Goal: Task Accomplishment & Management: Manage account settings

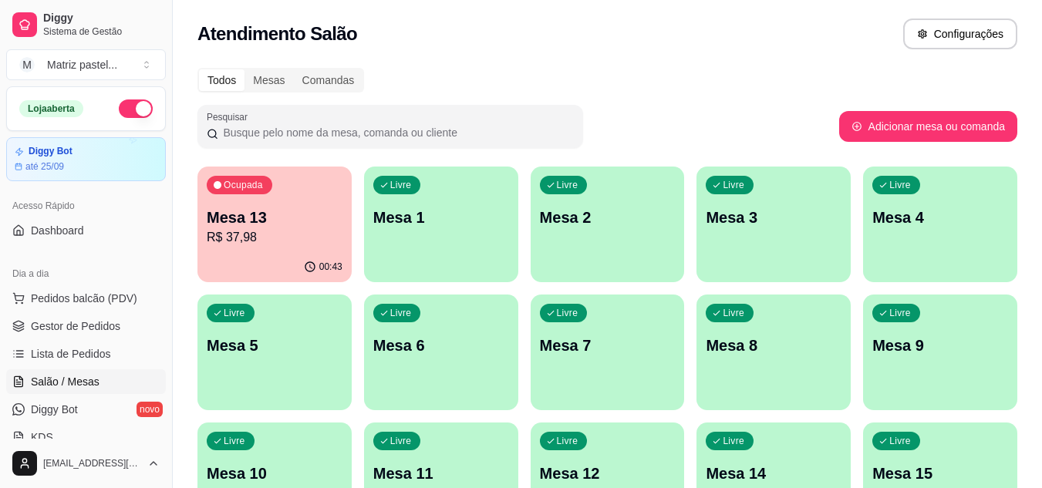
click at [286, 240] on p "R$ 37,98" at bounding box center [275, 237] width 136 height 19
drag, startPoint x: 806, startPoint y: 23, endPoint x: 0, endPoint y: 209, distance: 827.4
click at [327, 0] on html "Diggy Sistema de Gestão M Matriz pastel ... Loja aberta Diggy Bot até 25/09 Ace…" at bounding box center [521, 244] width 1042 height 488
click at [59, 331] on span "Gestor de Pedidos" at bounding box center [75, 326] width 89 height 15
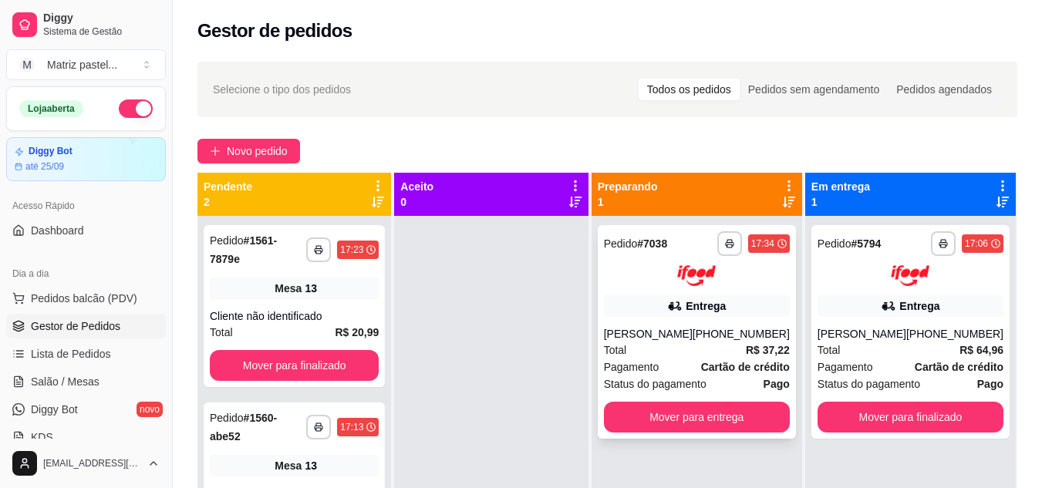
click at [663, 359] on div "Total R$ 37,22" at bounding box center [697, 350] width 186 height 17
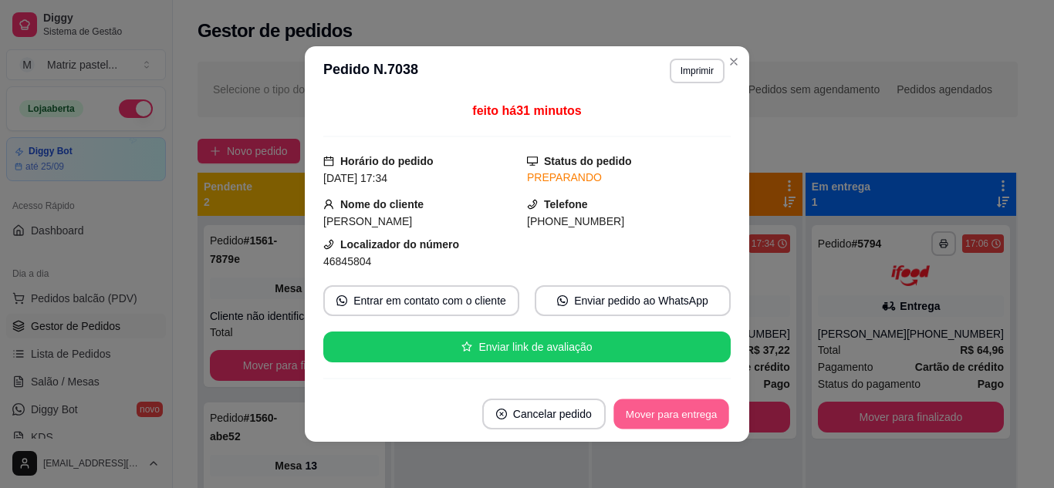
click at [691, 405] on button "Mover para entrega" at bounding box center [671, 415] width 116 height 30
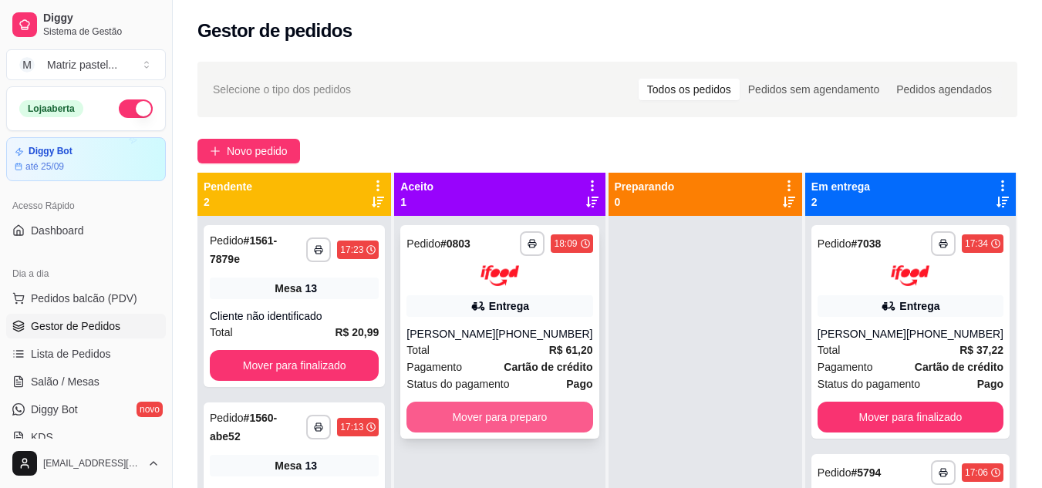
click at [576, 420] on button "Mover para preparo" at bounding box center [500, 417] width 186 height 31
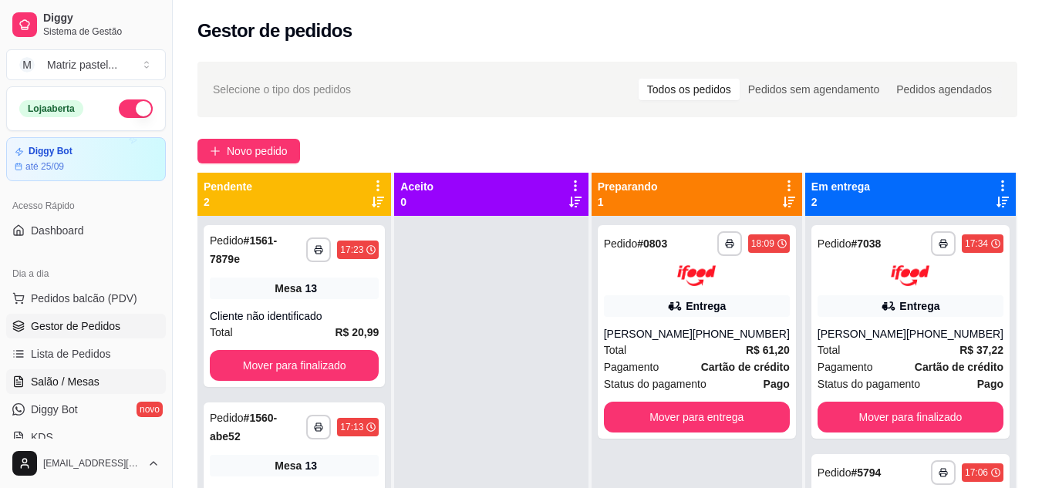
click at [78, 381] on span "Salão / Mesas" at bounding box center [65, 381] width 69 height 15
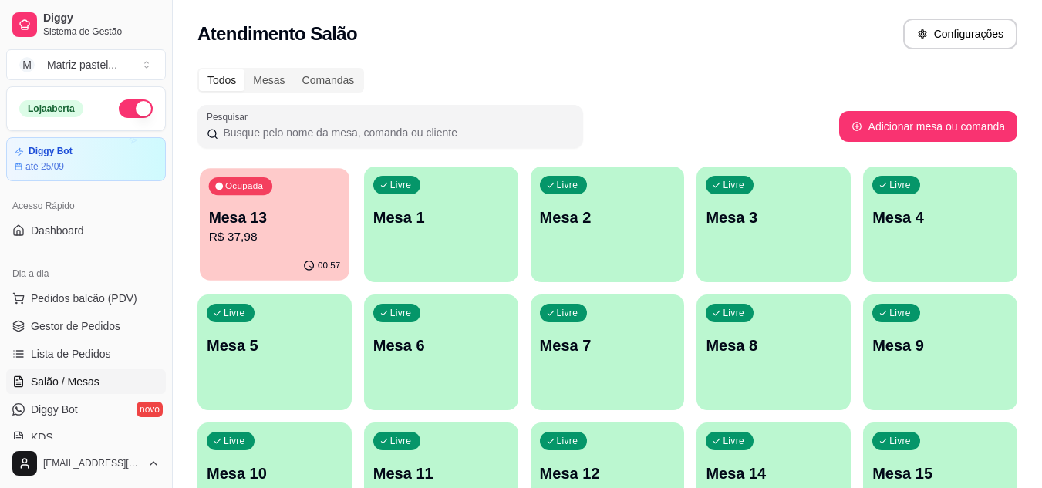
click at [269, 255] on div "00:57" at bounding box center [275, 266] width 150 height 29
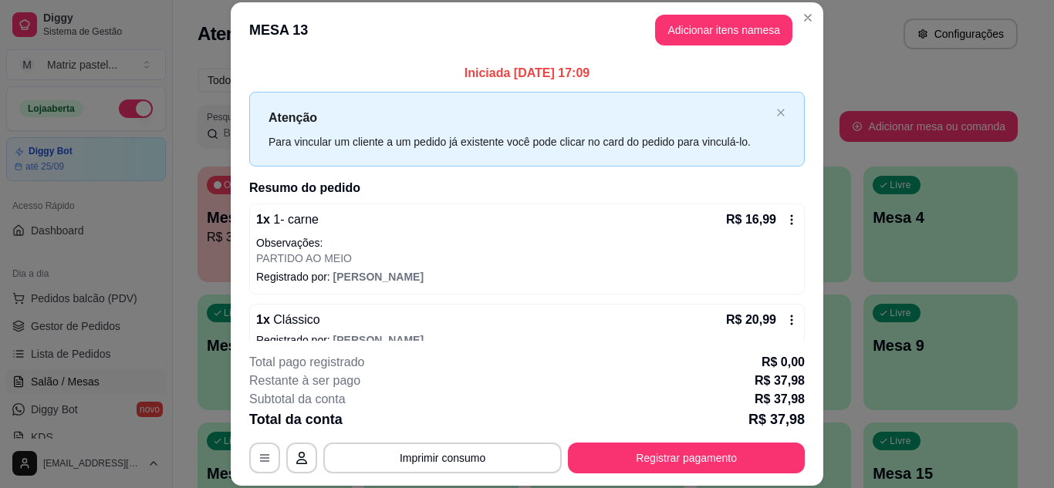
scroll to position [23, 0]
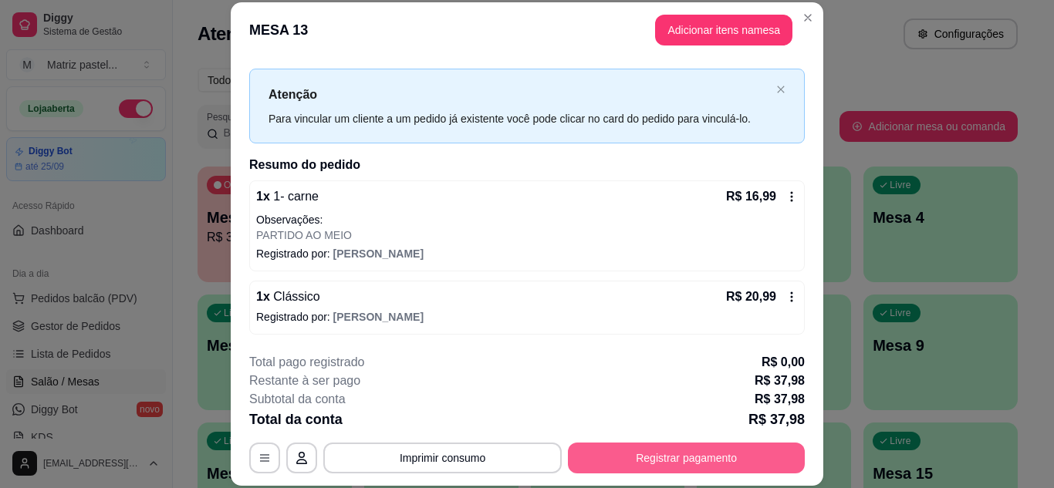
click at [639, 447] on button "Registrar pagamento" at bounding box center [686, 458] width 237 height 31
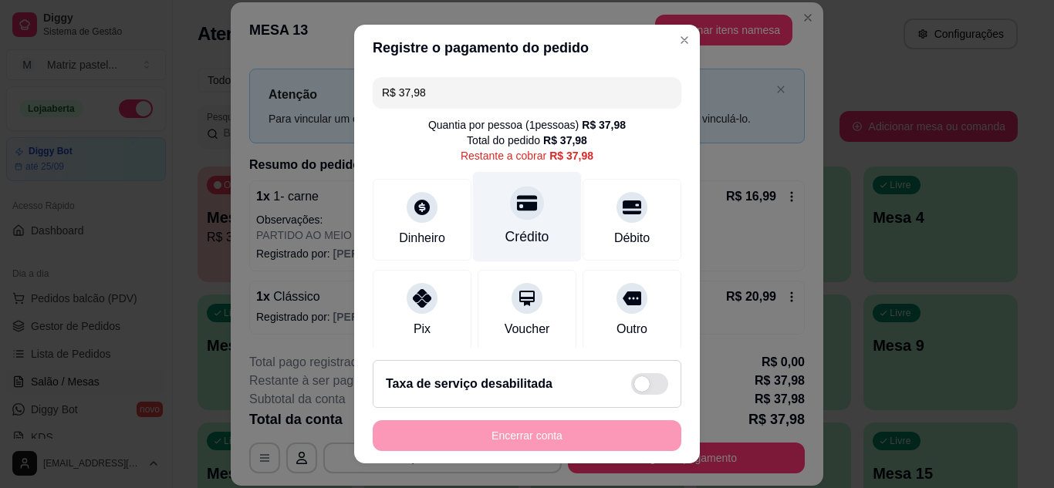
click at [520, 211] on icon at bounding box center [527, 203] width 20 height 20
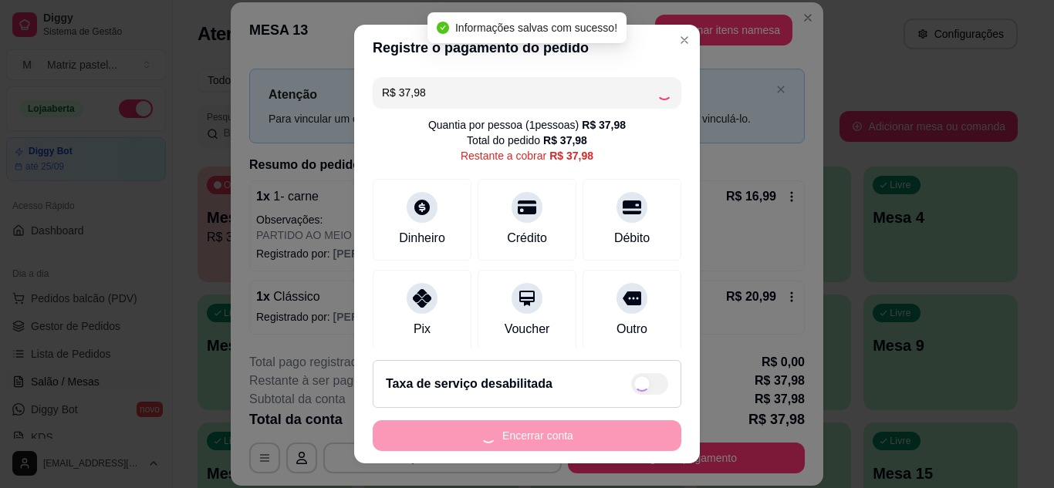
type input "R$ 0,00"
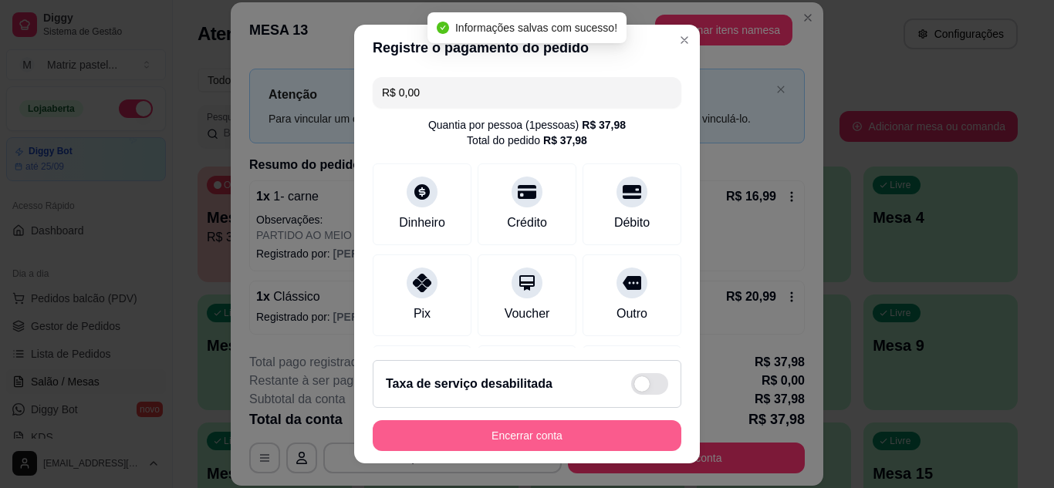
click at [531, 431] on button "Encerrar conta" at bounding box center [527, 435] width 309 height 31
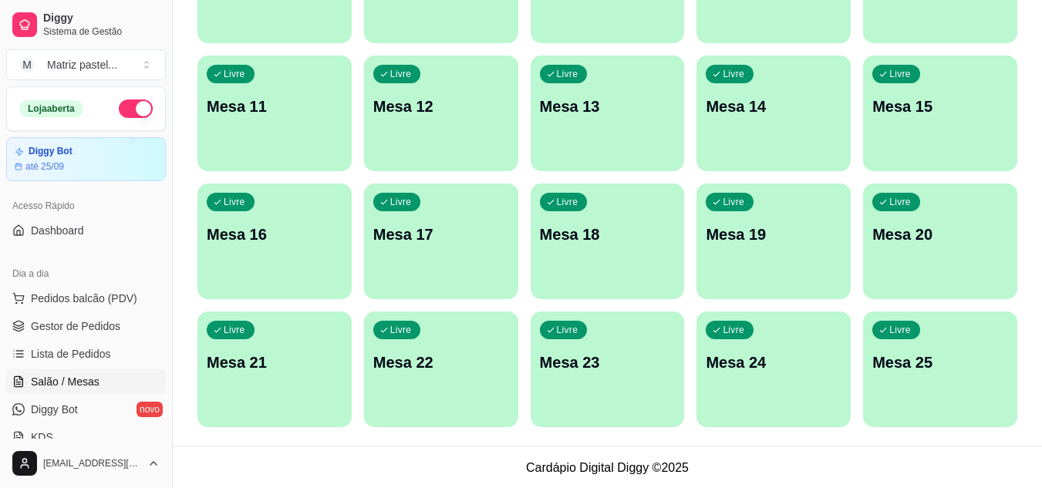
scroll to position [369, 0]
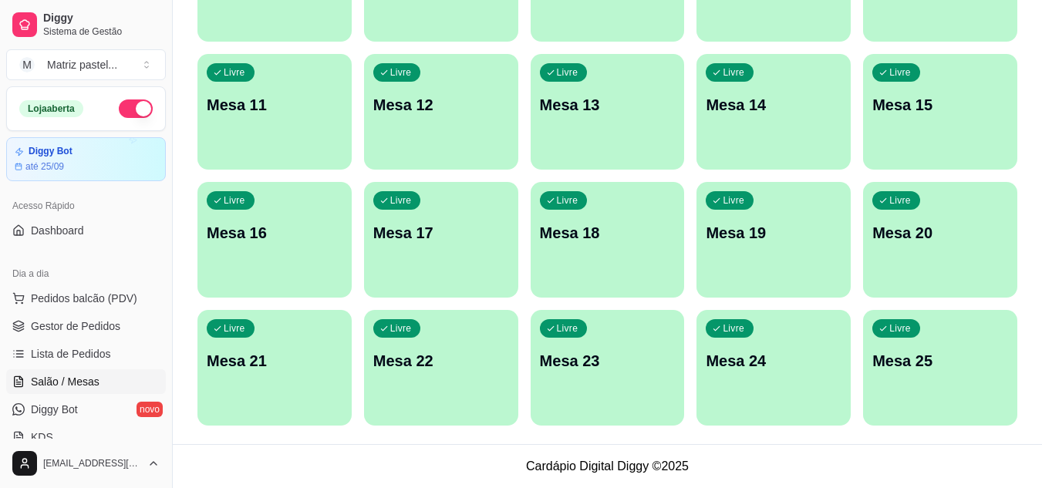
click at [879, 347] on div "Livre Mesa 25" at bounding box center [940, 358] width 154 height 97
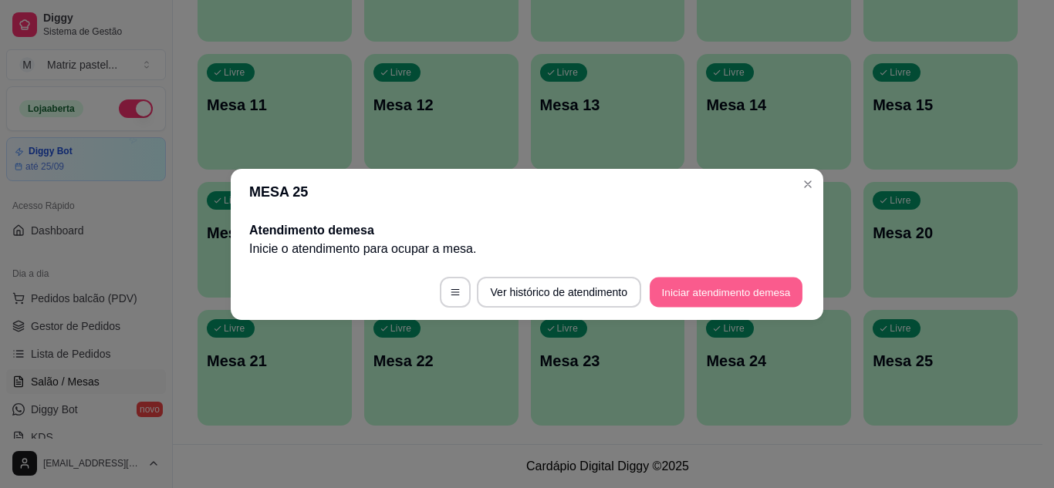
click at [681, 280] on button "Iniciar atendimento de mesa" at bounding box center [726, 292] width 153 height 30
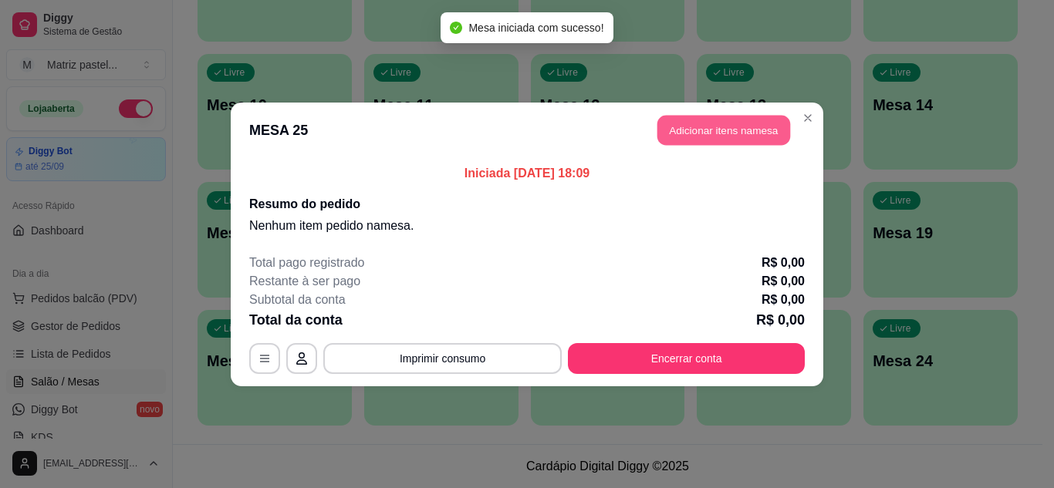
click at [698, 132] on button "Adicionar itens na mesa" at bounding box center [723, 130] width 133 height 30
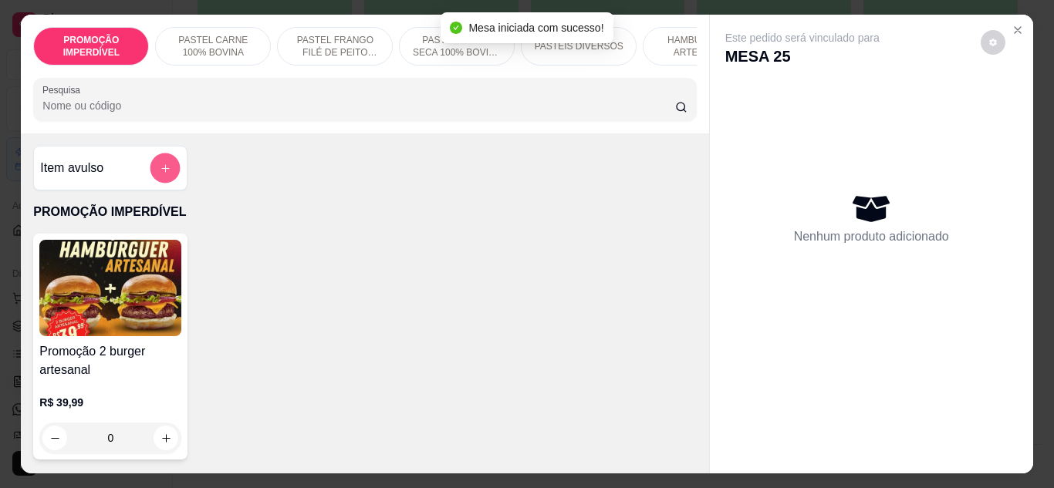
click at [160, 174] on icon "add-separate-item" at bounding box center [166, 169] width 12 height 12
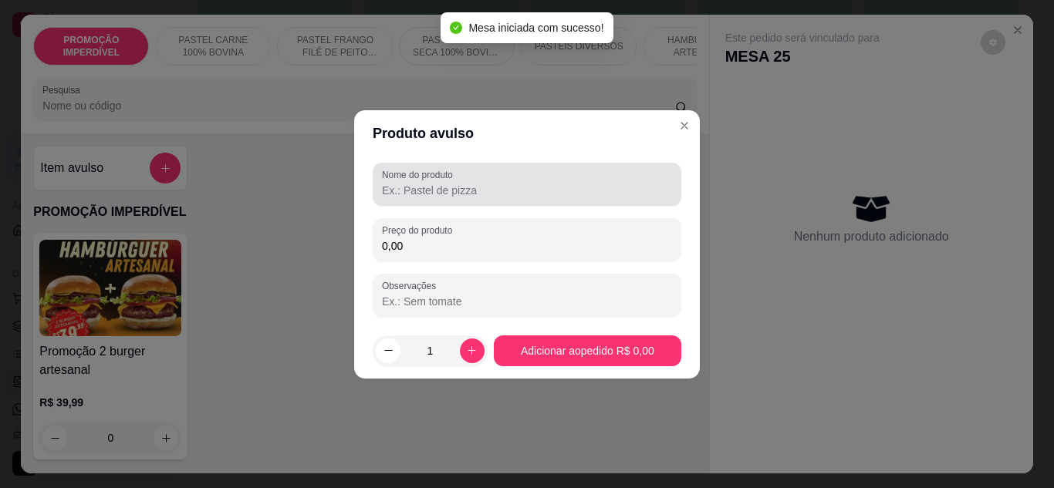
click at [466, 199] on div at bounding box center [527, 184] width 290 height 31
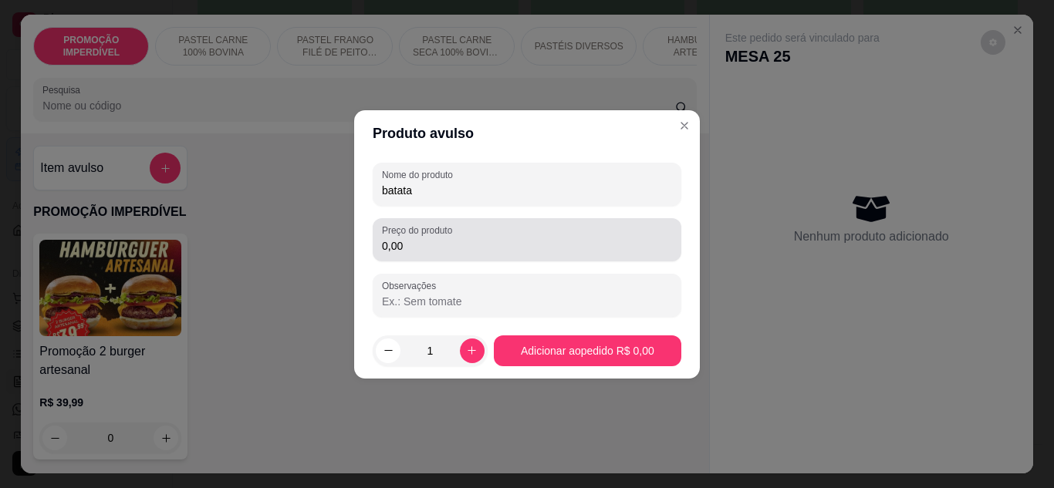
type input "batata"
click at [451, 231] on label "Preço do produto" at bounding box center [420, 230] width 76 height 13
click at [451, 238] on input "0,00" at bounding box center [527, 245] width 290 height 15
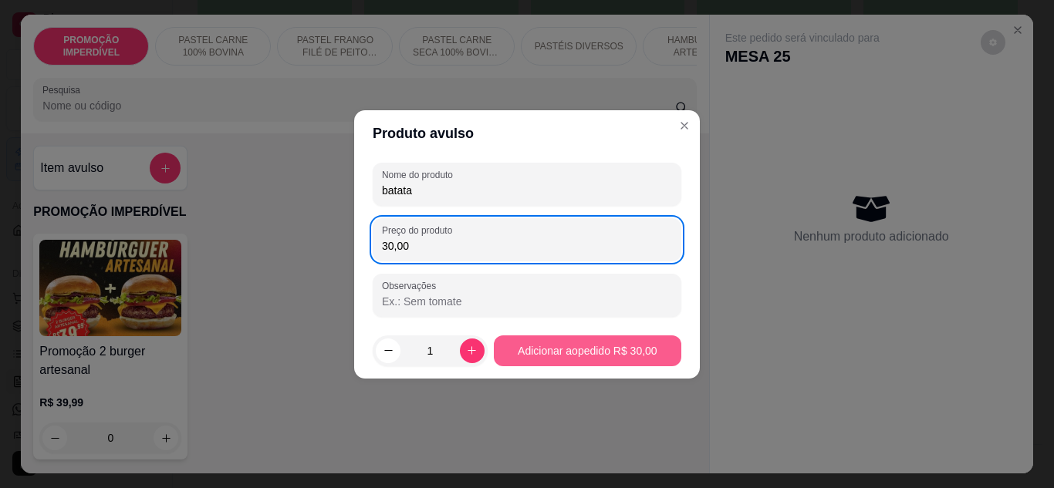
type input "30,00"
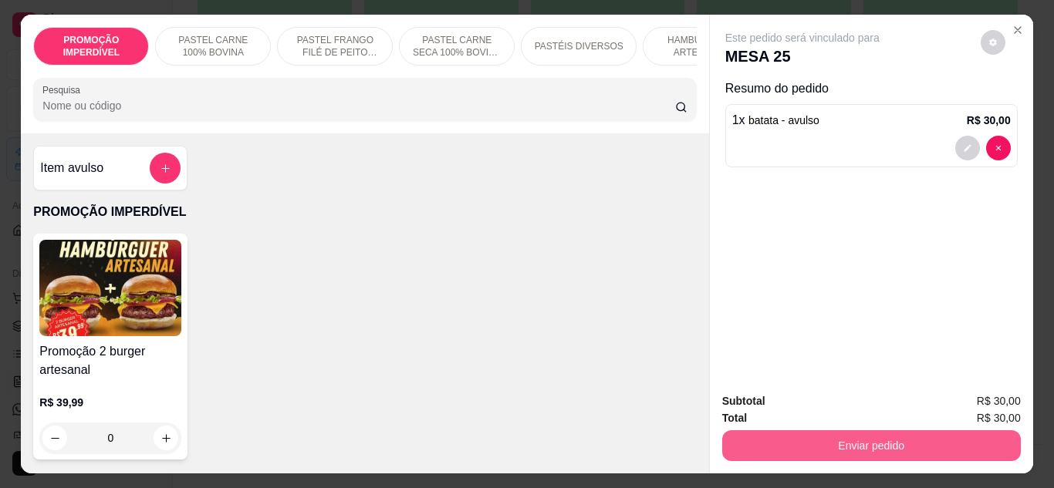
click at [768, 437] on button "Enviar pedido" at bounding box center [871, 445] width 299 height 31
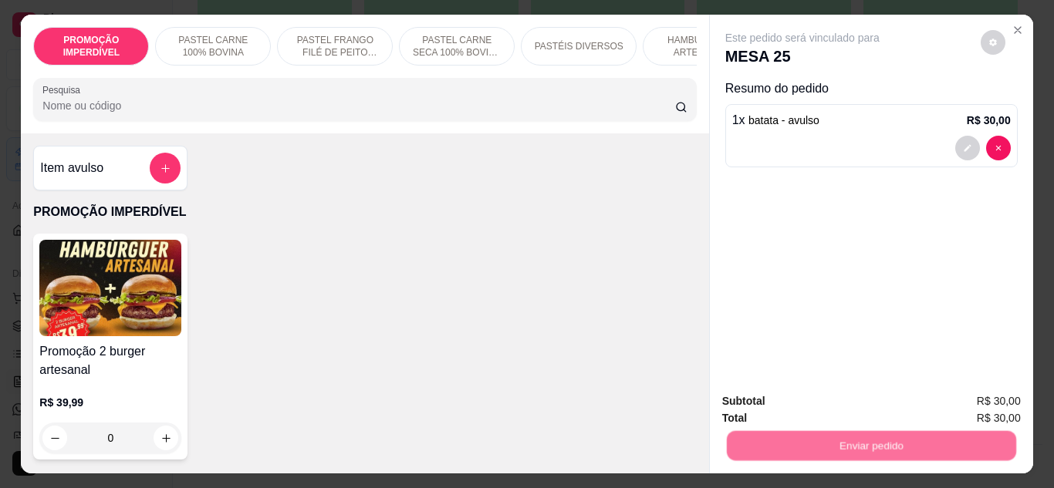
click at [765, 405] on button "Não registrar e enviar pedido" at bounding box center [820, 402] width 156 height 29
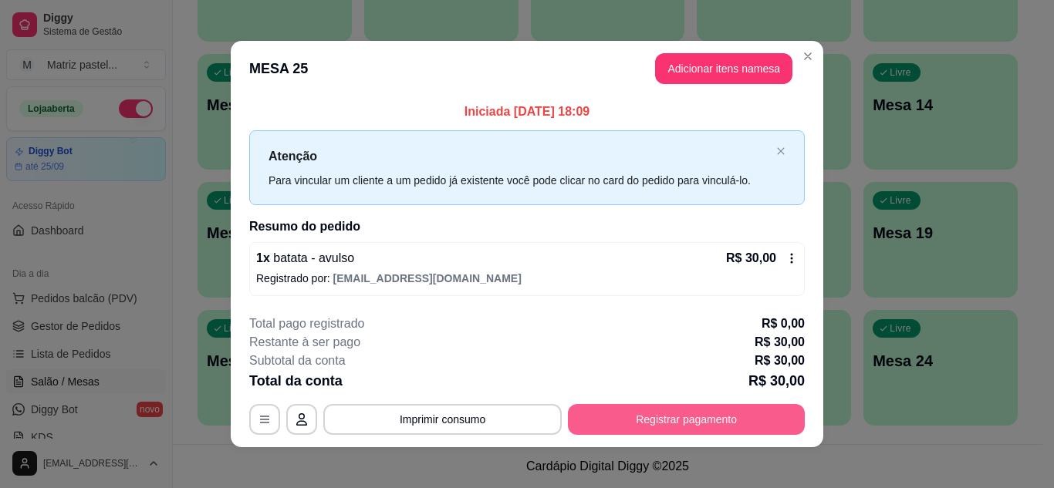
click at [688, 420] on button "Registrar pagamento" at bounding box center [686, 419] width 237 height 31
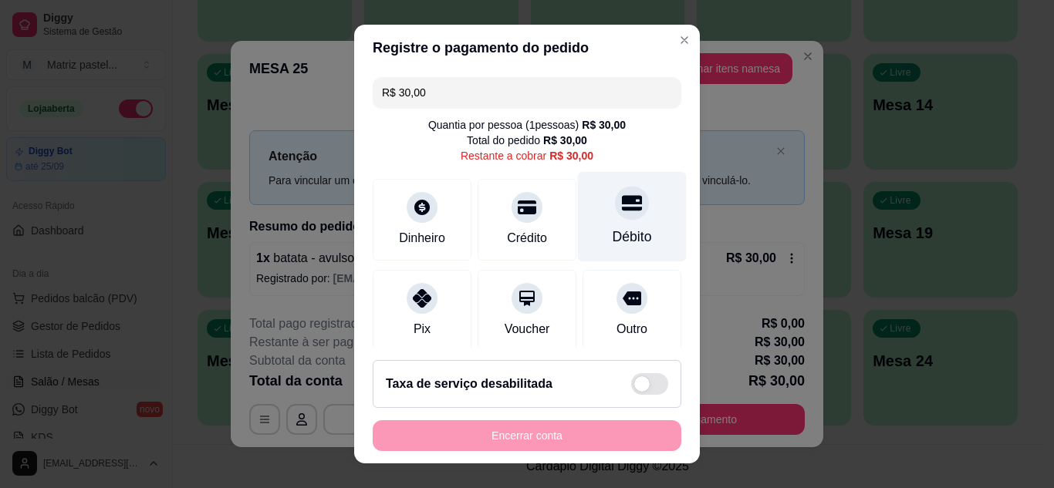
click at [628, 251] on div "Débito" at bounding box center [632, 216] width 109 height 90
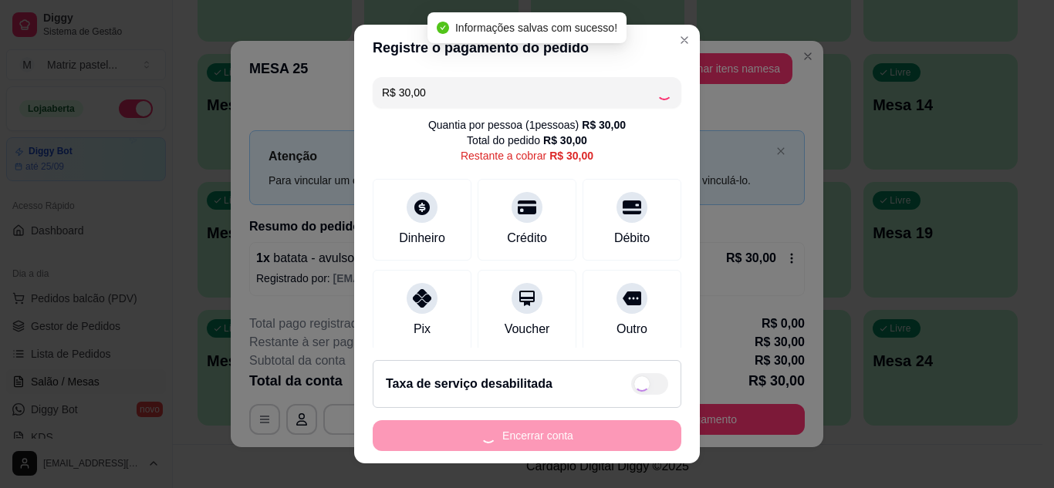
type input "R$ 0,00"
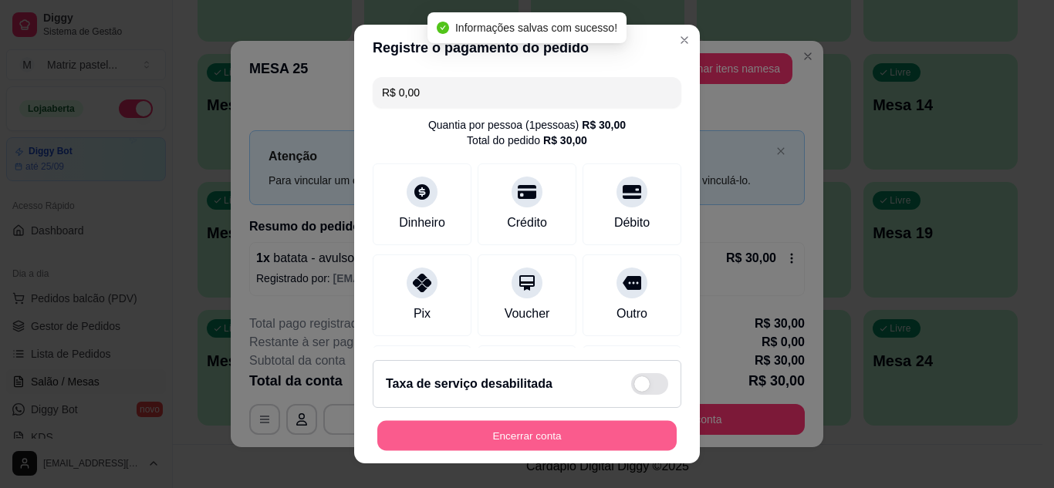
click at [495, 441] on button "Encerrar conta" at bounding box center [526, 436] width 299 height 30
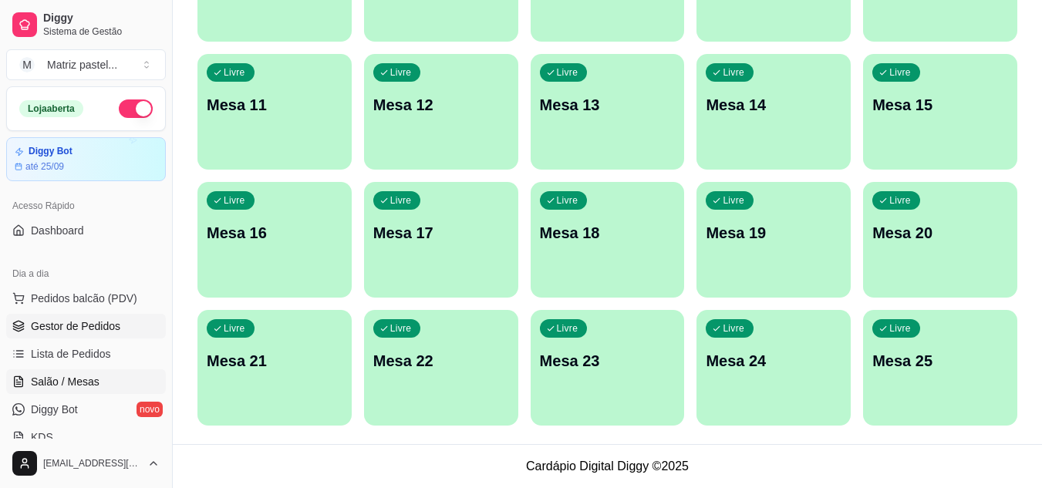
click at [96, 320] on span "Gestor de Pedidos" at bounding box center [75, 326] width 89 height 15
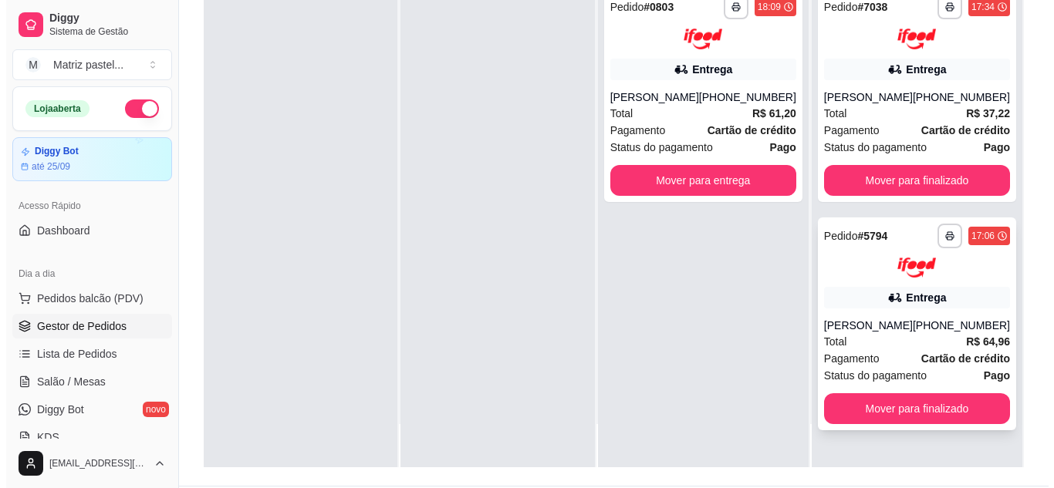
scroll to position [231, 0]
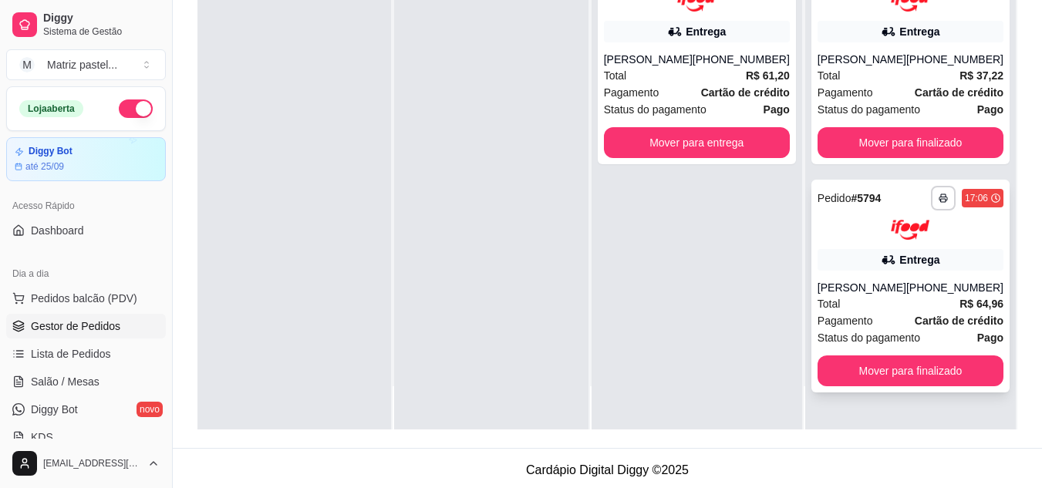
click at [853, 312] on div "Total R$ 64,96" at bounding box center [911, 303] width 186 height 17
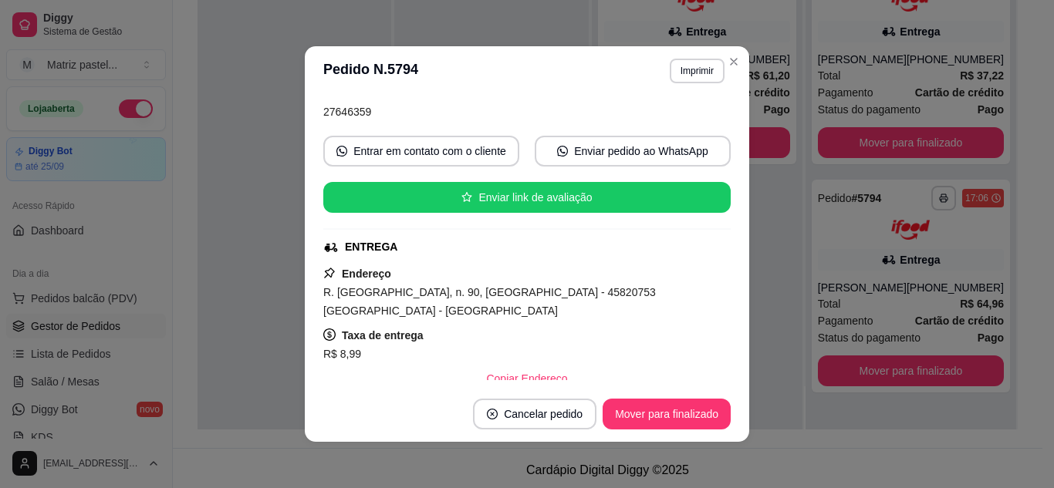
scroll to position [154, 0]
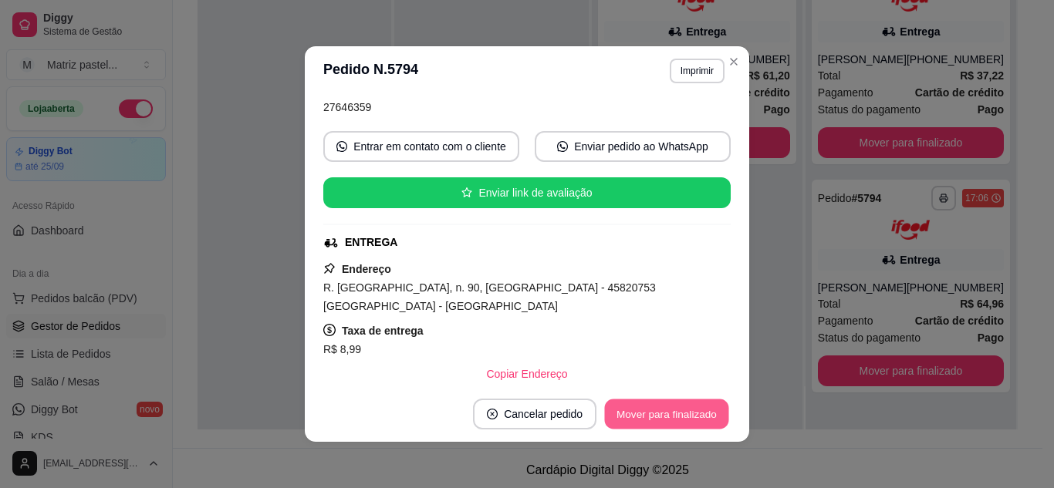
click at [639, 406] on button "Mover para finalizado" at bounding box center [667, 415] width 124 height 30
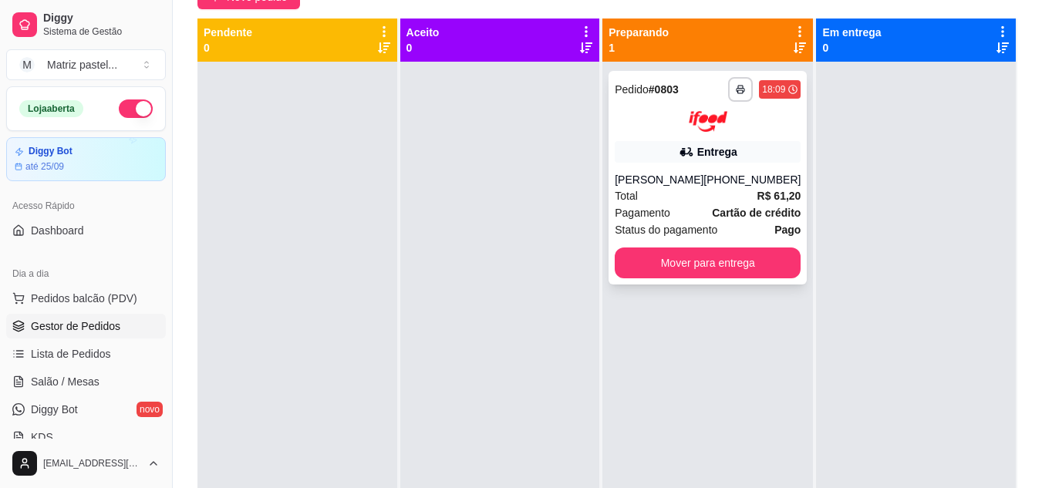
click at [767, 86] on div "18:09" at bounding box center [773, 89] width 23 height 12
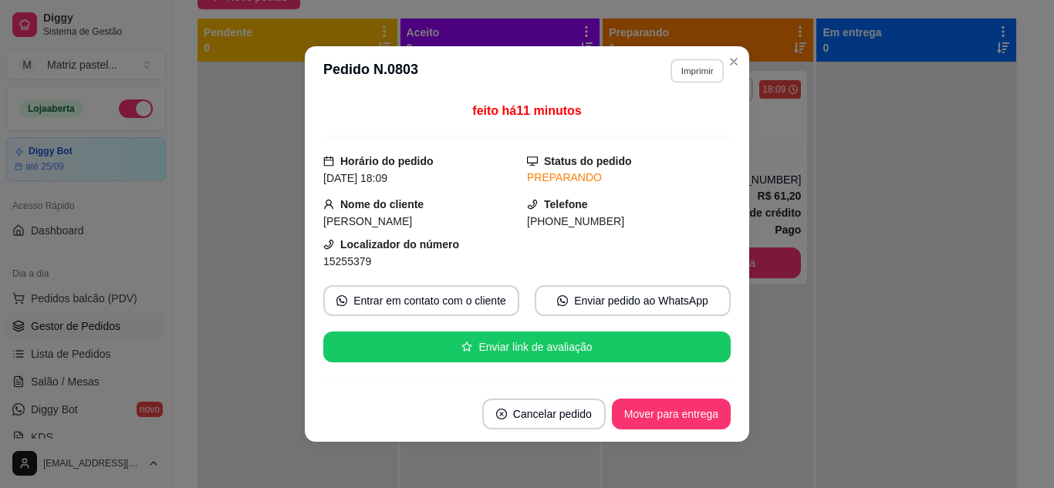
click at [689, 76] on button "Imprimir" at bounding box center [696, 71] width 53 height 24
click at [671, 126] on button "IMPRESSORA" at bounding box center [663, 125] width 108 height 24
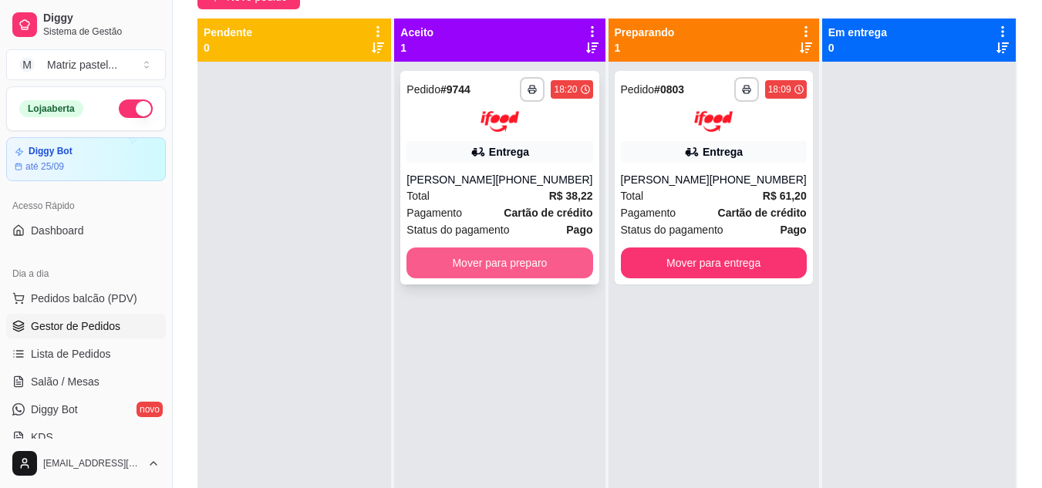
click at [497, 265] on button "Mover para preparo" at bounding box center [500, 263] width 186 height 31
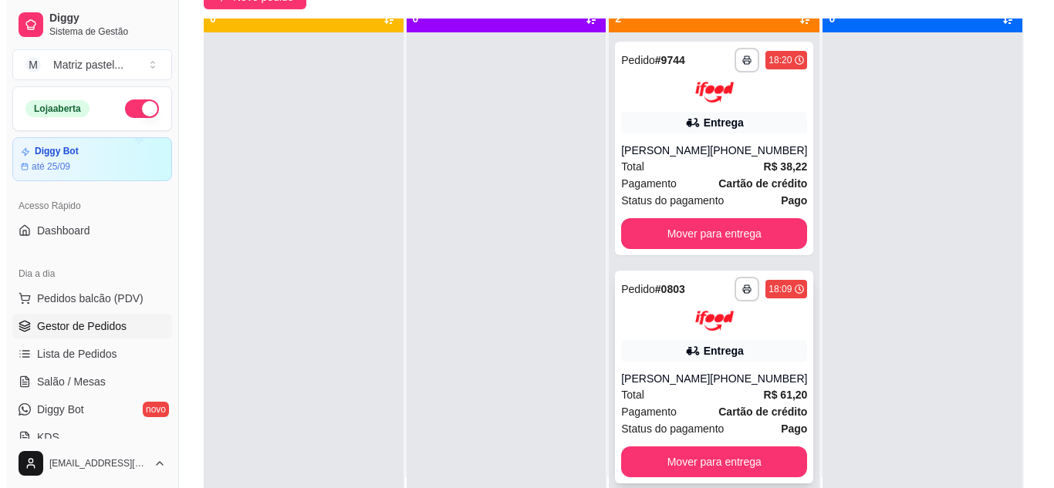
scroll to position [43, 0]
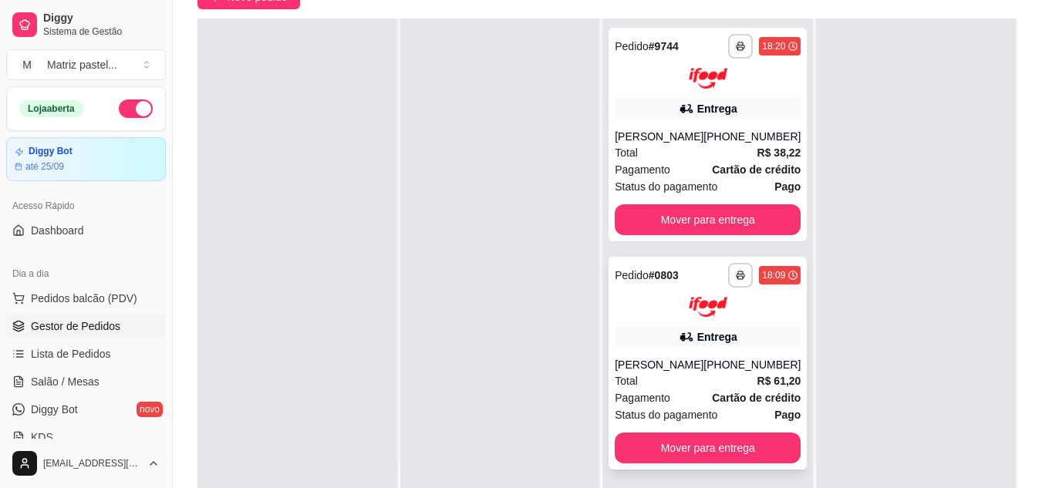
click at [765, 275] on div "18:09" at bounding box center [773, 275] width 23 height 12
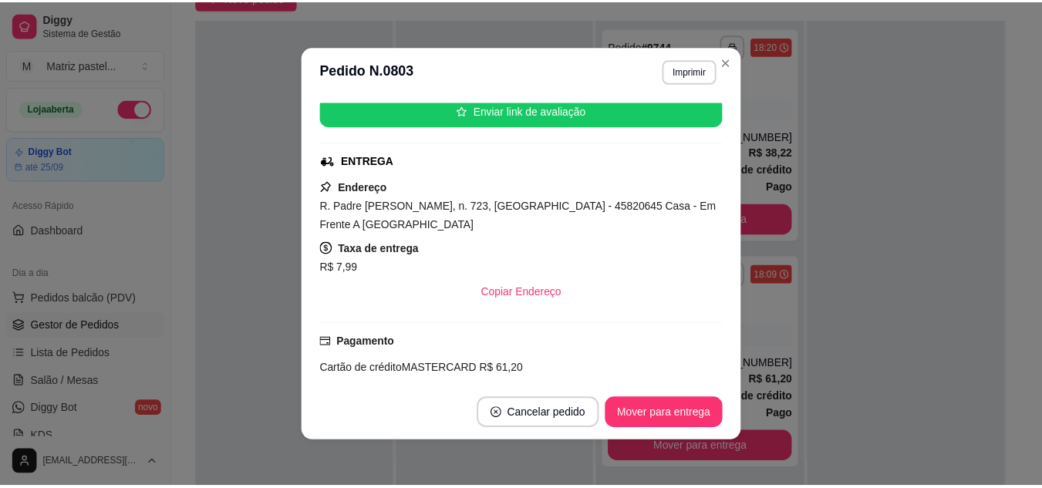
scroll to position [247, 0]
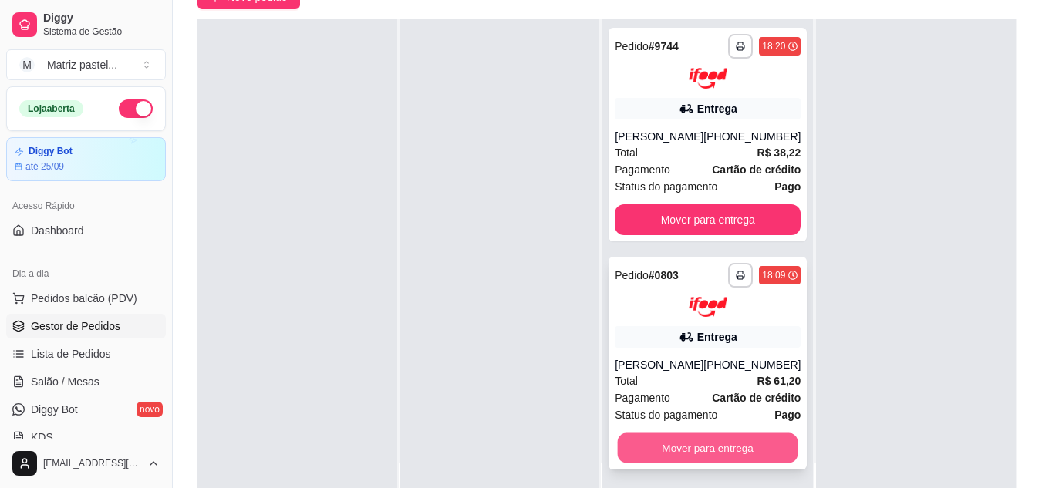
click at [699, 447] on button "Mover para entrega" at bounding box center [708, 449] width 181 height 30
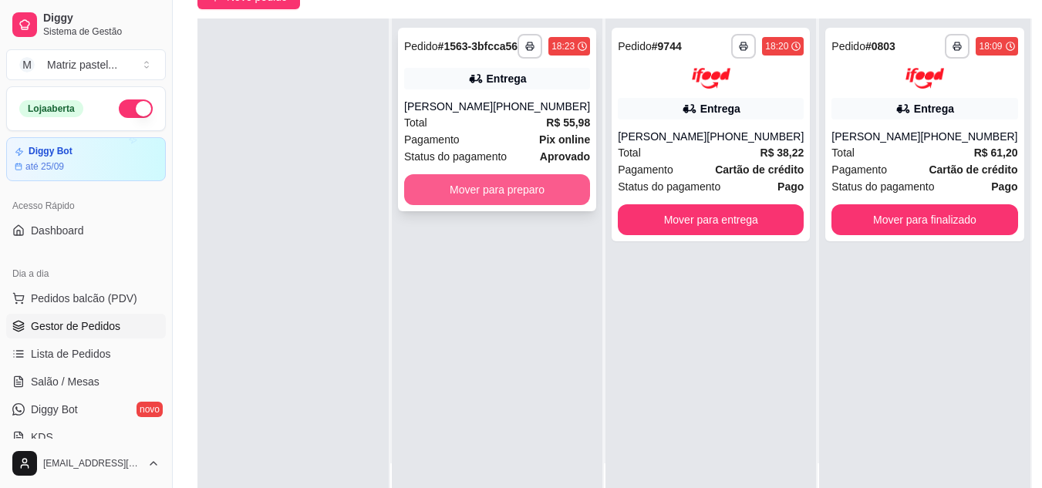
click at [478, 205] on button "Mover para preparo" at bounding box center [497, 189] width 186 height 31
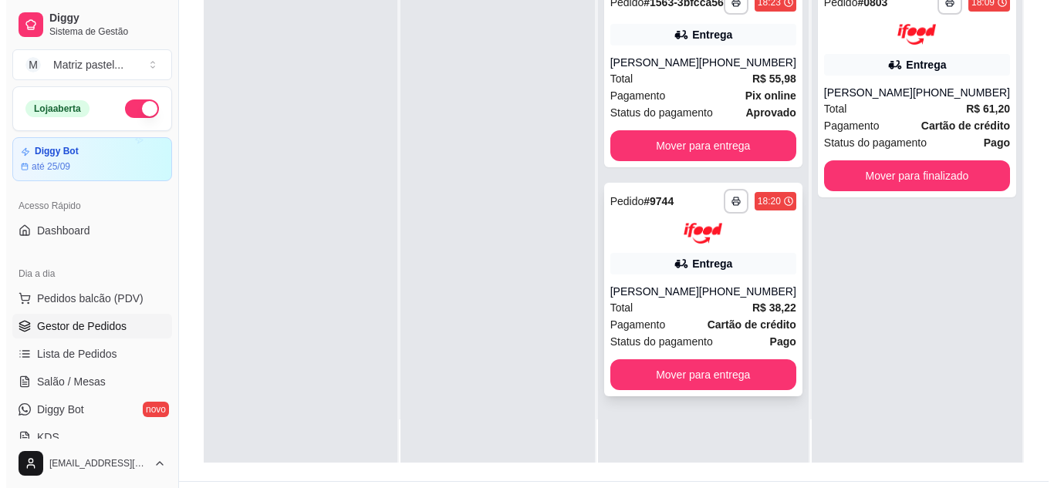
scroll to position [231, 0]
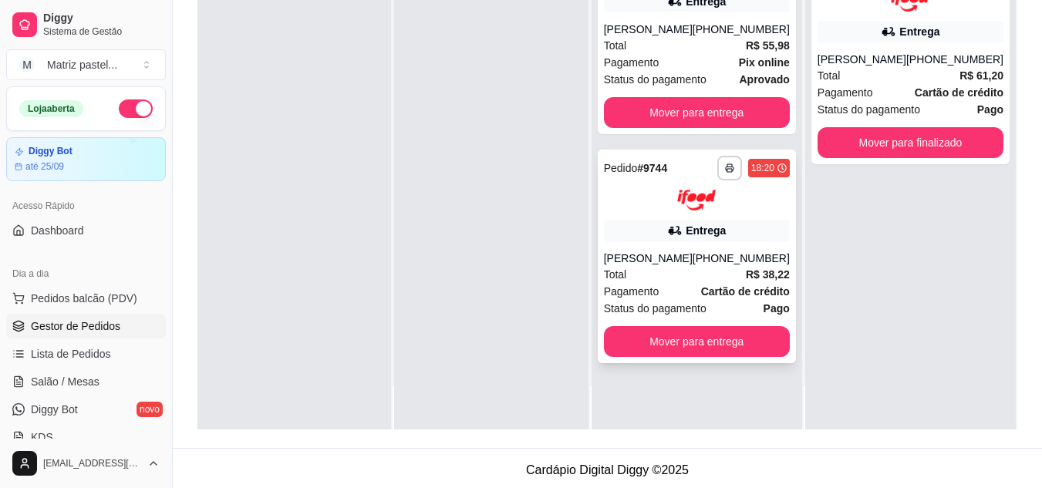
click at [678, 228] on div "**********" at bounding box center [697, 257] width 198 height 214
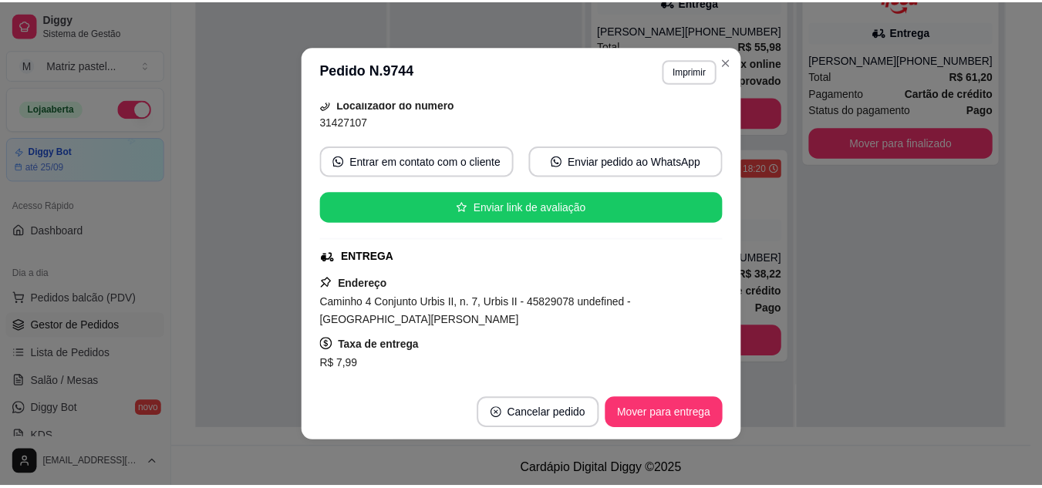
scroll to position [154, 0]
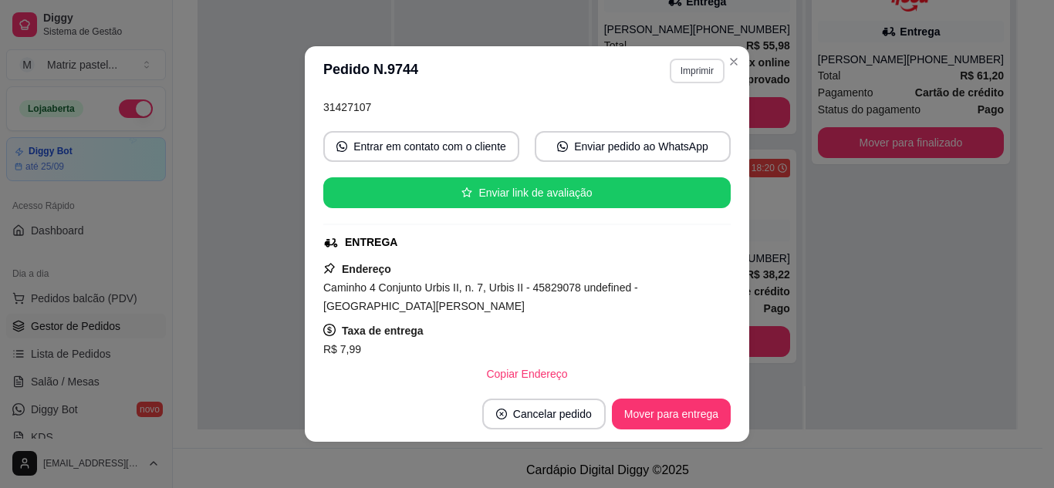
click at [695, 76] on button "Imprimir" at bounding box center [697, 71] width 55 height 25
click at [685, 123] on button "IMPRESSORA" at bounding box center [664, 125] width 108 height 24
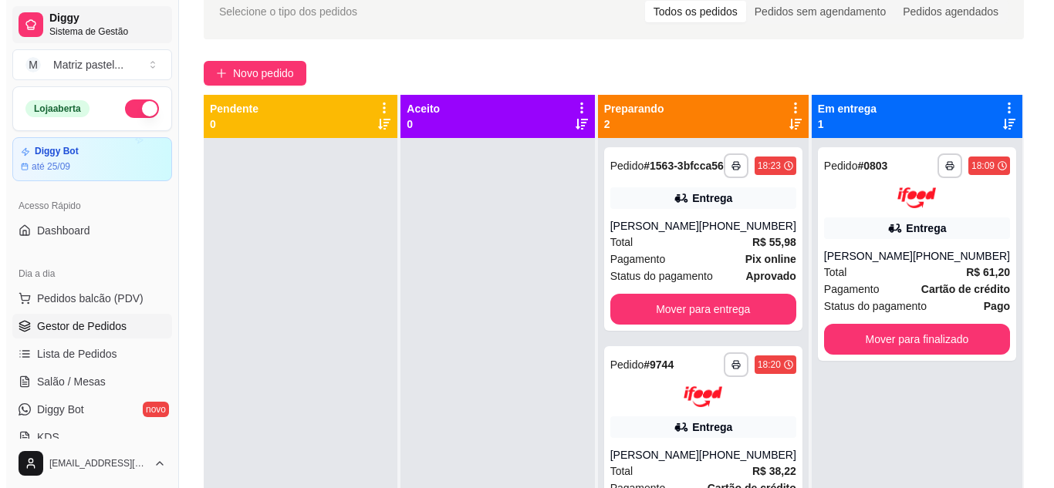
scroll to position [77, 0]
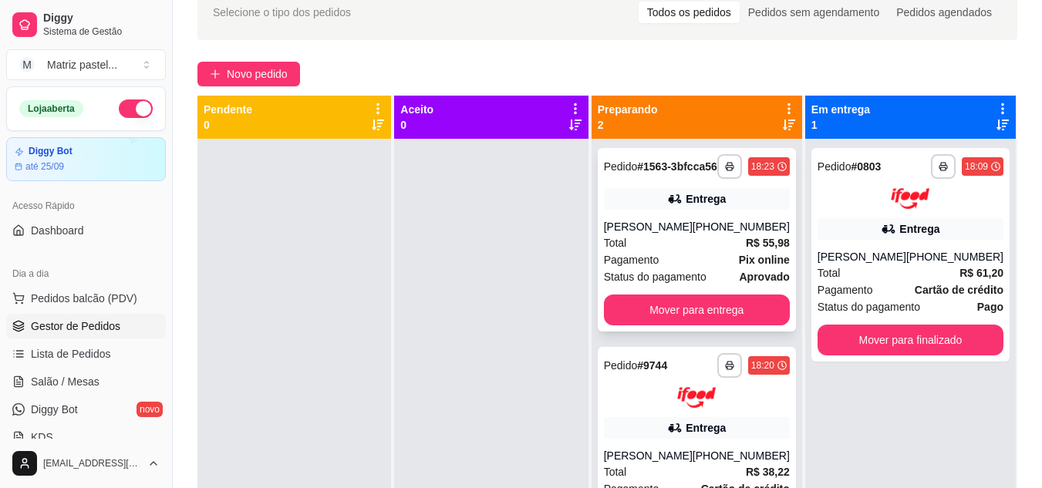
click at [758, 176] on div "18:23" at bounding box center [769, 166] width 42 height 19
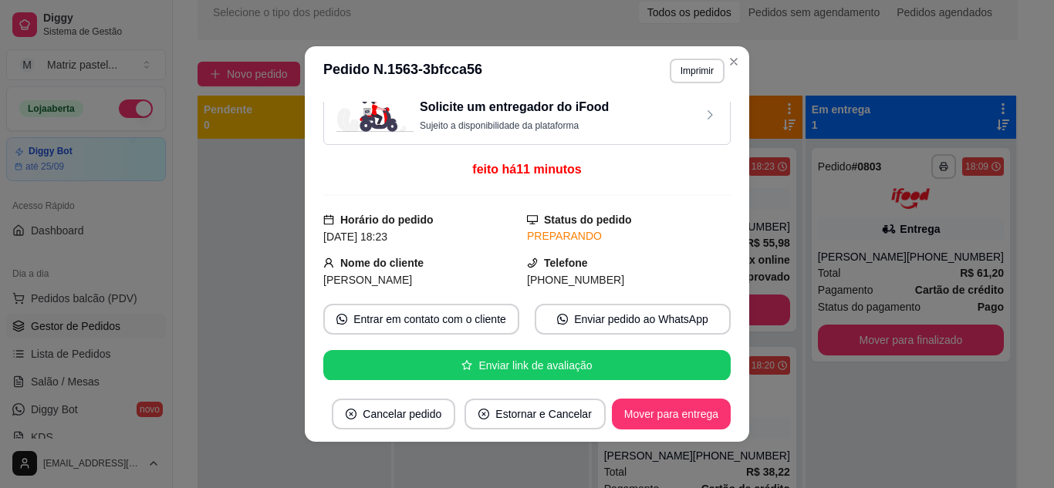
scroll to position [15, 0]
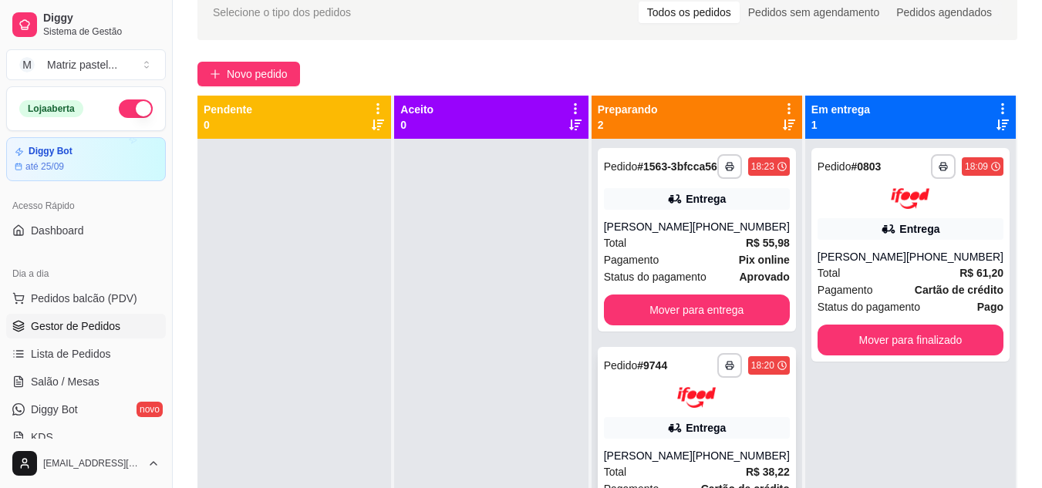
click at [774, 372] on div "18:20" at bounding box center [762, 366] width 23 height 12
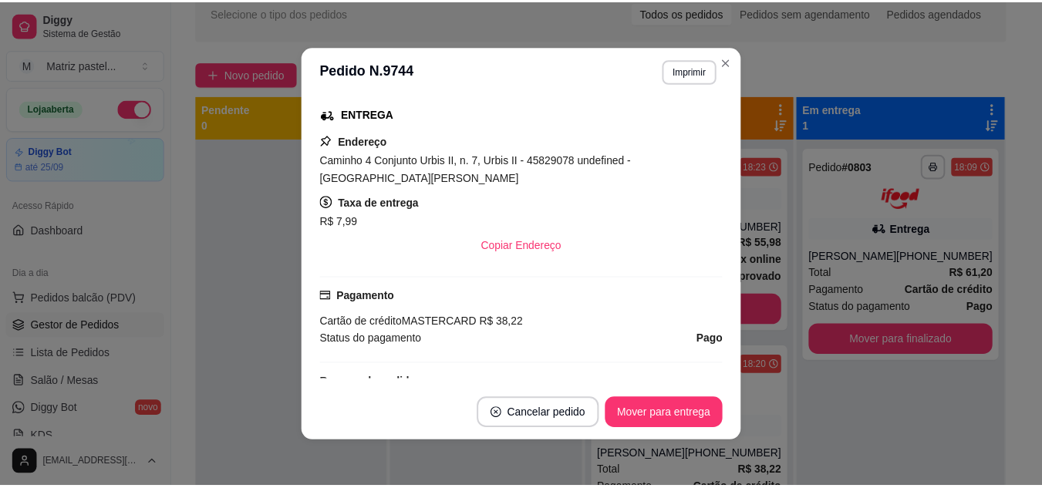
scroll to position [309, 0]
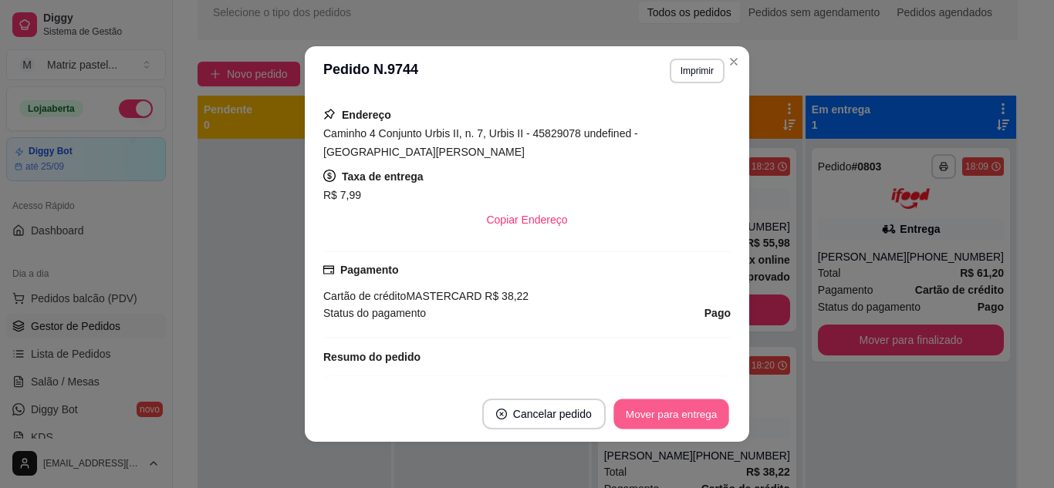
click at [680, 410] on button "Mover para entrega" at bounding box center [671, 415] width 116 height 30
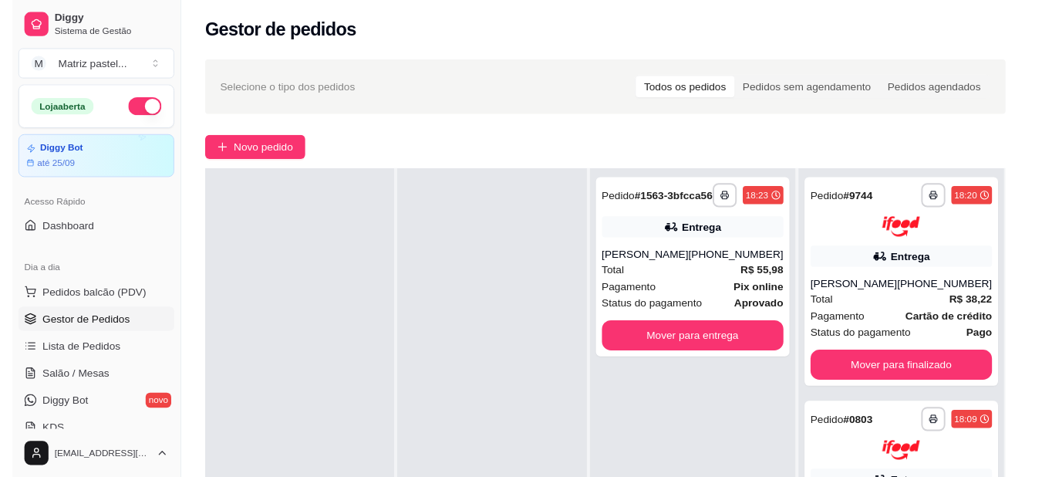
scroll to position [0, 0]
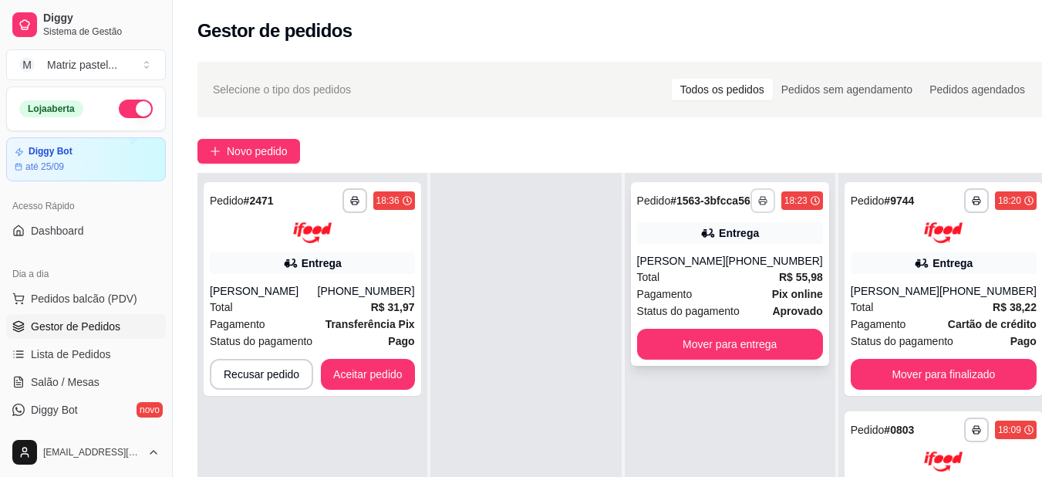
click at [761, 204] on rect "button" at bounding box center [763, 202] width 5 height 3
click at [707, 258] on button "IMPRESSORA" at bounding box center [701, 260] width 112 height 25
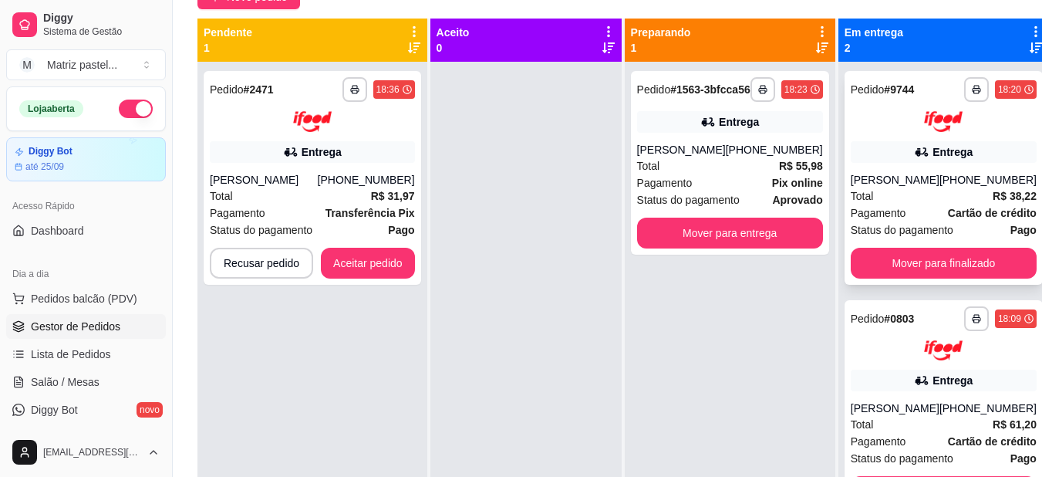
click at [889, 163] on div "**********" at bounding box center [944, 178] width 198 height 214
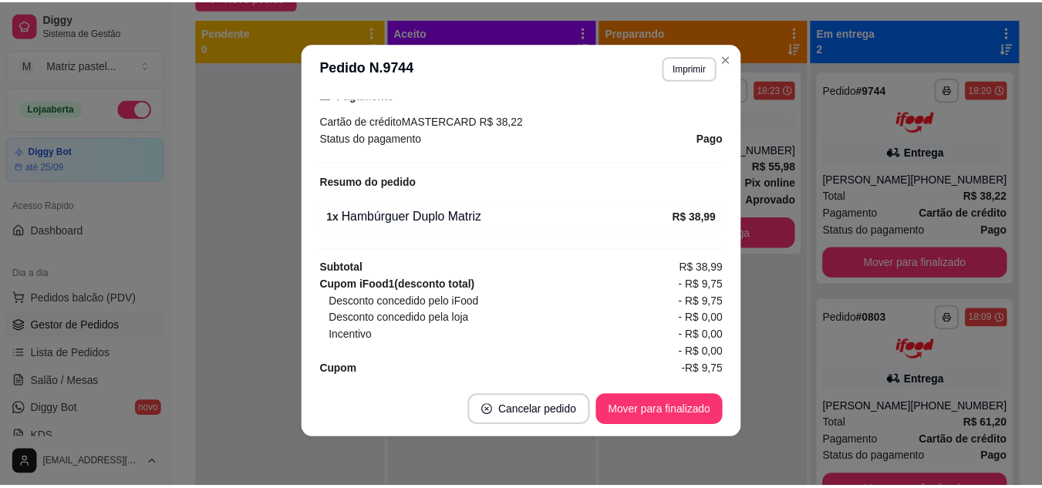
scroll to position [498, 0]
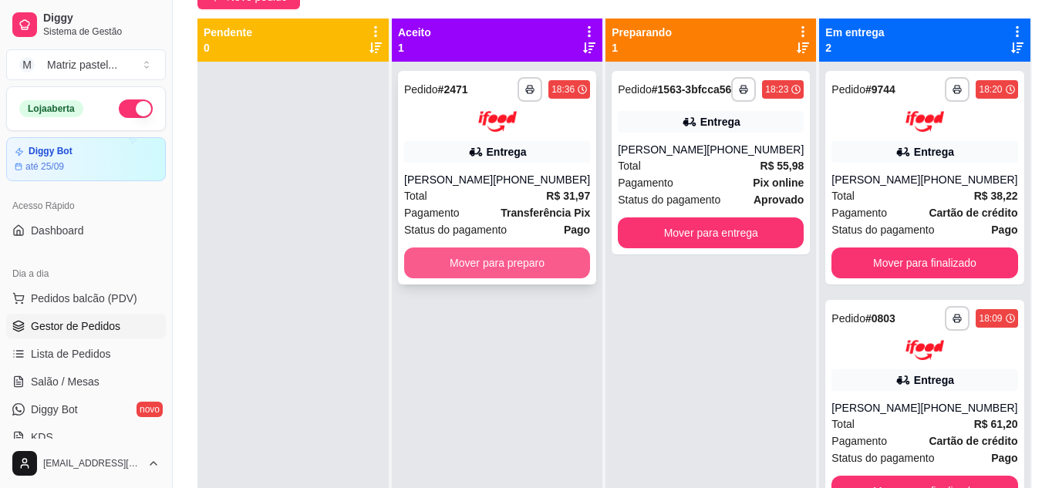
click at [561, 259] on button "Mover para preparo" at bounding box center [497, 263] width 186 height 31
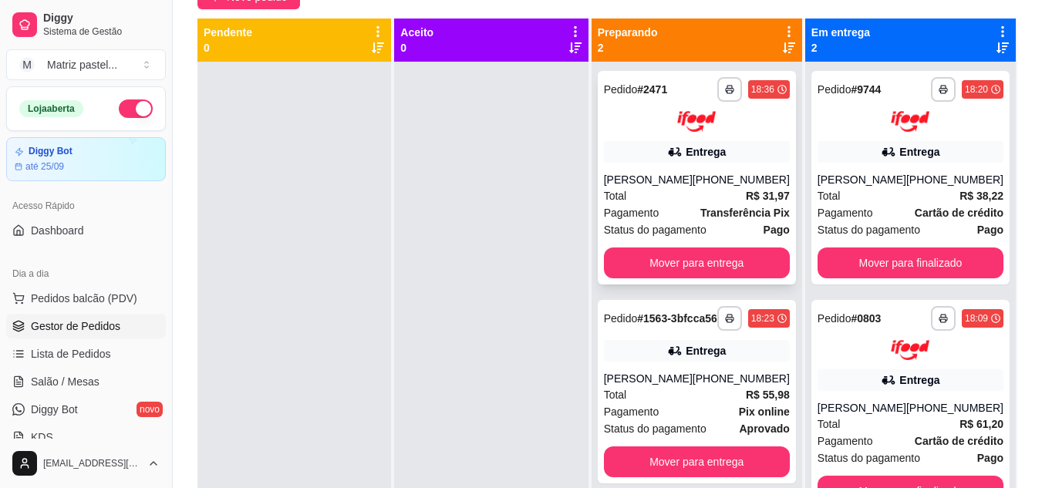
scroll to position [43, 0]
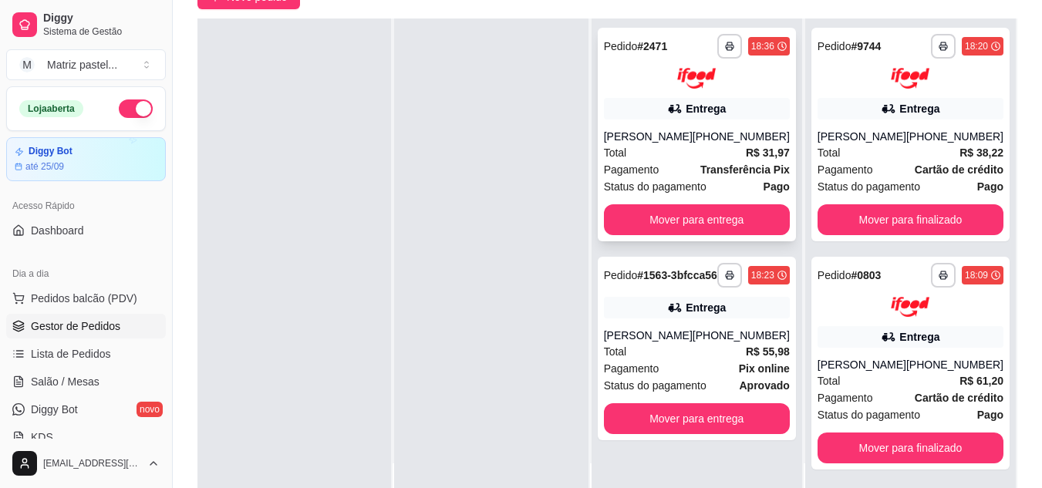
click at [729, 46] on icon "button" at bounding box center [730, 48] width 8 height 4
click at [687, 113] on div "Escolha a impressora IMPRESSORA" at bounding box center [689, 90] width 127 height 52
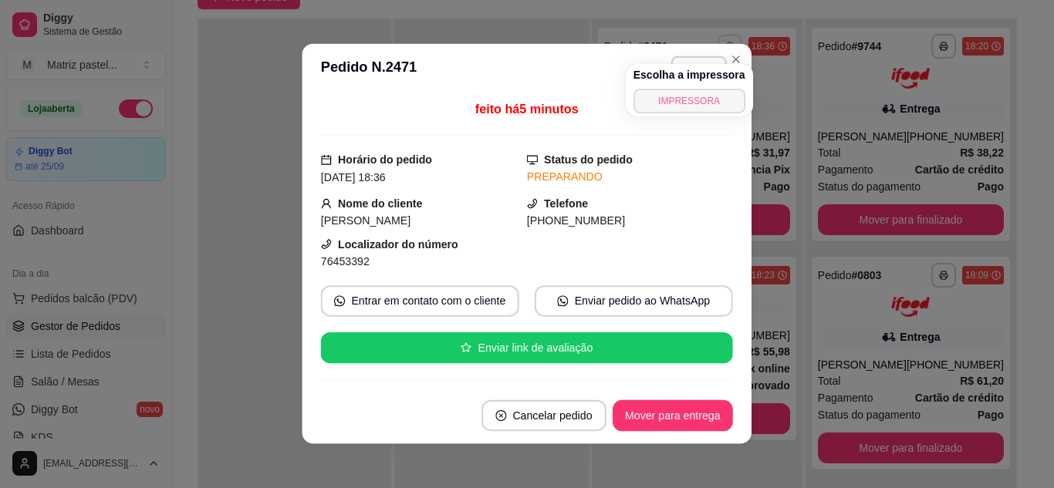
click at [687, 106] on button "IMPRESSORA" at bounding box center [689, 101] width 112 height 25
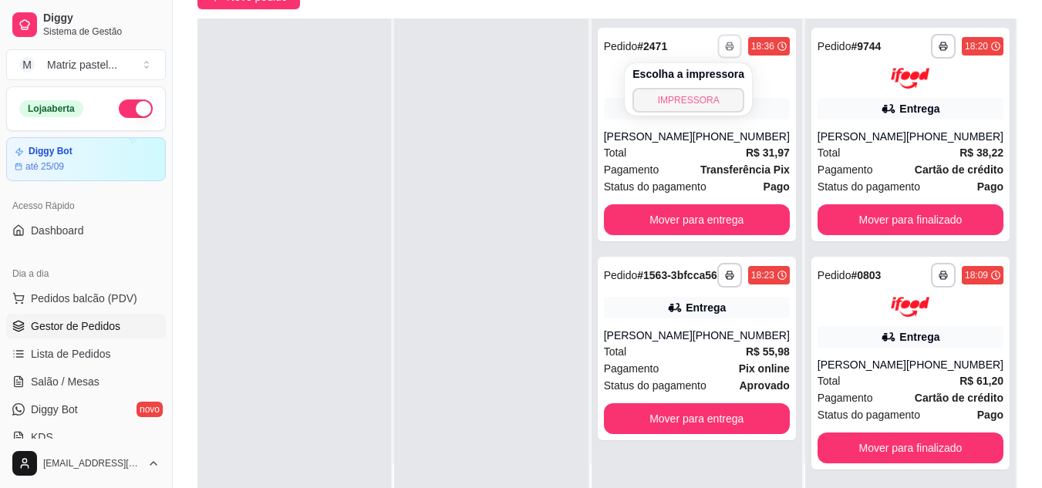
click at [694, 96] on button "IMPRESSORA" at bounding box center [689, 100] width 112 height 25
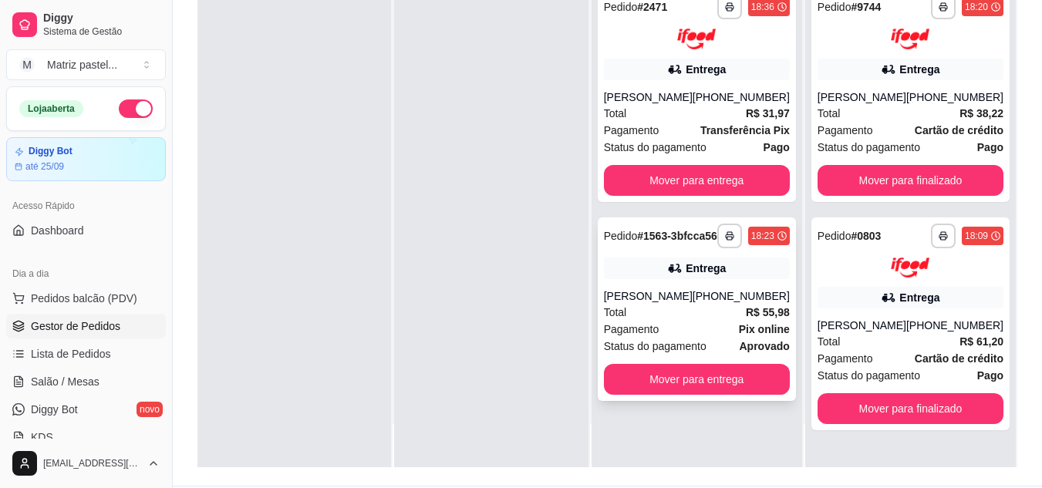
scroll to position [231, 0]
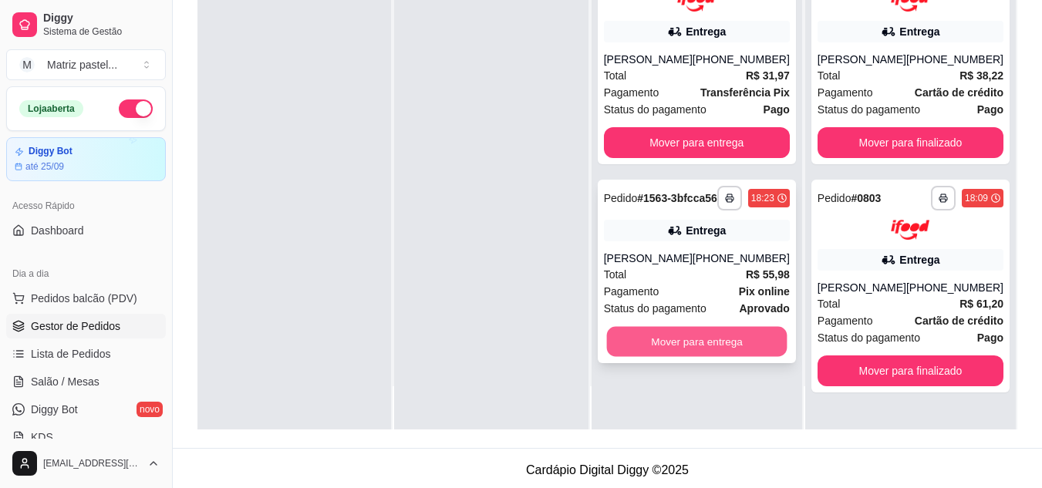
click at [686, 345] on button "Mover para entrega" at bounding box center [696, 341] width 181 height 30
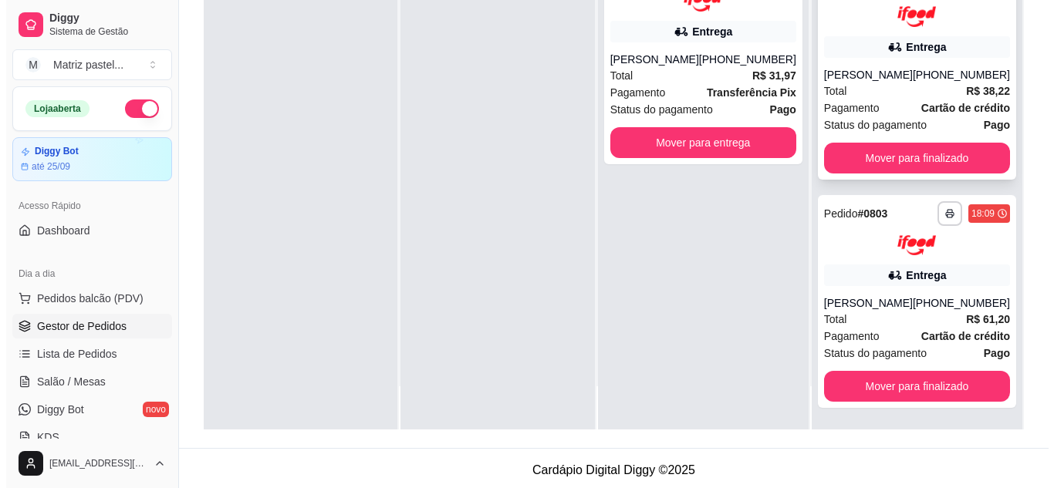
scroll to position [196, 0]
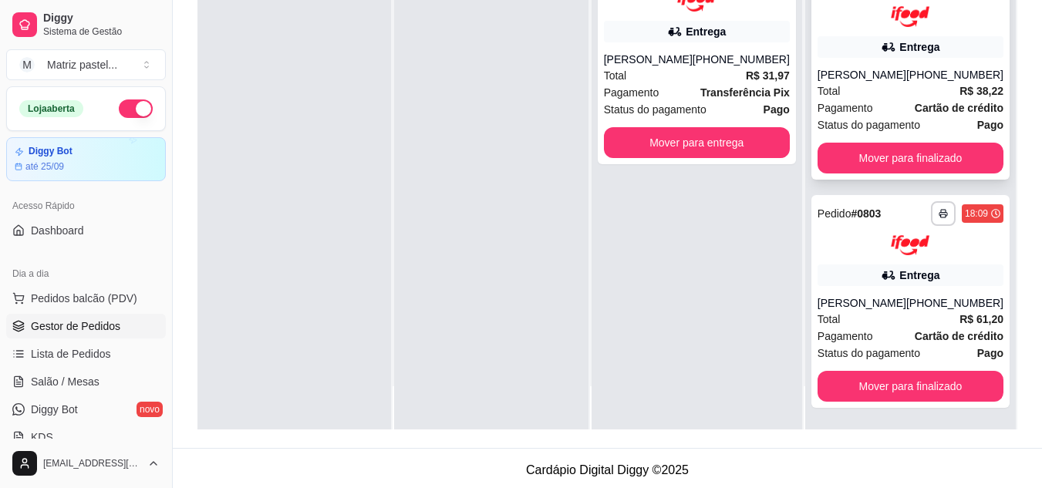
click at [887, 114] on div "Pagamento Cartão de crédito" at bounding box center [911, 108] width 186 height 17
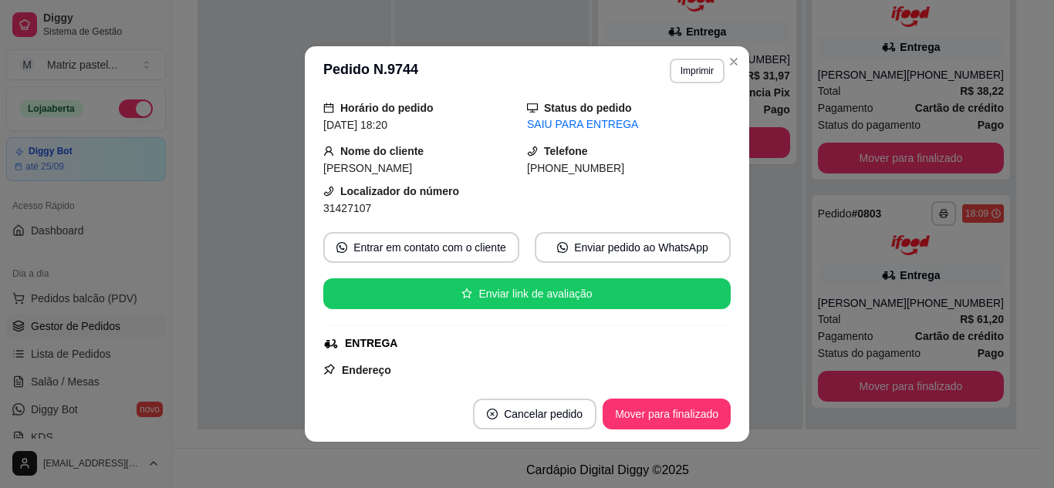
scroll to position [154, 0]
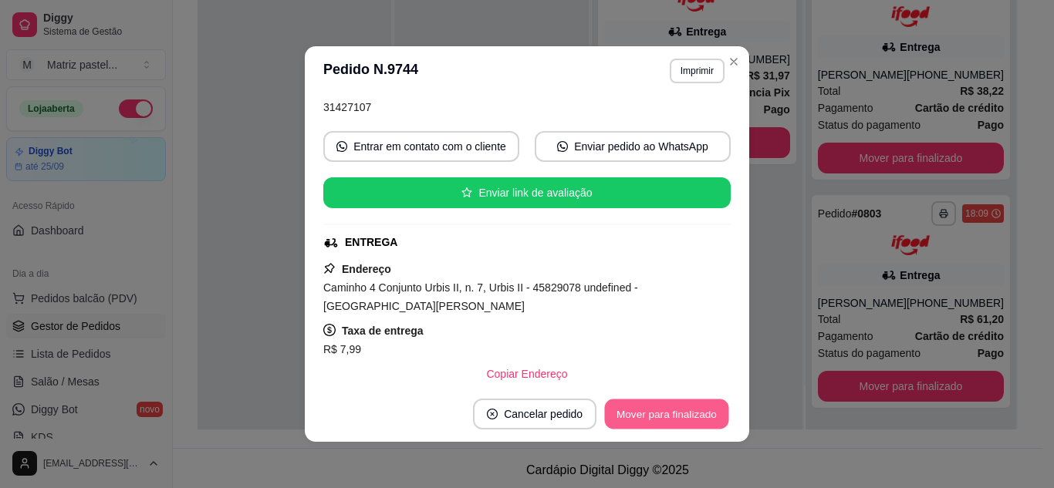
click at [658, 406] on button "Mover para finalizado" at bounding box center [667, 415] width 124 height 30
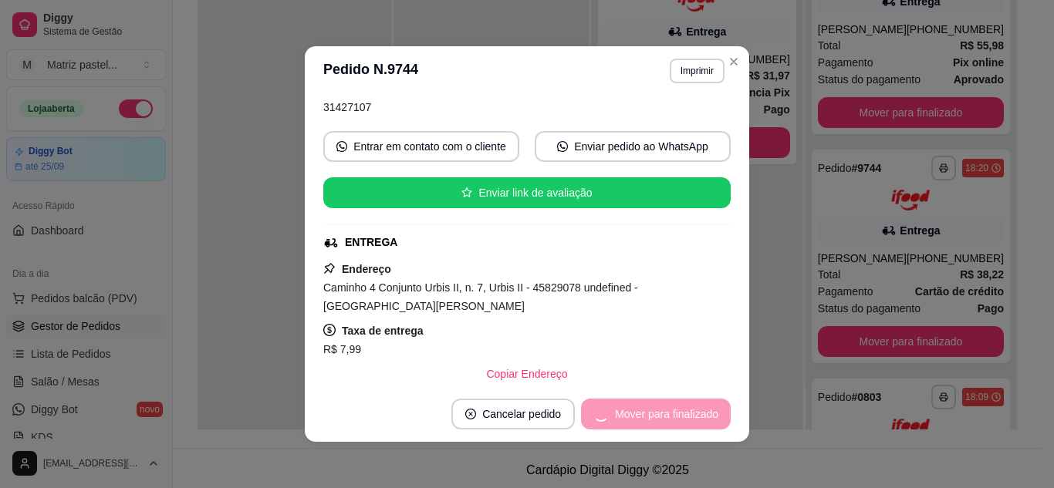
scroll to position [119, 0]
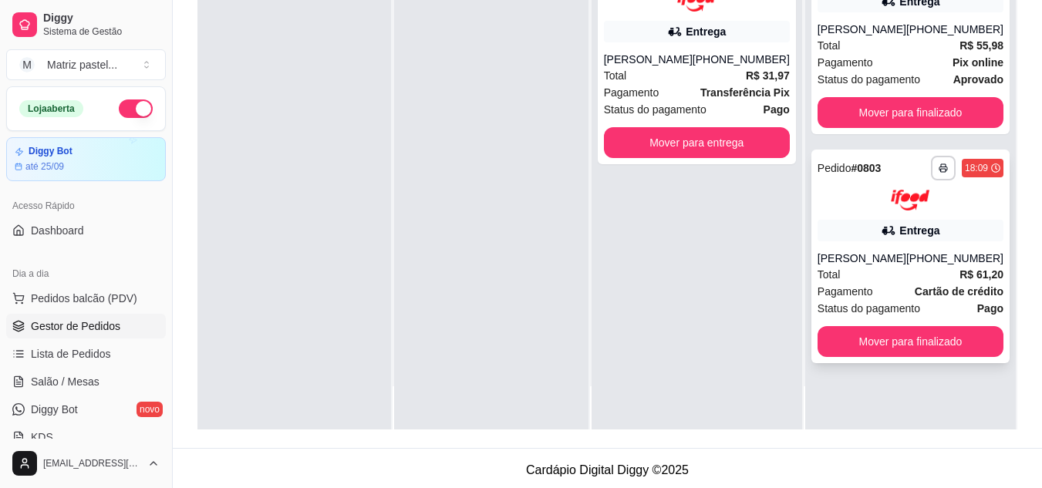
click at [856, 202] on div at bounding box center [911, 200] width 186 height 21
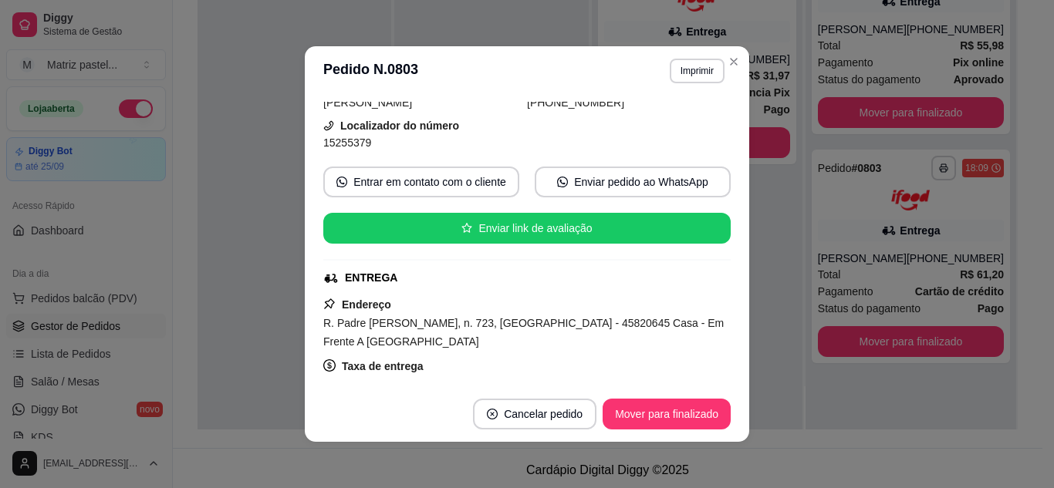
scroll to position [154, 0]
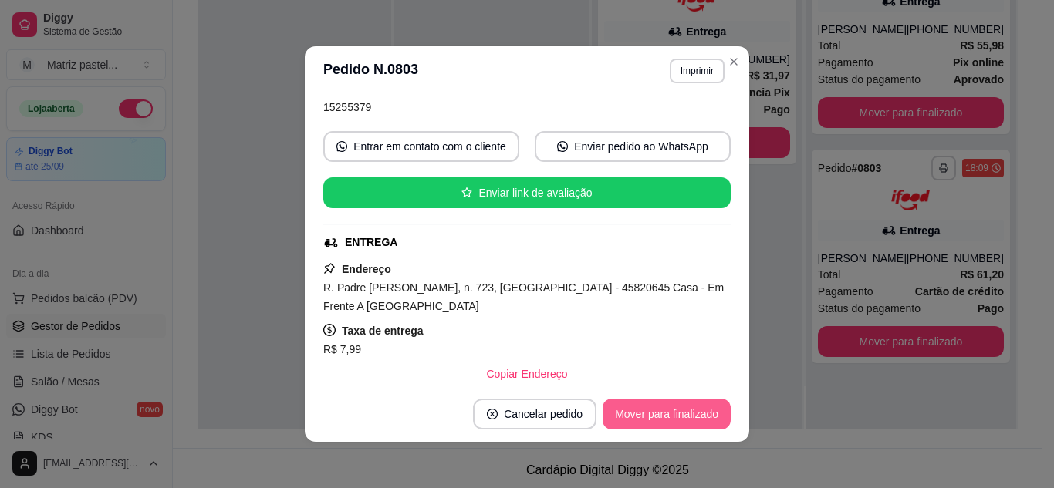
click at [669, 414] on button "Mover para finalizado" at bounding box center [667, 414] width 128 height 31
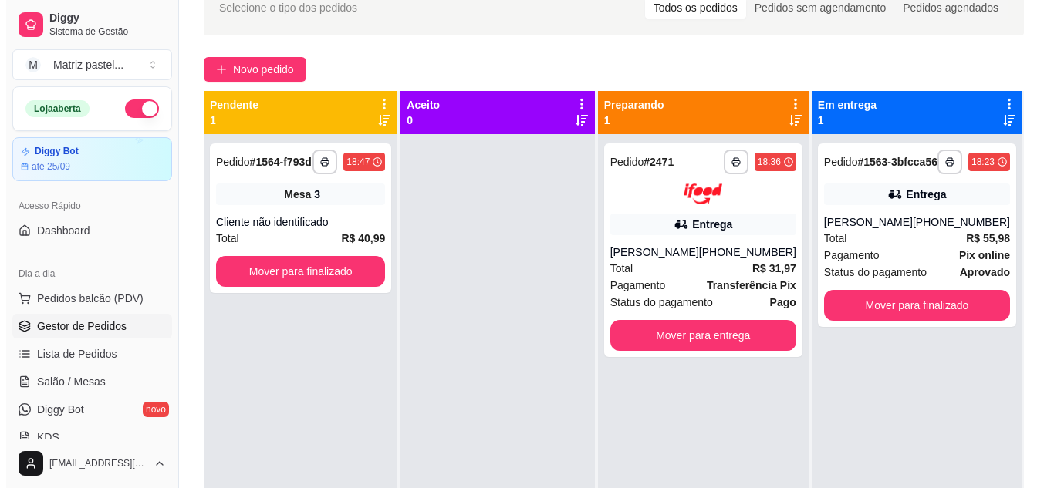
scroll to position [77, 0]
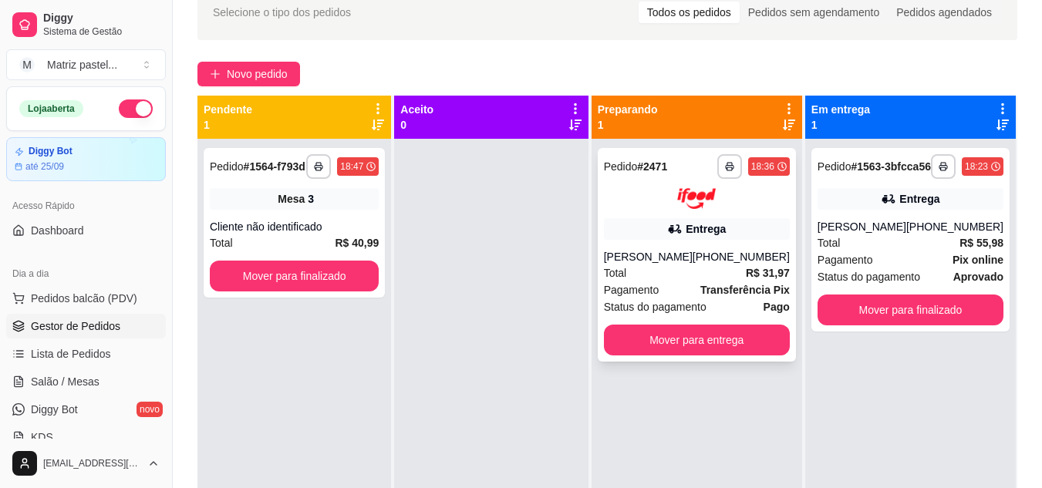
click at [660, 202] on div at bounding box center [697, 198] width 186 height 21
click at [676, 345] on button "Mover para entrega" at bounding box center [697, 340] width 186 height 31
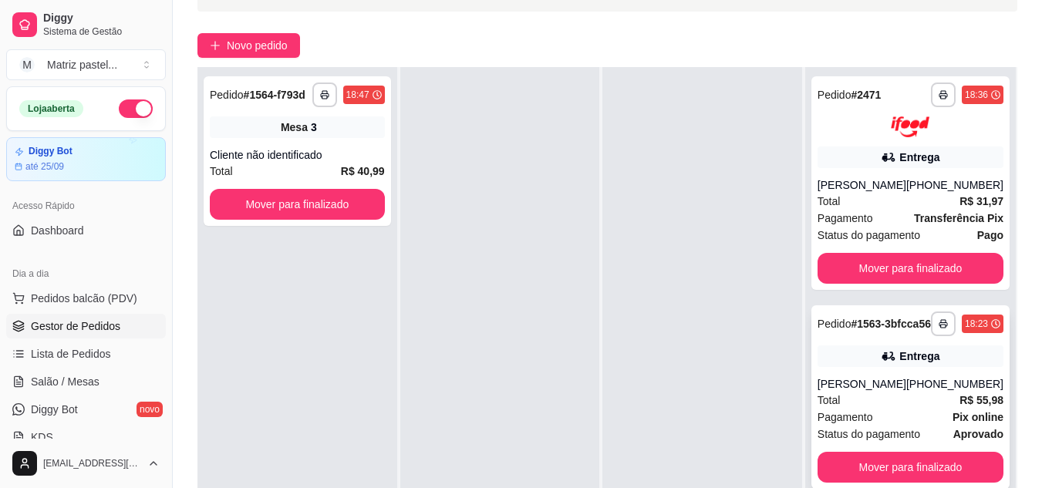
scroll to position [154, 0]
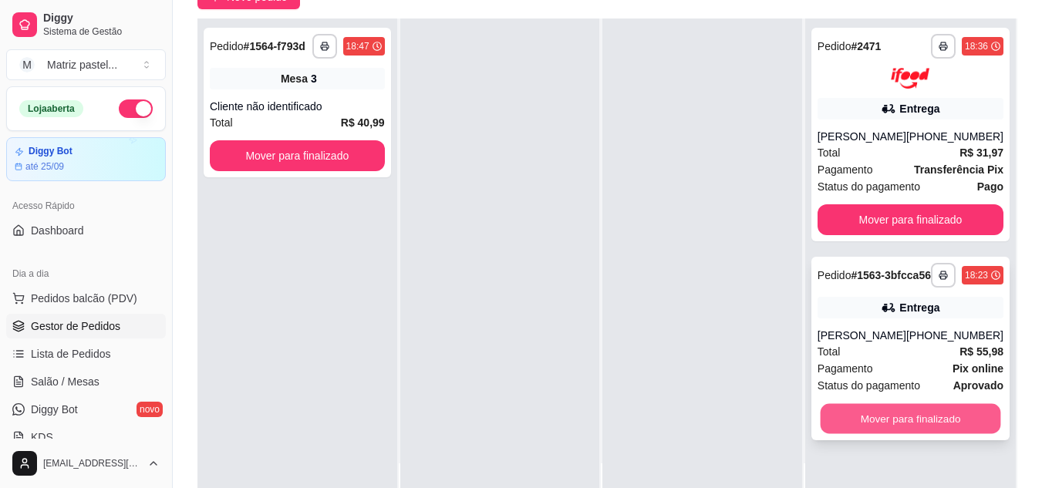
click at [848, 425] on button "Mover para finalizado" at bounding box center [910, 418] width 181 height 30
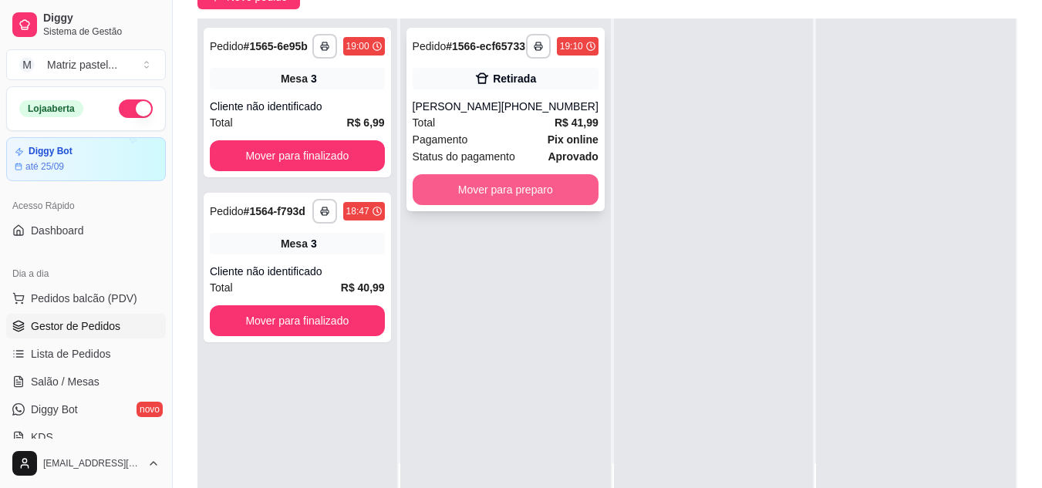
click at [493, 205] on button "Mover para preparo" at bounding box center [506, 189] width 186 height 31
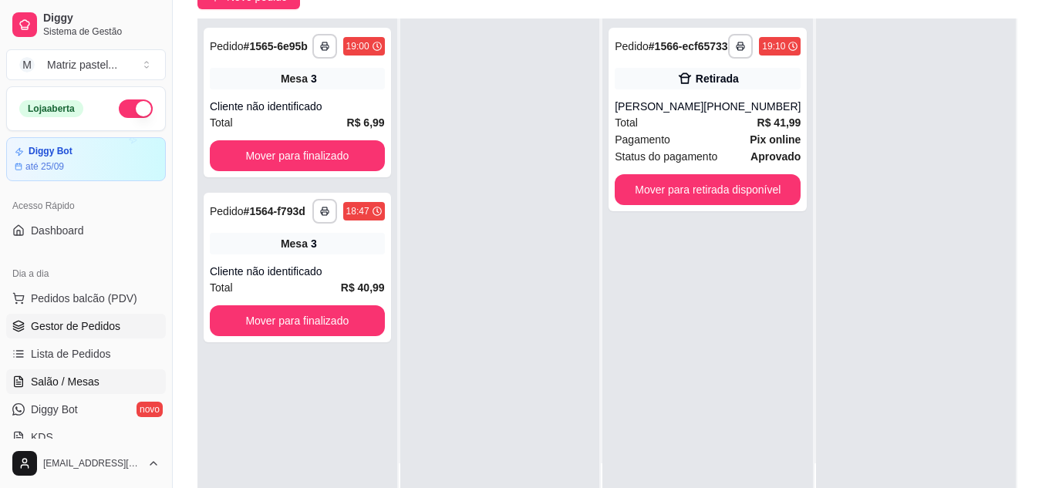
click at [90, 379] on span "Salão / Mesas" at bounding box center [65, 381] width 69 height 15
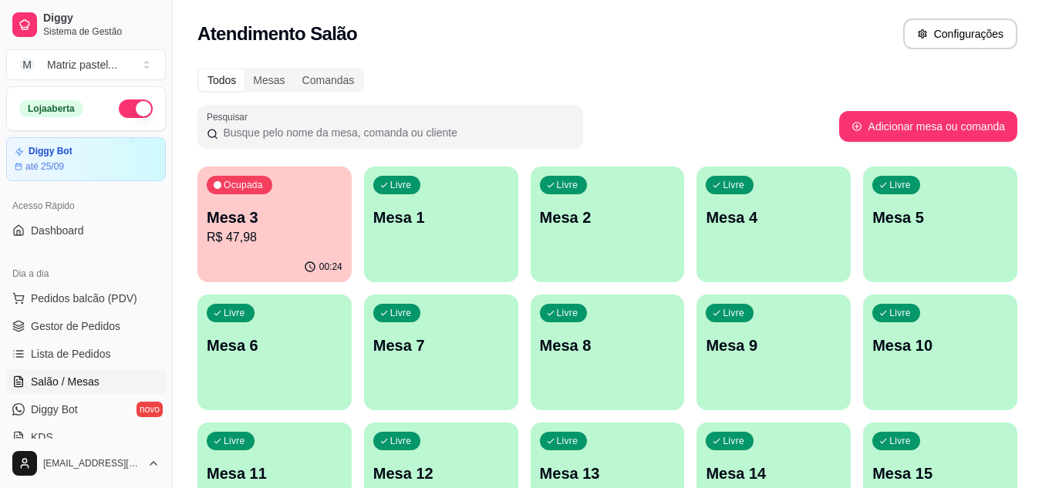
click at [306, 245] on p "R$ 47,98" at bounding box center [275, 237] width 136 height 19
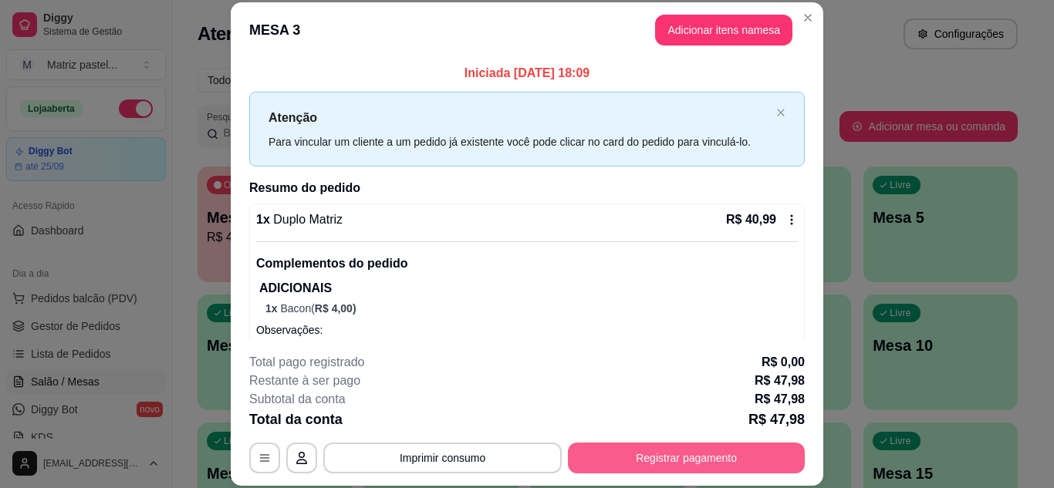
click at [707, 444] on button "Registrar pagamento" at bounding box center [686, 458] width 237 height 31
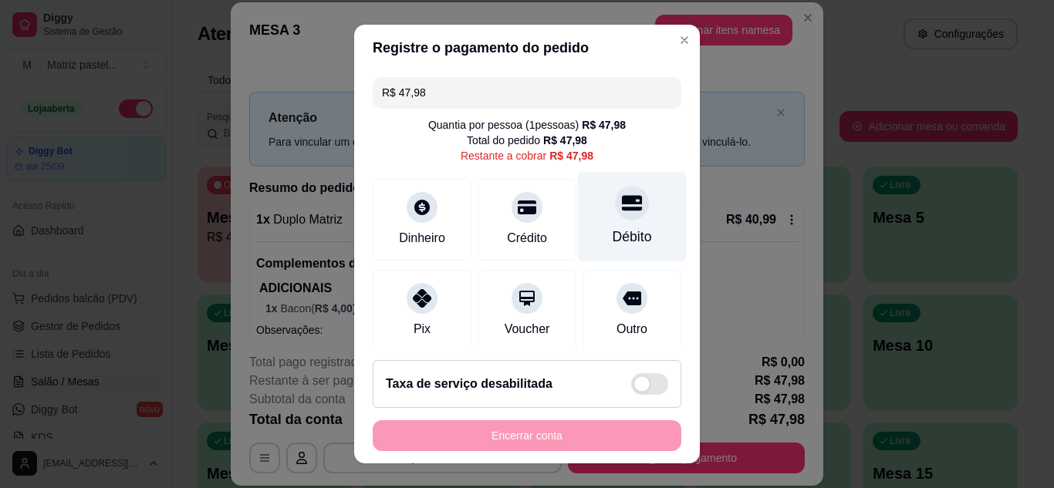
click at [613, 231] on div "Débito" at bounding box center [632, 237] width 39 height 20
type input "R$ 0,00"
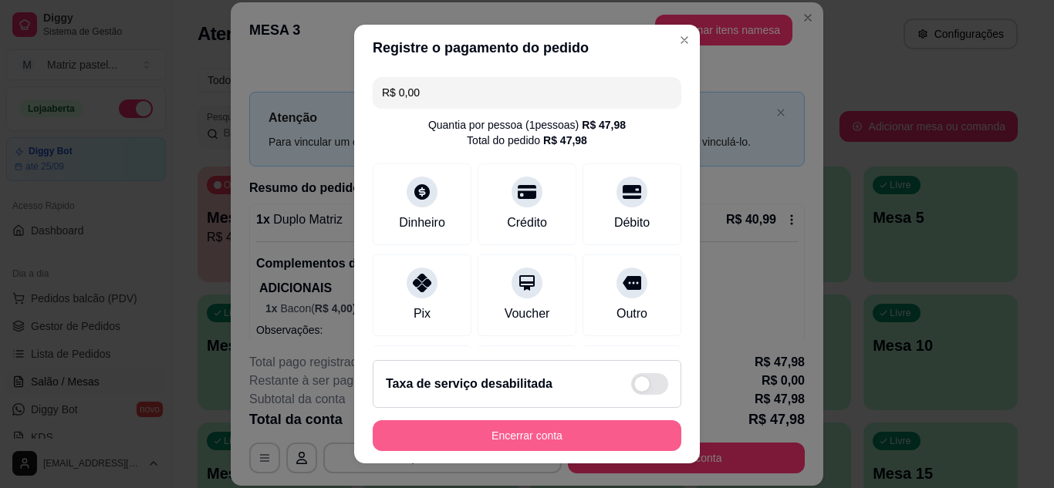
click at [574, 431] on button "Encerrar conta" at bounding box center [527, 435] width 309 height 31
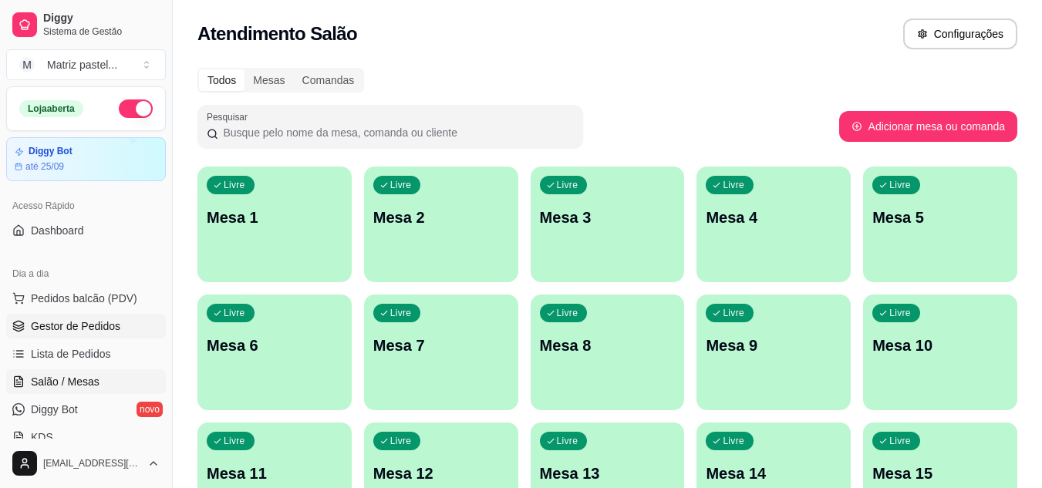
click at [76, 329] on span "Gestor de Pedidos" at bounding box center [75, 326] width 89 height 15
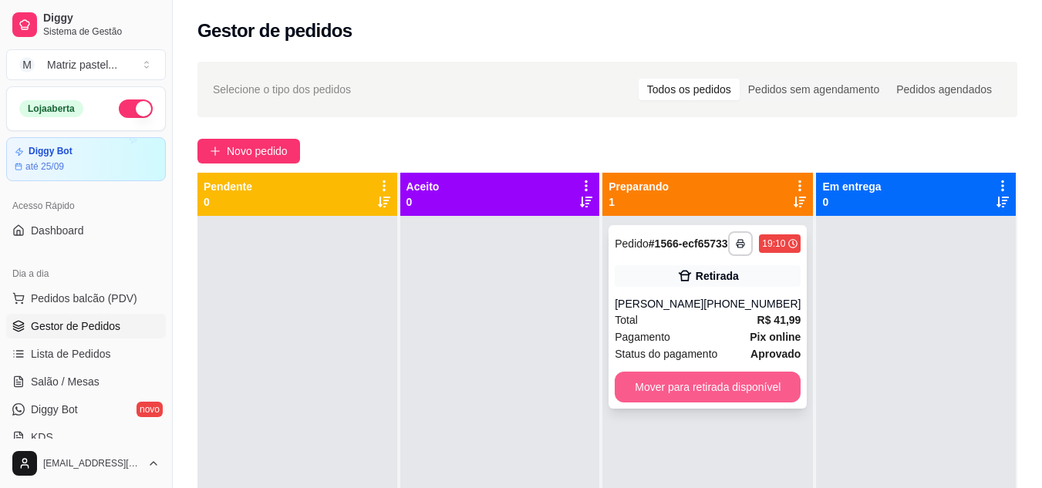
click at [704, 403] on button "Mover para retirada disponível" at bounding box center [708, 387] width 186 height 31
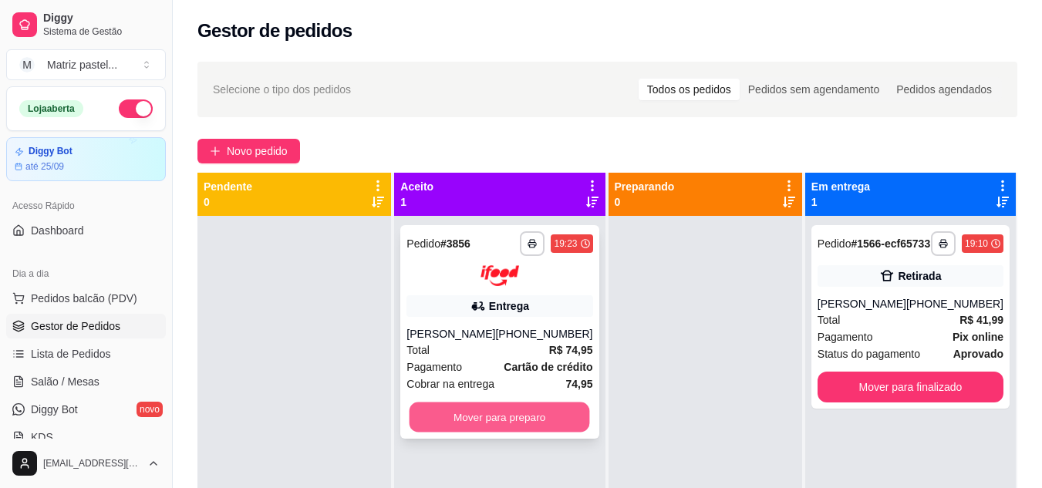
click at [516, 421] on button "Mover para preparo" at bounding box center [500, 417] width 181 height 30
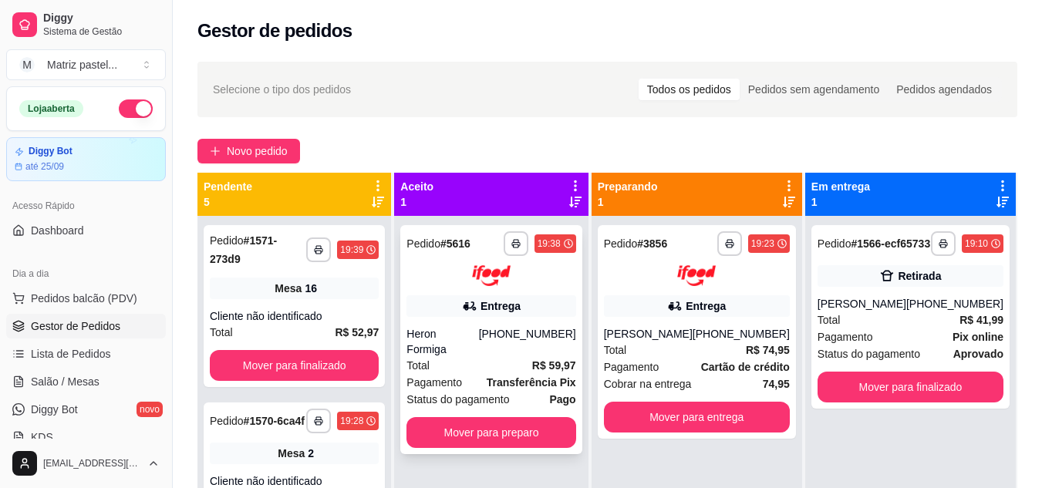
click at [495, 433] on div "**********" at bounding box center [490, 339] width 181 height 229
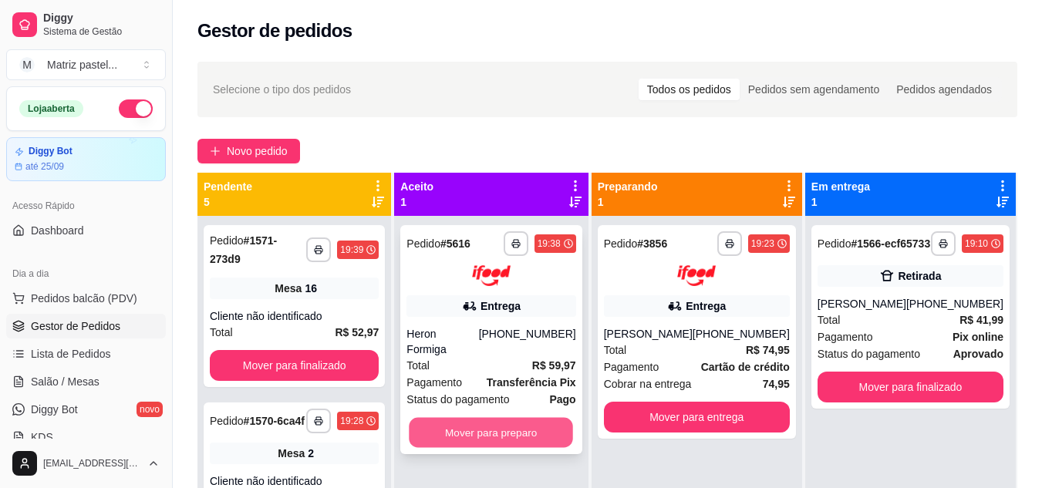
click at [546, 419] on button "Mover para preparo" at bounding box center [492, 432] width 164 height 30
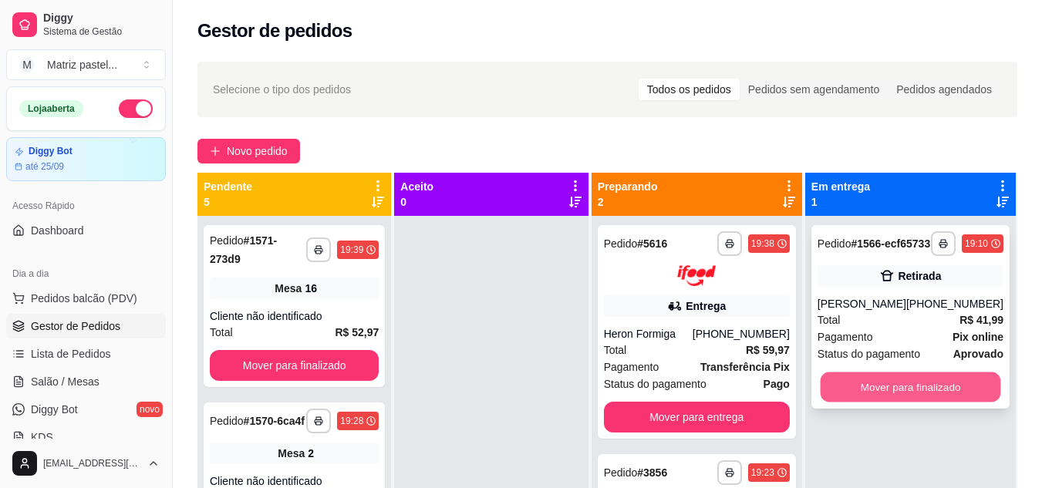
click at [914, 396] on button "Mover para finalizado" at bounding box center [910, 388] width 181 height 30
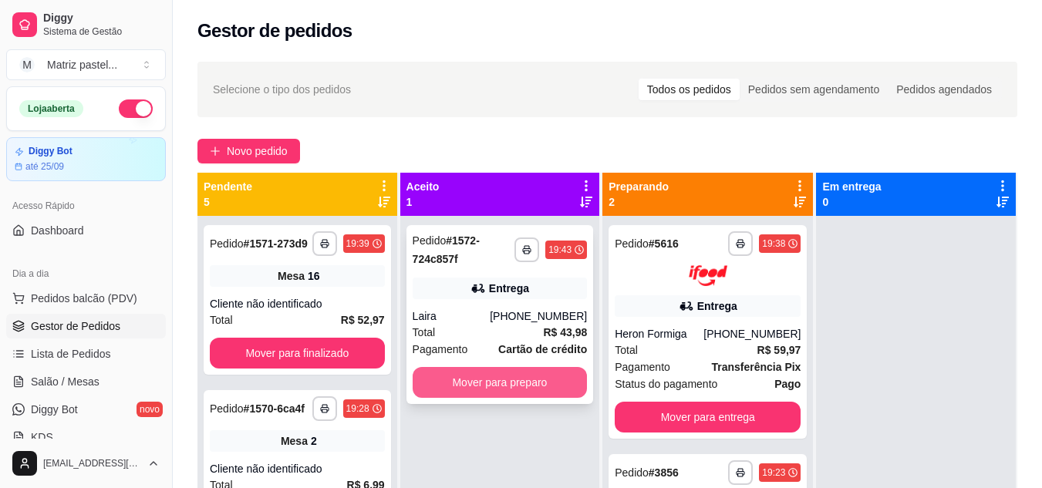
click at [502, 393] on button "Mover para preparo" at bounding box center [500, 382] width 175 height 31
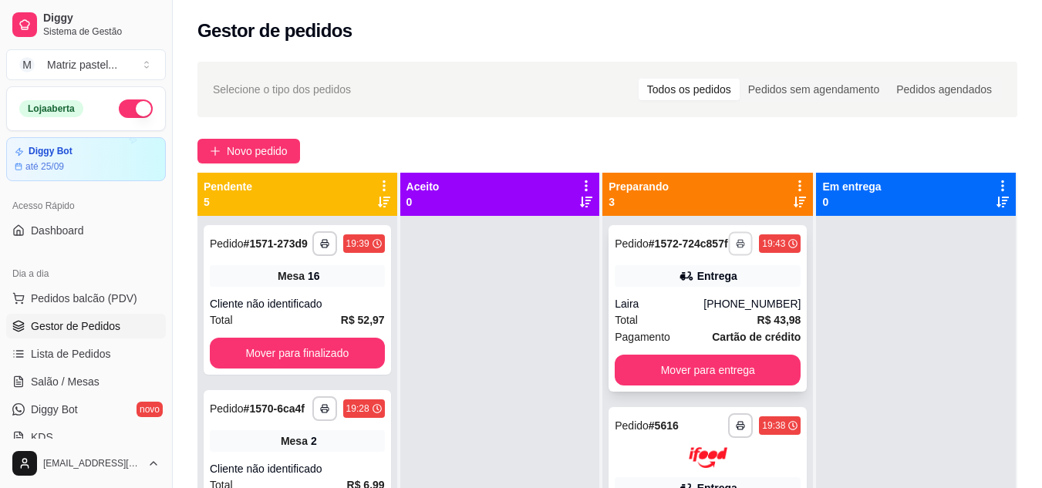
click at [738, 246] on icon "button" at bounding box center [742, 244] width 8 height 3
click at [682, 288] on div "Escolha a impressora IMPRESSORA" at bounding box center [676, 293] width 127 height 52
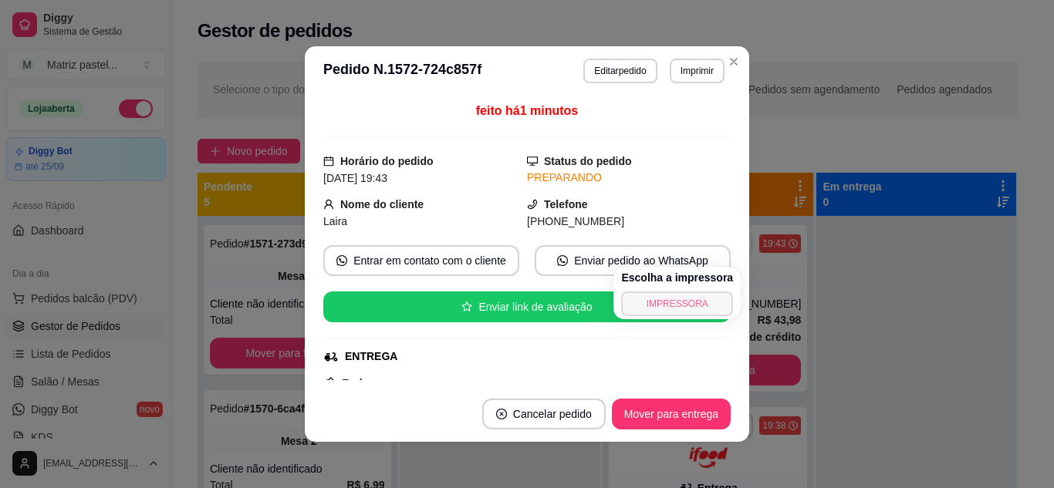
click at [678, 303] on button "IMPRESSORA" at bounding box center [677, 304] width 112 height 25
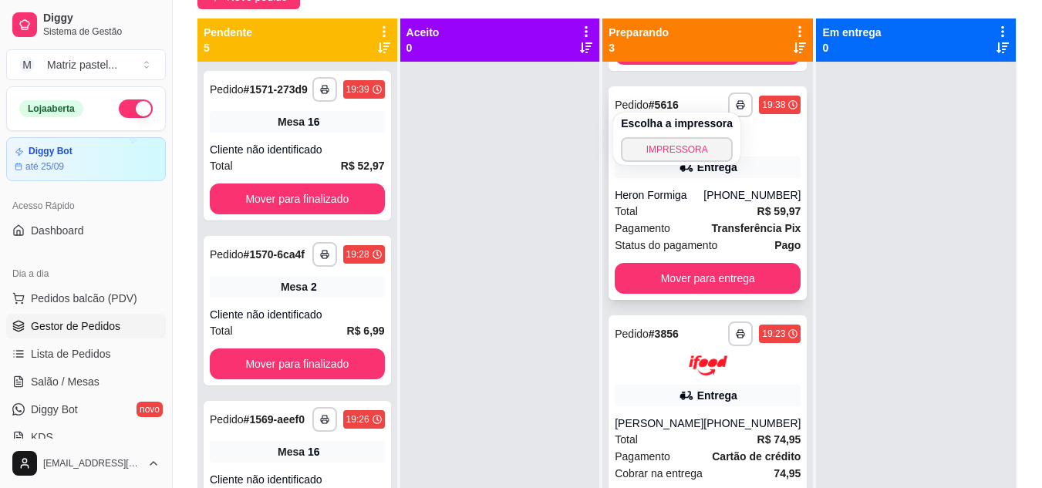
scroll to position [179, 0]
click at [674, 154] on button "IMPRESSORA" at bounding box center [677, 149] width 108 height 24
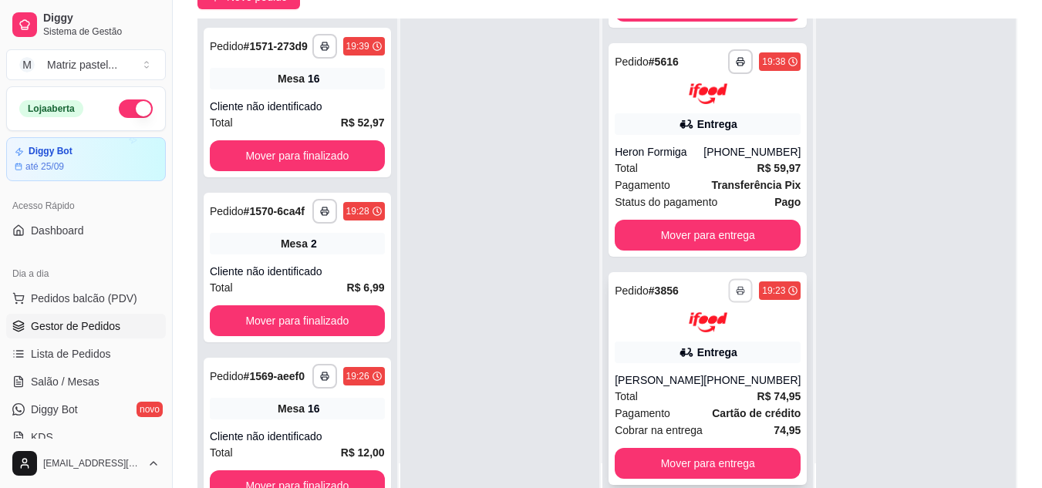
click at [729, 285] on button "button" at bounding box center [741, 291] width 24 height 24
click at [687, 343] on button "IMPRESSORA" at bounding box center [677, 345] width 108 height 24
click at [728, 66] on button "button" at bounding box center [740, 61] width 25 height 25
click at [679, 123] on button "IMPRESSORA" at bounding box center [677, 115] width 112 height 25
click at [66, 383] on span "Salão / Mesas" at bounding box center [65, 381] width 69 height 15
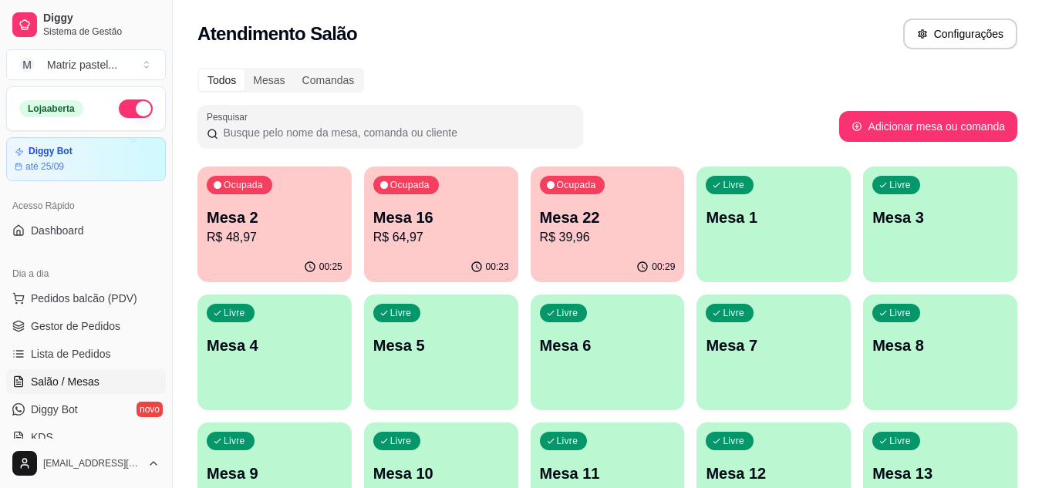
click at [620, 235] on p "R$ 39,96" at bounding box center [608, 237] width 136 height 19
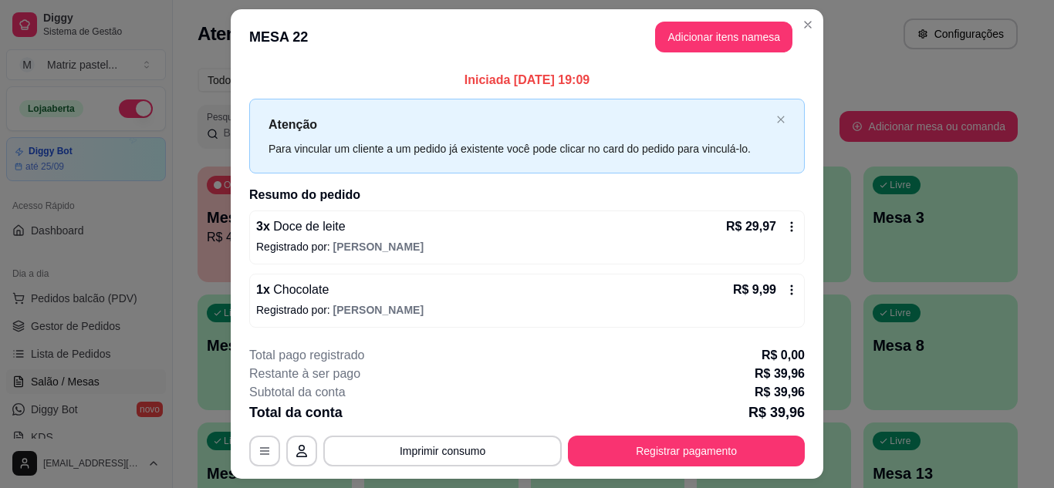
click at [644, 437] on div "**********" at bounding box center [526, 406] width 555 height 120
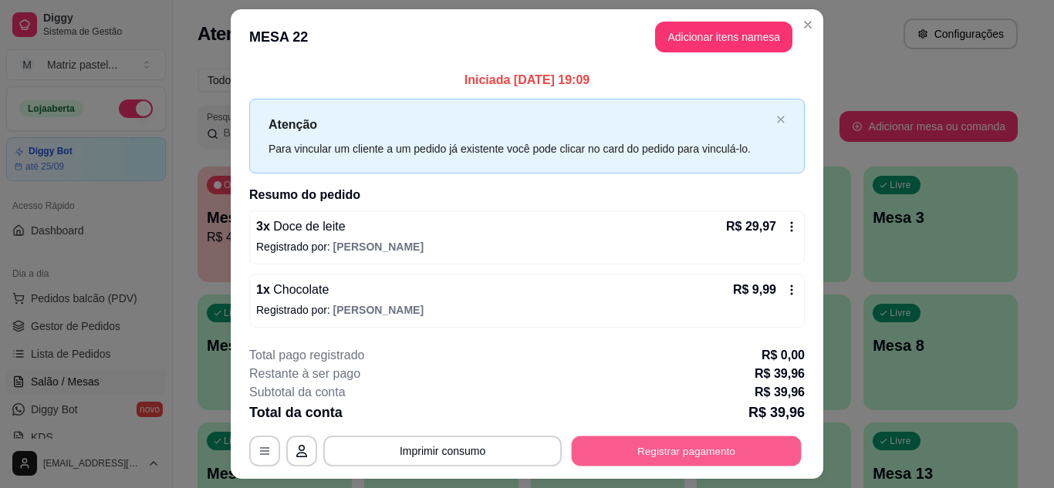
click at [644, 437] on button "Registrar pagamento" at bounding box center [687, 452] width 230 height 30
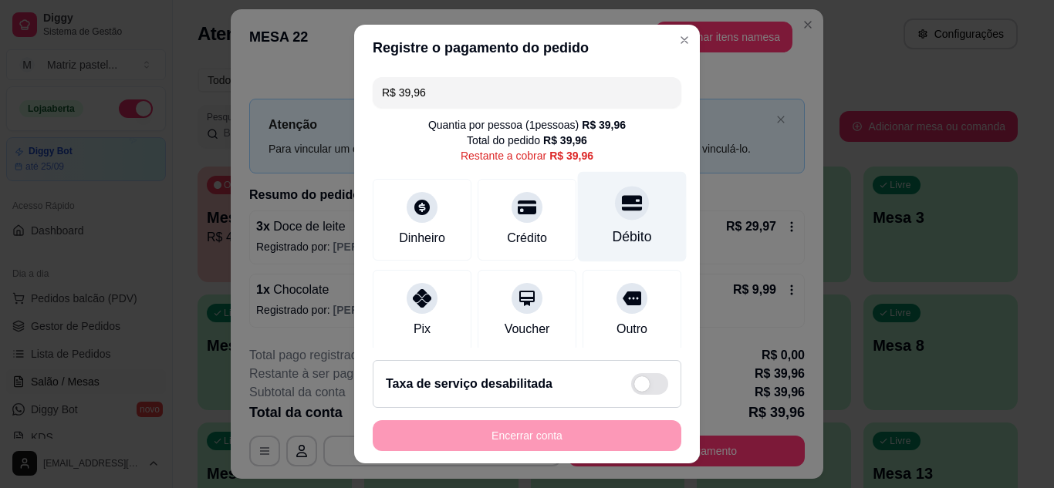
click at [613, 230] on div "Débito" at bounding box center [632, 237] width 39 height 20
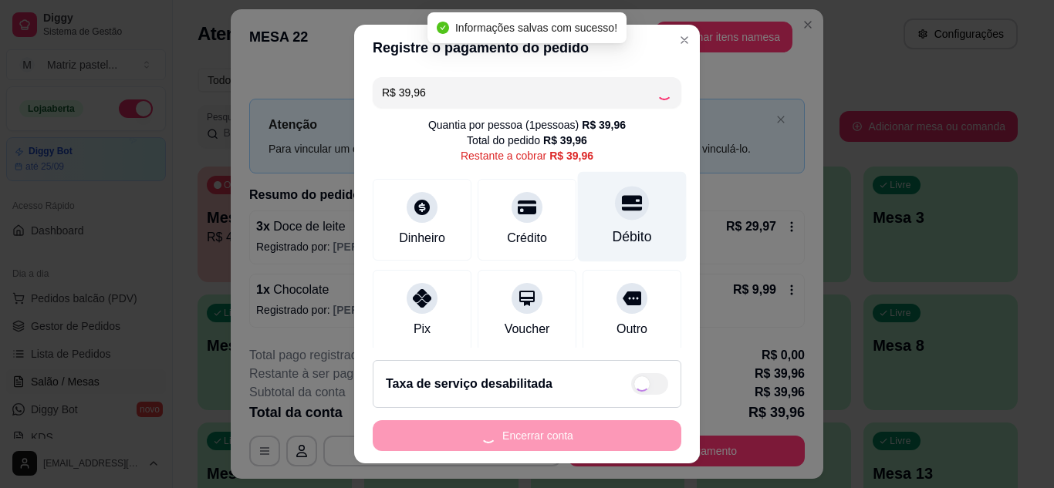
type input "R$ 0,00"
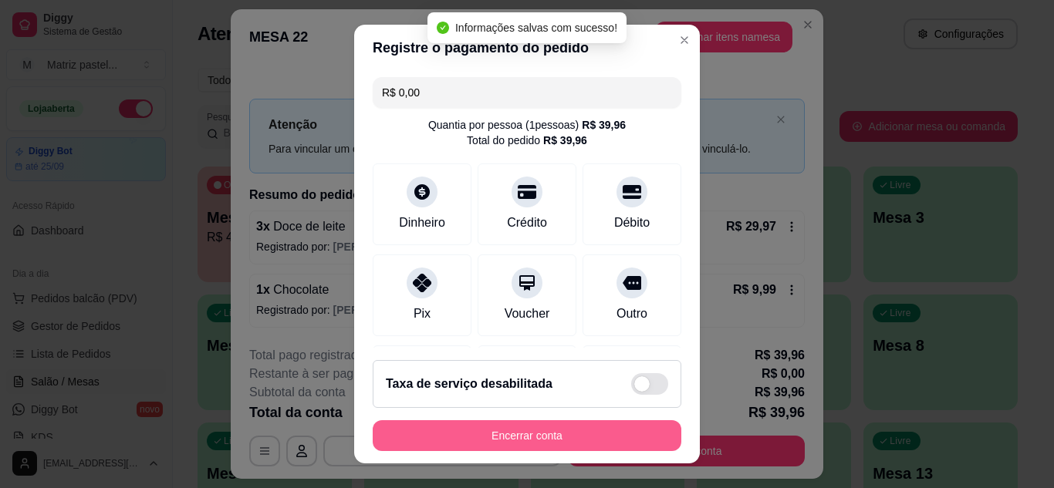
click at [575, 429] on button "Encerrar conta" at bounding box center [527, 435] width 309 height 31
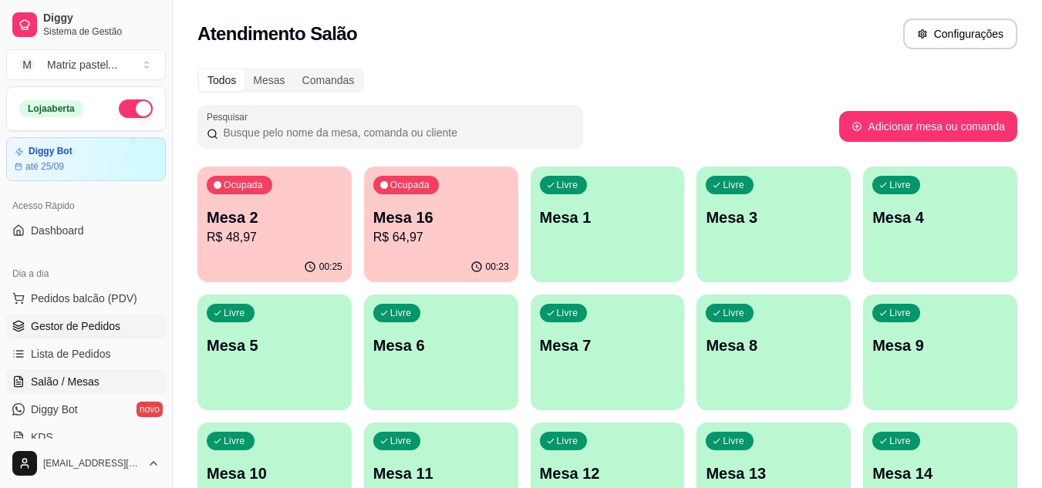
click at [85, 334] on link "Gestor de Pedidos" at bounding box center [86, 326] width 160 height 25
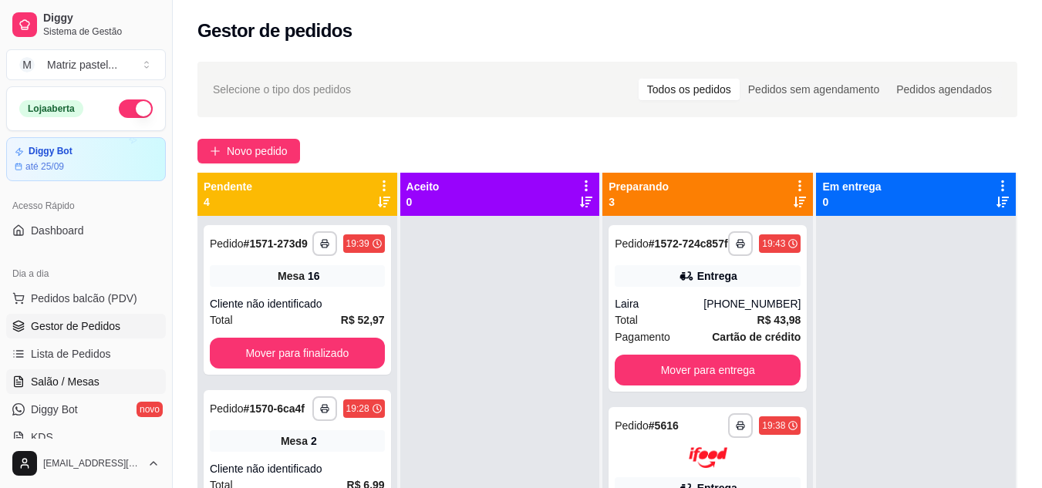
click at [89, 380] on span "Salão / Mesas" at bounding box center [65, 381] width 69 height 15
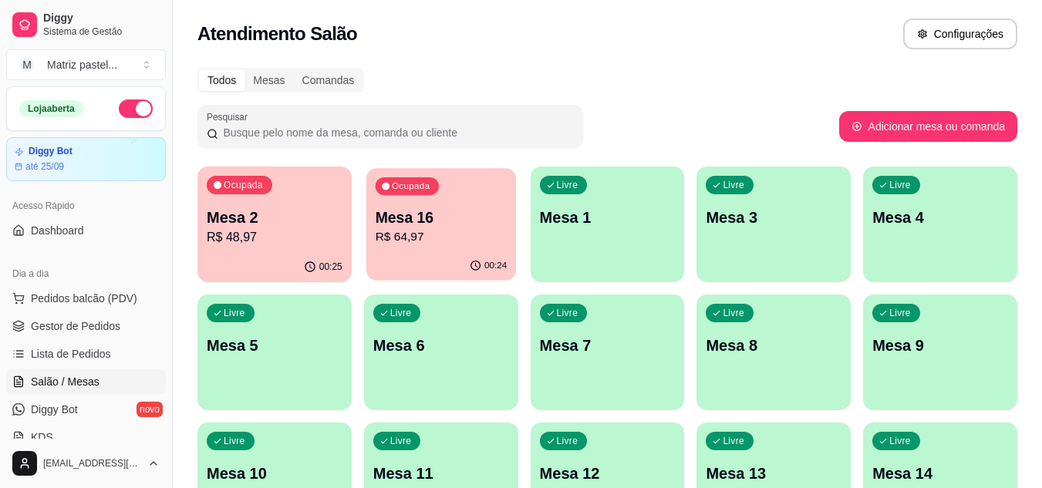
click at [451, 208] on p "Mesa 16" at bounding box center [441, 218] width 132 height 21
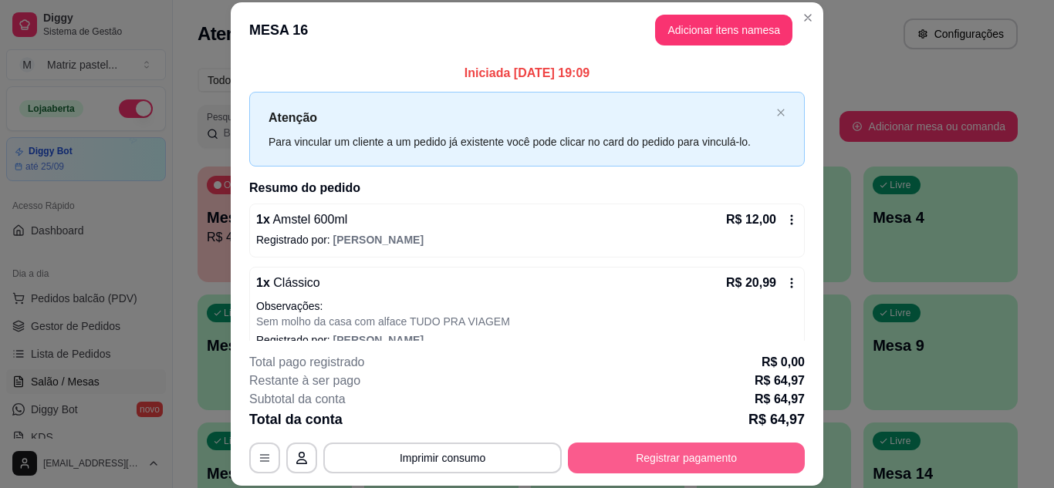
click at [612, 459] on button "Registrar pagamento" at bounding box center [686, 458] width 237 height 31
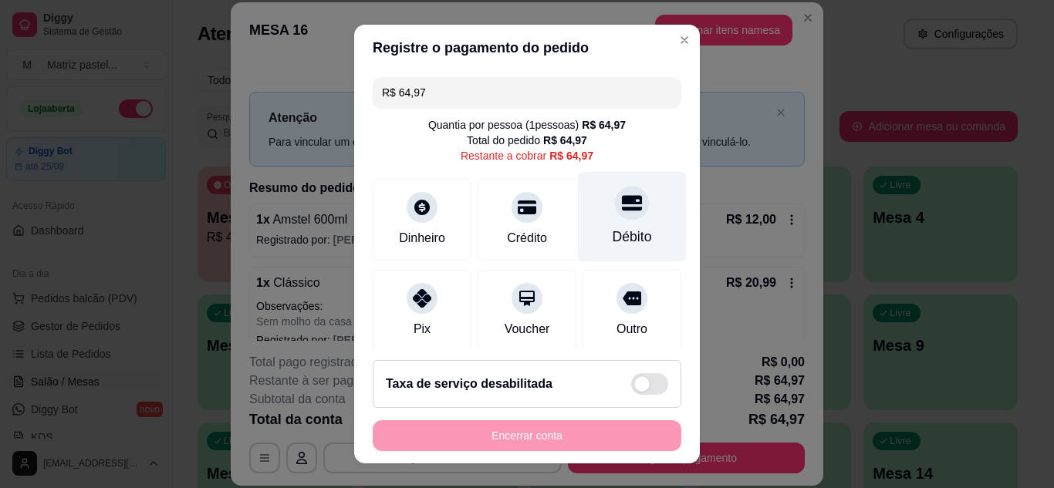
click at [615, 192] on div at bounding box center [632, 203] width 34 height 34
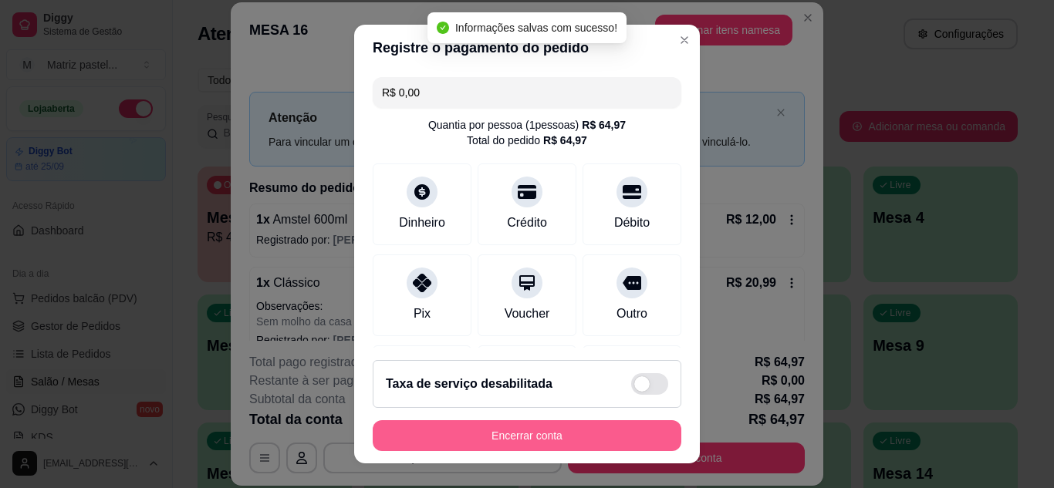
type input "R$ 0,00"
click at [518, 439] on button "Encerrar conta" at bounding box center [527, 435] width 309 height 31
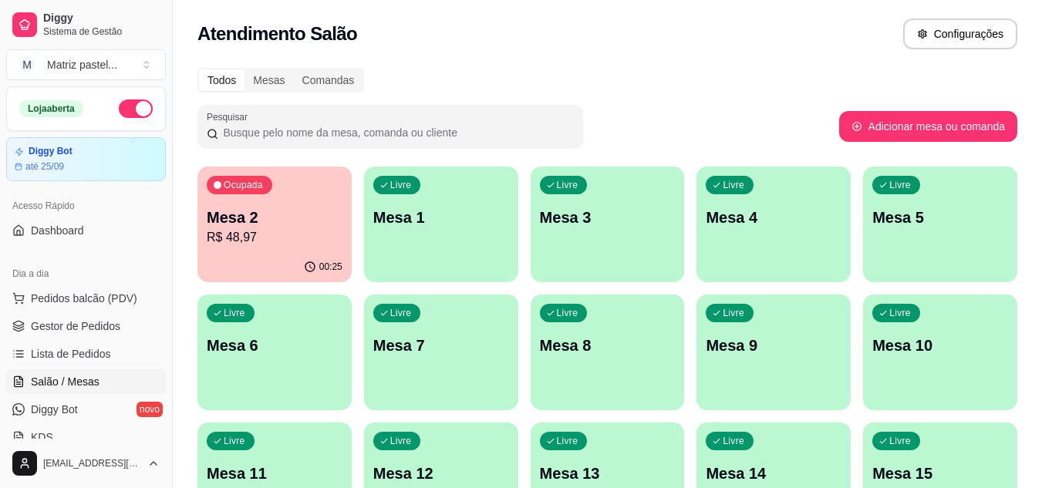
click at [227, 210] on p "Mesa 2" at bounding box center [275, 218] width 136 height 22
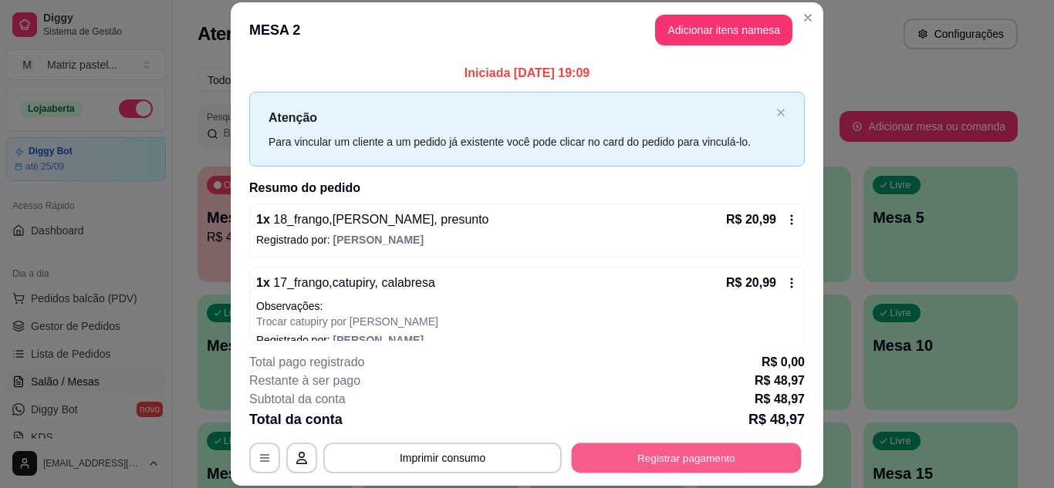
click at [672, 449] on button "Registrar pagamento" at bounding box center [687, 458] width 230 height 30
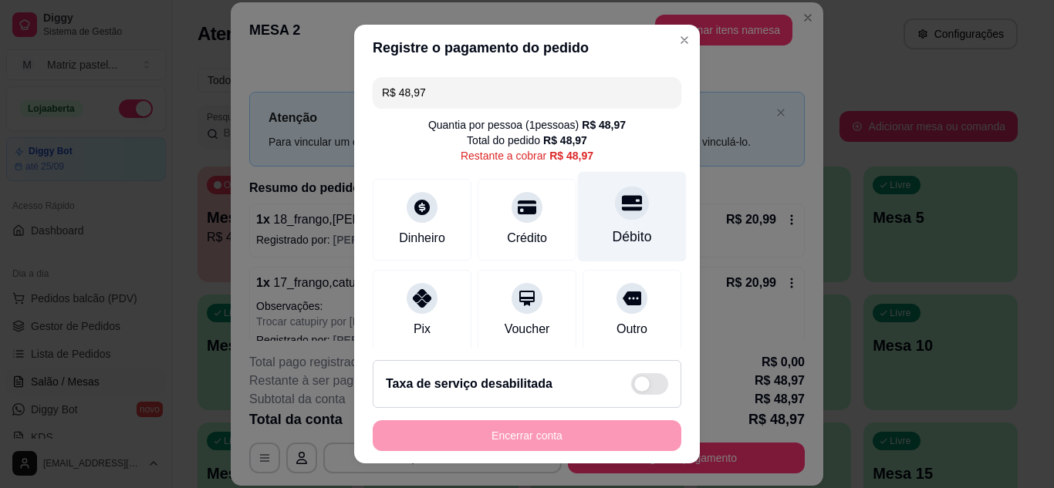
click at [622, 204] on icon at bounding box center [632, 202] width 20 height 15
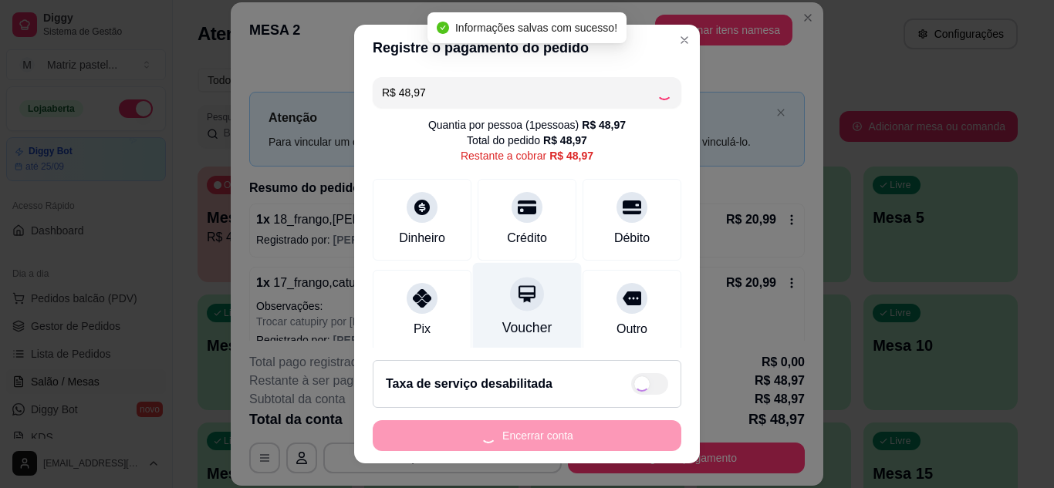
type input "R$ 0,00"
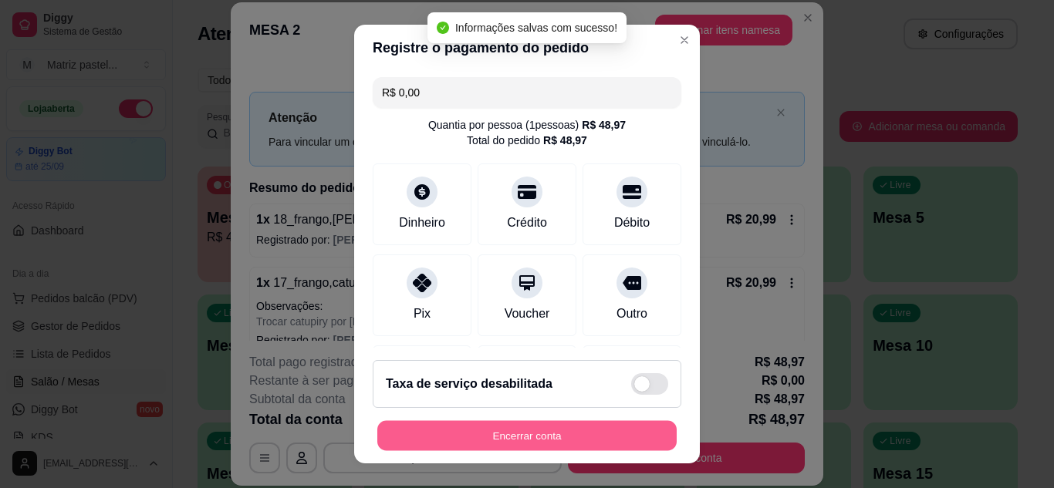
click at [505, 433] on button "Encerrar conta" at bounding box center [526, 436] width 299 height 30
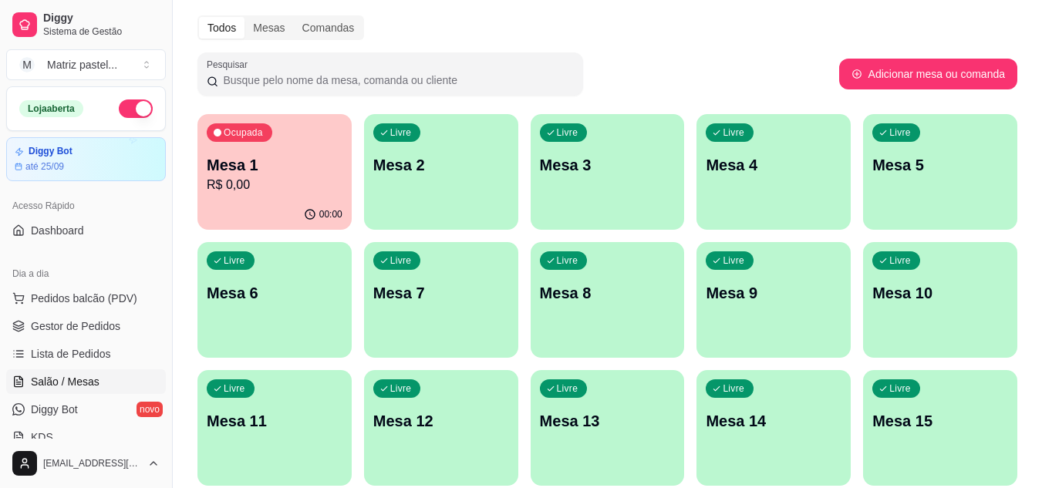
scroll to position [77, 0]
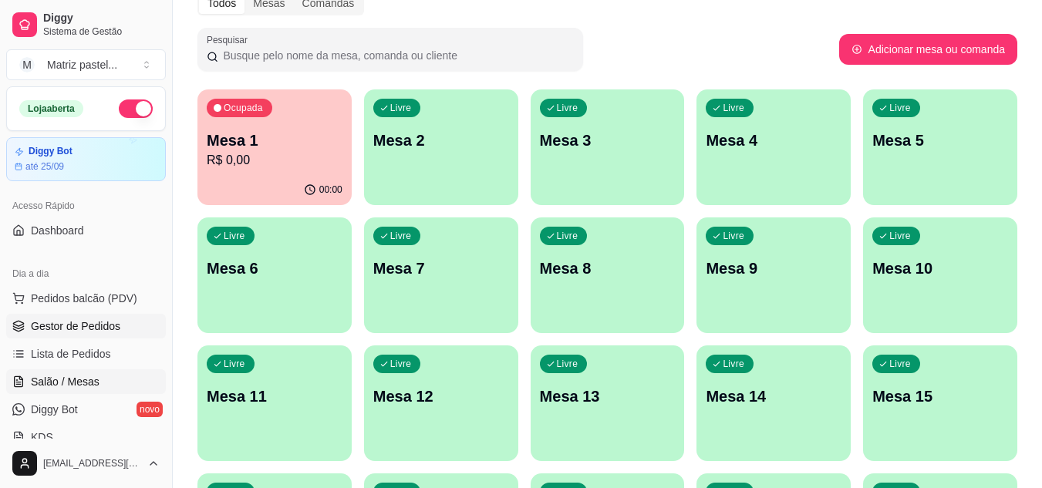
click at [126, 327] on link "Gestor de Pedidos" at bounding box center [86, 326] width 160 height 25
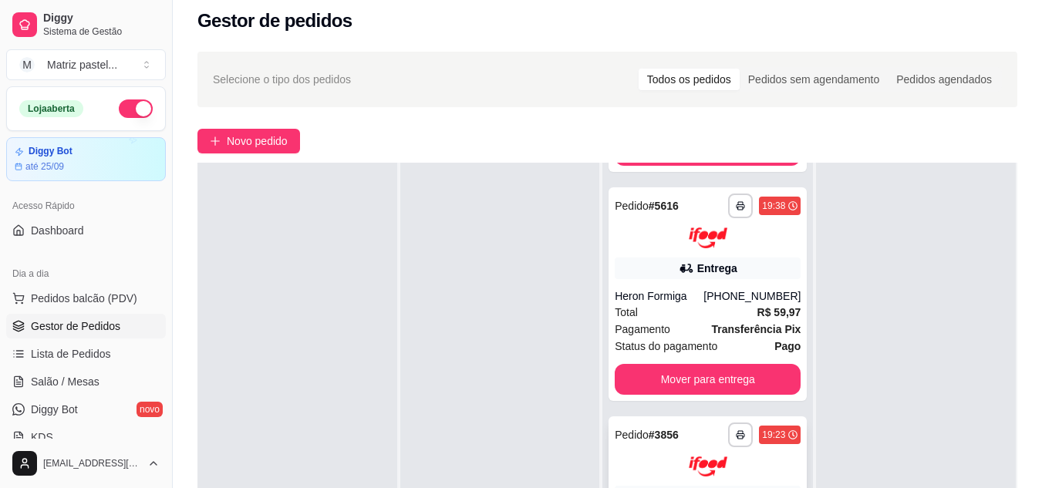
scroll to position [235, 0]
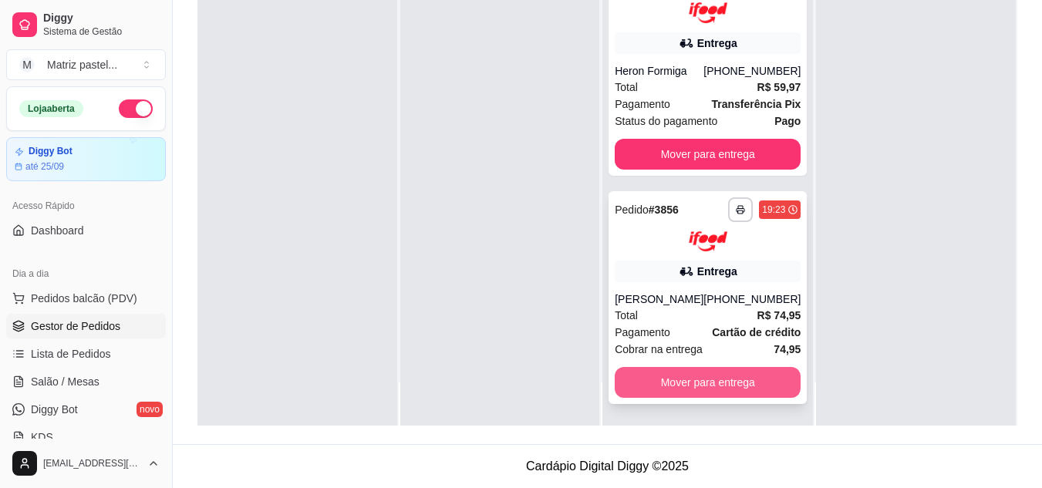
click at [654, 376] on button "Mover para entrega" at bounding box center [708, 382] width 186 height 31
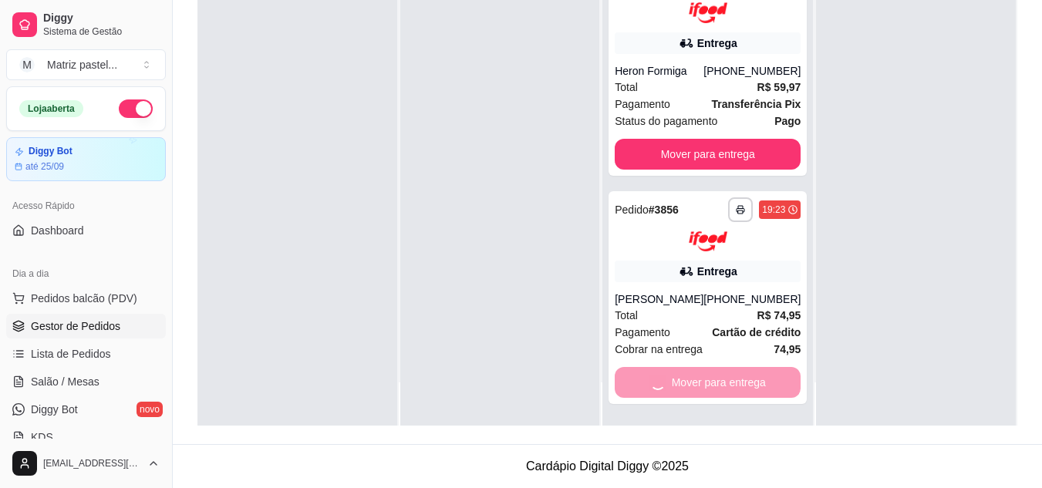
scroll to position [0, 0]
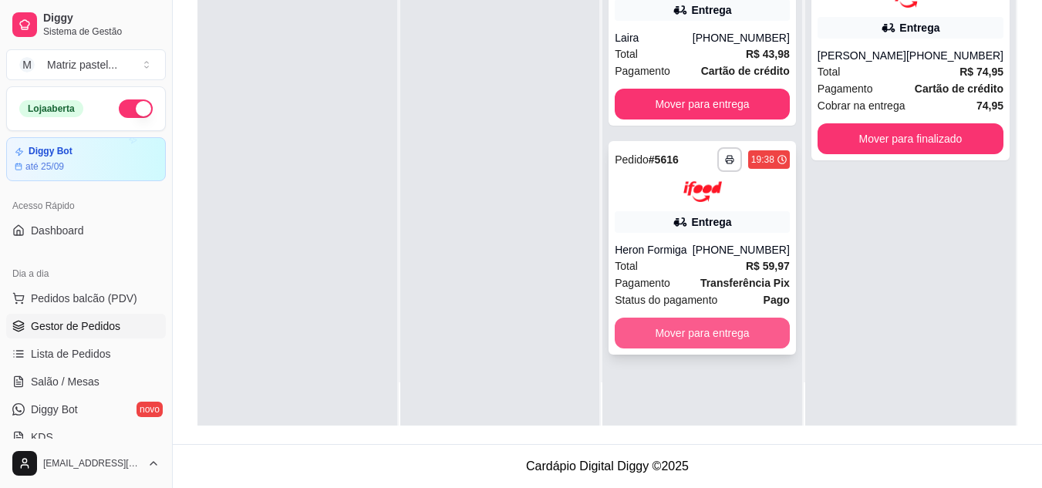
click at [665, 342] on button "Mover para entrega" at bounding box center [702, 333] width 175 height 31
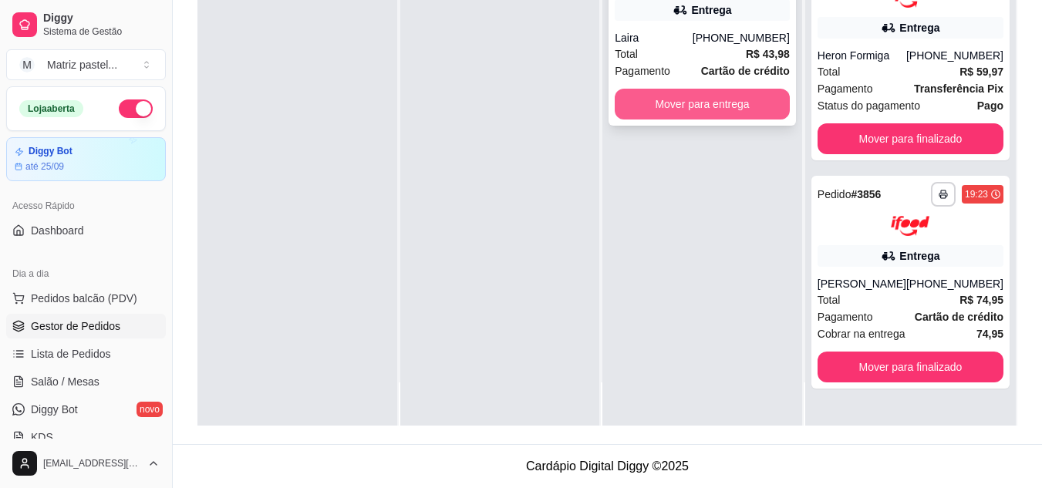
click at [707, 106] on button "Mover para entrega" at bounding box center [702, 104] width 175 height 31
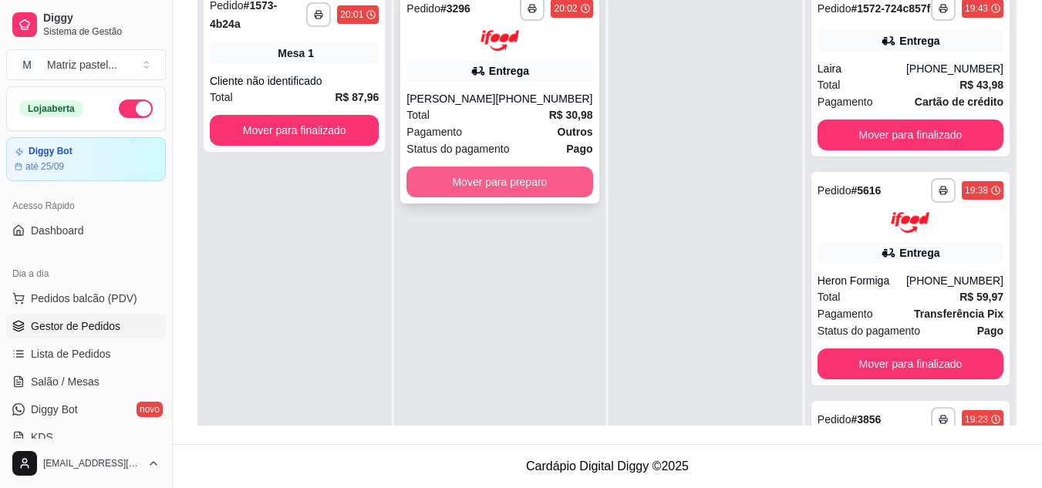
click at [514, 182] on button "Mover para preparo" at bounding box center [500, 182] width 186 height 31
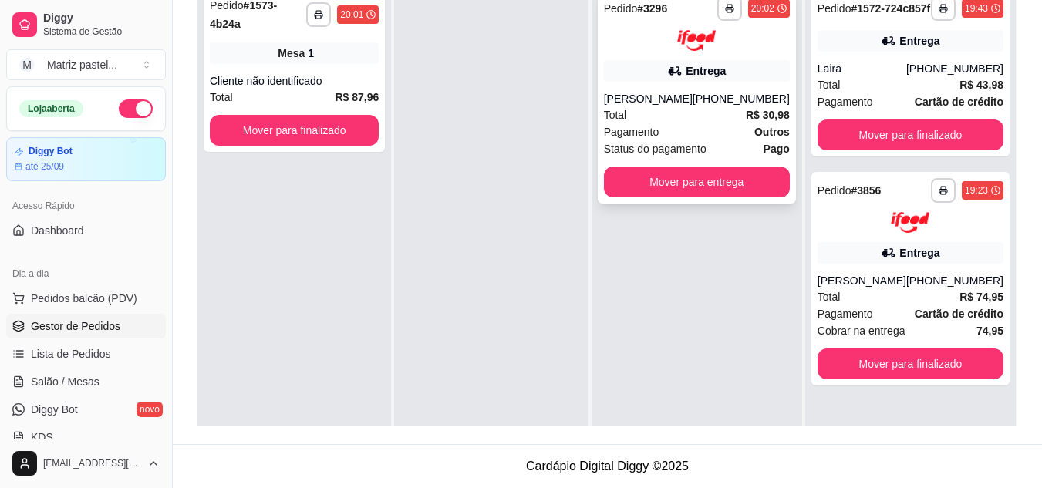
click at [640, 93] on div "[PERSON_NAME]" at bounding box center [648, 98] width 89 height 15
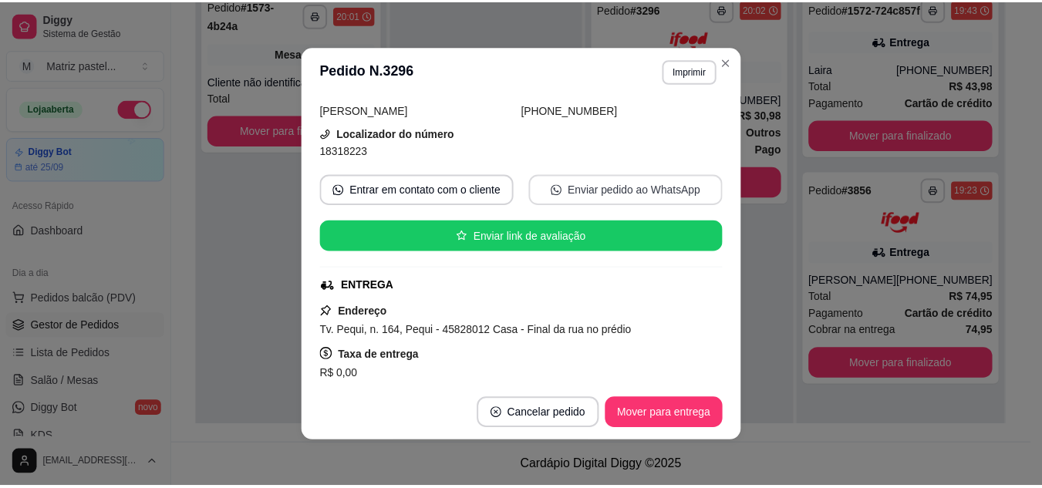
scroll to position [154, 0]
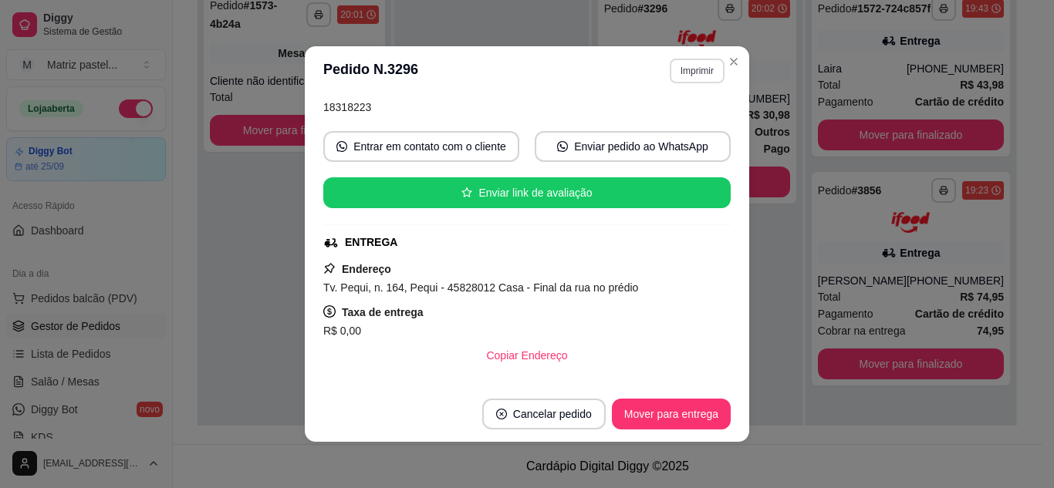
click at [695, 78] on button "Imprimir" at bounding box center [697, 71] width 55 height 25
click at [667, 124] on button "IMPRESSORA" at bounding box center [664, 125] width 112 height 25
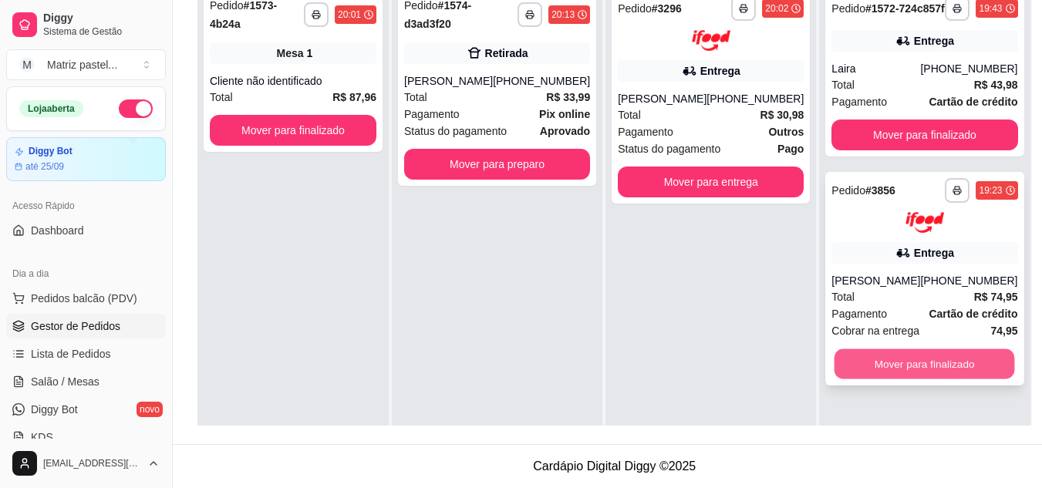
click at [848, 368] on button "Mover para finalizado" at bounding box center [925, 364] width 181 height 30
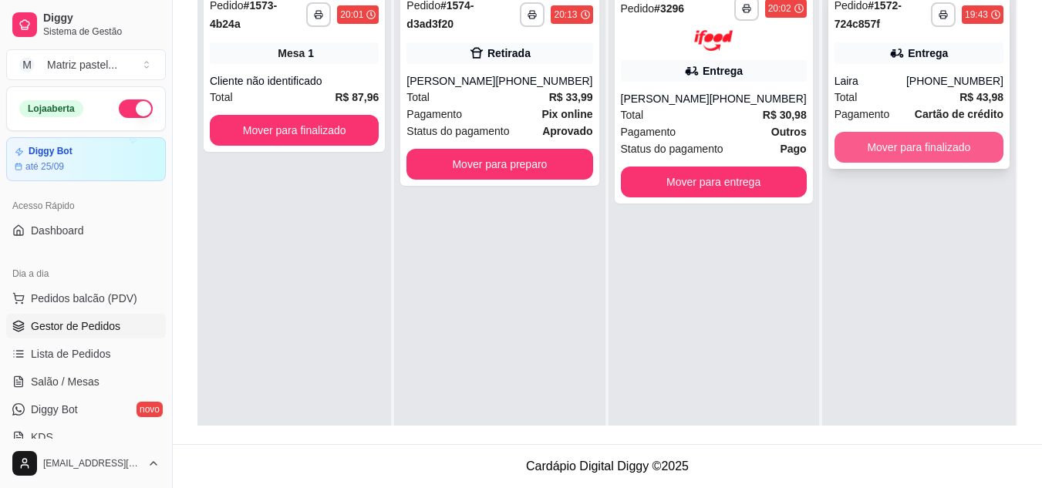
click at [890, 144] on button "Mover para finalizado" at bounding box center [919, 147] width 169 height 31
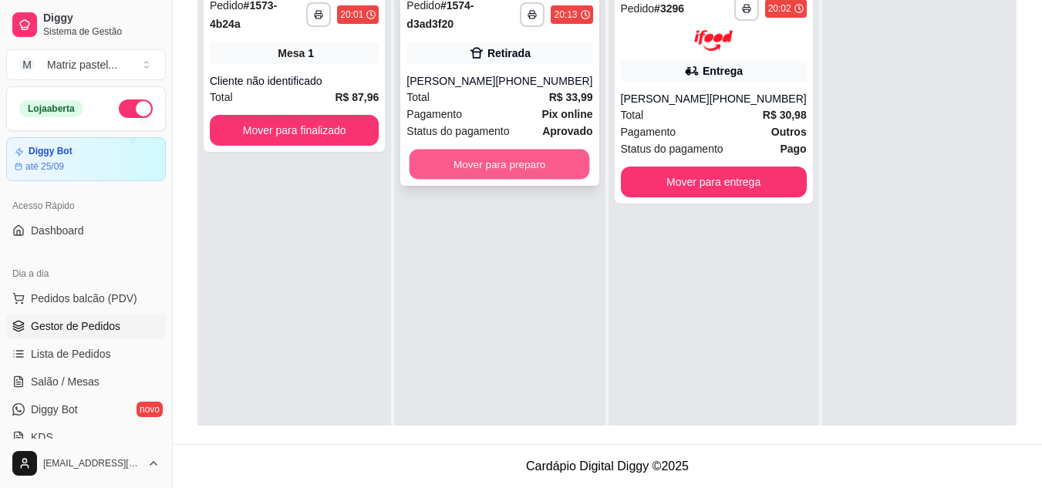
click at [511, 164] on button "Mover para preparo" at bounding box center [500, 165] width 181 height 30
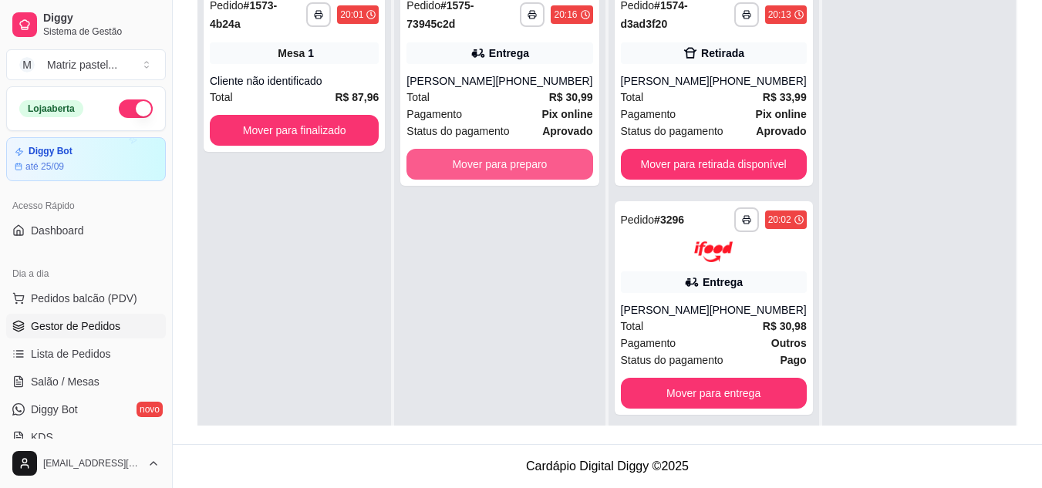
click at [511, 164] on button "Mover para preparo" at bounding box center [500, 164] width 186 height 31
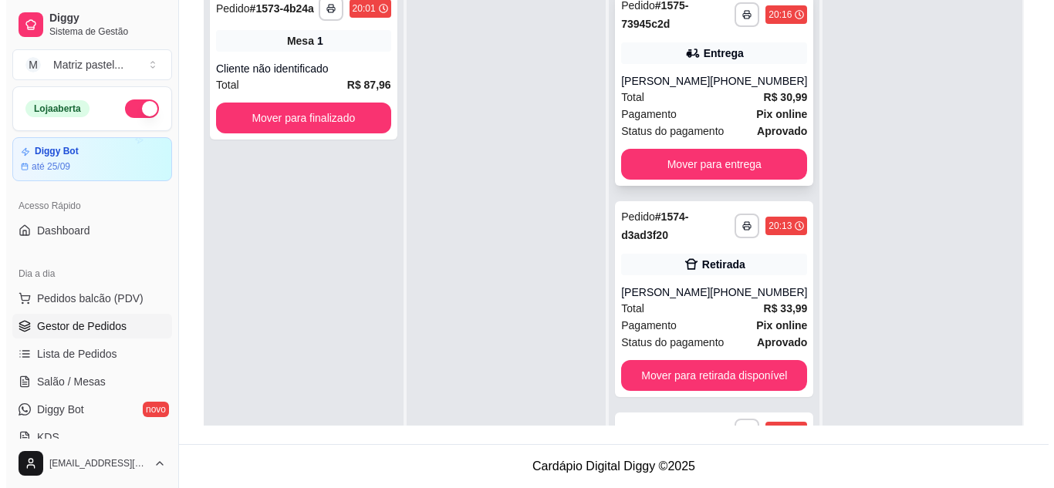
scroll to position [81, 0]
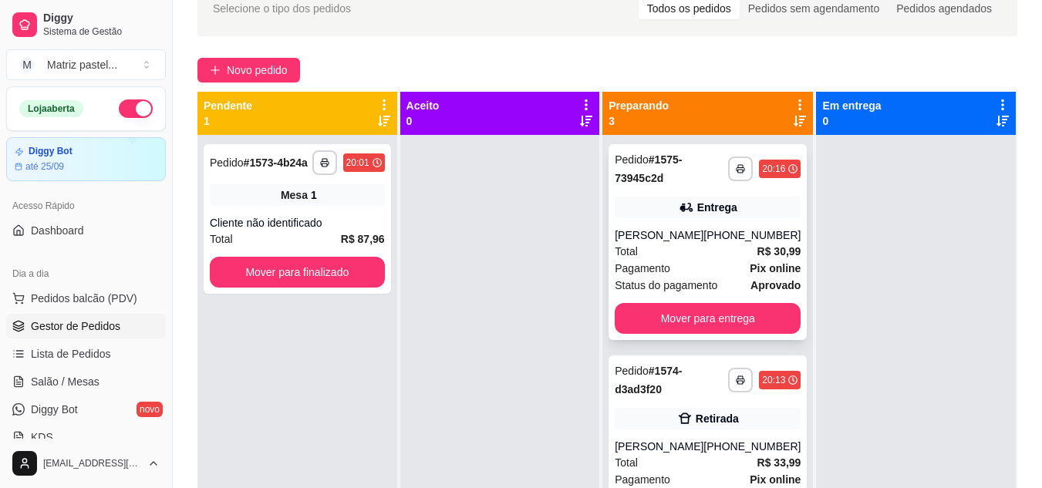
click at [648, 221] on div "**********" at bounding box center [708, 242] width 198 height 196
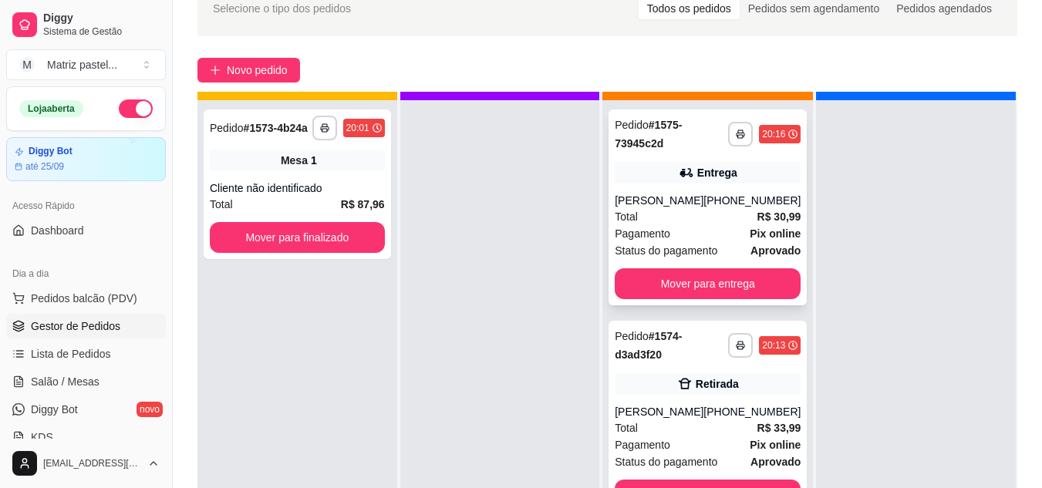
scroll to position [43, 0]
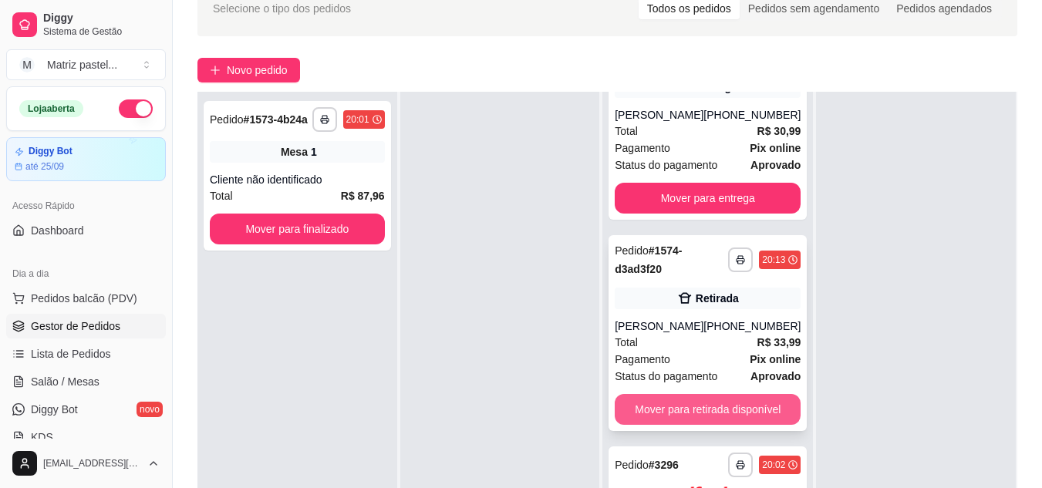
click at [677, 405] on button "Mover para retirada disponível" at bounding box center [708, 409] width 186 height 31
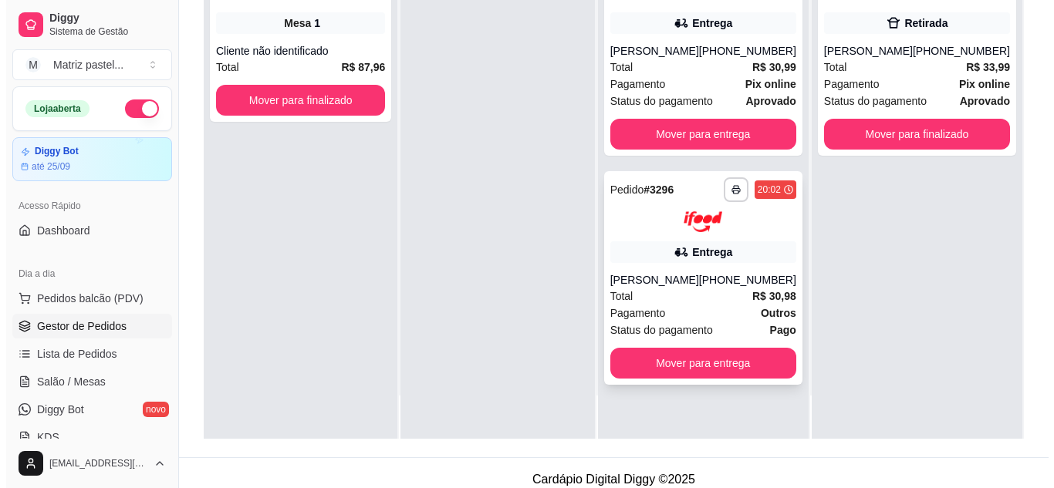
scroll to position [235, 0]
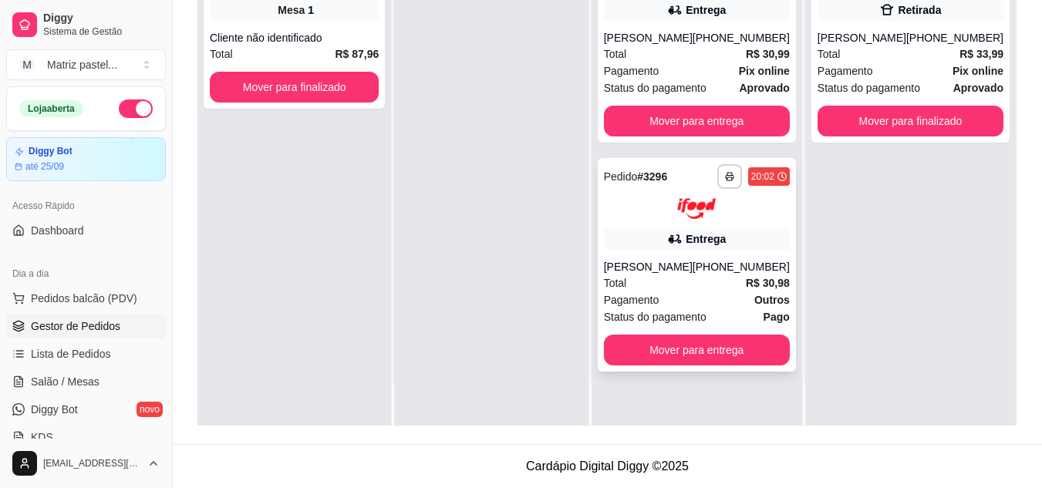
click at [616, 275] on span "Total" at bounding box center [615, 283] width 23 height 17
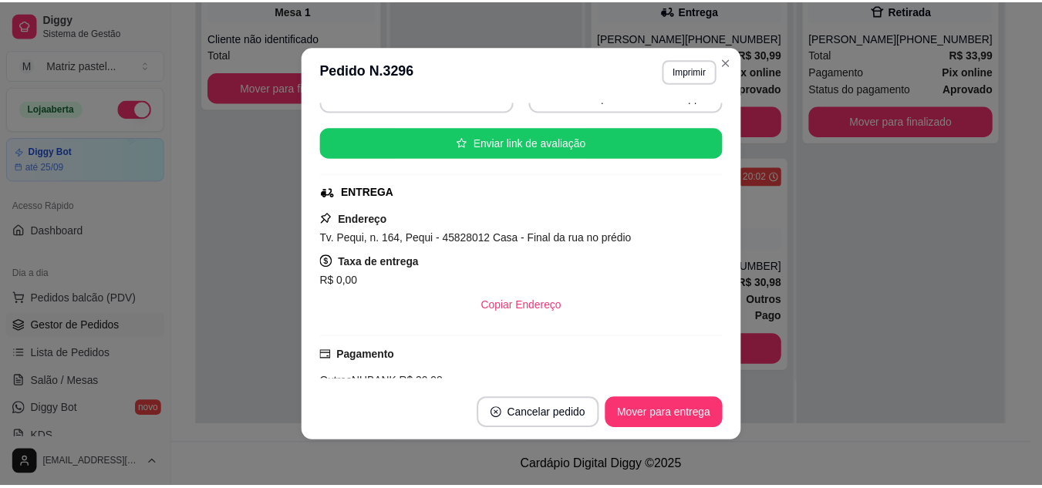
scroll to position [231, 0]
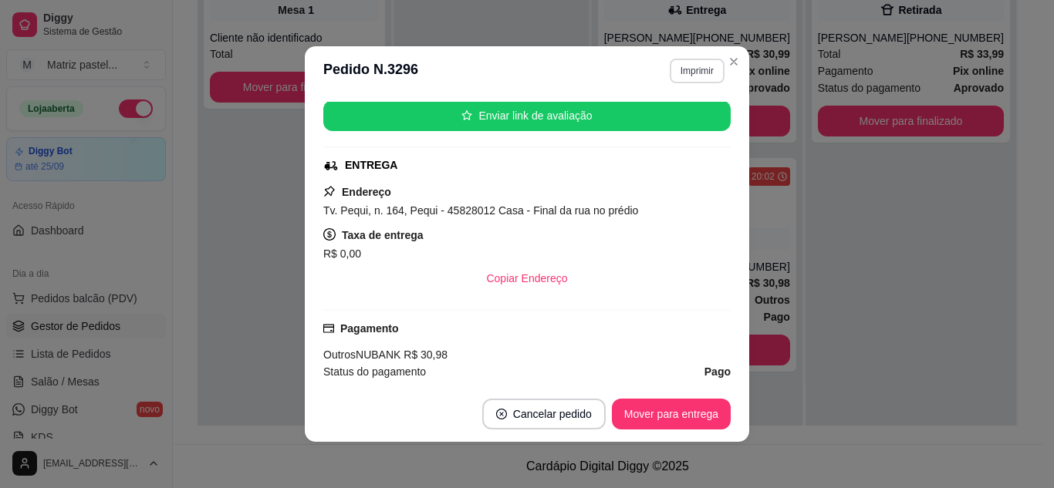
click at [695, 73] on button "Imprimir" at bounding box center [697, 71] width 55 height 25
click at [655, 124] on button "IMPRESSORA" at bounding box center [664, 125] width 112 height 25
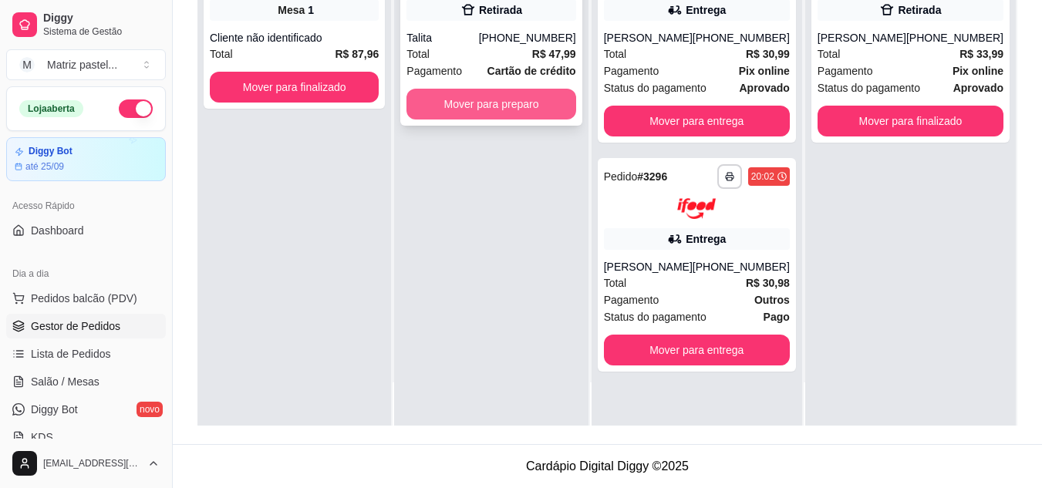
click at [514, 107] on button "Mover para preparo" at bounding box center [491, 104] width 169 height 31
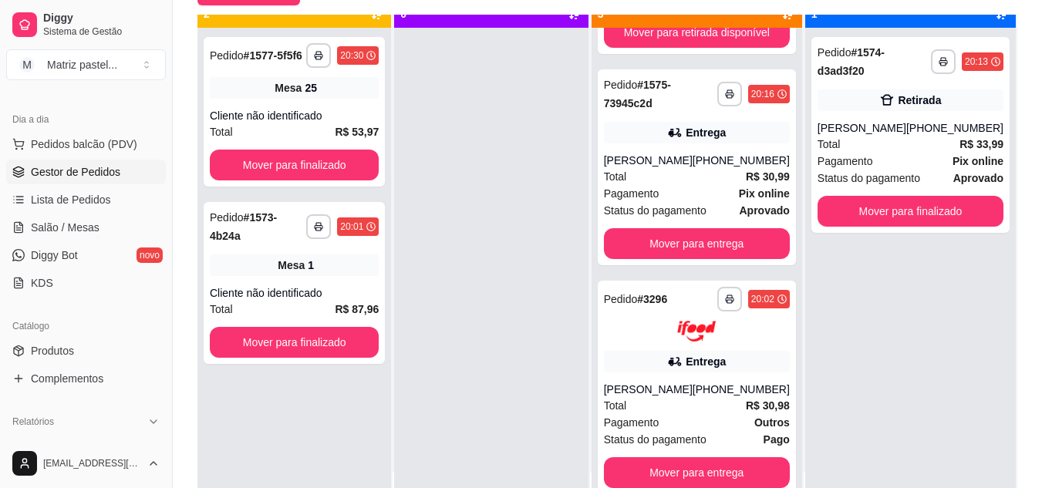
scroll to position [43, 0]
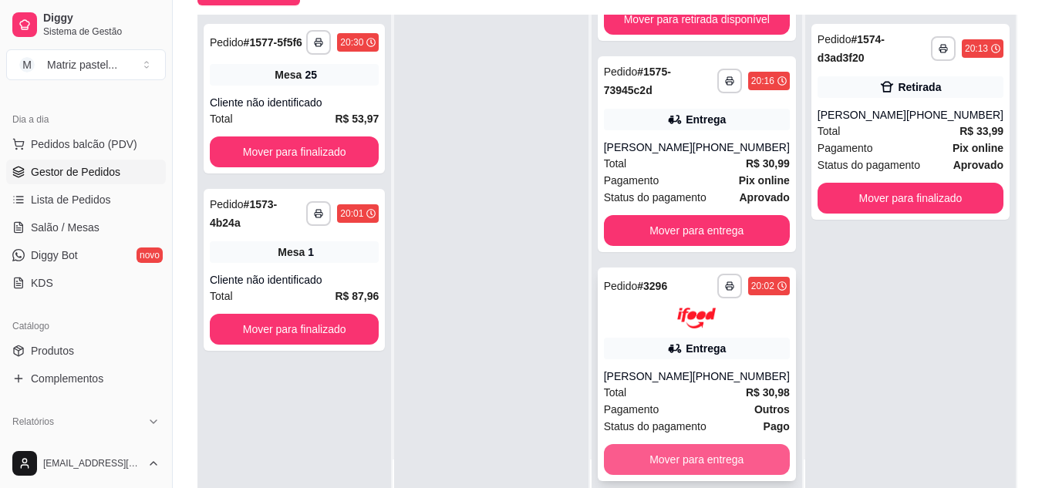
click at [628, 455] on button "Mover para entrega" at bounding box center [697, 459] width 186 height 31
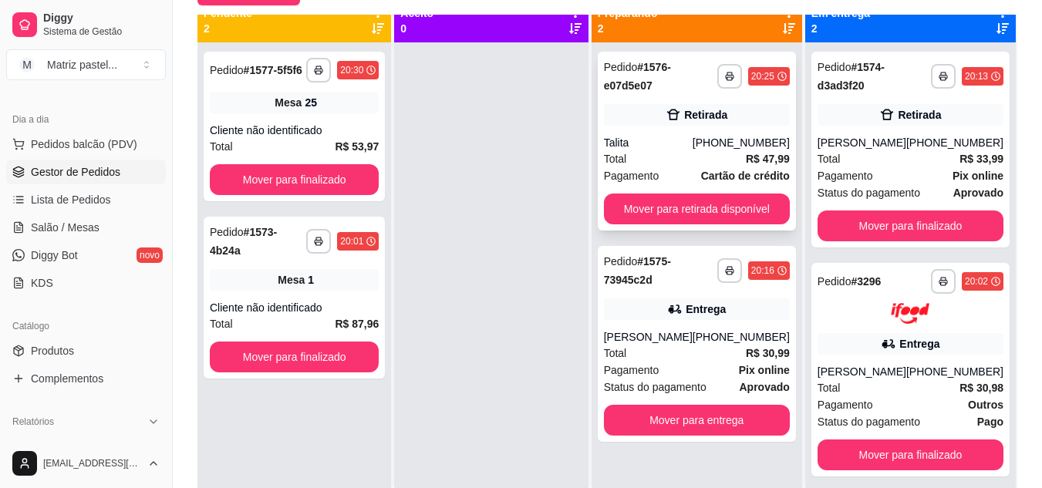
scroll to position [0, 0]
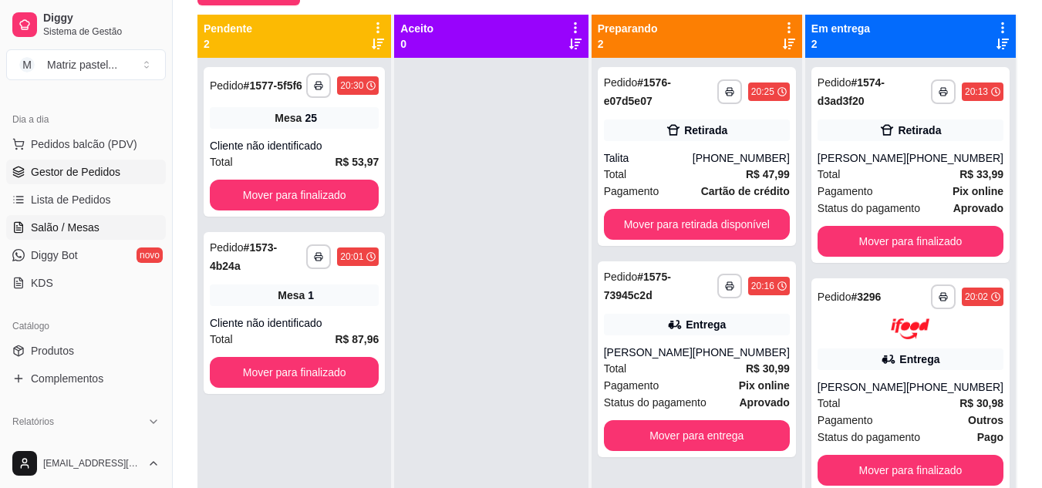
click at [56, 227] on span "Salão / Mesas" at bounding box center [65, 227] width 69 height 15
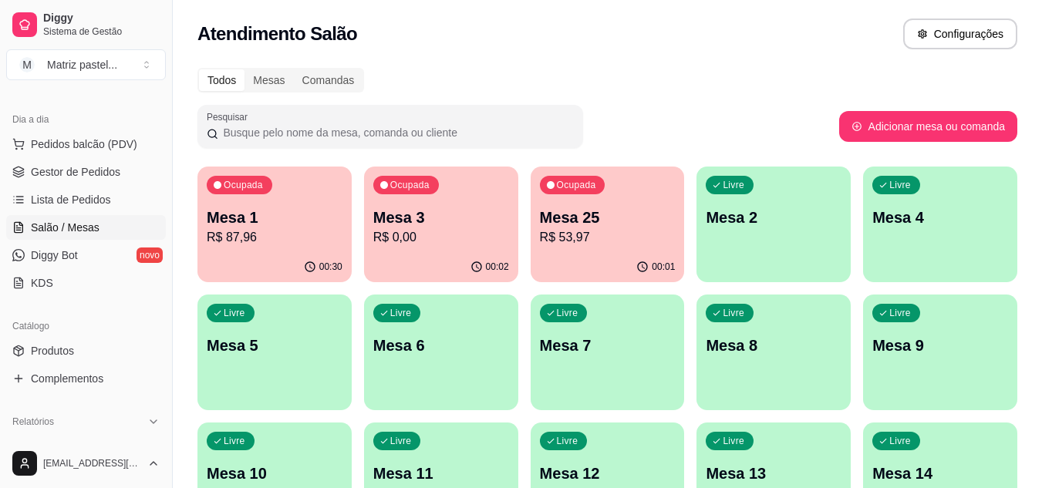
click at [576, 245] on p "R$ 53,97" at bounding box center [608, 237] width 136 height 19
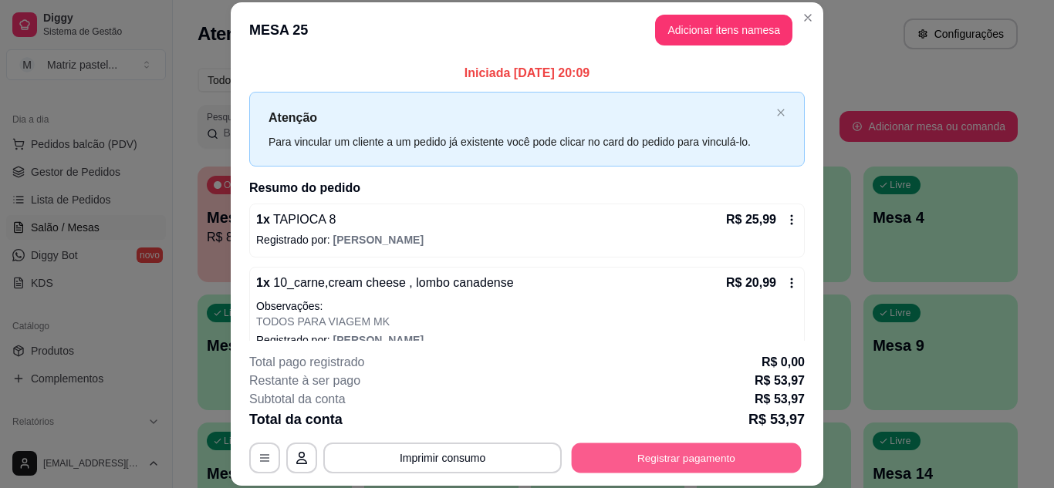
click at [675, 449] on button "Registrar pagamento" at bounding box center [687, 458] width 230 height 30
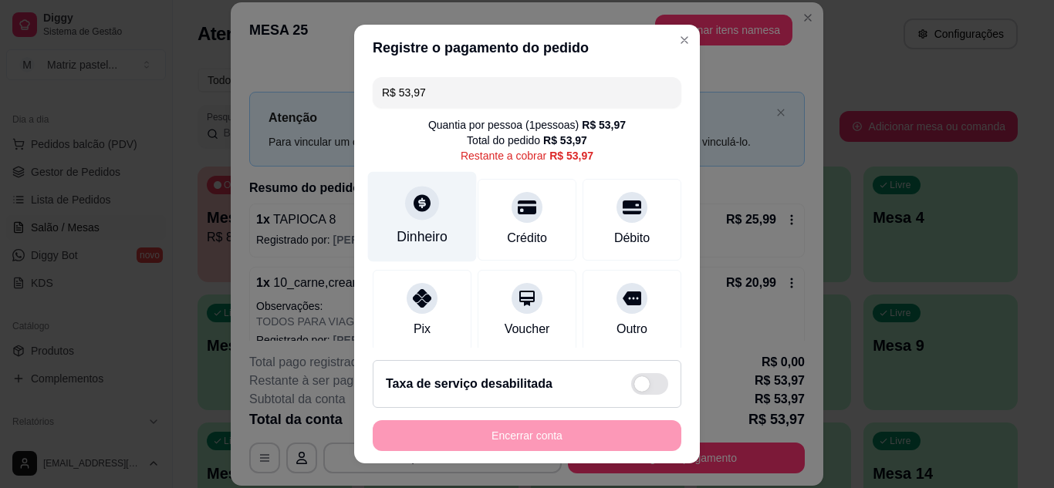
click at [437, 212] on div "Dinheiro" at bounding box center [422, 216] width 109 height 90
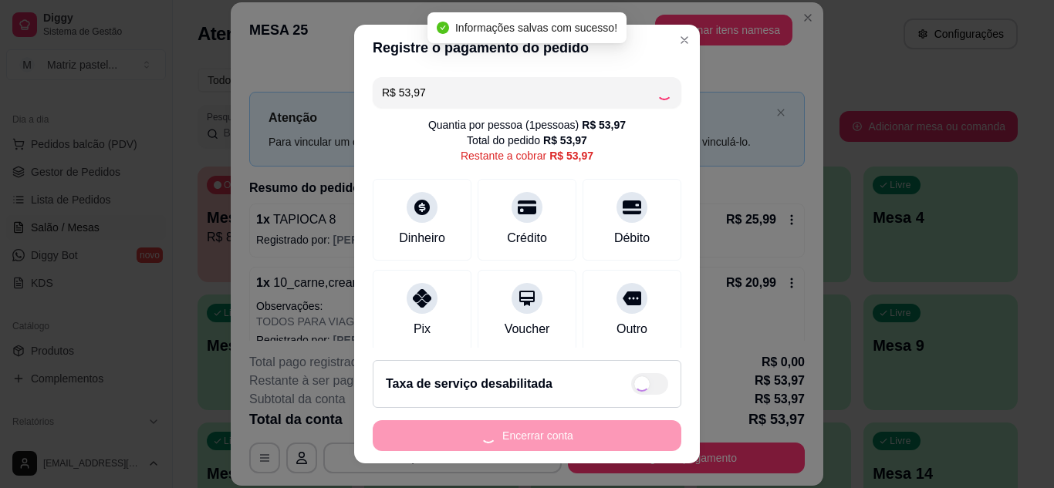
type input "R$ 0,00"
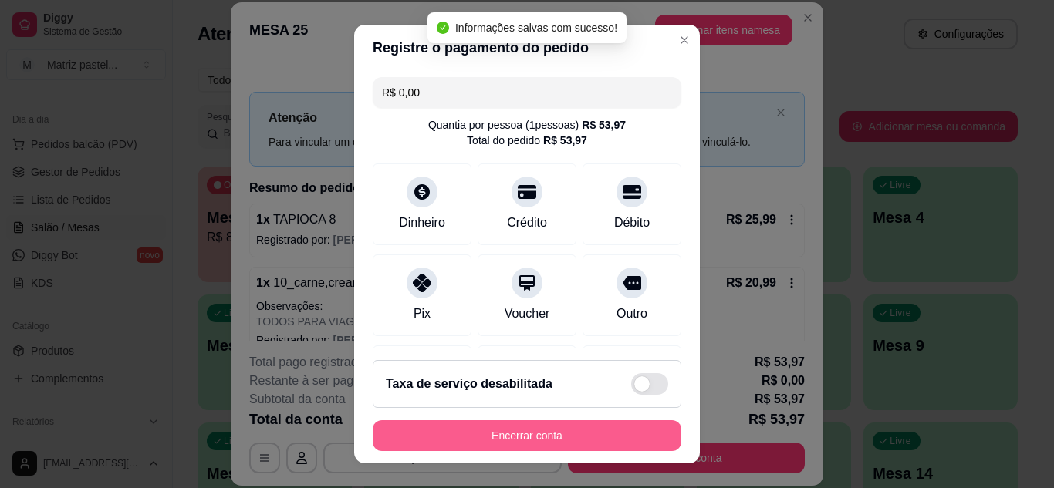
click at [620, 434] on button "Encerrar conta" at bounding box center [527, 435] width 309 height 31
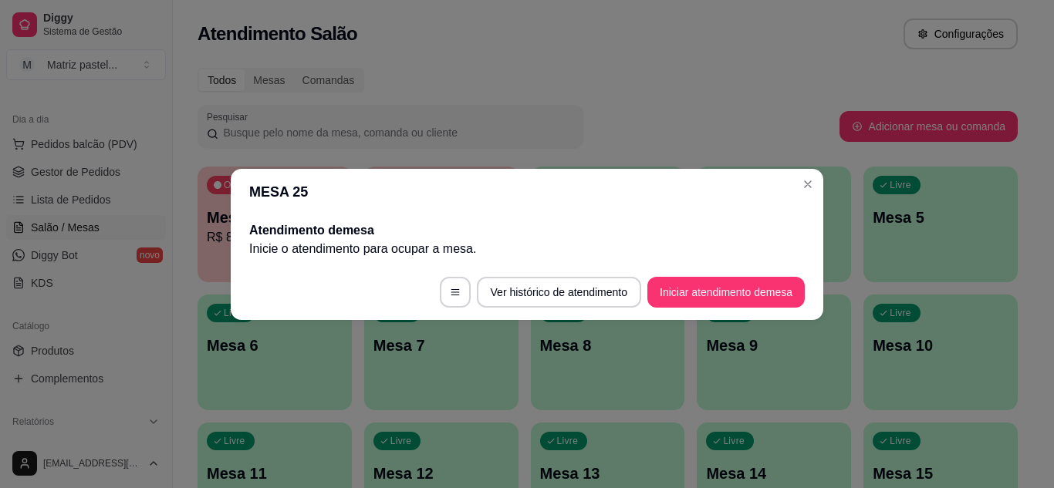
click at [811, 197] on header "MESA 25" at bounding box center [527, 192] width 593 height 46
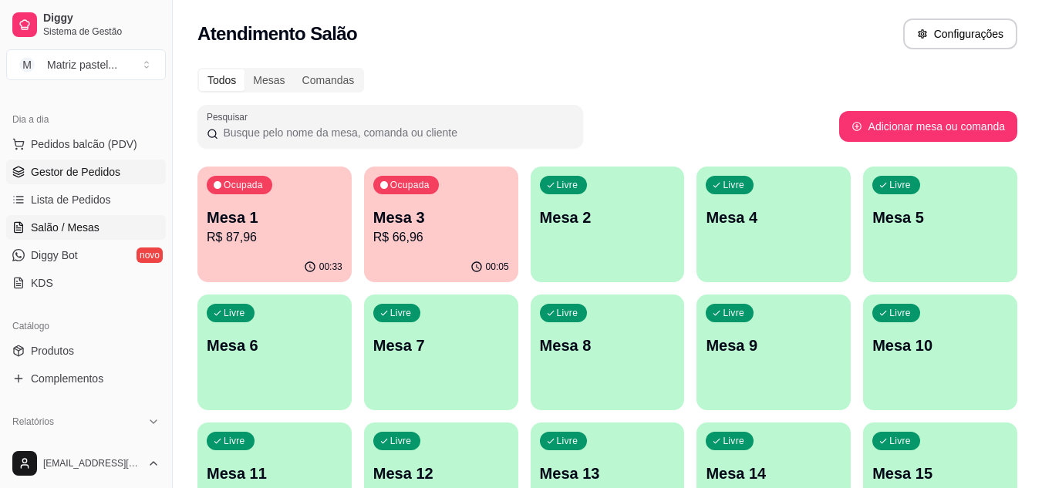
click at [83, 161] on link "Gestor de Pedidos" at bounding box center [86, 172] width 160 height 25
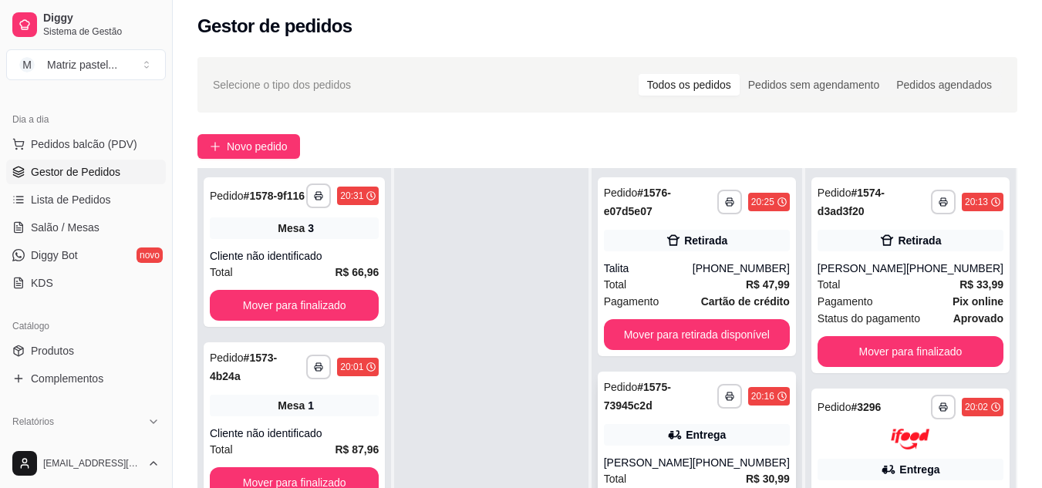
scroll to position [77, 0]
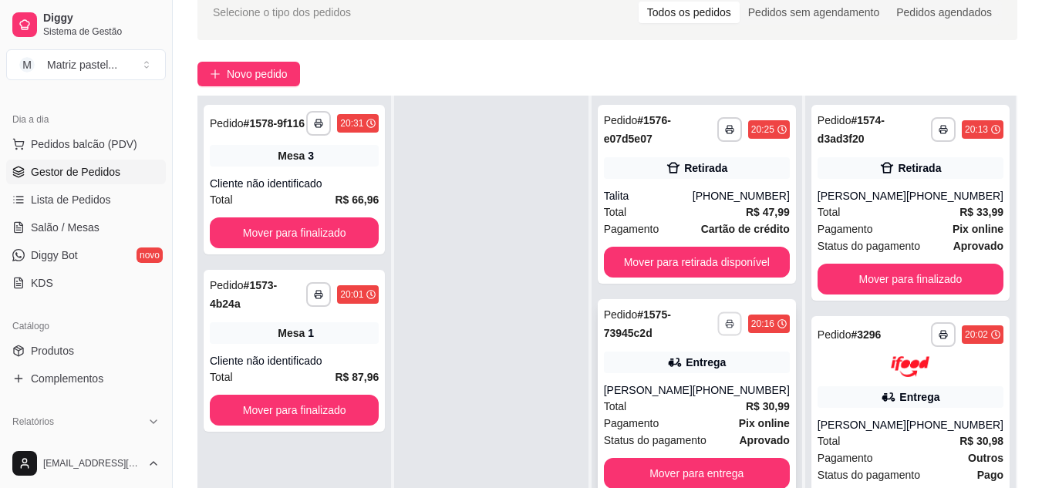
click at [732, 322] on polyline "button" at bounding box center [730, 321] width 5 height 2
click at [700, 378] on button "IMPRESSORA" at bounding box center [689, 378] width 112 height 25
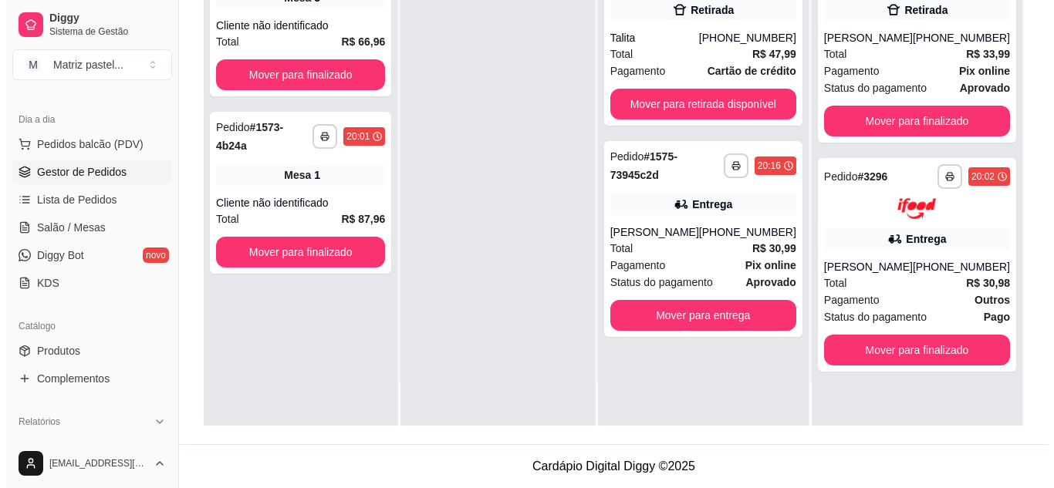
scroll to position [0, 0]
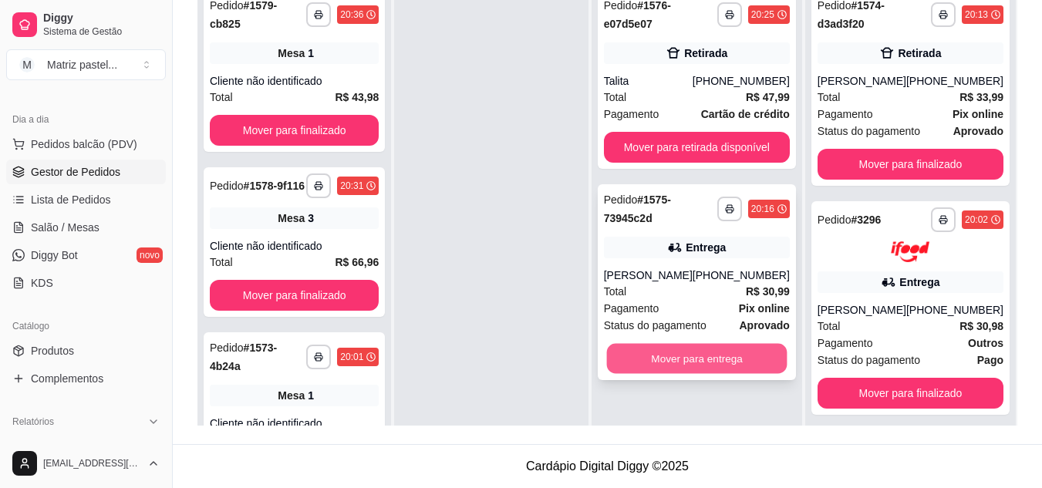
click at [714, 369] on button "Mover para entrega" at bounding box center [696, 359] width 181 height 30
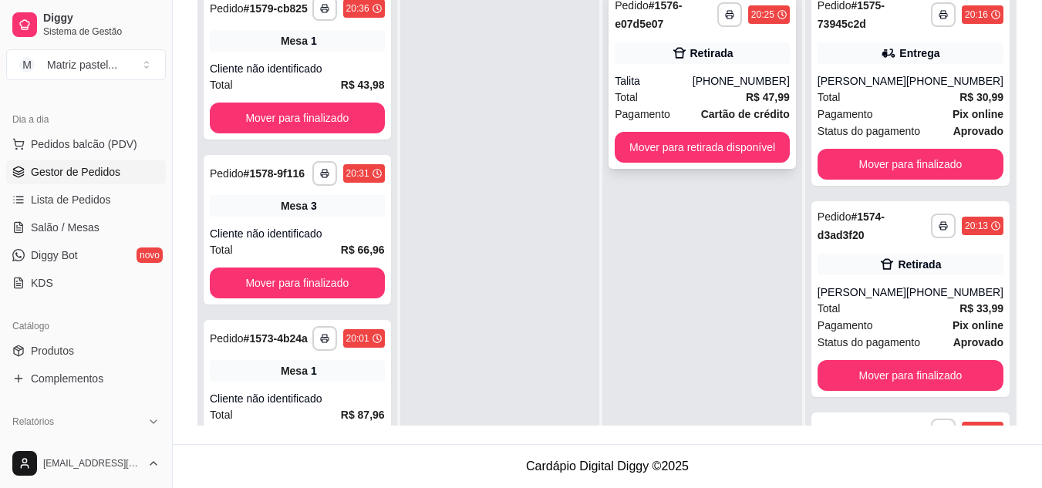
click at [687, 98] on div "Total R$ 47,99" at bounding box center [702, 97] width 175 height 17
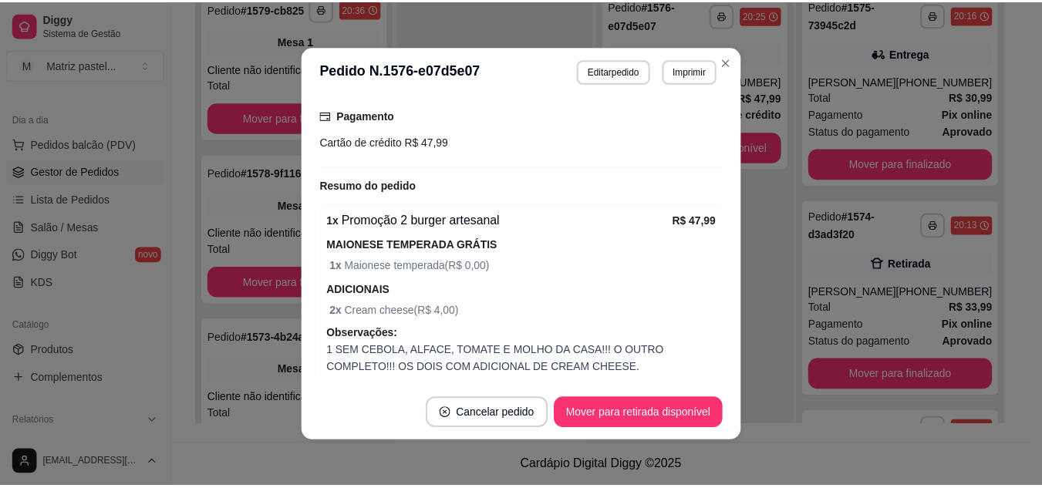
scroll to position [309, 0]
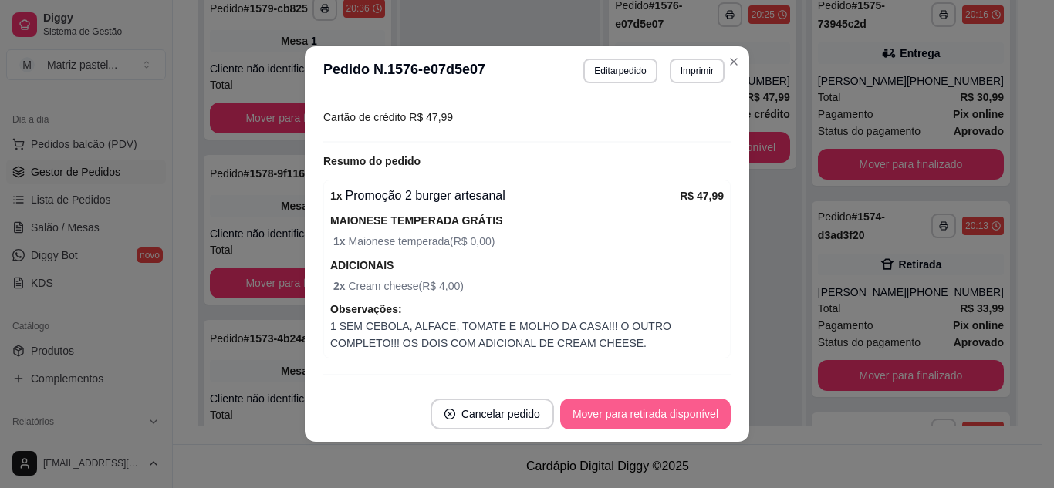
click at [614, 413] on button "Mover para retirada disponível" at bounding box center [645, 414] width 170 height 31
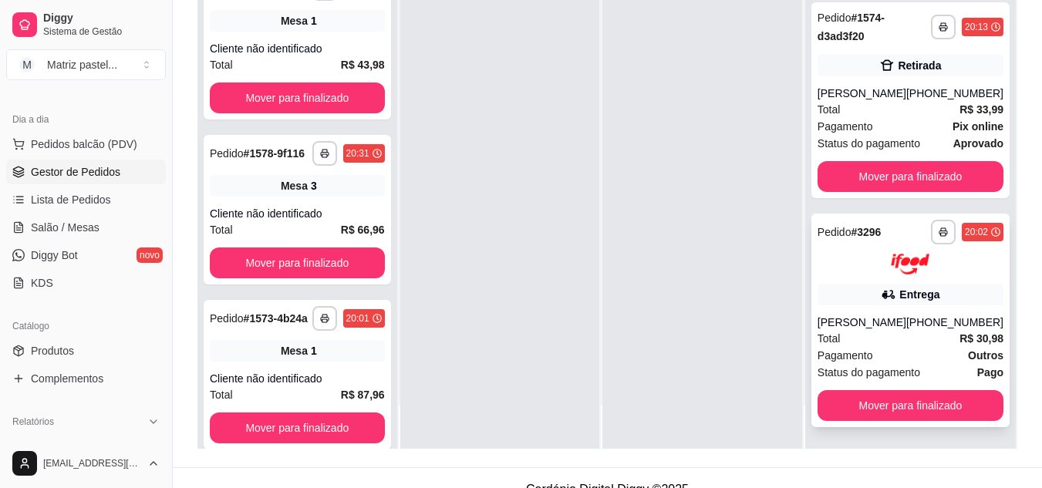
scroll to position [231, 0]
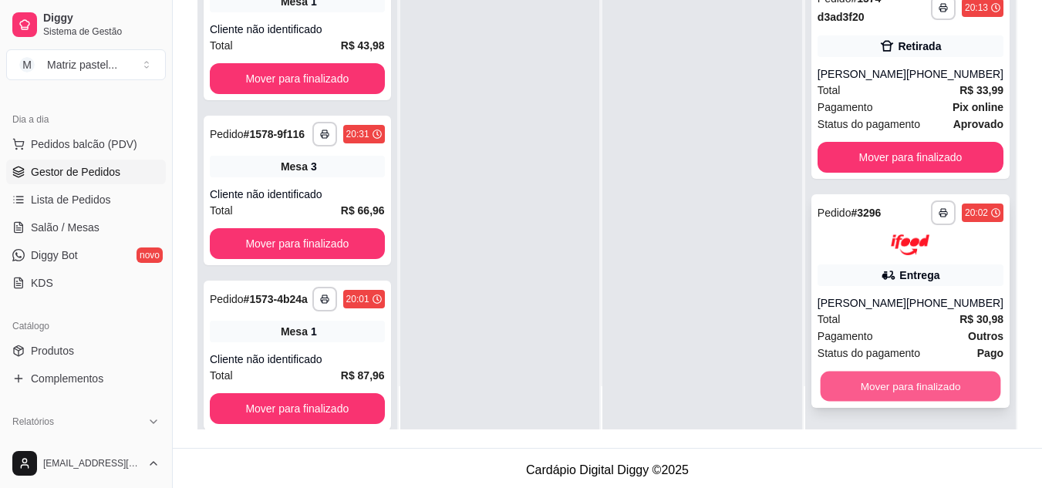
click at [821, 383] on button "Mover para finalizado" at bounding box center [910, 386] width 181 height 30
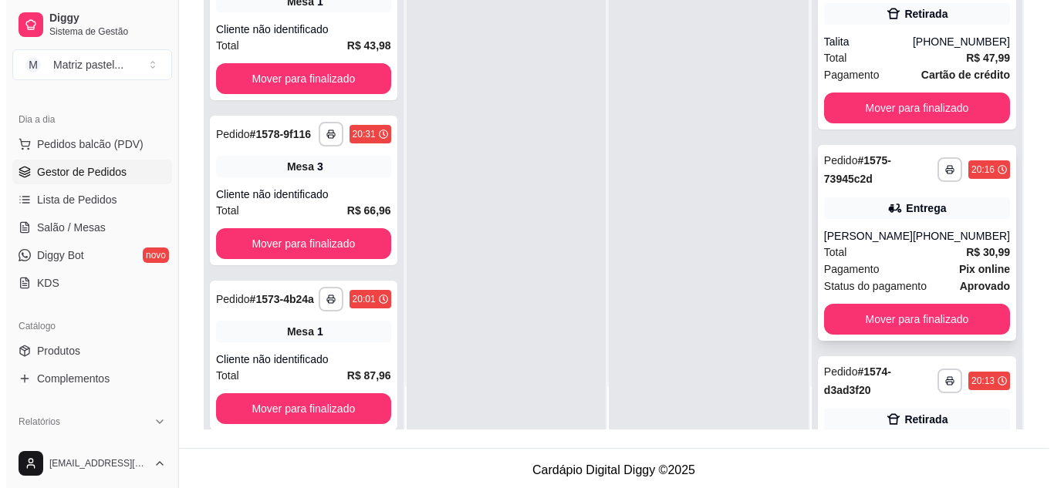
scroll to position [144, 0]
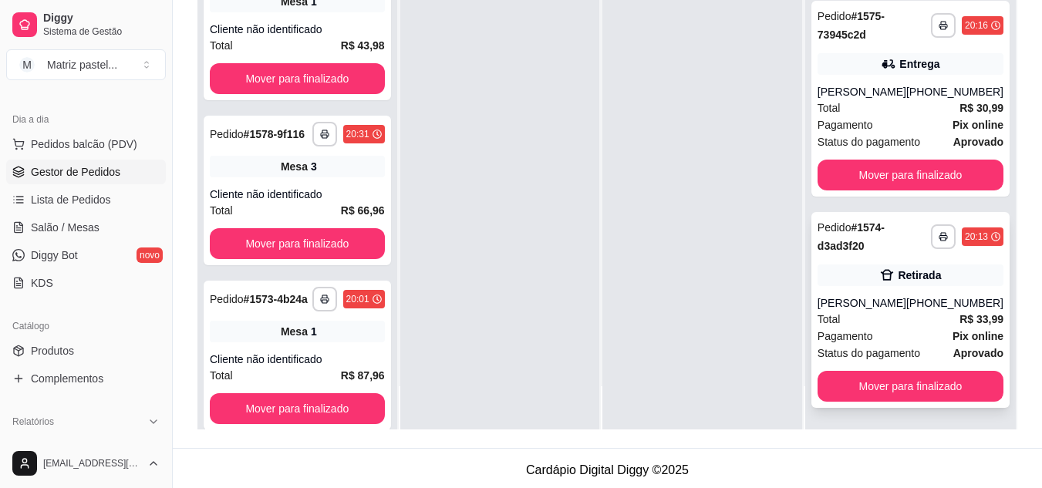
click at [852, 302] on div "[PERSON_NAME]" at bounding box center [862, 302] width 89 height 15
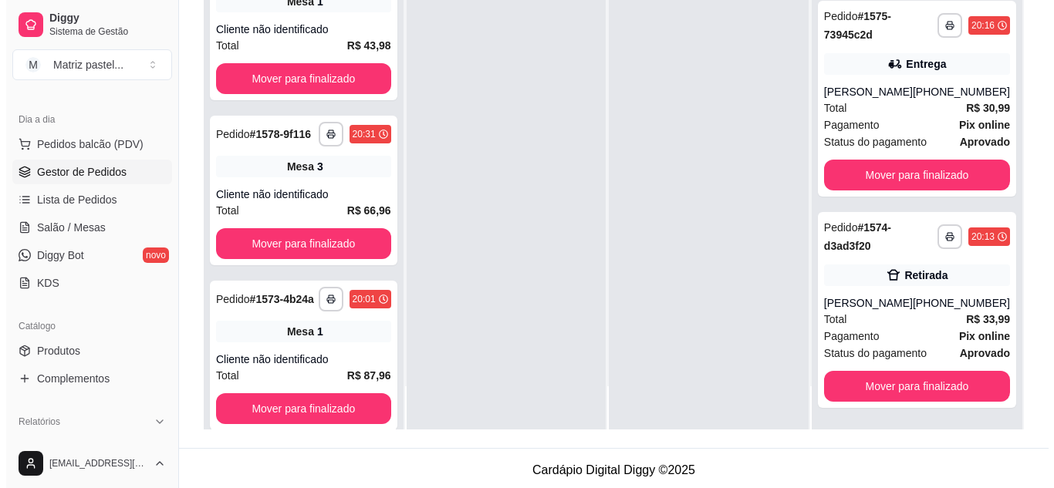
scroll to position [235, 0]
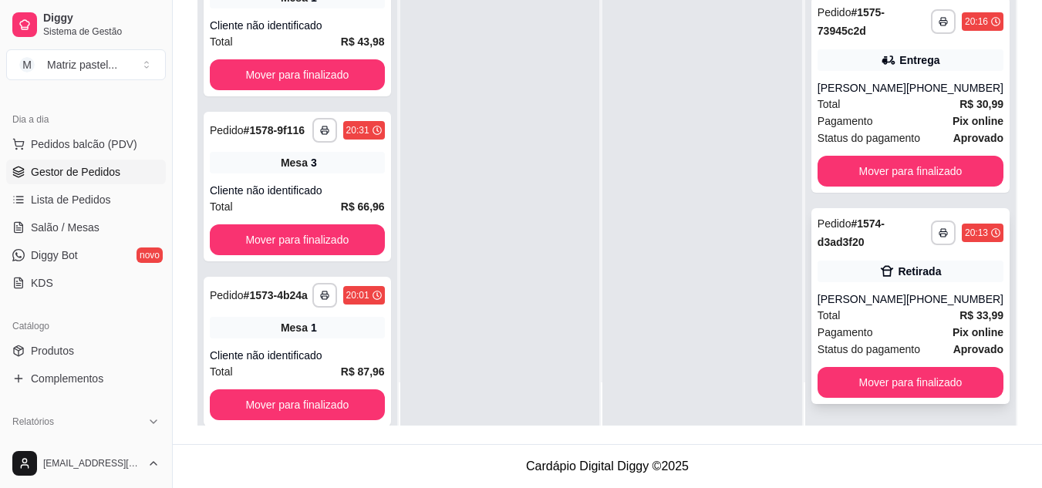
click at [819, 302] on div "[PERSON_NAME]" at bounding box center [862, 299] width 89 height 15
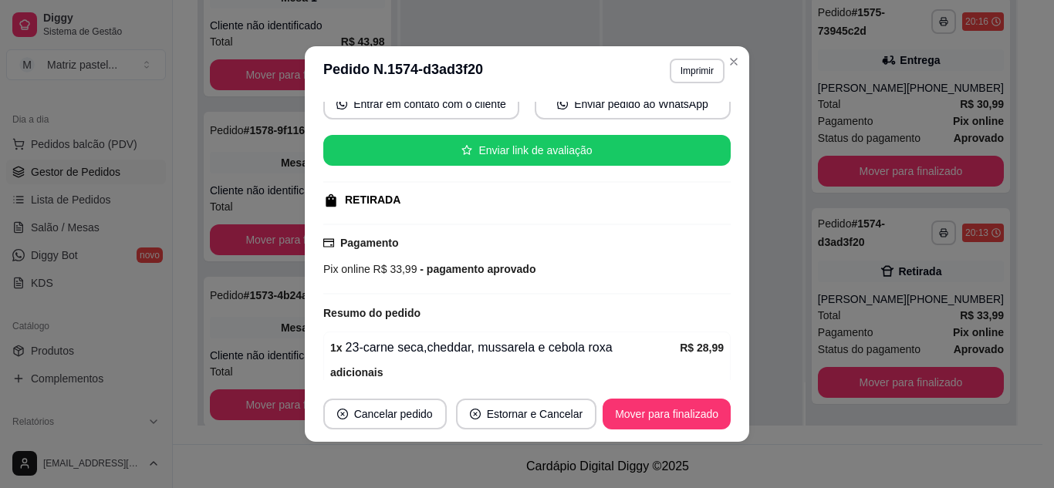
scroll to position [423, 0]
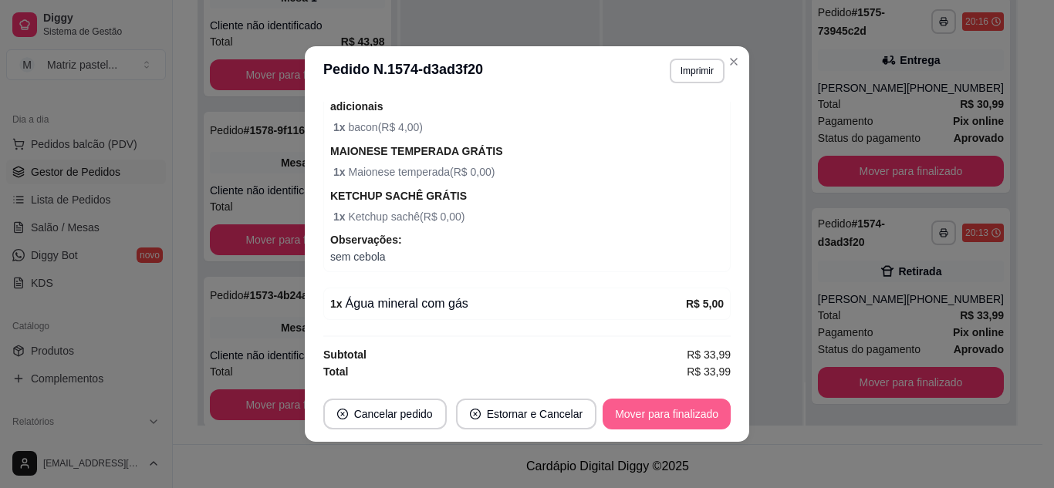
click at [624, 414] on button "Mover para finalizado" at bounding box center [667, 414] width 128 height 31
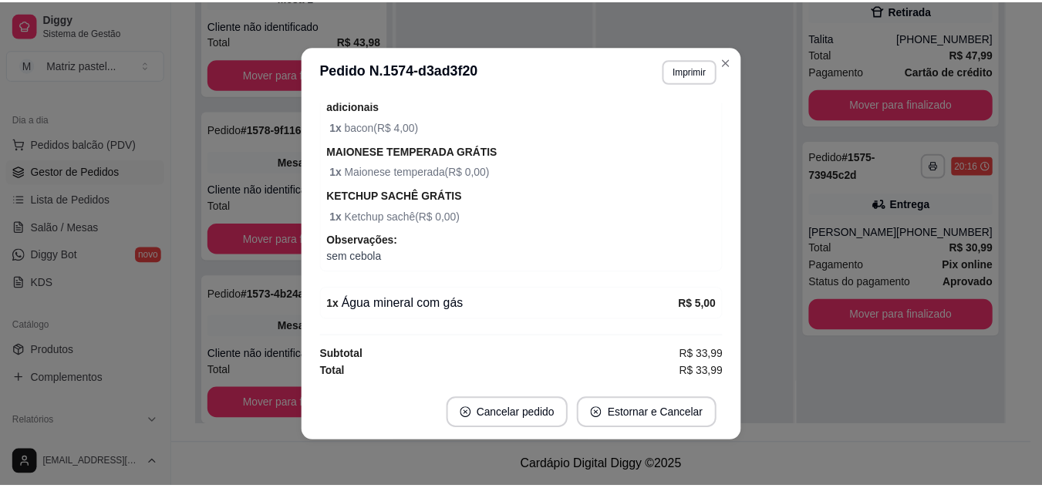
scroll to position [387, 0]
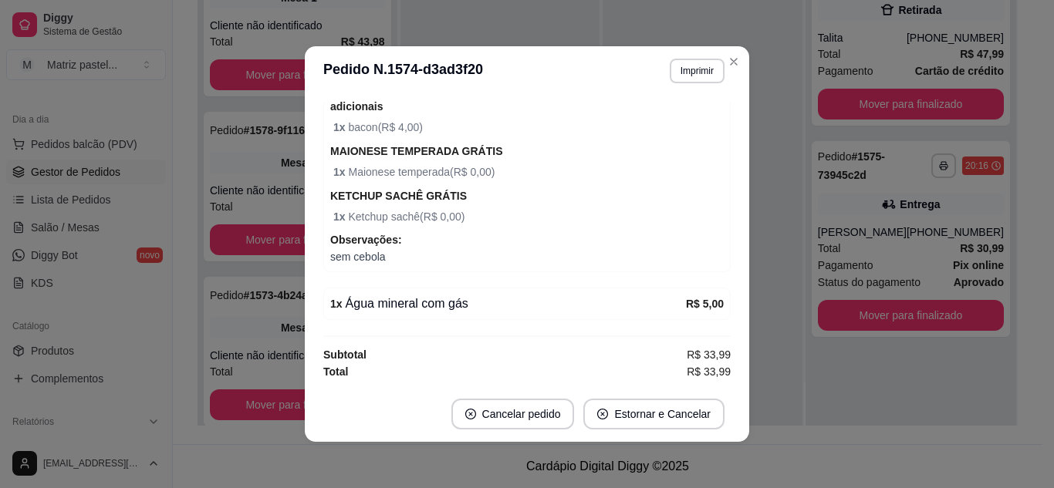
click at [720, 73] on header "**********" at bounding box center [527, 70] width 444 height 49
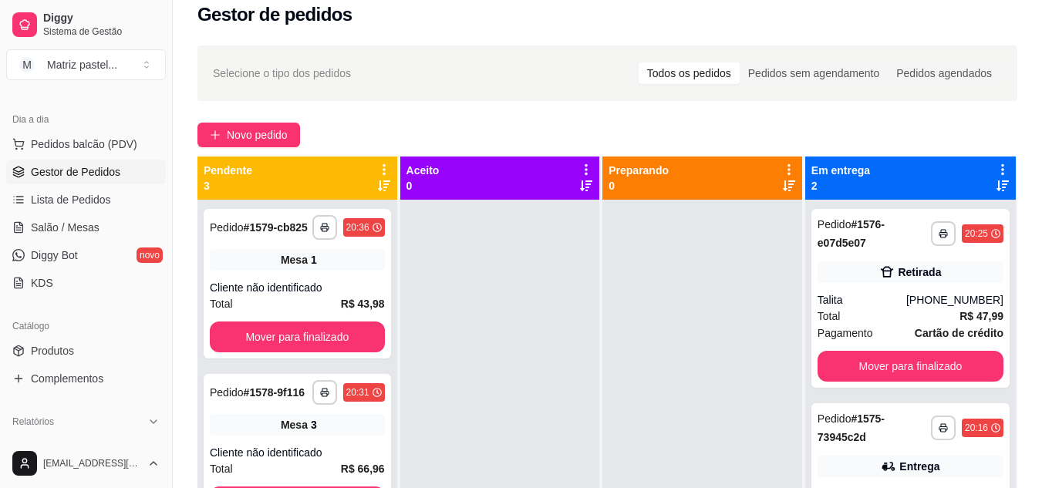
scroll to position [0, 0]
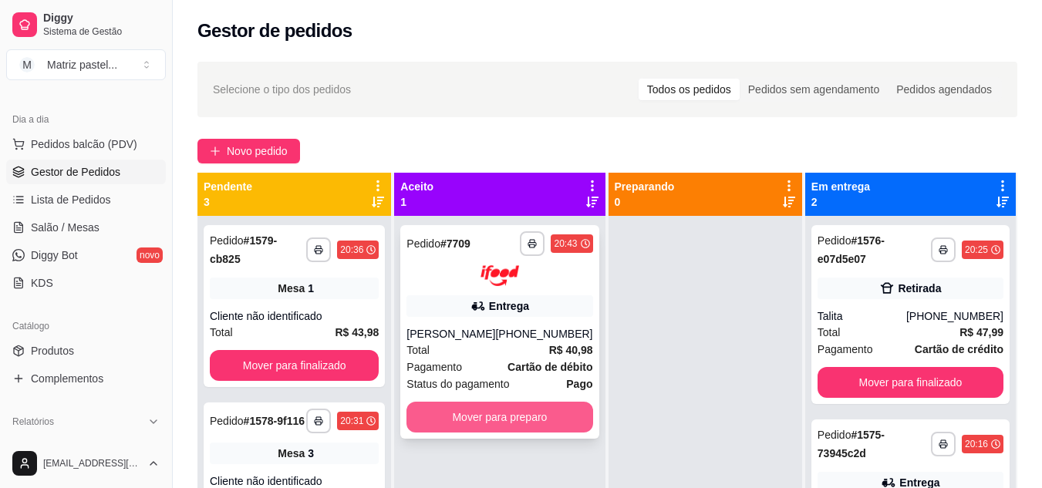
click at [535, 427] on button "Mover para preparo" at bounding box center [500, 417] width 186 height 31
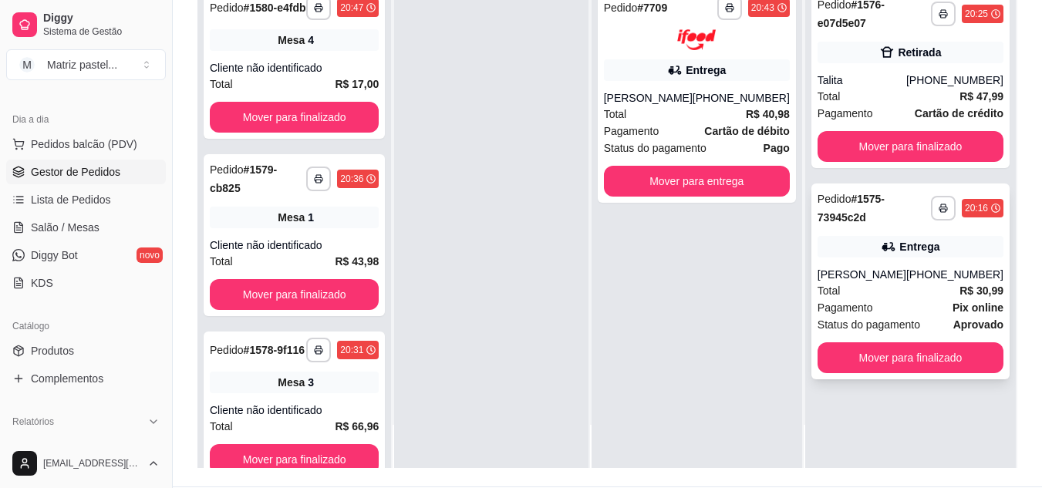
scroll to position [235, 0]
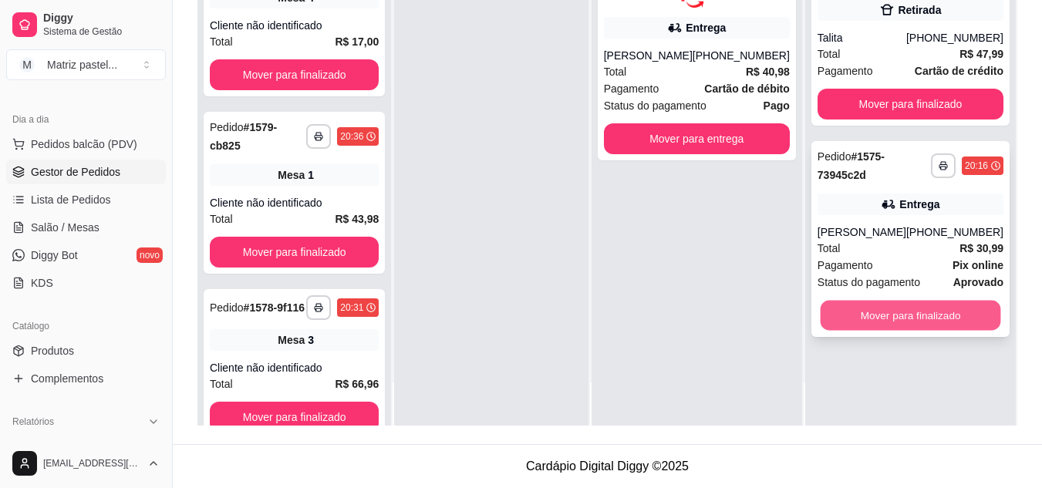
click at [873, 313] on button "Mover para finalizado" at bounding box center [910, 316] width 181 height 30
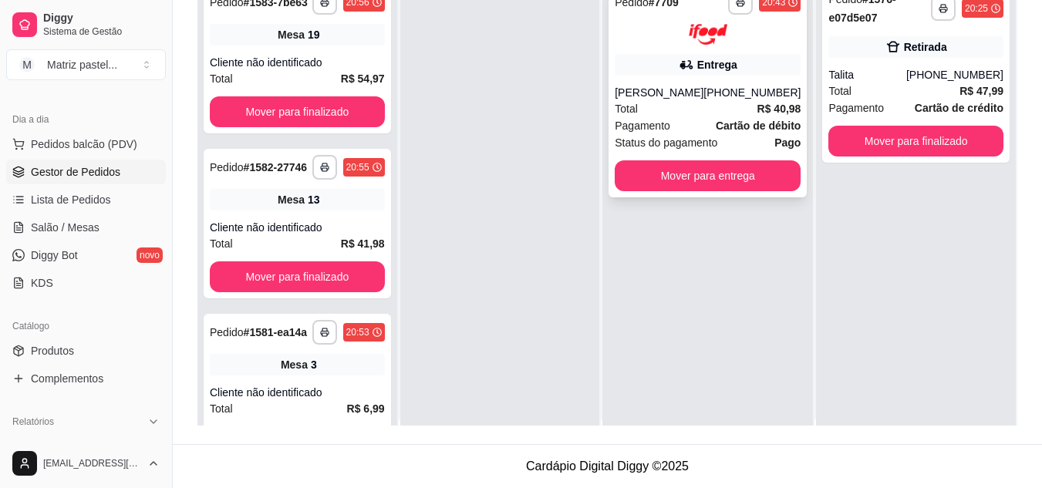
scroll to position [0, 0]
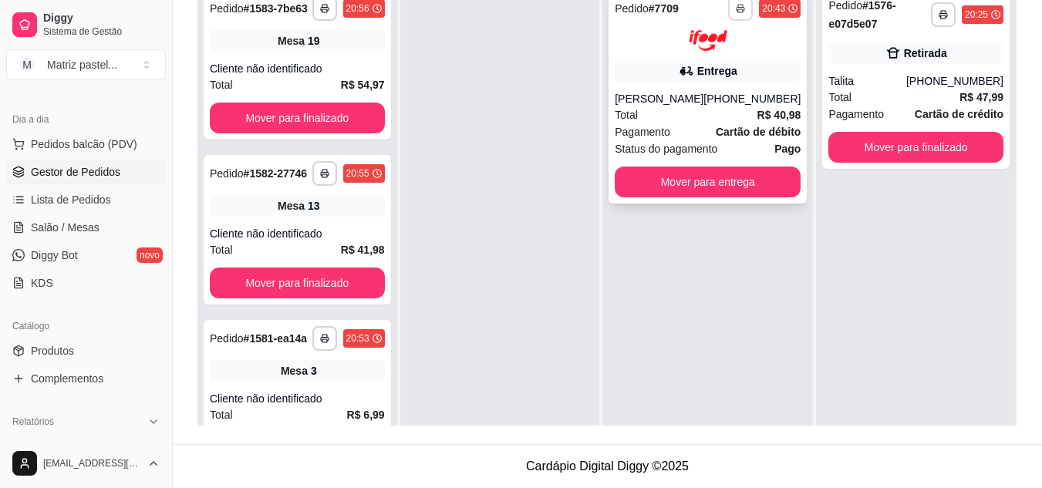
click at [728, 13] on button "button" at bounding box center [740, 8] width 25 height 25
click at [704, 64] on button "IMPRESSORA" at bounding box center [688, 62] width 108 height 24
click at [96, 227] on span "Salão / Mesas" at bounding box center [65, 227] width 69 height 15
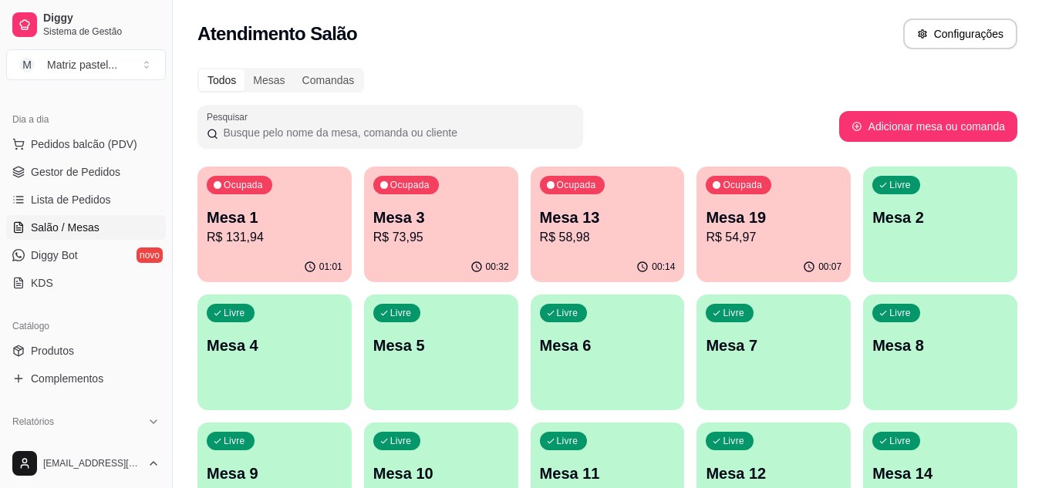
click at [468, 242] on p "R$ 73,95" at bounding box center [441, 237] width 136 height 19
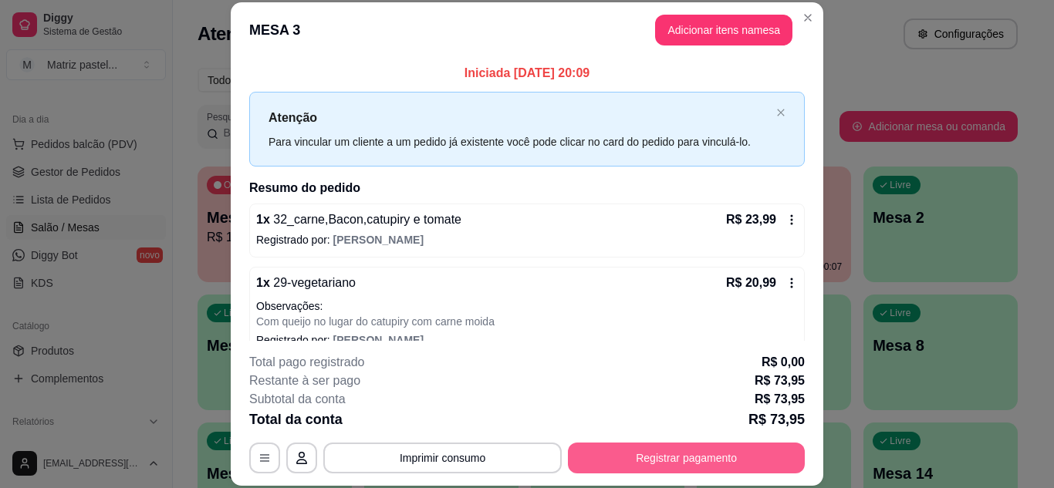
click at [727, 465] on button "Registrar pagamento" at bounding box center [686, 458] width 237 height 31
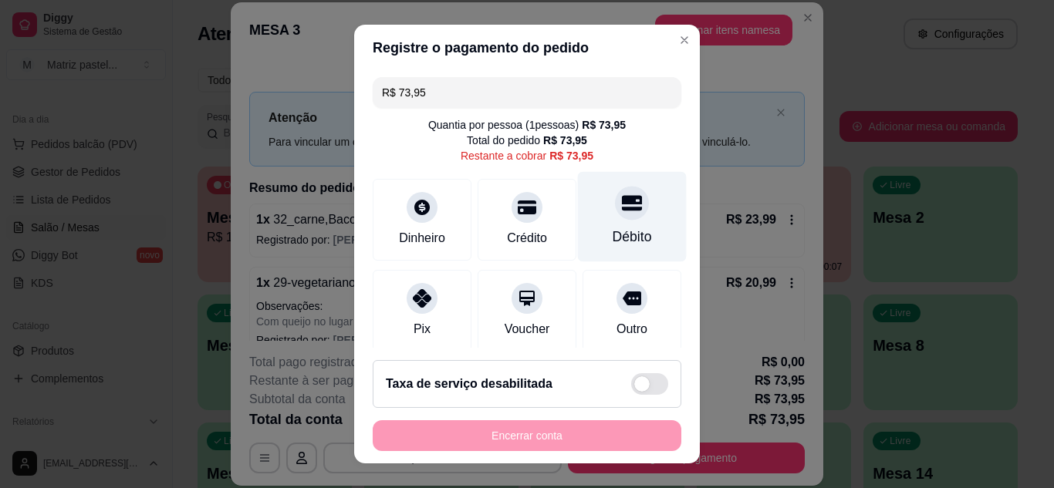
click at [619, 213] on div at bounding box center [632, 203] width 34 height 34
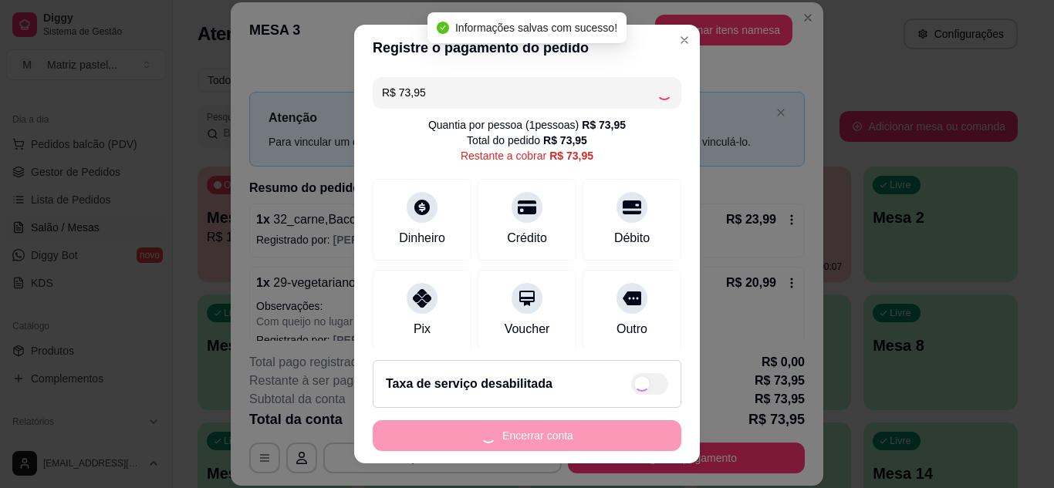
type input "R$ 0,00"
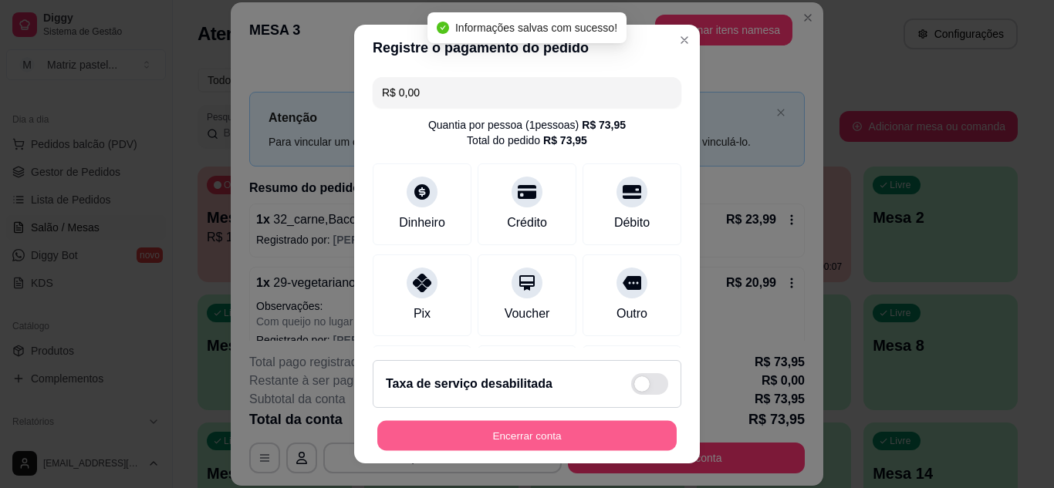
click at [506, 427] on button "Encerrar conta" at bounding box center [526, 436] width 299 height 30
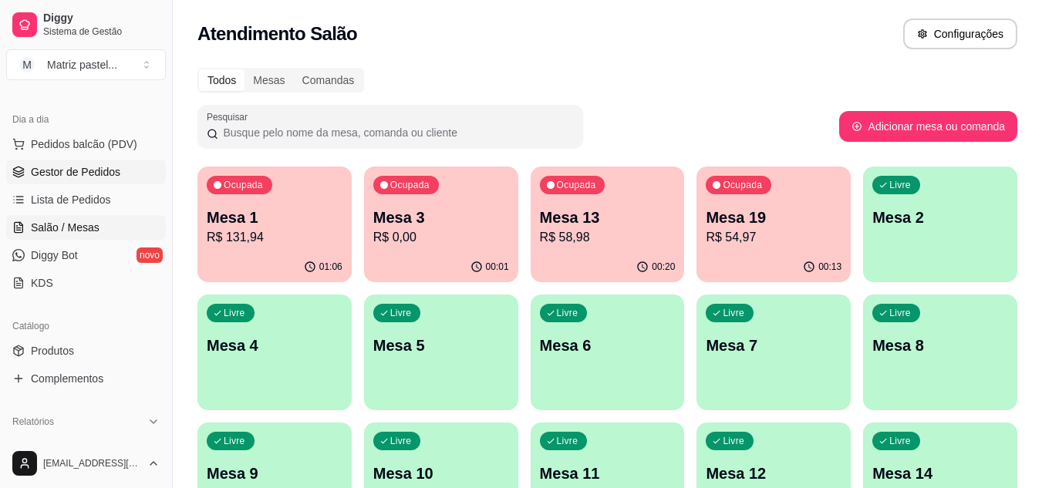
click at [64, 178] on span "Gestor de Pedidos" at bounding box center [75, 171] width 89 height 15
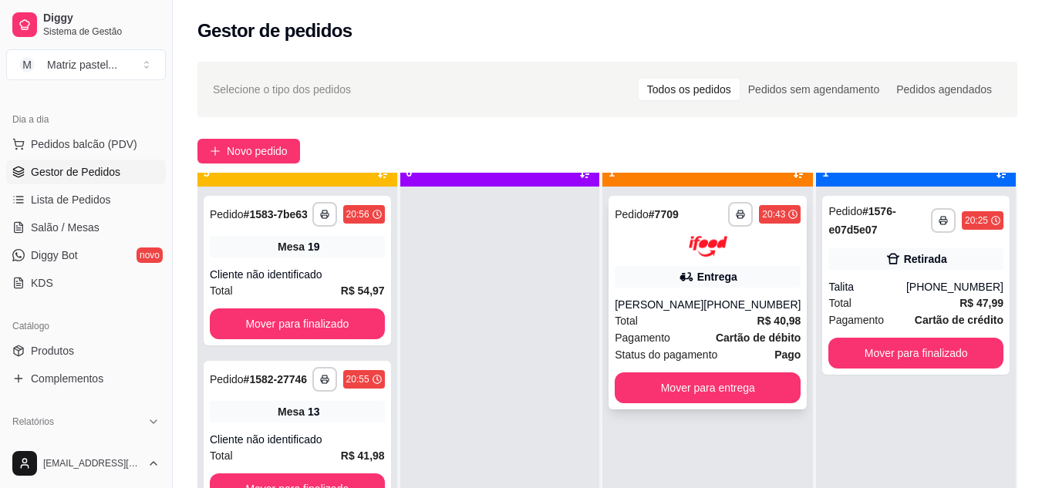
scroll to position [43, 0]
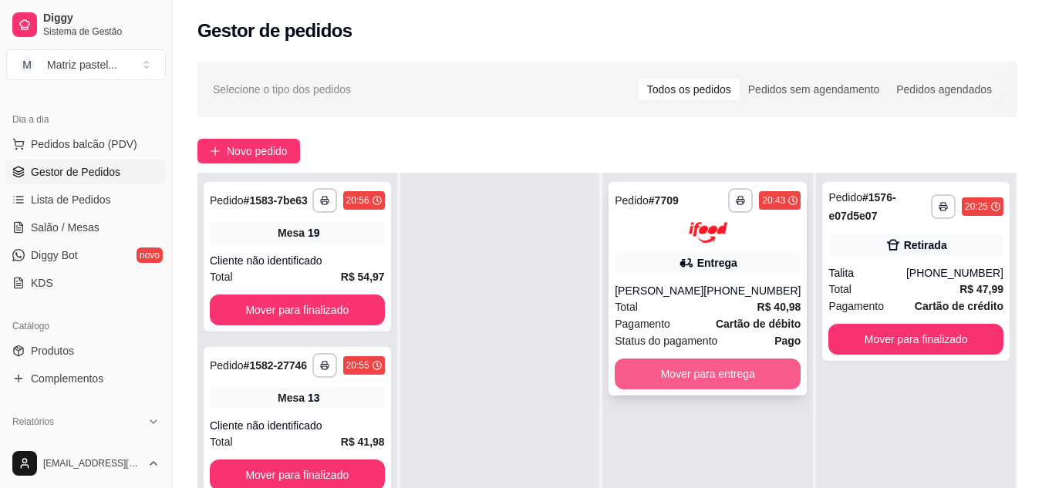
click at [684, 387] on button "Mover para entrega" at bounding box center [708, 374] width 186 height 31
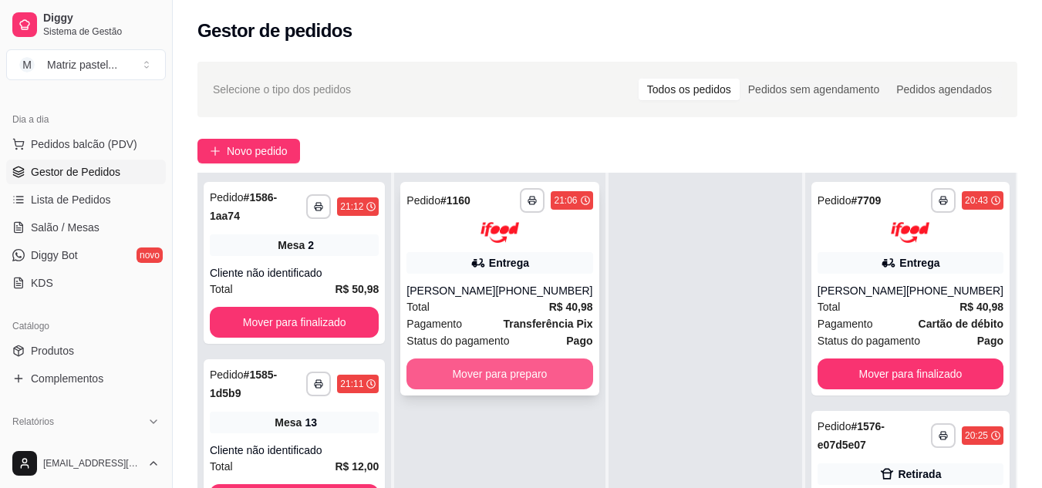
click at [562, 376] on button "Mover para preparo" at bounding box center [500, 374] width 186 height 31
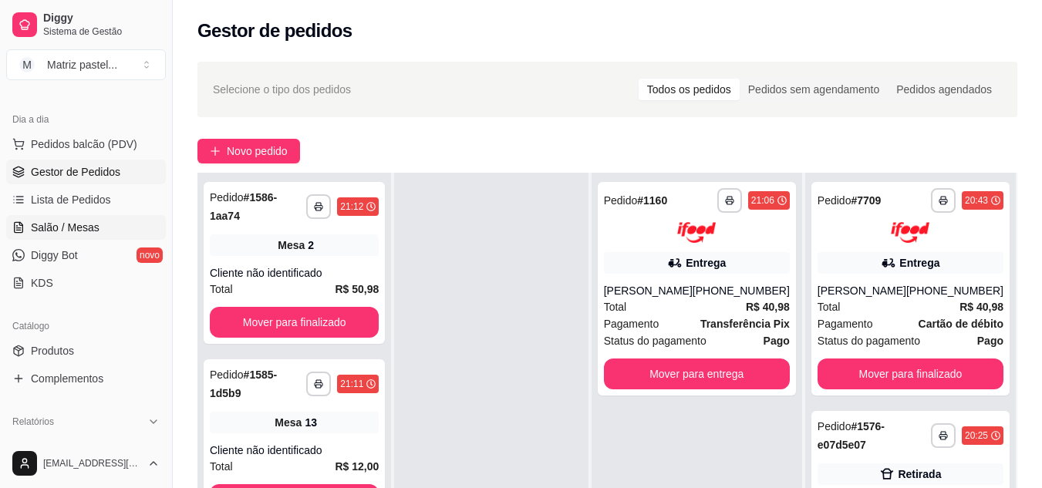
click at [62, 224] on span "Salão / Mesas" at bounding box center [65, 227] width 69 height 15
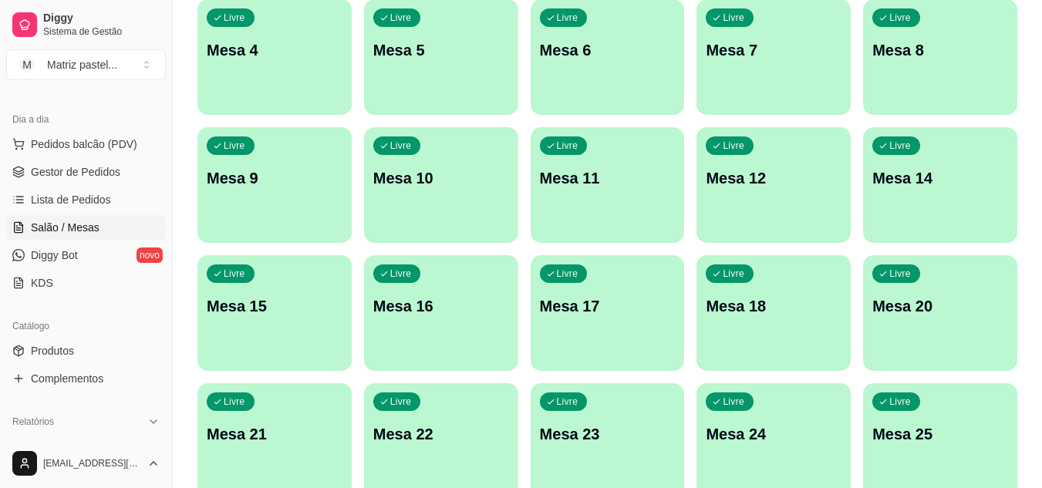
scroll to position [309, 0]
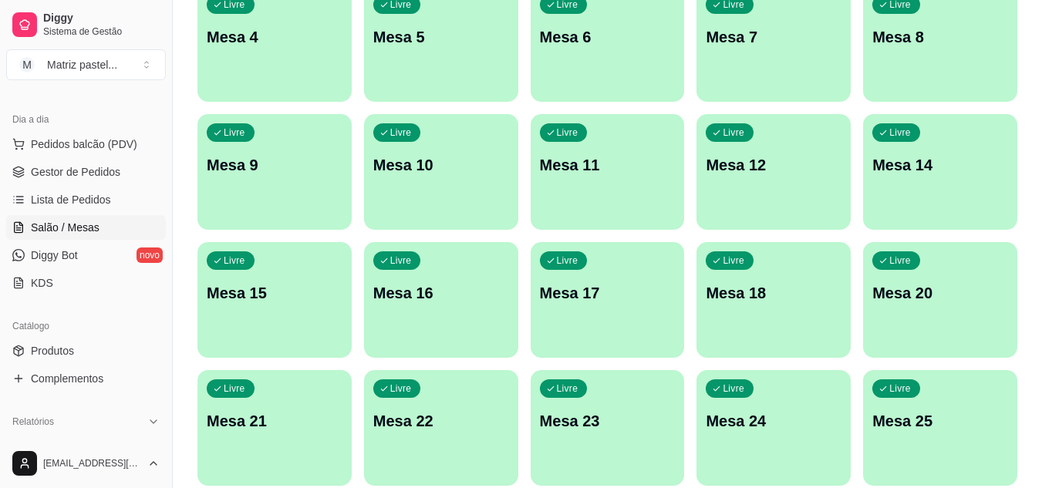
click at [926, 420] on p "Mesa 25" at bounding box center [941, 421] width 136 height 22
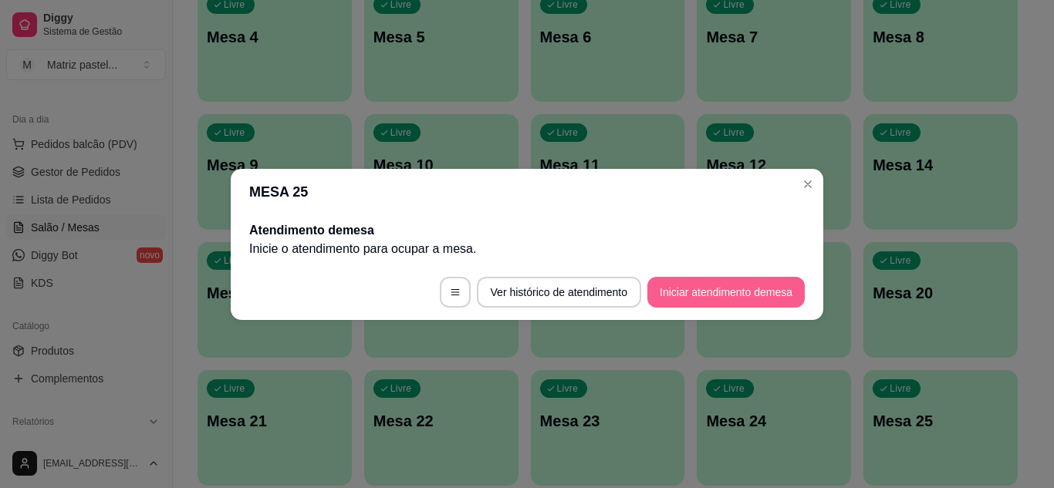
click at [713, 290] on button "Iniciar atendimento de mesa" at bounding box center [725, 292] width 157 height 31
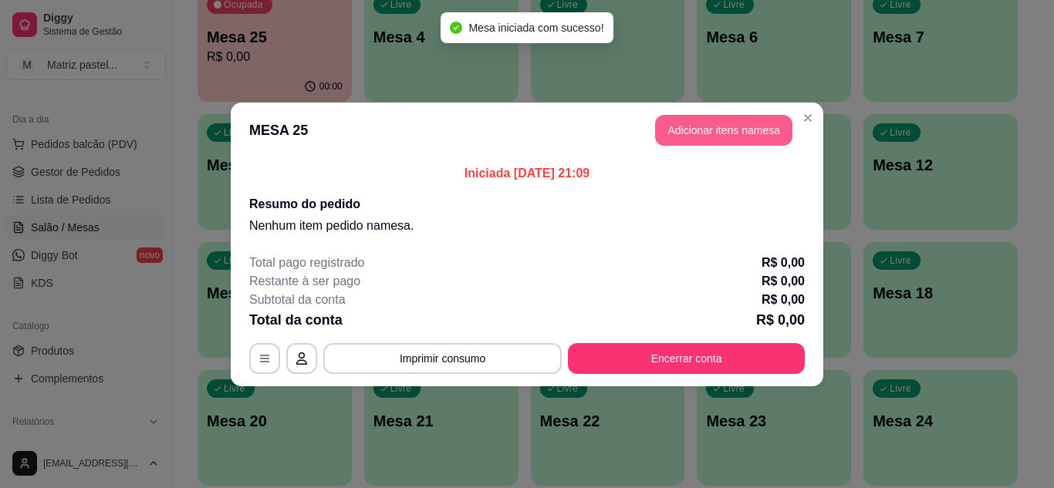
click at [727, 134] on button "Adicionar itens na mesa" at bounding box center [723, 130] width 137 height 31
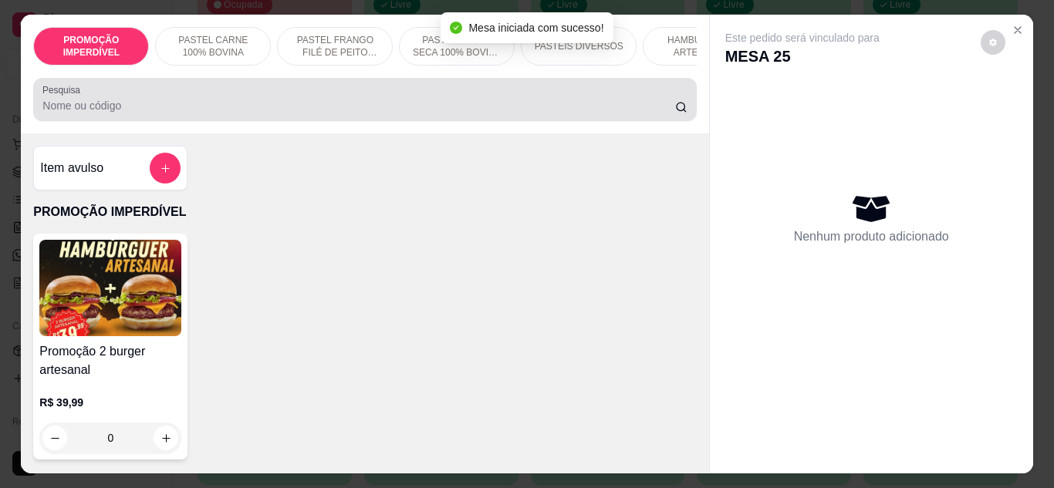
click at [222, 103] on input "Pesquisa" at bounding box center [358, 105] width 633 height 15
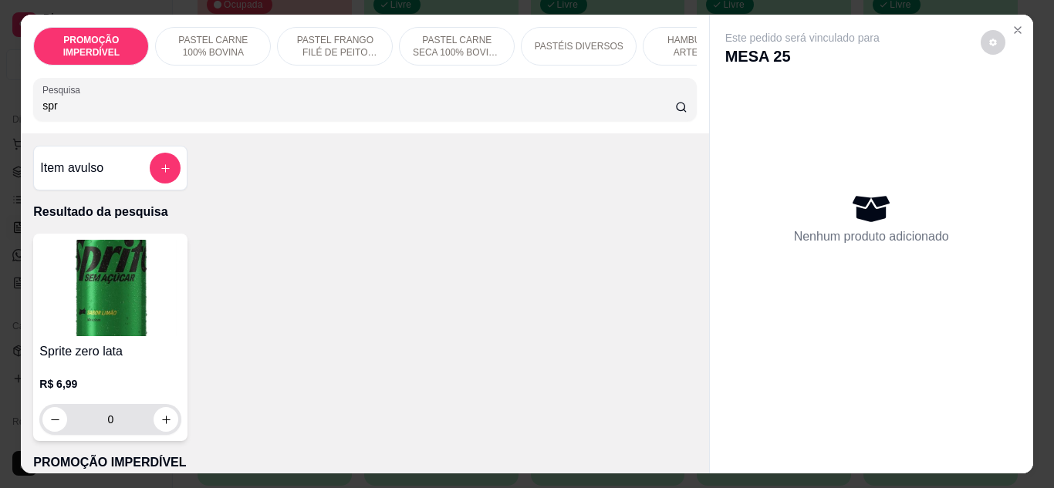
type input "spr"
click at [149, 419] on div "0" at bounding box center [110, 419] width 136 height 31
click at [160, 424] on icon "increase-product-quantity" at bounding box center [166, 420] width 12 height 12
type input "1"
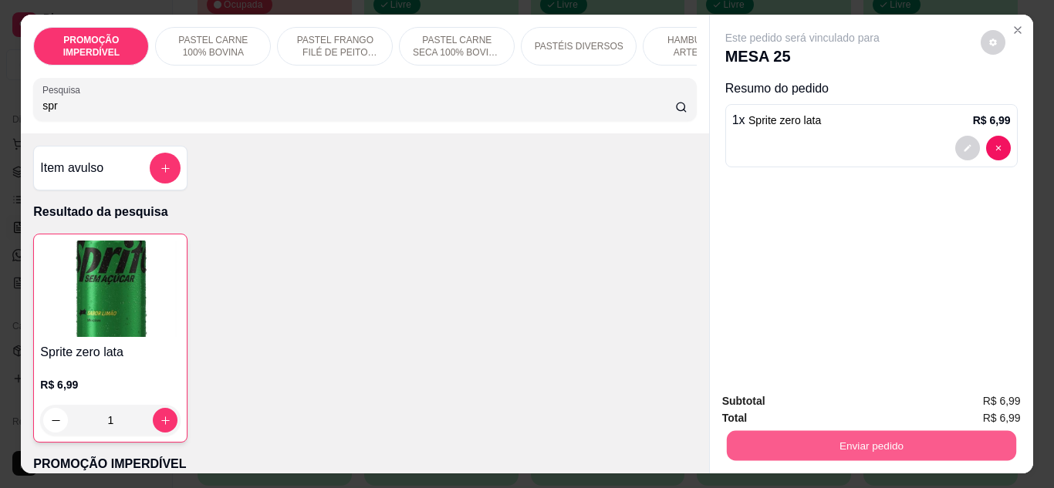
click at [757, 434] on button "Enviar pedido" at bounding box center [870, 446] width 289 height 30
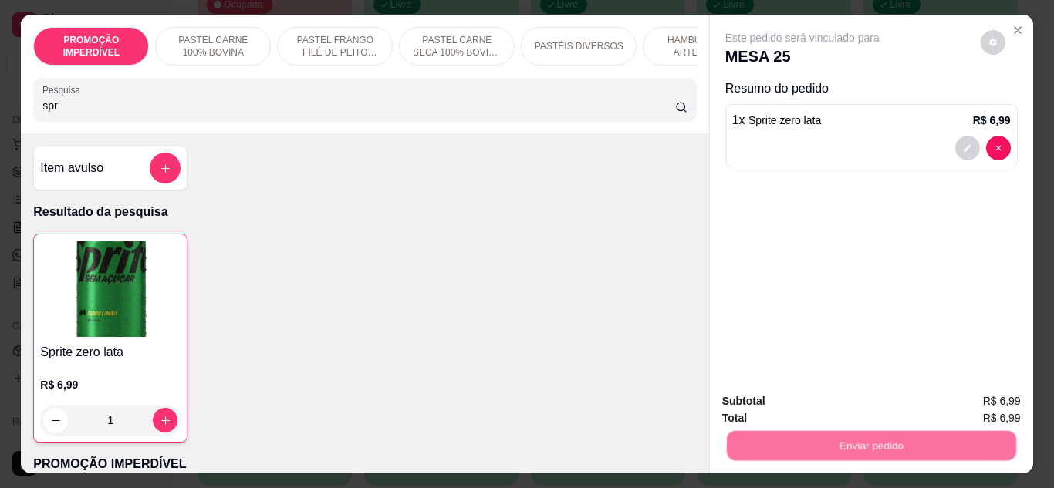
click at [750, 408] on button "Não registrar e enviar pedido" at bounding box center [820, 401] width 156 height 29
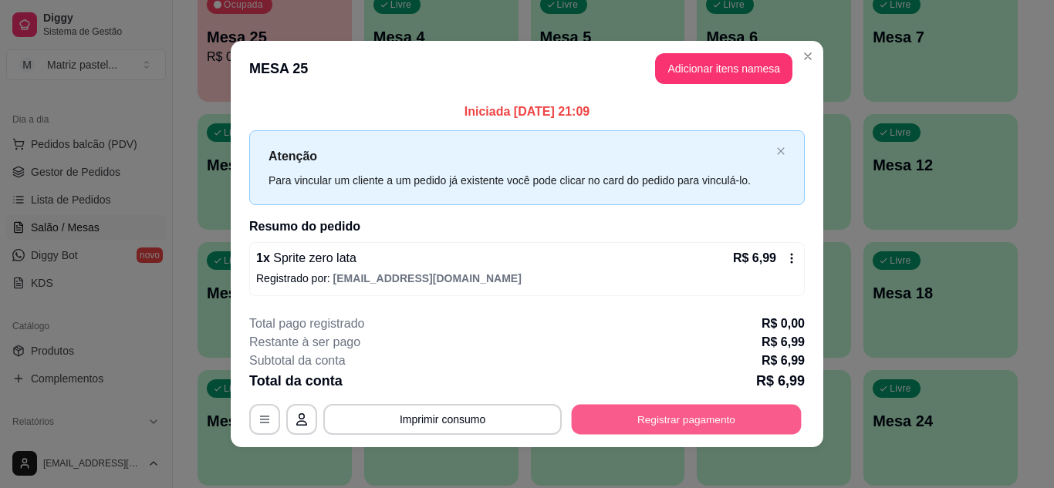
click at [684, 422] on button "Registrar pagamento" at bounding box center [687, 420] width 230 height 30
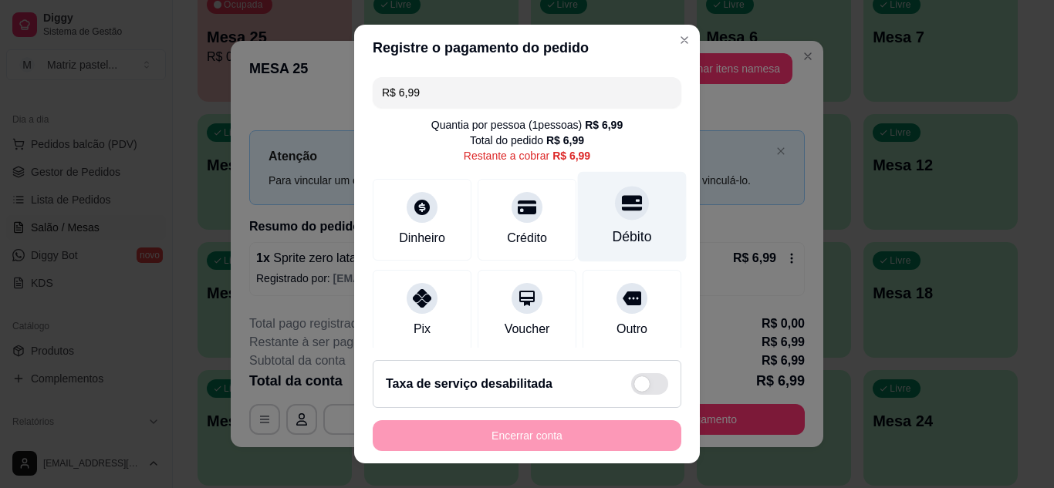
click at [612, 221] on div "Débito" at bounding box center [632, 216] width 109 height 90
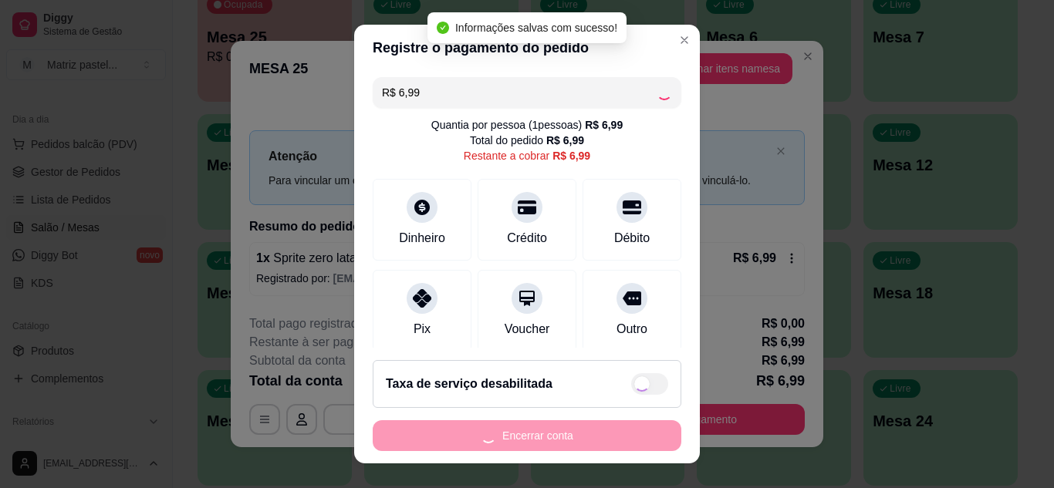
type input "R$ 0,00"
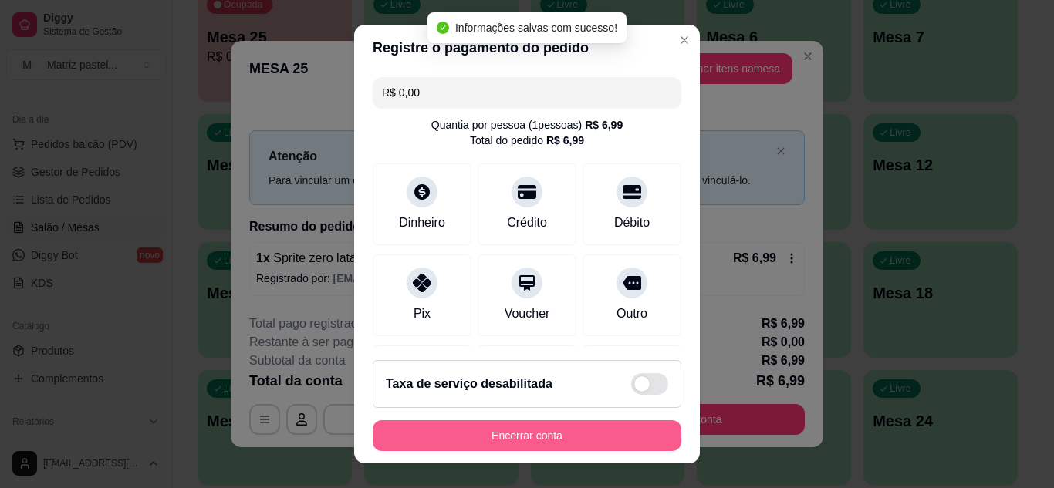
click at [562, 437] on button "Encerrar conta" at bounding box center [527, 435] width 309 height 31
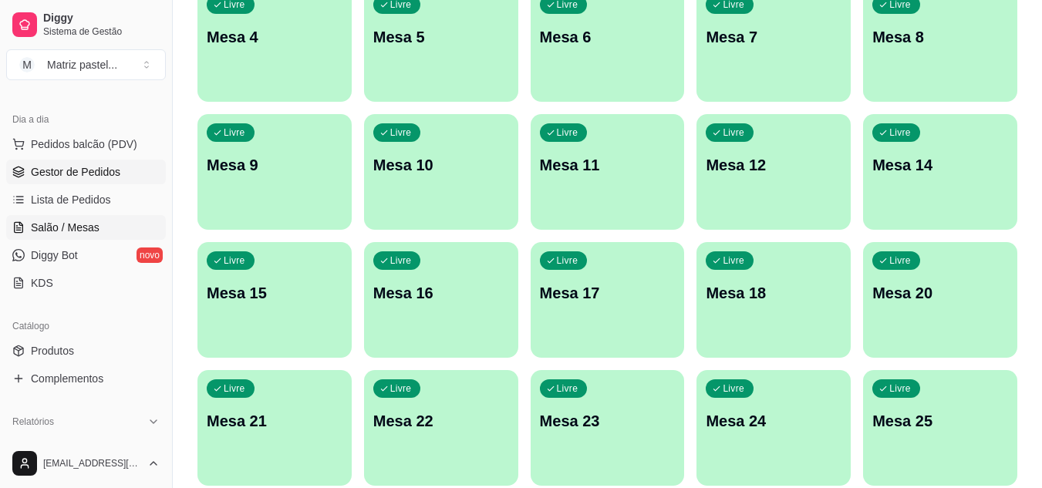
click at [111, 179] on link "Gestor de Pedidos" at bounding box center [86, 172] width 160 height 25
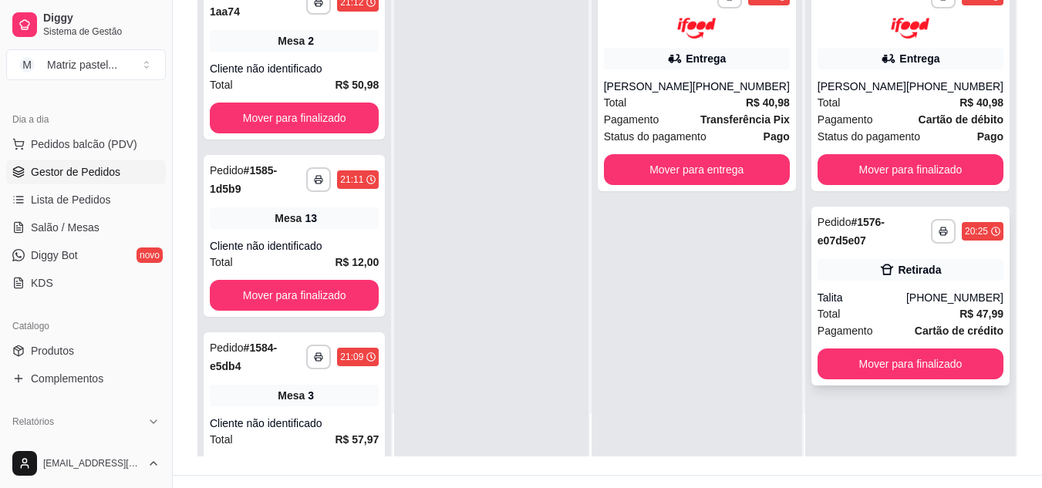
scroll to position [235, 0]
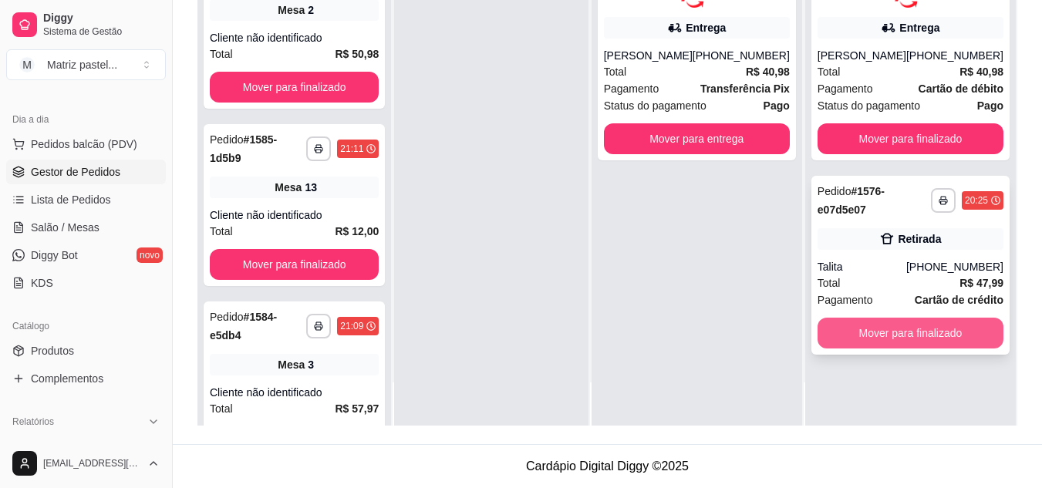
click at [893, 349] on button "Mover para finalizado" at bounding box center [911, 333] width 186 height 31
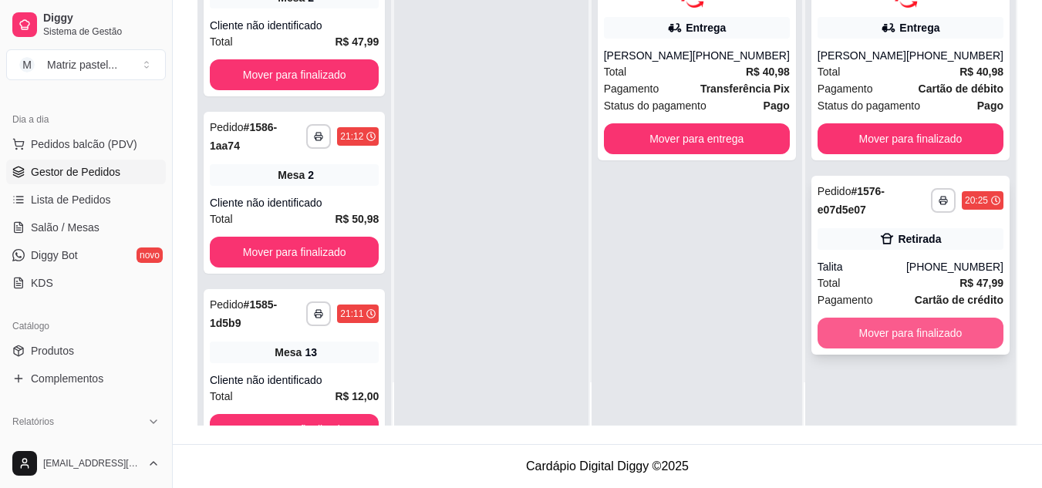
click at [937, 344] on button "Mover para finalizado" at bounding box center [911, 333] width 186 height 31
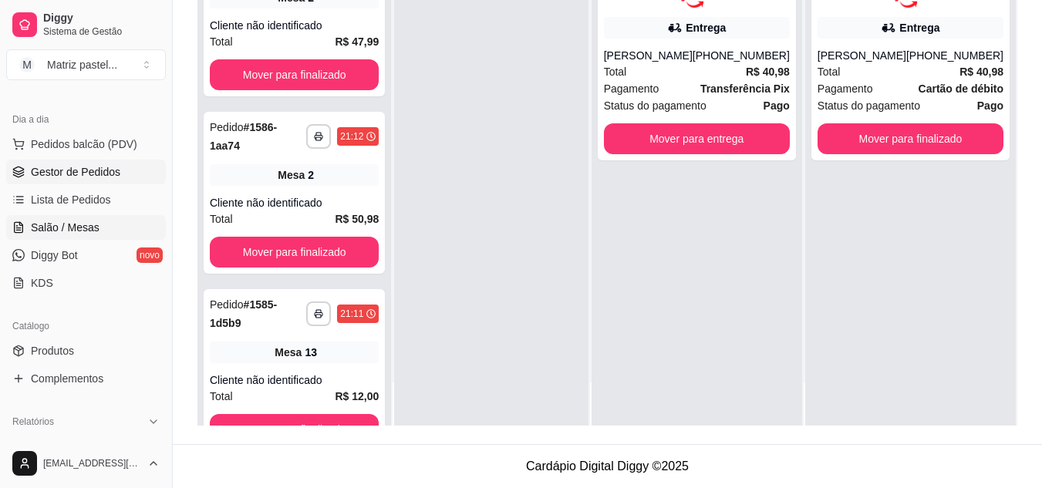
click at [52, 222] on span "Salão / Mesas" at bounding box center [65, 227] width 69 height 15
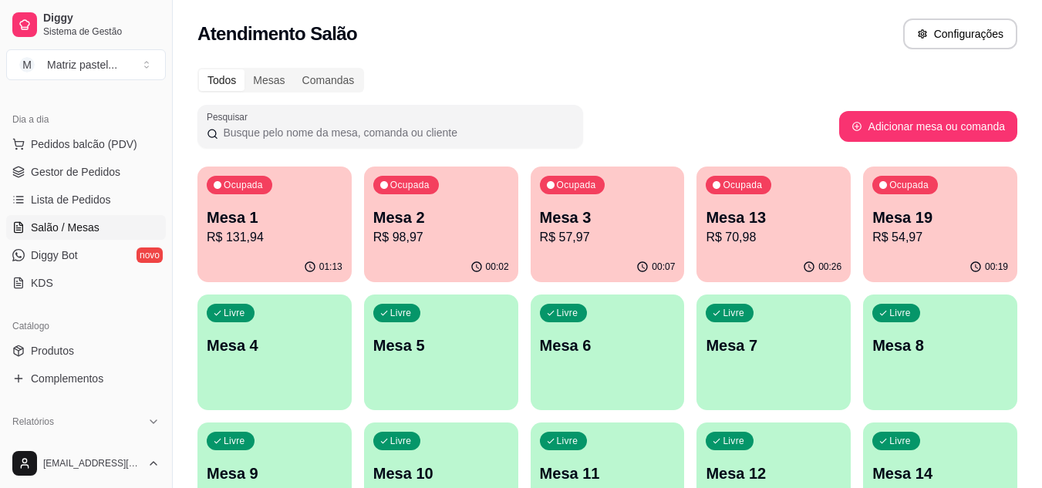
click at [463, 195] on div "Ocupada Mesa 2 R$ 98,97" at bounding box center [441, 210] width 154 height 86
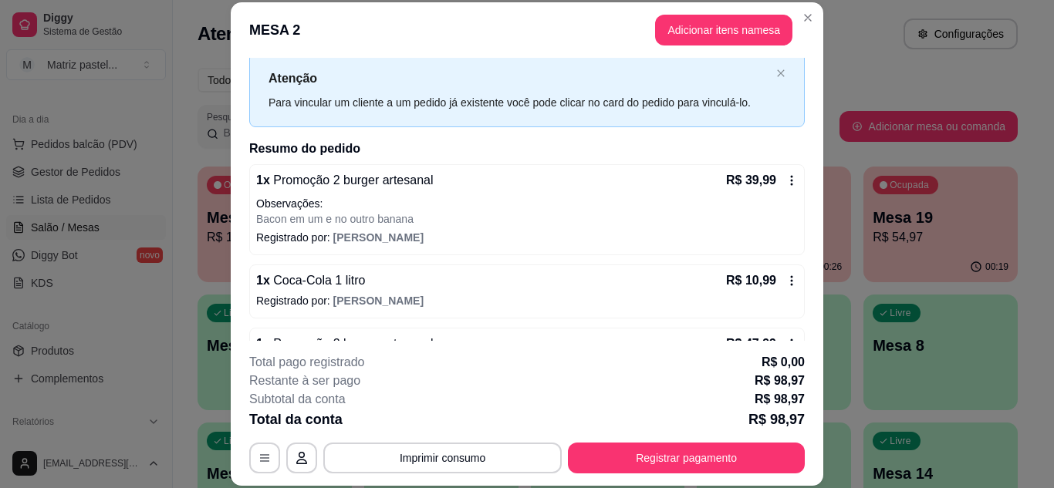
scroll to position [77, 0]
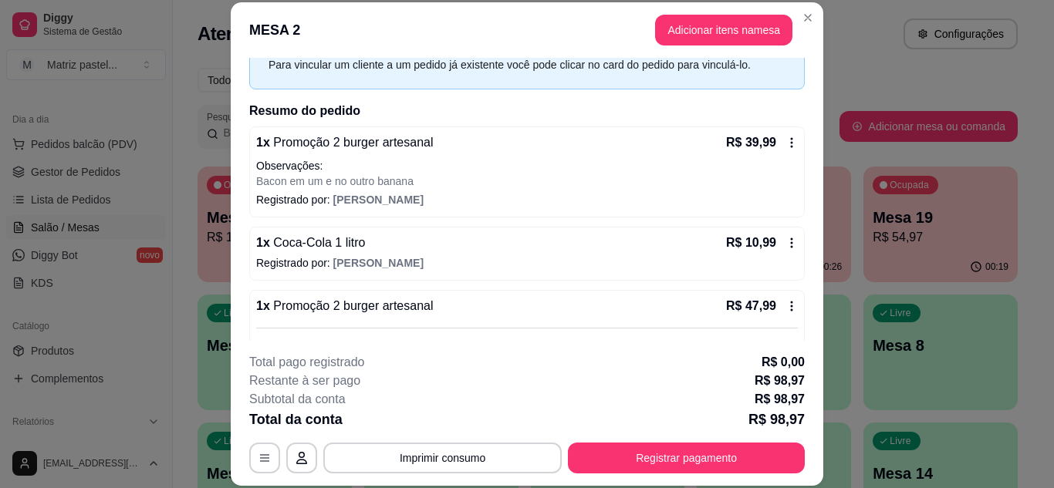
click at [791, 139] on icon at bounding box center [792, 143] width 2 height 10
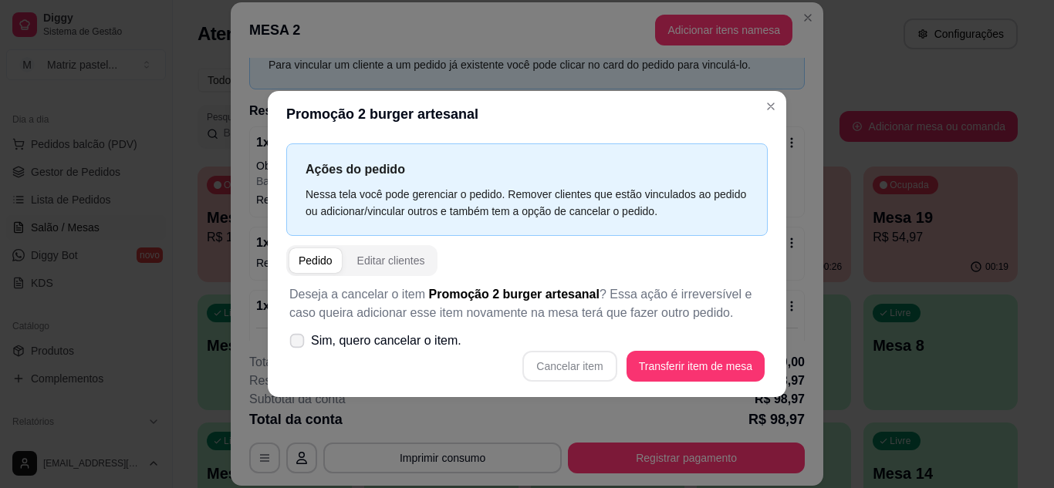
click at [327, 350] on span "Sim, quero cancelar o item." at bounding box center [386, 341] width 150 height 19
click at [299, 350] on input "Sim, quero cancelar o item." at bounding box center [294, 348] width 10 height 10
checkbox input "true"
click at [595, 368] on button "Cancelar item" at bounding box center [570, 366] width 92 height 30
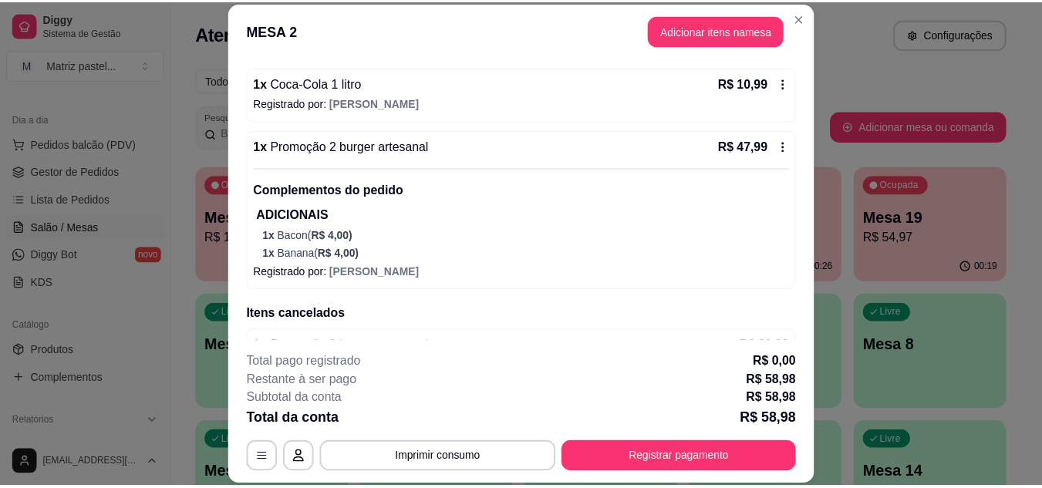
scroll to position [217, 0]
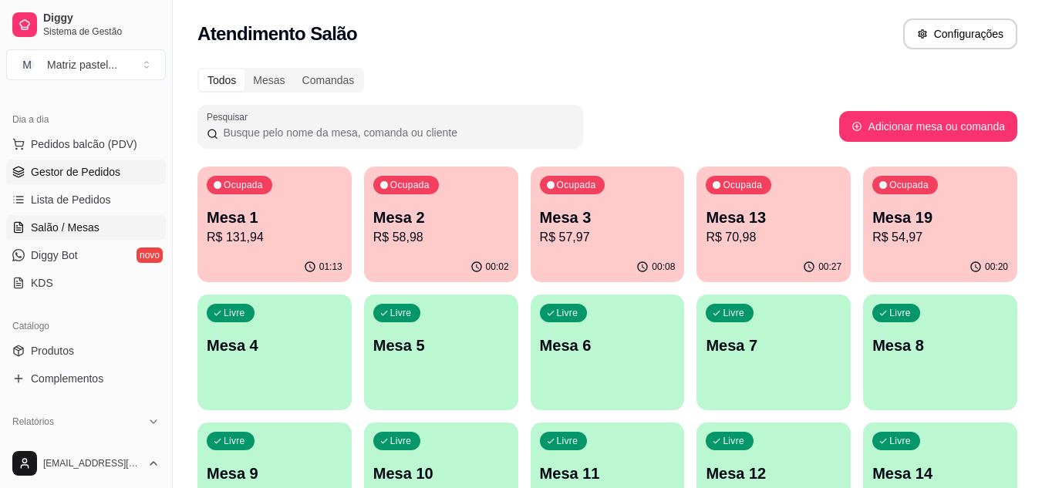
click at [55, 175] on span "Gestor de Pedidos" at bounding box center [75, 171] width 89 height 15
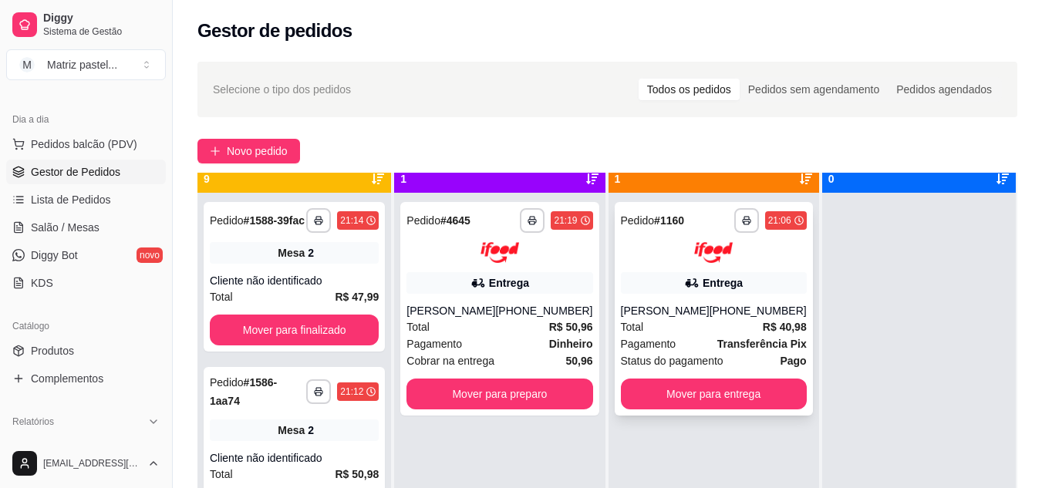
scroll to position [43, 0]
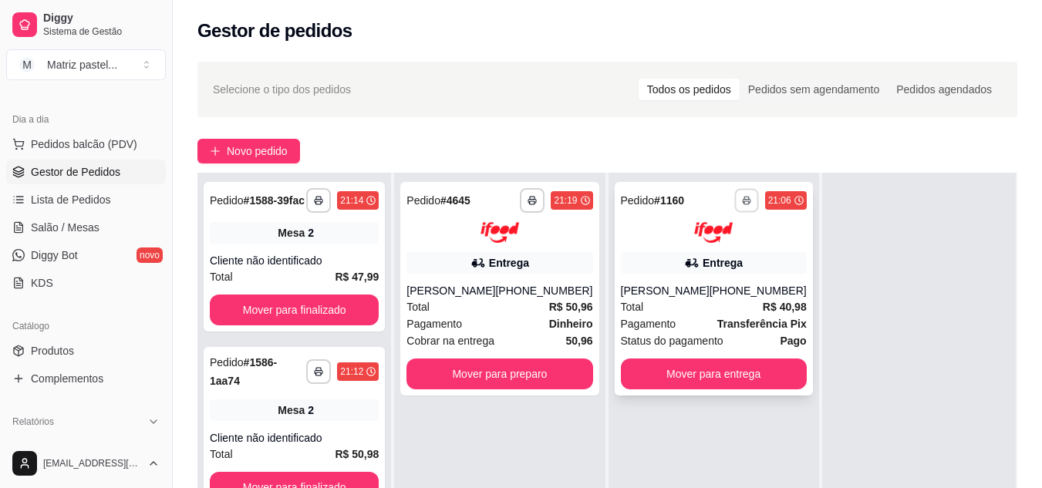
click at [734, 205] on button "button" at bounding box center [746, 200] width 24 height 24
click at [716, 245] on button "IMPRESSORA" at bounding box center [689, 254] width 112 height 25
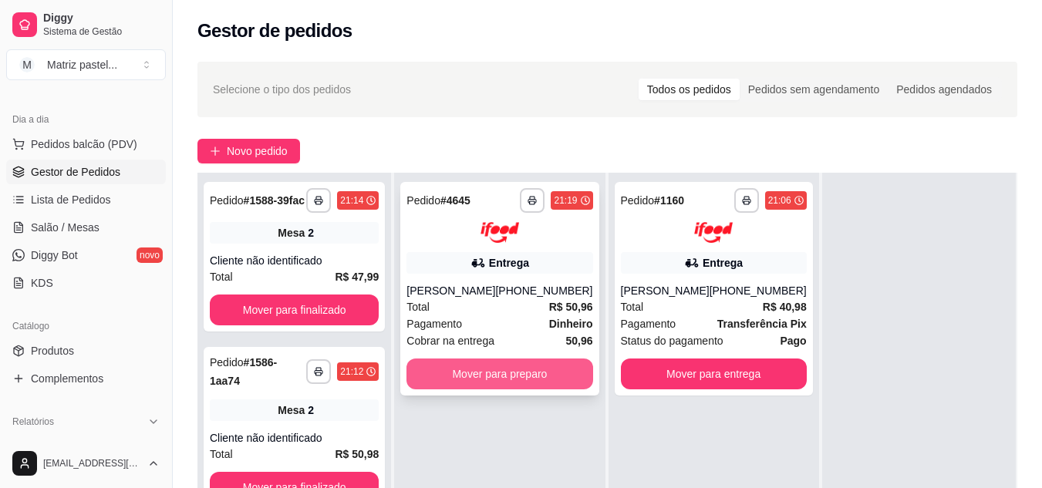
click at [483, 375] on button "Mover para preparo" at bounding box center [500, 374] width 186 height 31
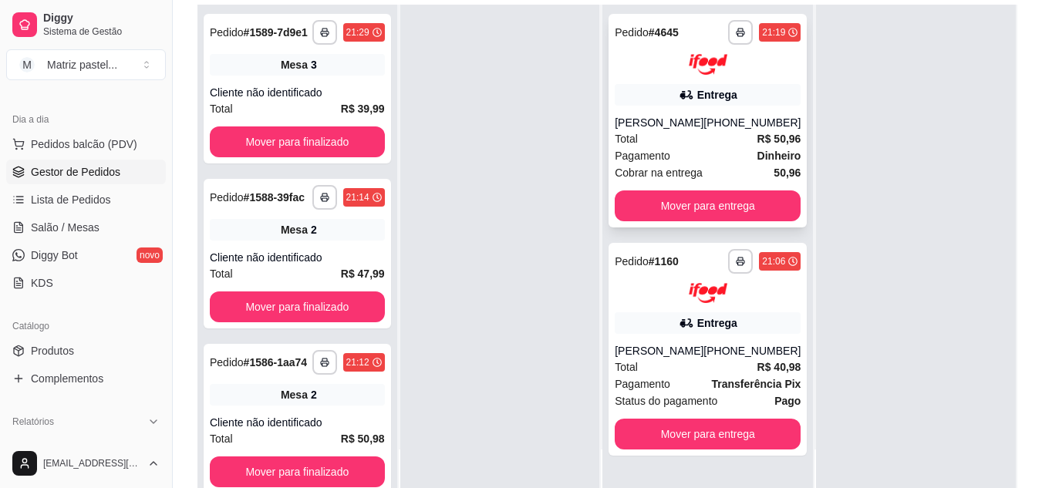
scroll to position [235, 0]
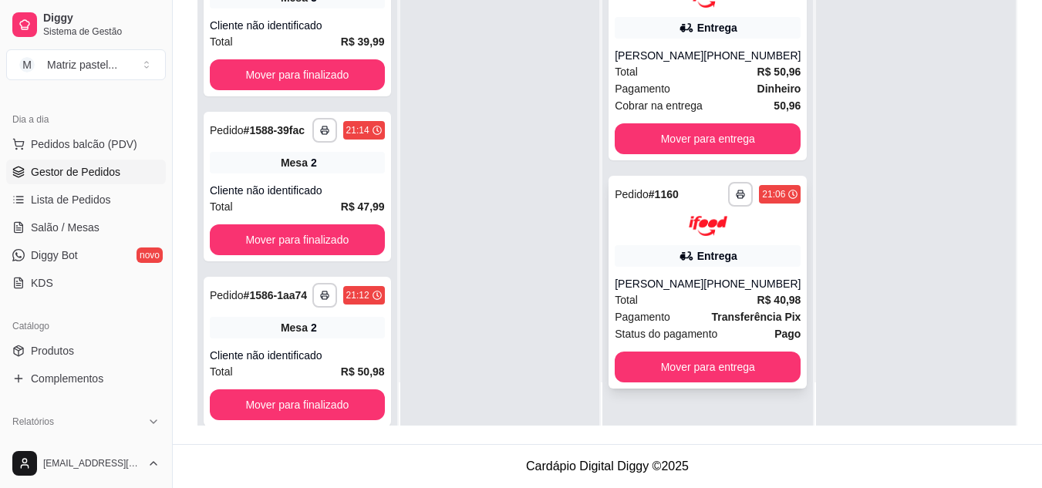
click at [714, 293] on div "Total R$ 40,98" at bounding box center [708, 300] width 186 height 17
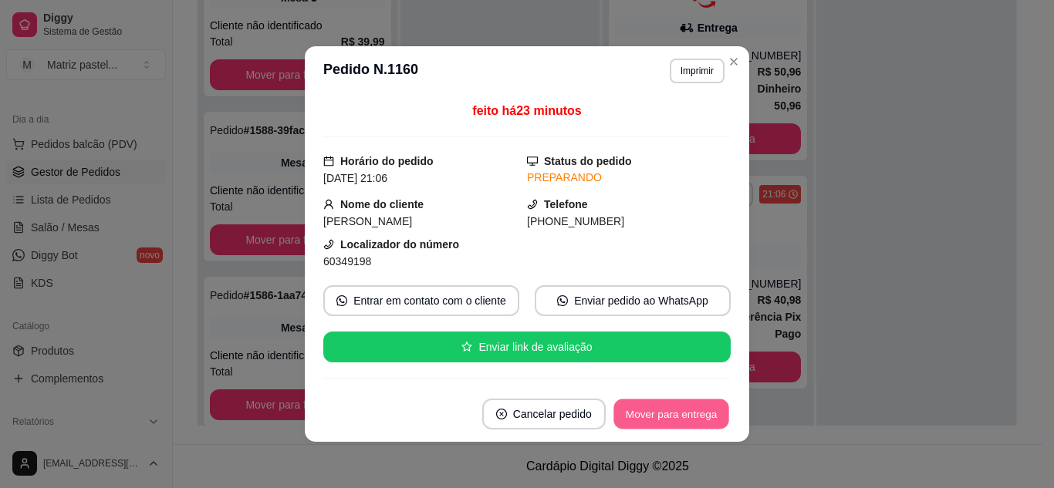
click at [647, 410] on button "Mover para entrega" at bounding box center [671, 415] width 116 height 30
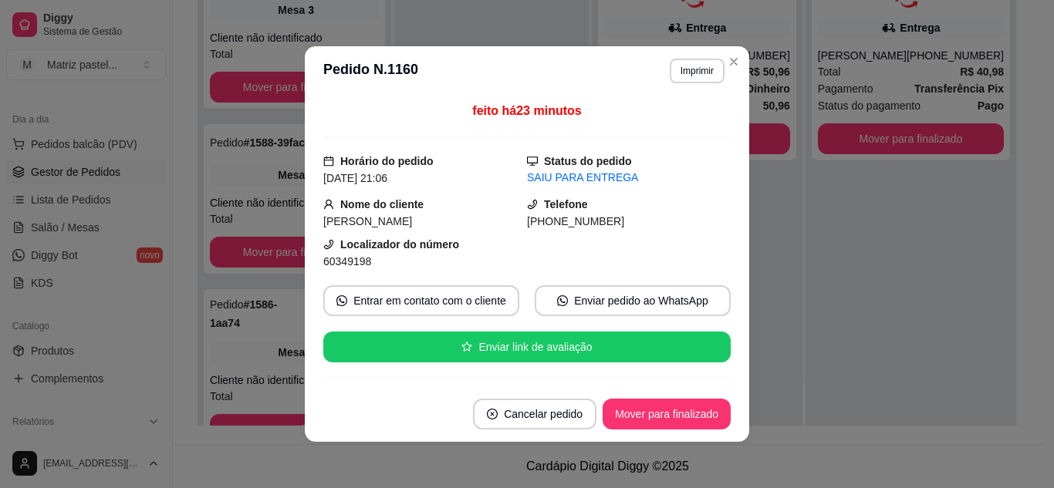
click at [741, 56] on header "**********" at bounding box center [527, 70] width 444 height 49
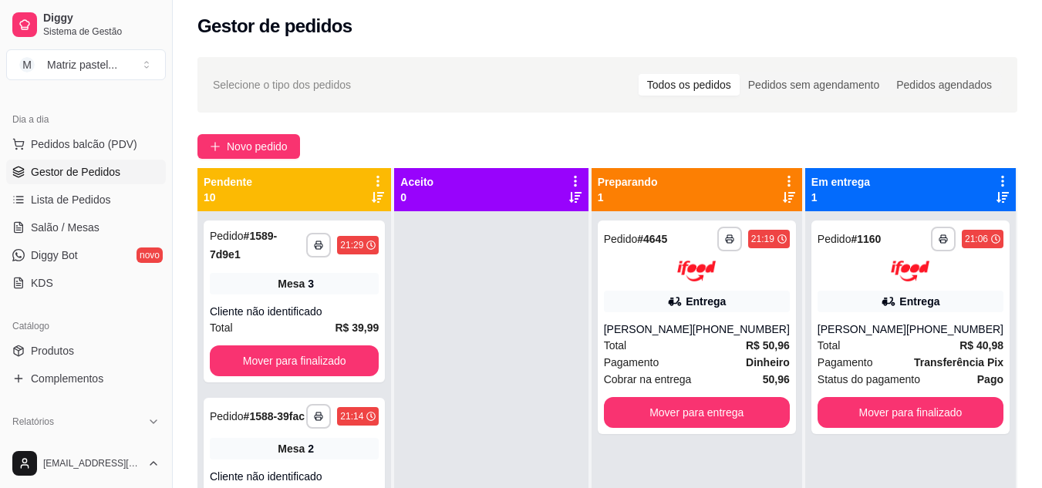
scroll to position [4, 0]
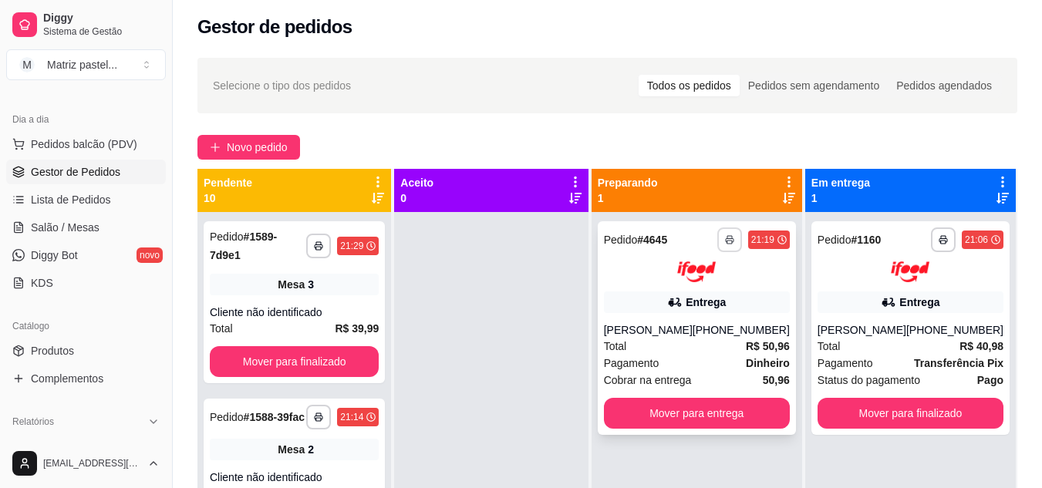
click at [724, 235] on button "button" at bounding box center [729, 240] width 25 height 25
click at [671, 283] on button "IMPRESSORA" at bounding box center [689, 294] width 112 height 25
click at [105, 231] on link "Salão / Mesas" at bounding box center [86, 227] width 160 height 25
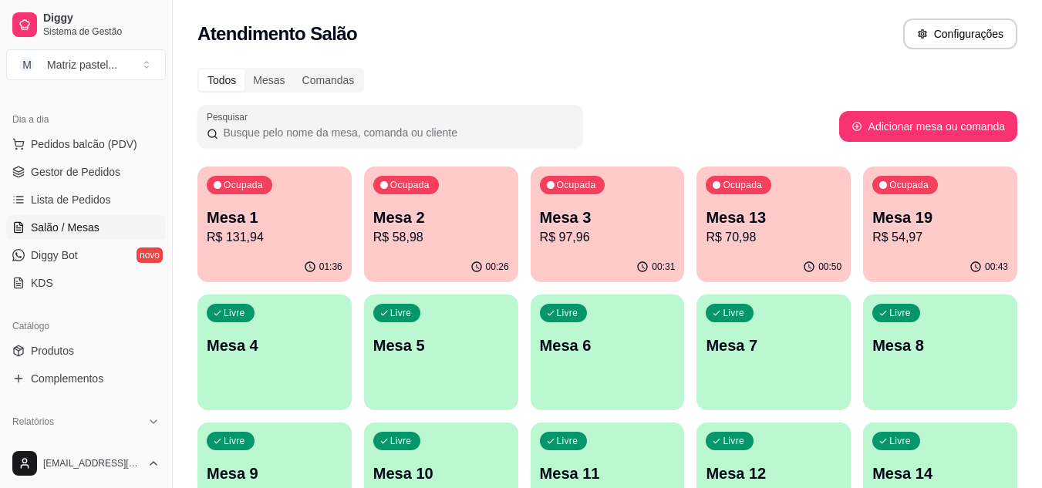
click at [273, 248] on div "Ocupada Mesa 1 R$ 131,94" at bounding box center [275, 210] width 154 height 86
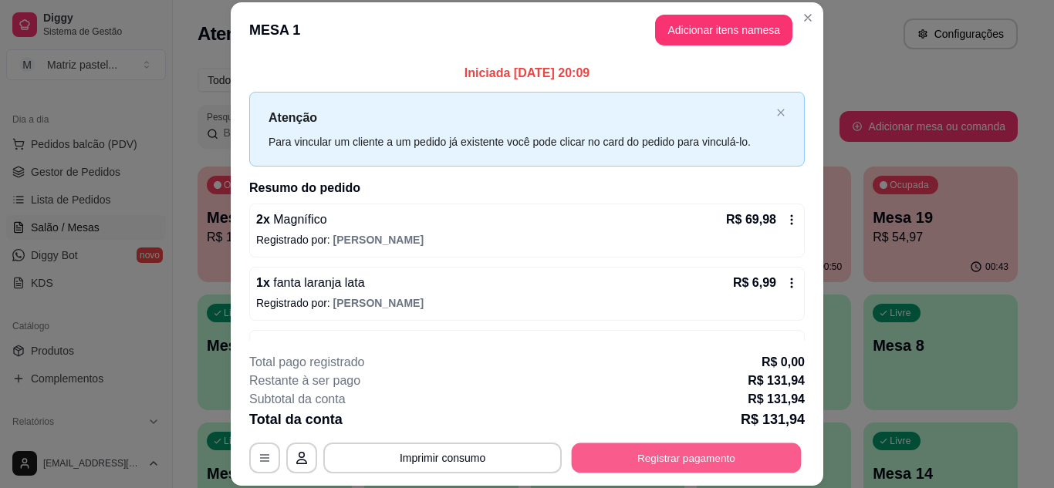
click at [616, 451] on button "Registrar pagamento" at bounding box center [687, 458] width 230 height 30
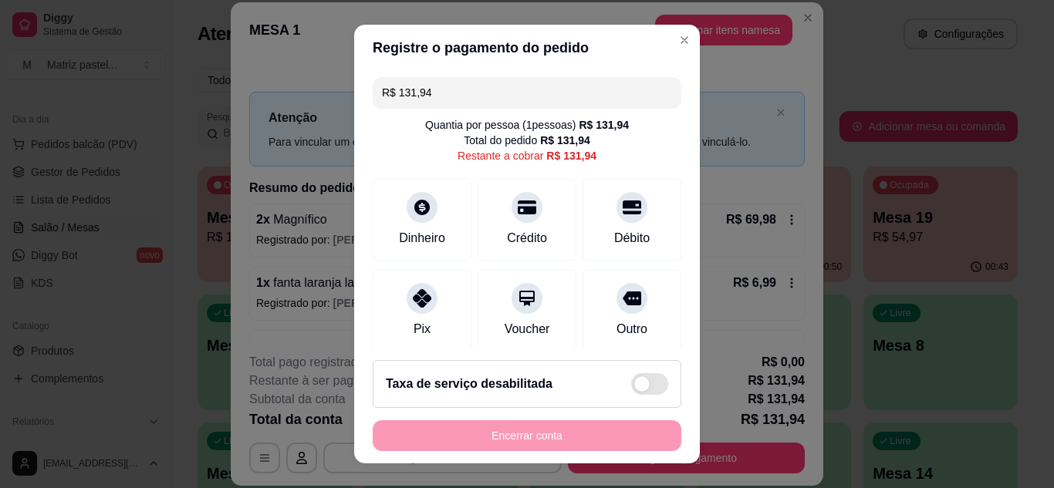
click at [474, 99] on input "R$ 131,94" at bounding box center [527, 92] width 290 height 31
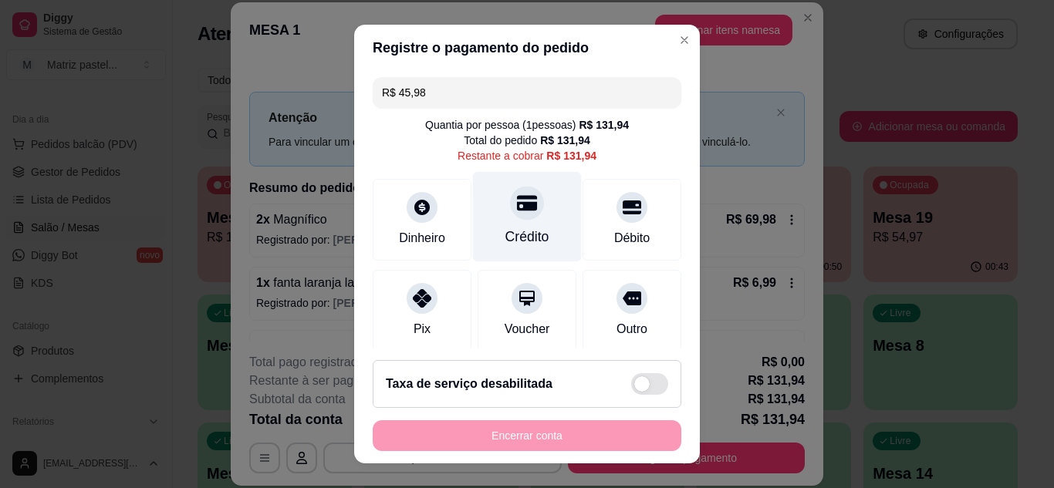
click at [528, 214] on div "Crédito" at bounding box center [527, 216] width 109 height 90
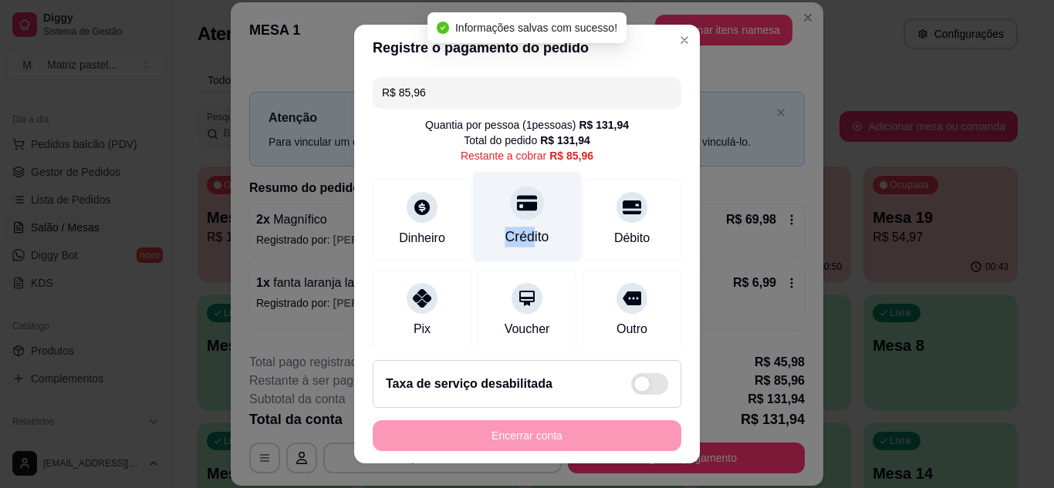
click at [513, 224] on div "Crédito" at bounding box center [527, 216] width 109 height 90
type input "R$ 0,00"
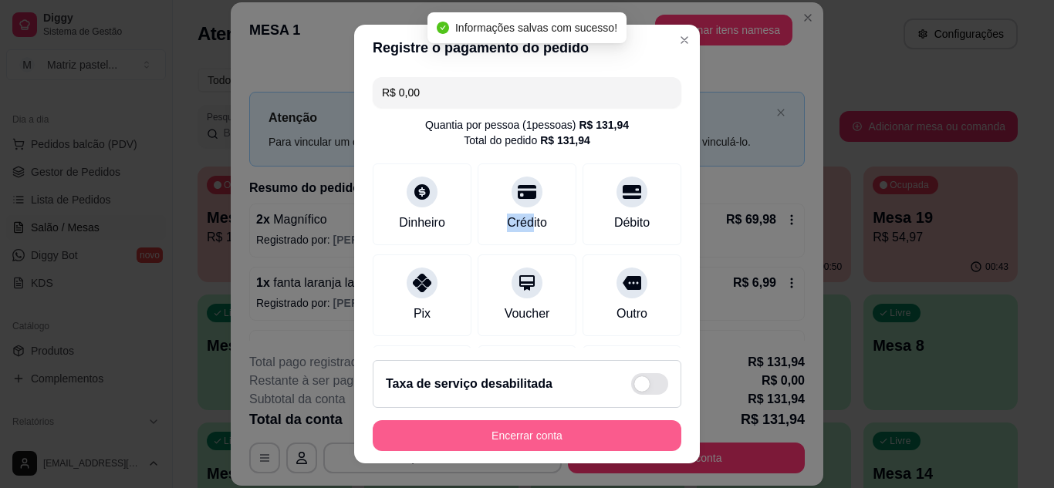
click at [542, 428] on button "Encerrar conta" at bounding box center [527, 435] width 309 height 31
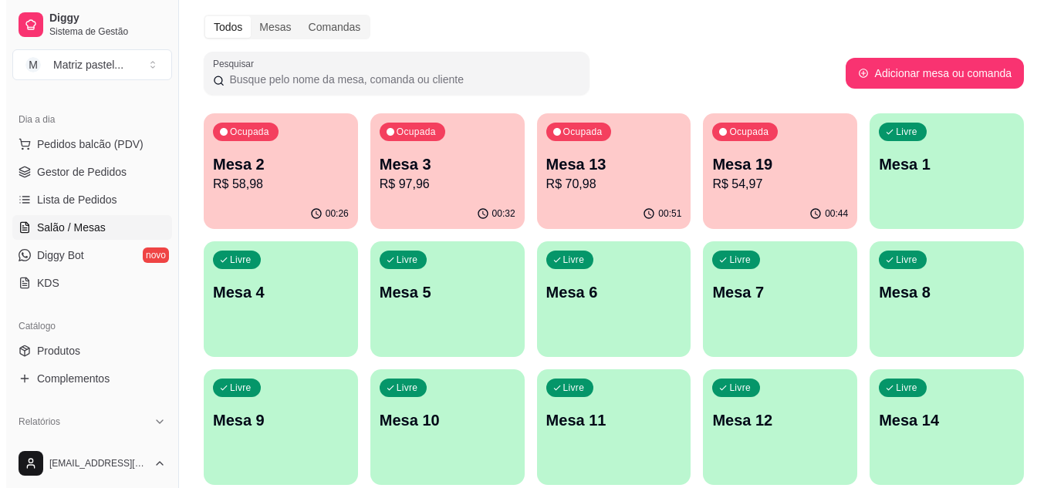
scroll to position [77, 0]
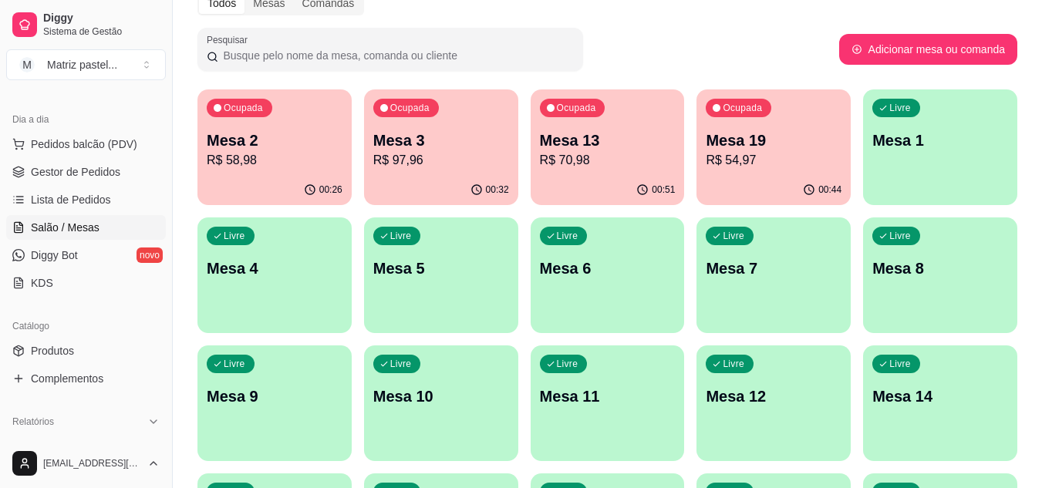
click at [437, 181] on div "00:32" at bounding box center [441, 190] width 154 height 30
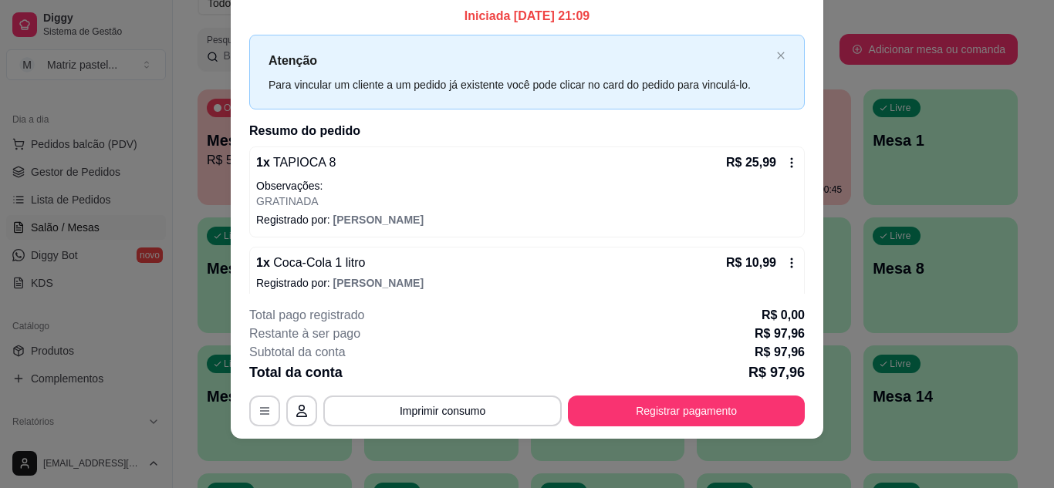
scroll to position [0, 0]
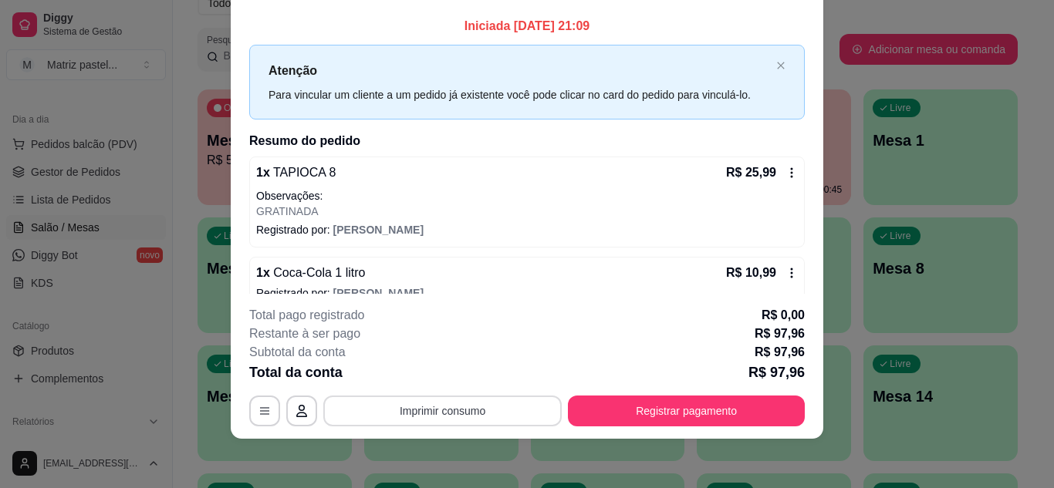
click at [428, 423] on button "Imprimir consumo" at bounding box center [442, 411] width 238 height 31
click at [433, 381] on button "IMPRESSORA" at bounding box center [441, 375] width 108 height 24
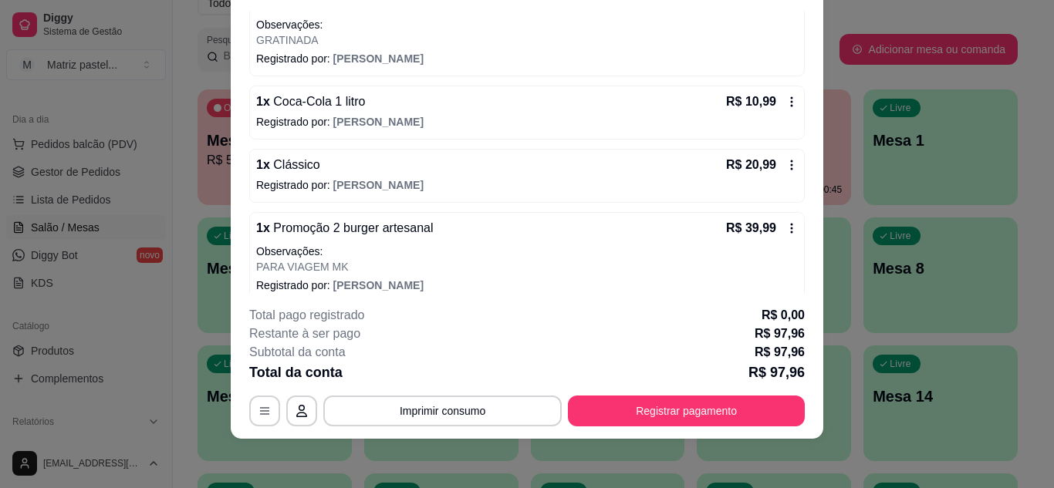
scroll to position [187, 0]
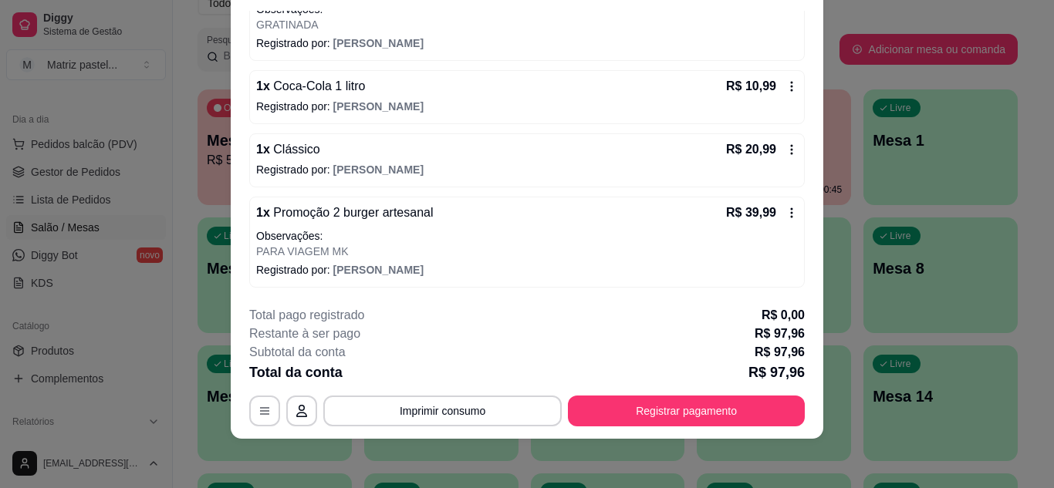
click at [768, 160] on div "1 x Clássico R$ 20,99 Registrado por: [PERSON_NAME]" at bounding box center [526, 160] width 555 height 54
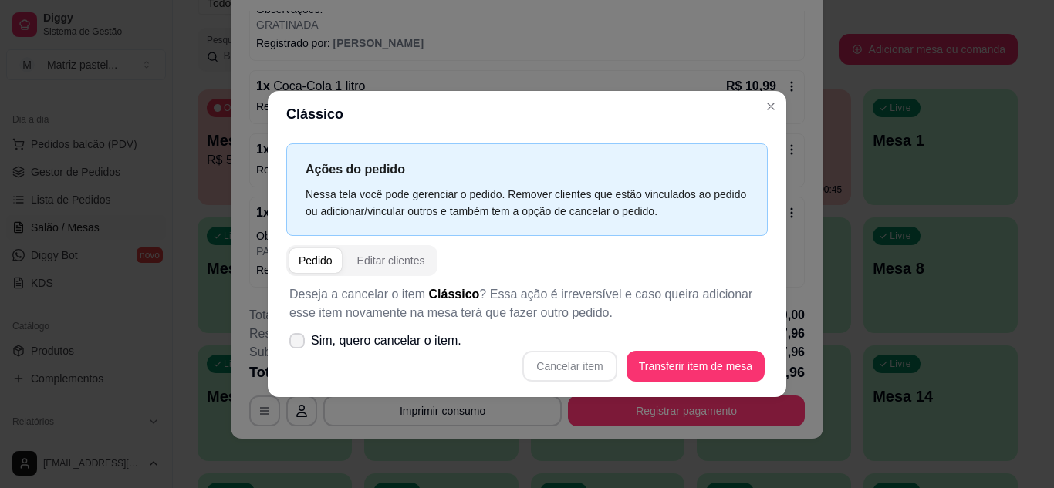
click at [349, 355] on label "Sim, quero cancelar o item." at bounding box center [375, 341] width 184 height 31
click at [299, 353] on input "Sim, quero cancelar o item." at bounding box center [294, 348] width 10 height 10
checkbox input "true"
click at [566, 366] on button "Cancelar item" at bounding box center [570, 366] width 92 height 30
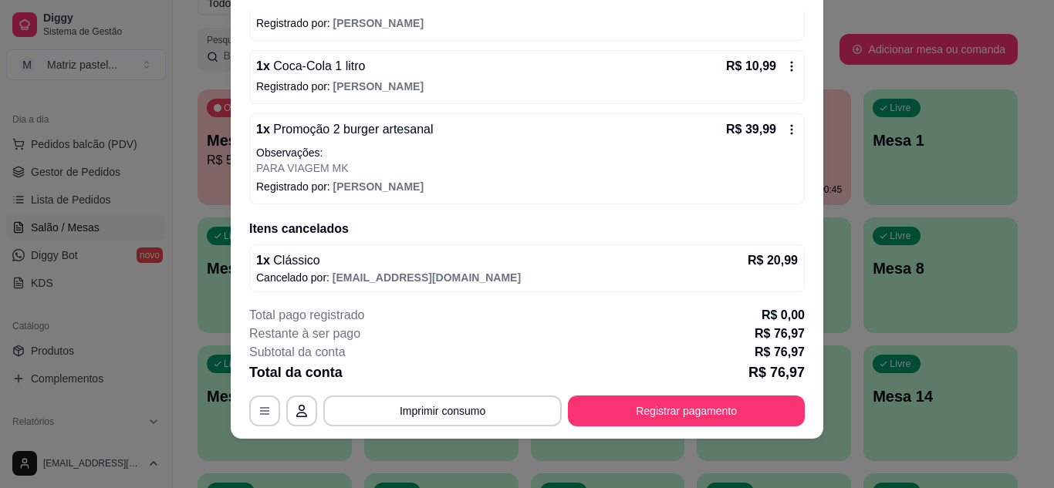
scroll to position [211, 0]
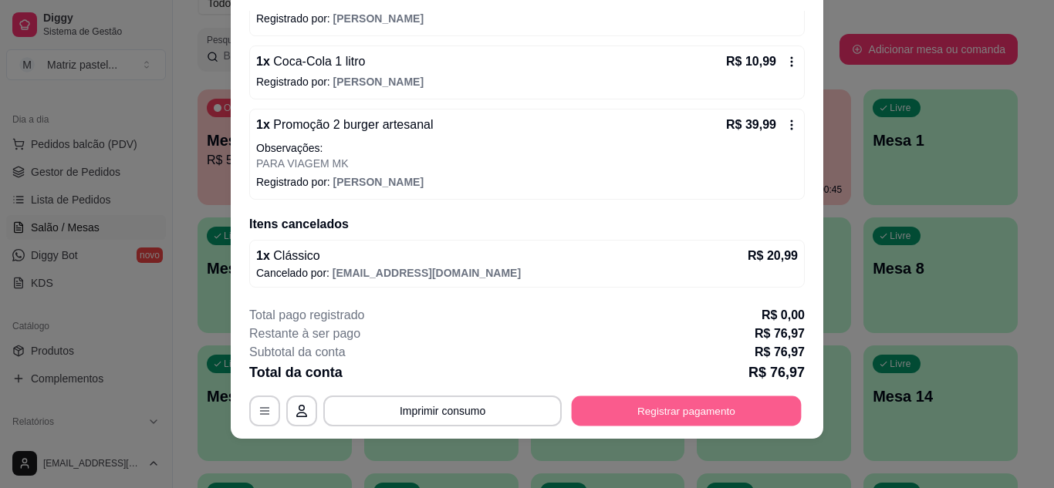
click at [656, 416] on button "Registrar pagamento" at bounding box center [687, 411] width 230 height 30
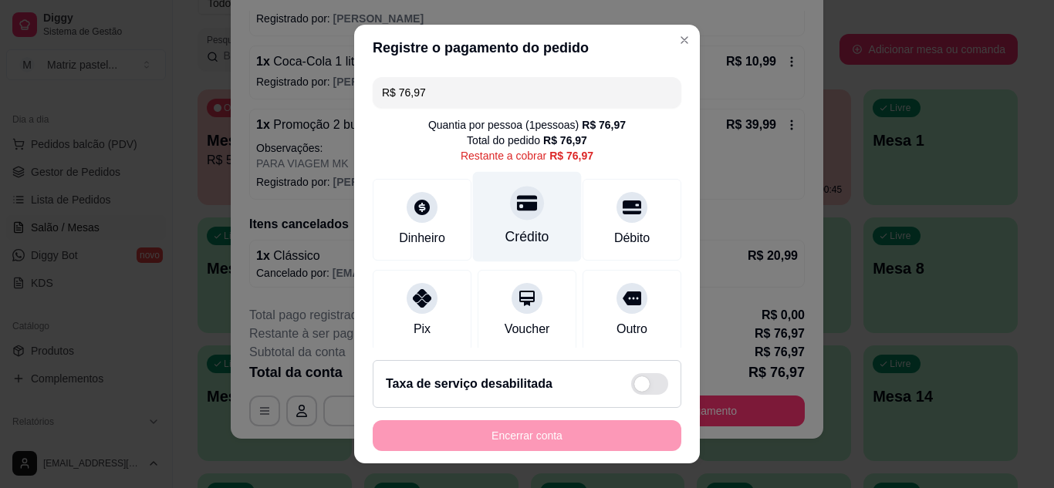
click at [523, 203] on div at bounding box center [527, 203] width 34 height 34
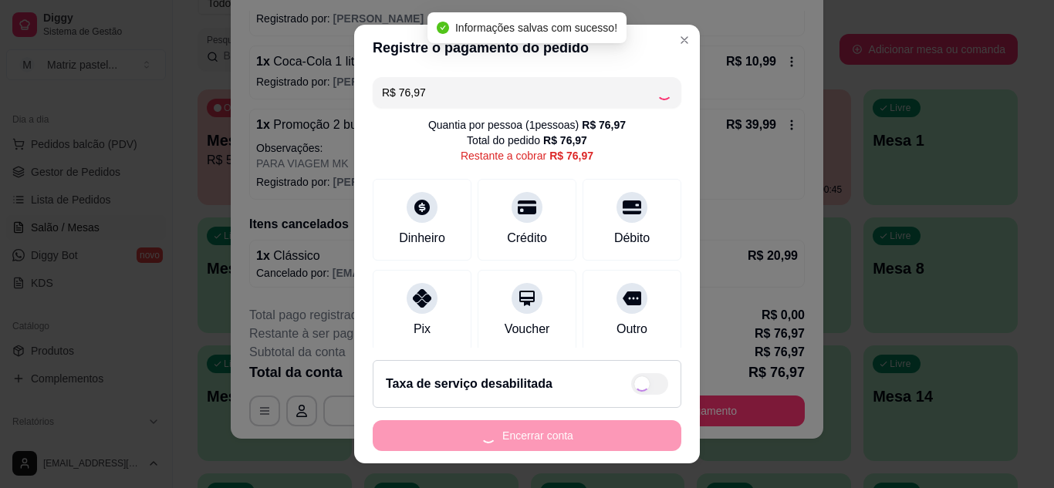
type input "R$ 0,00"
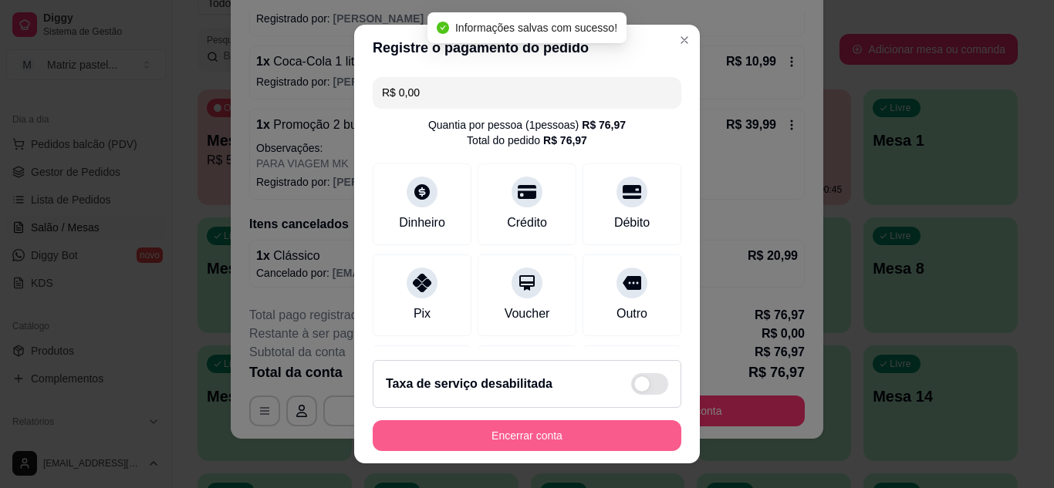
click at [474, 448] on button "Encerrar conta" at bounding box center [527, 435] width 309 height 31
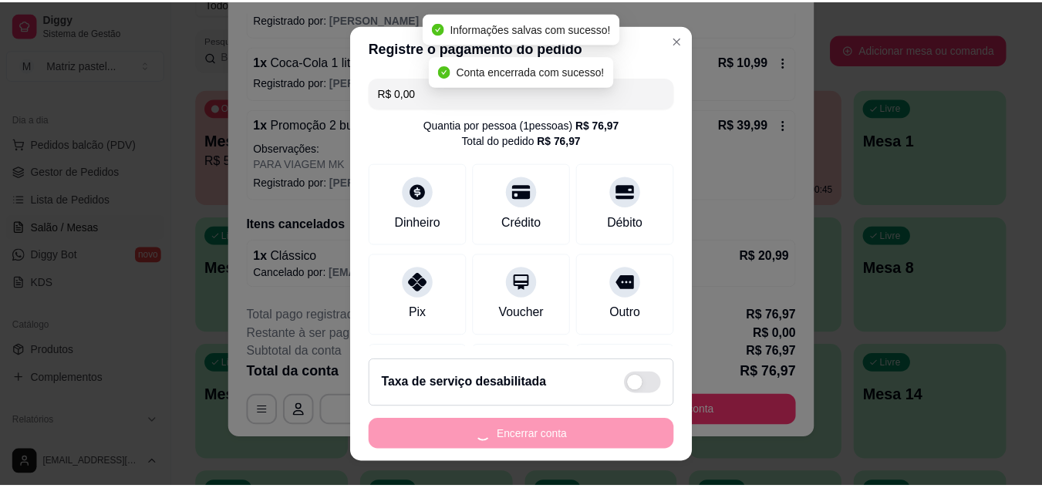
scroll to position [0, 0]
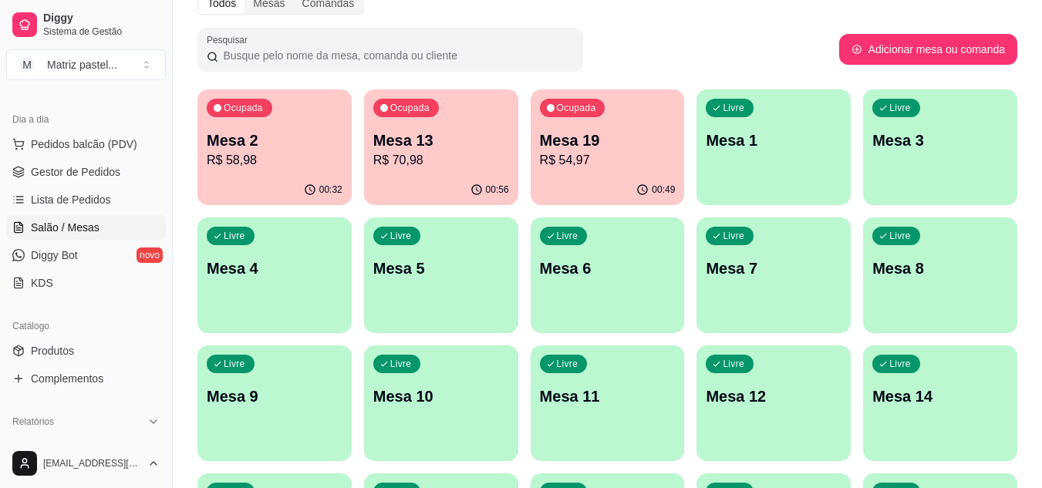
click at [603, 164] on p "R$ 54,97" at bounding box center [608, 160] width 136 height 19
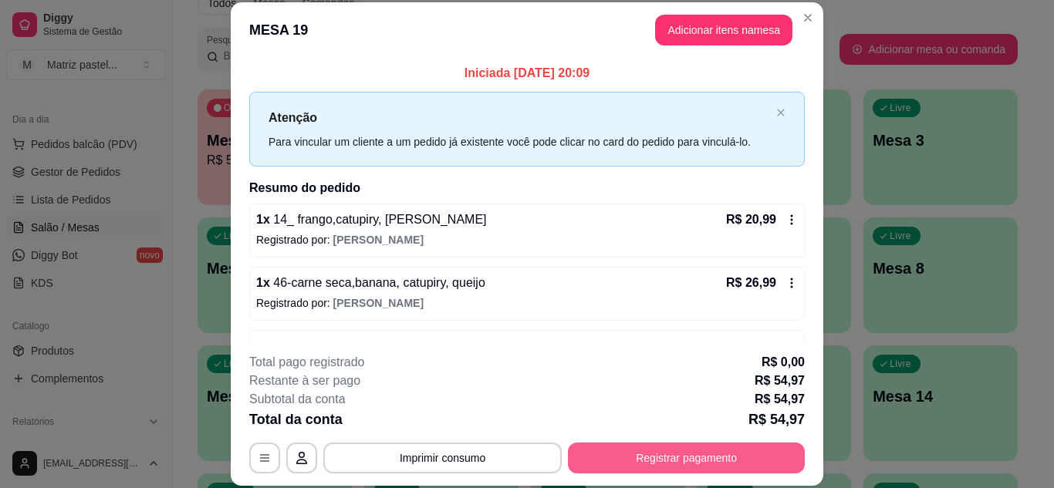
click at [670, 458] on button "Registrar pagamento" at bounding box center [686, 458] width 237 height 31
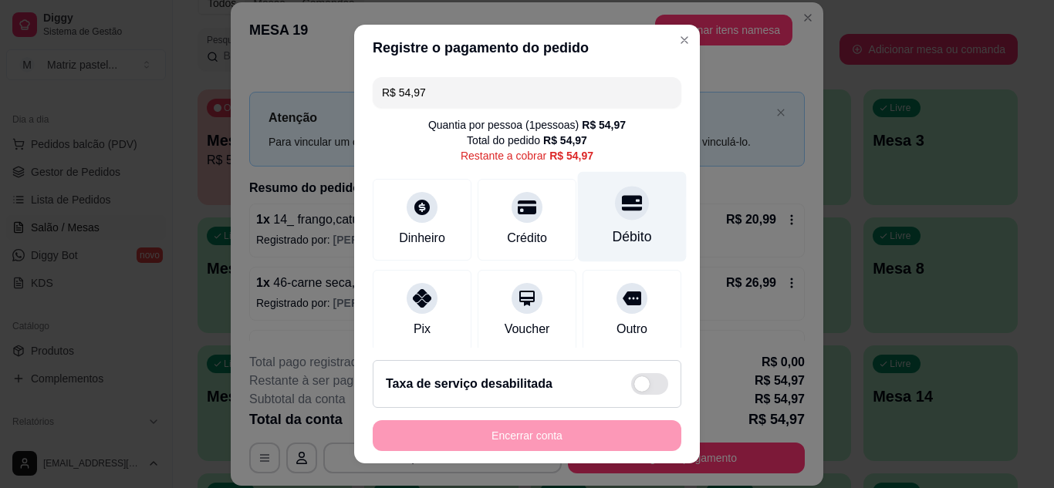
click at [613, 236] on div "Débito" at bounding box center [632, 237] width 39 height 20
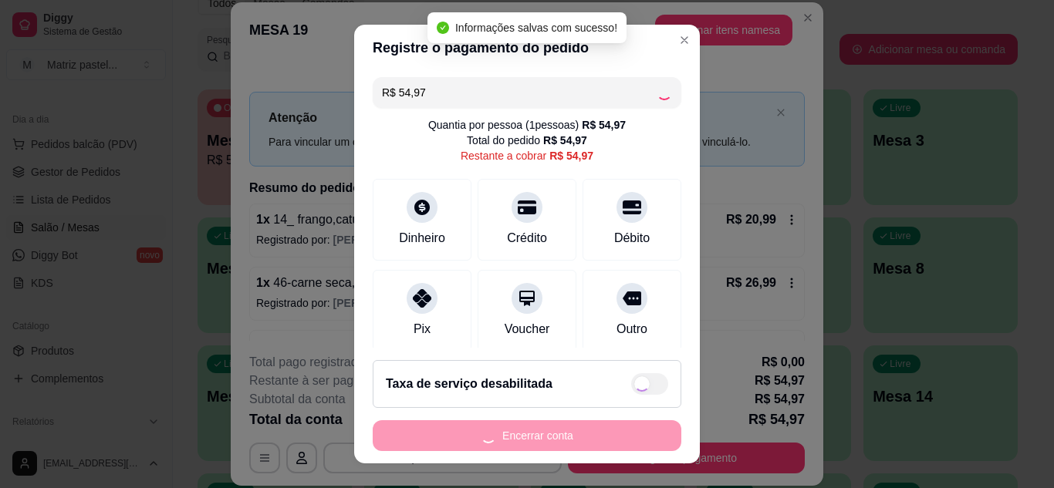
type input "R$ 0,00"
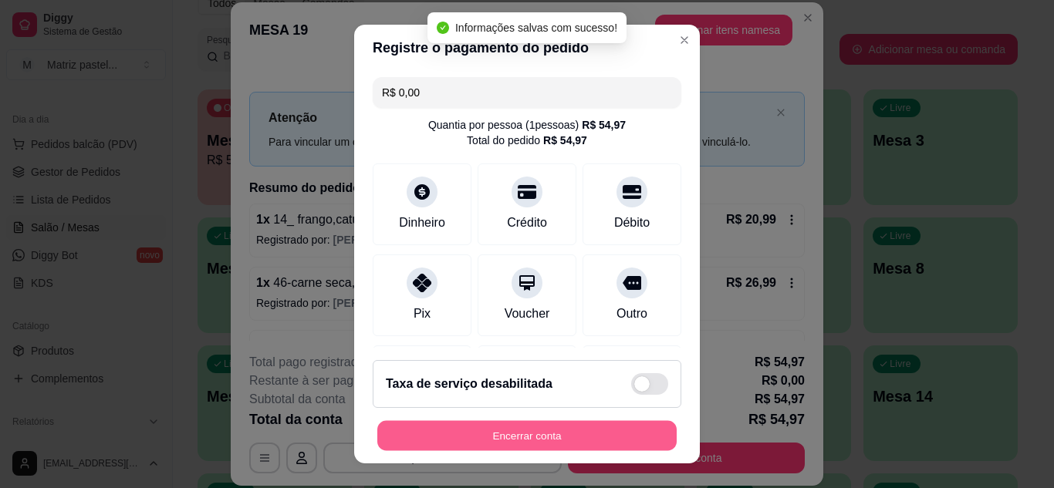
click at [511, 429] on button "Encerrar conta" at bounding box center [526, 436] width 299 height 30
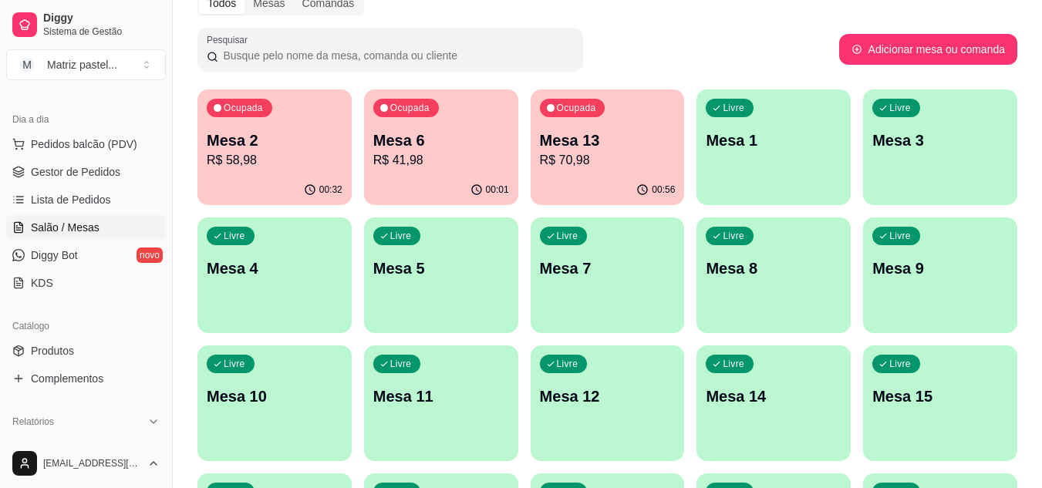
click at [206, 148] on div "Ocupada Mesa 2 R$ 58,98" at bounding box center [275, 132] width 154 height 86
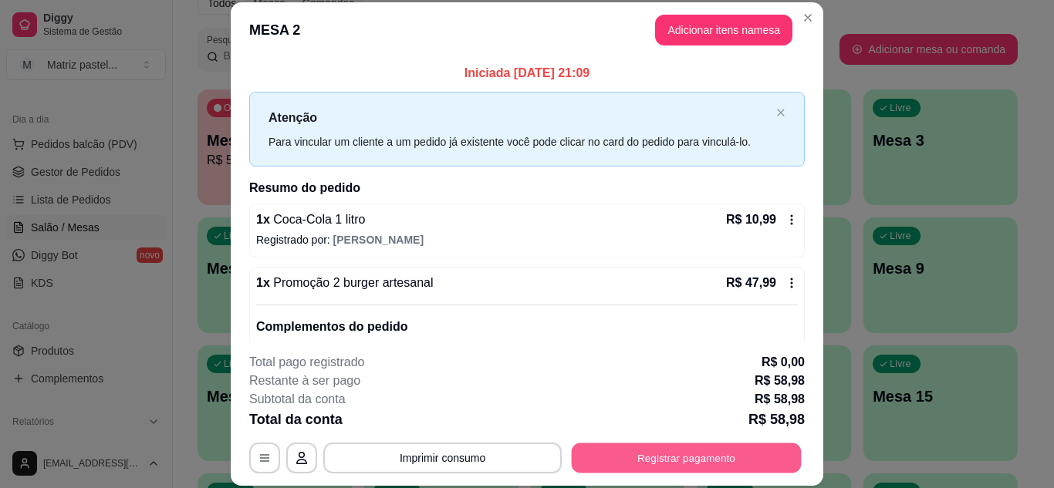
click at [707, 454] on button "Registrar pagamento" at bounding box center [687, 458] width 230 height 30
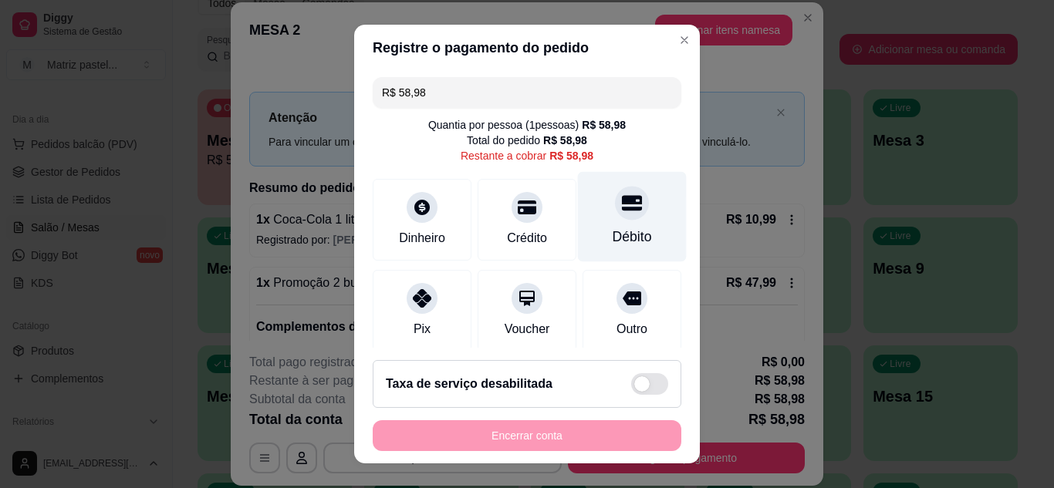
click at [622, 211] on icon at bounding box center [632, 203] width 20 height 20
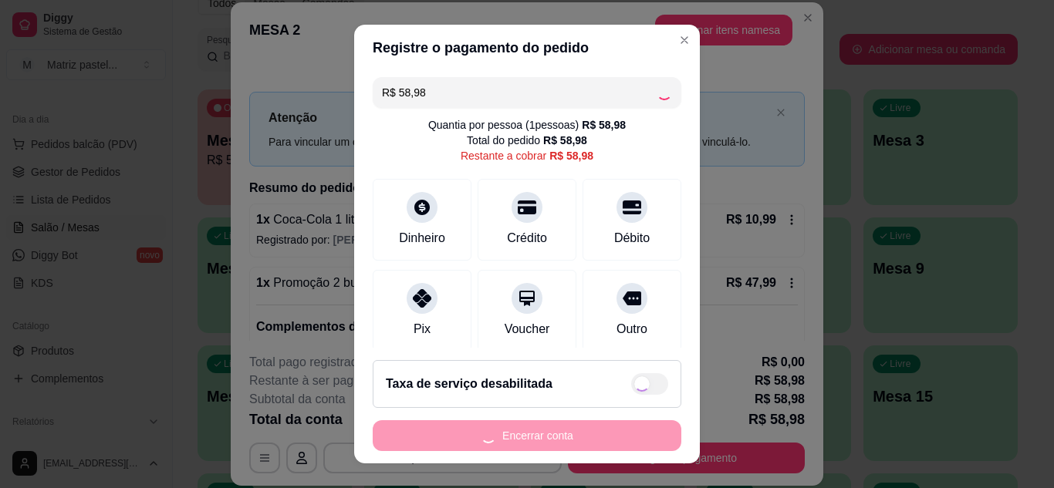
type input "R$ 0,00"
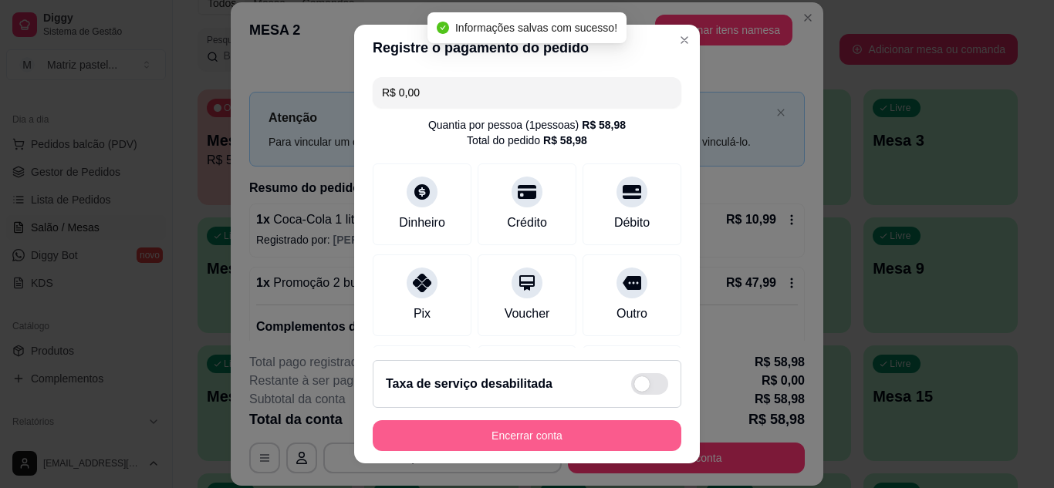
click at [535, 444] on button "Encerrar conta" at bounding box center [527, 435] width 309 height 31
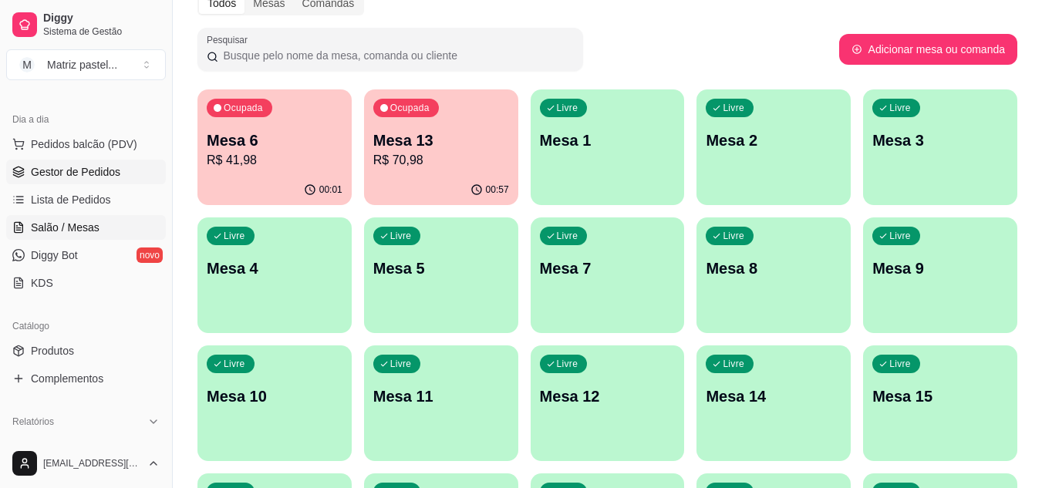
click at [89, 174] on span "Gestor de Pedidos" at bounding box center [75, 171] width 89 height 15
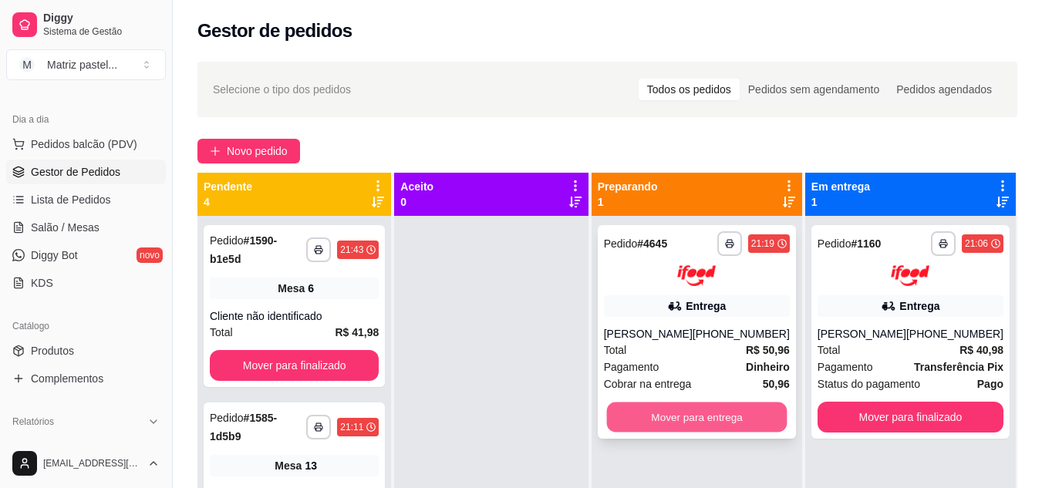
click at [673, 416] on button "Mover para entrega" at bounding box center [696, 417] width 181 height 30
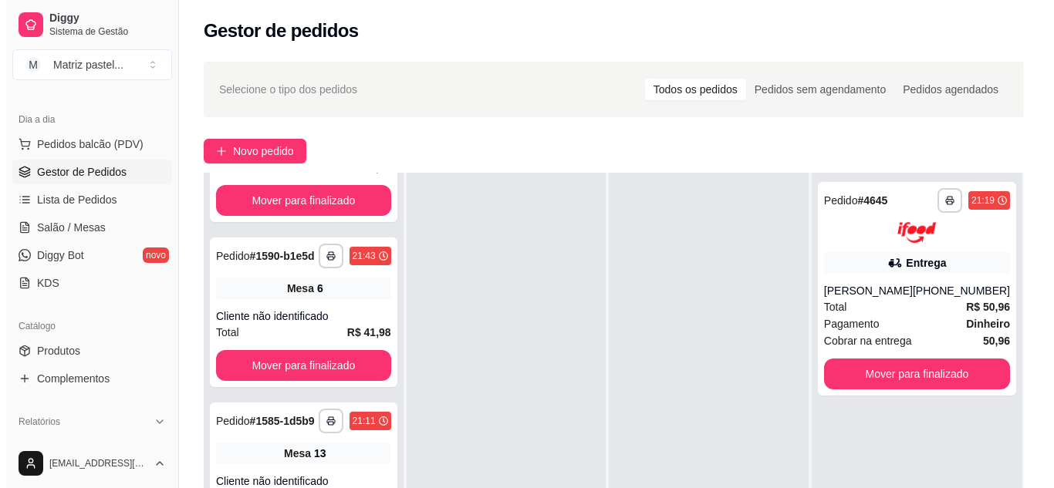
scroll to position [106, 0]
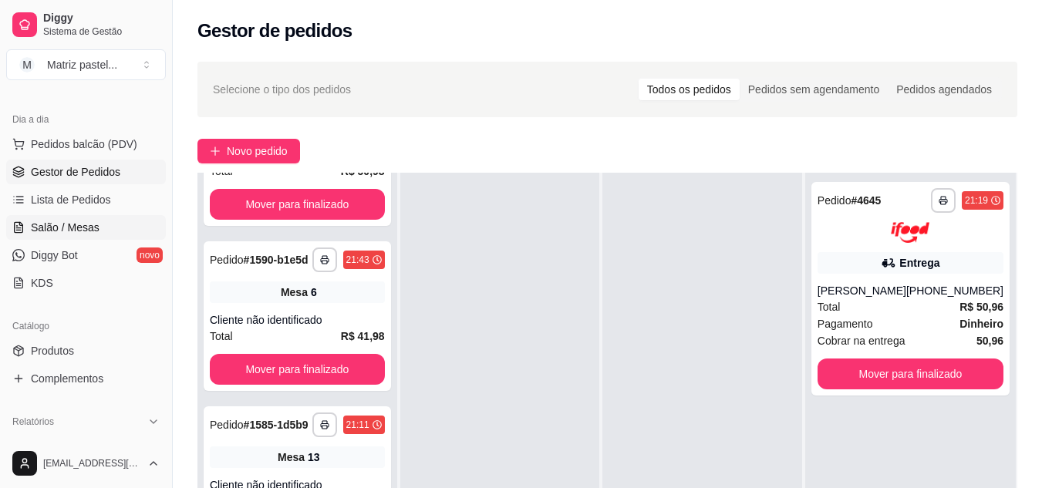
click at [88, 225] on span "Salão / Mesas" at bounding box center [65, 227] width 69 height 15
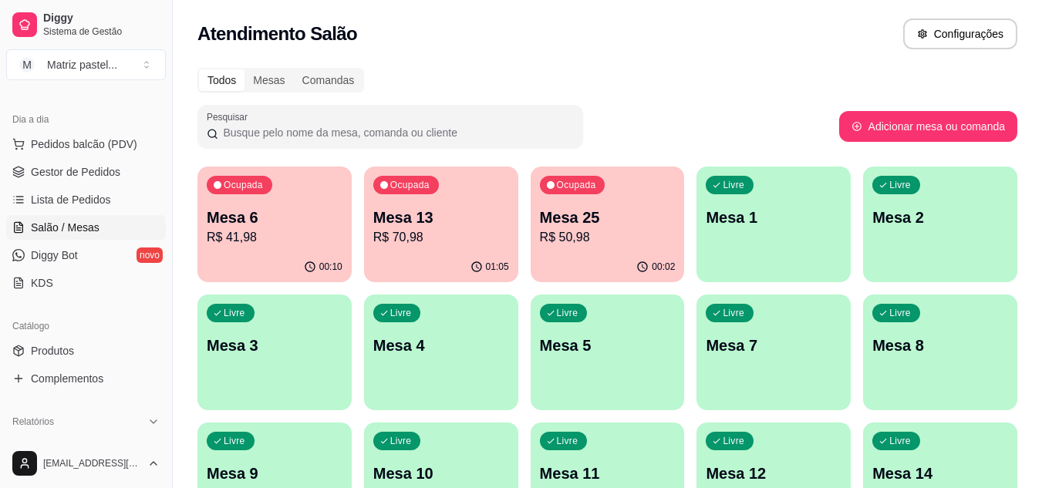
click at [627, 231] on p "R$ 50,98" at bounding box center [608, 237] width 136 height 19
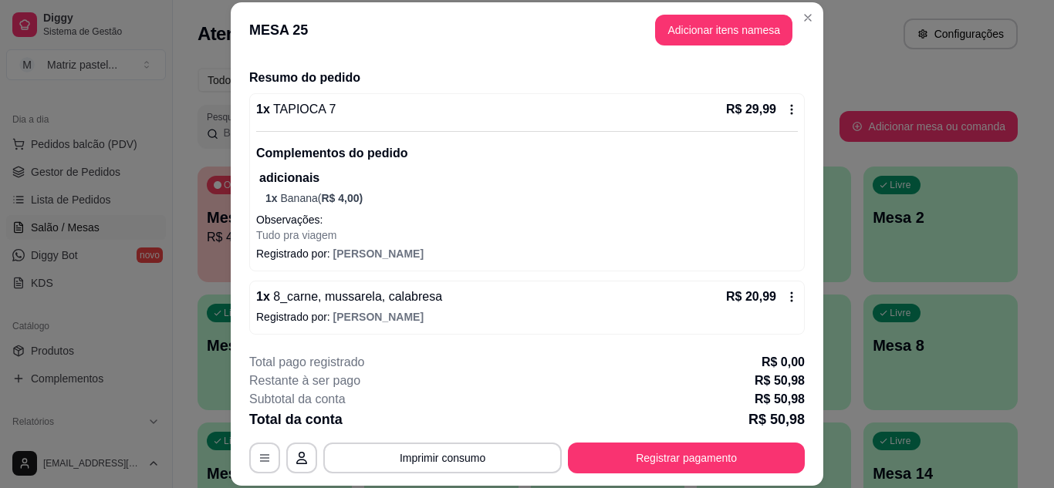
scroll to position [47, 0]
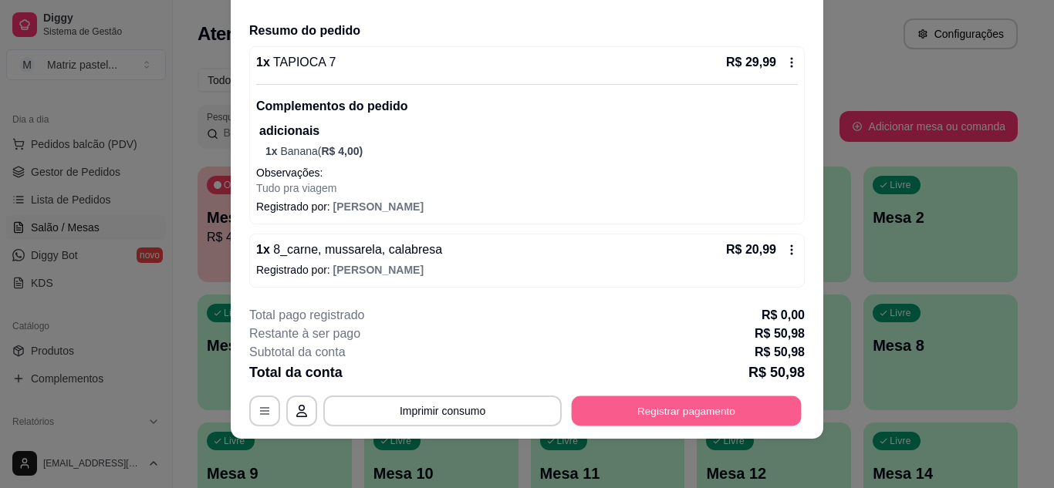
click at [664, 413] on button "Registrar pagamento" at bounding box center [687, 411] width 230 height 30
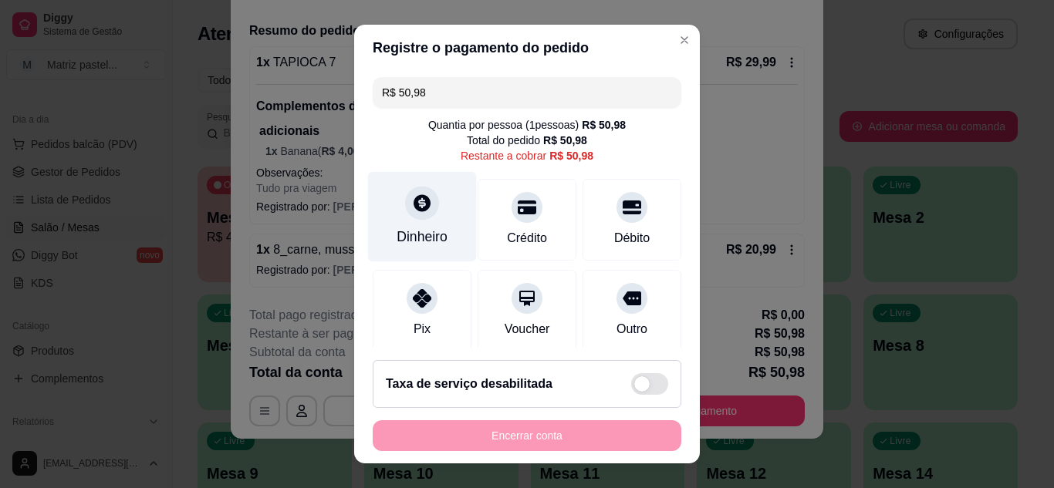
click at [414, 208] on icon at bounding box center [422, 202] width 17 height 17
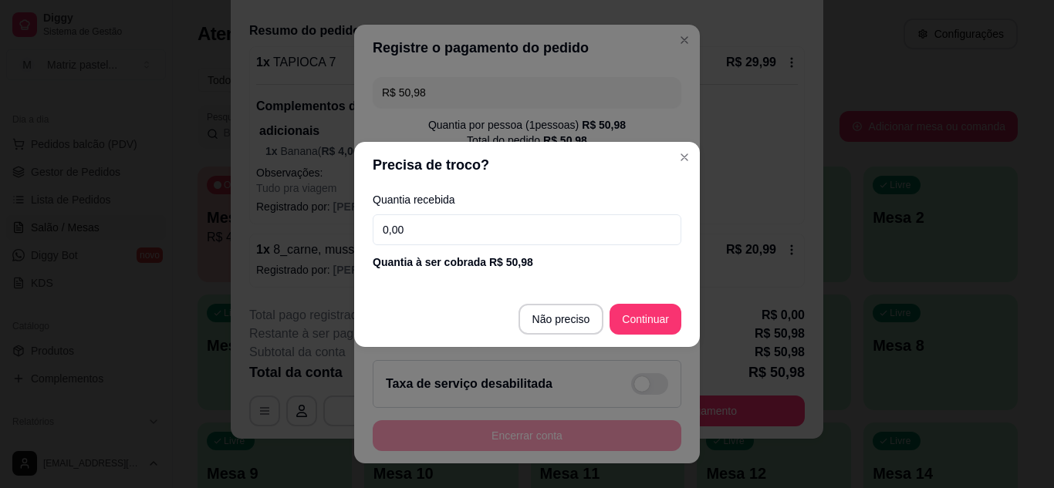
click at [443, 231] on input "0,00" at bounding box center [527, 229] width 309 height 31
type input "50,98"
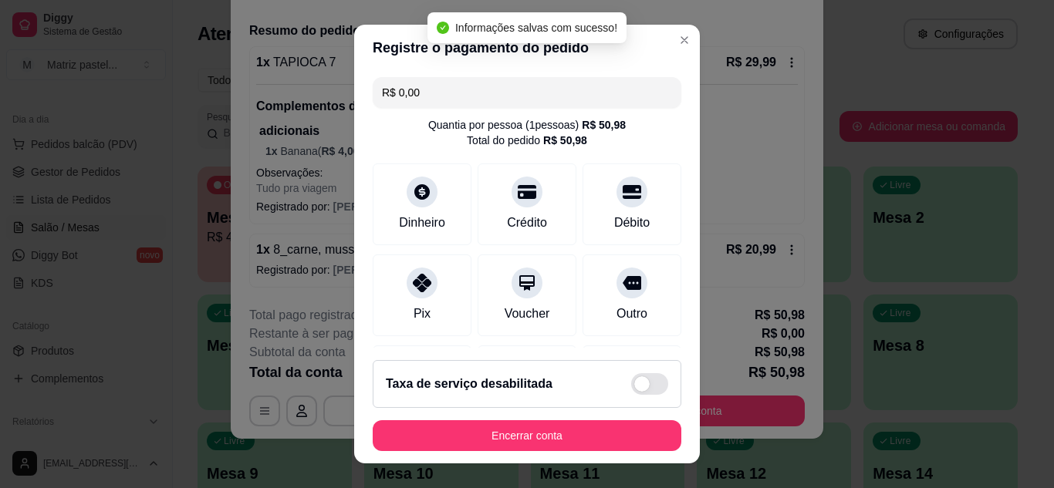
type input "R$ 0,00"
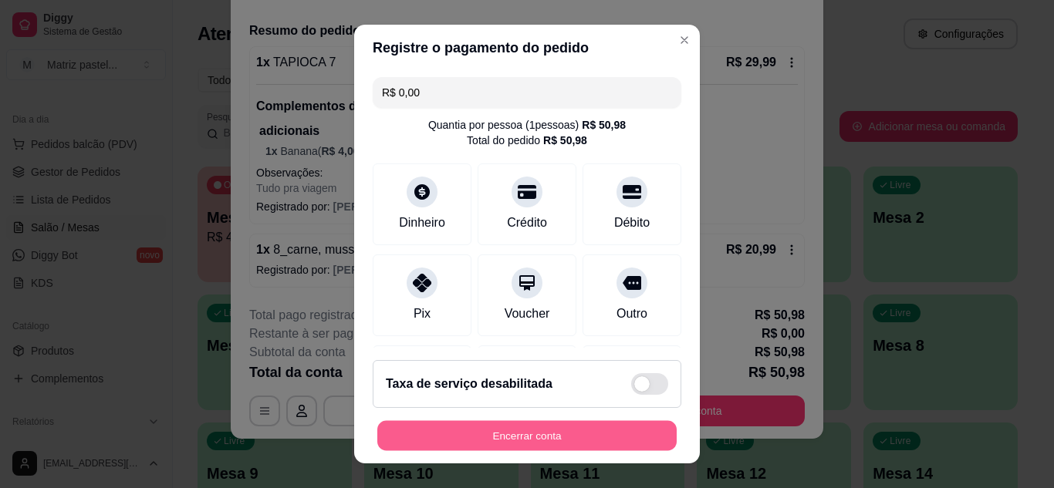
click at [555, 437] on button "Encerrar conta" at bounding box center [526, 436] width 299 height 30
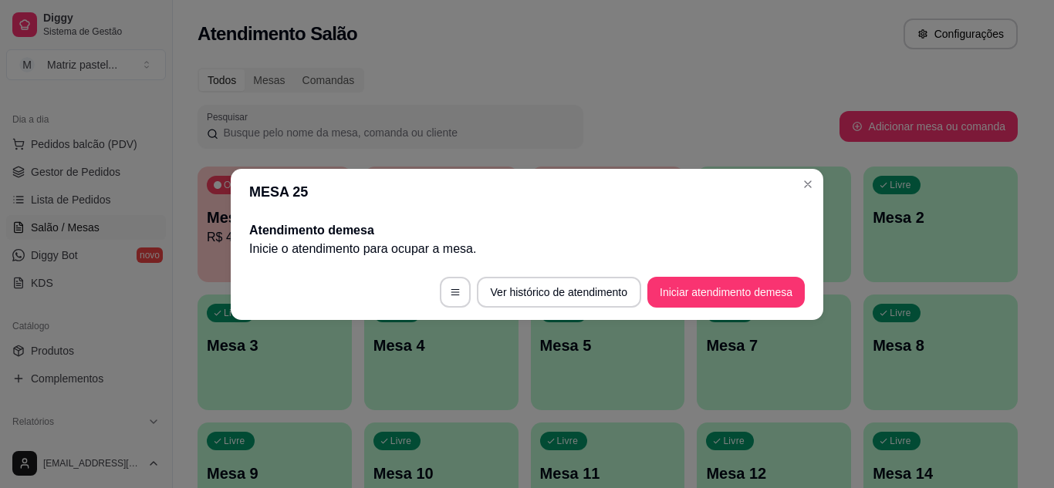
scroll to position [0, 0]
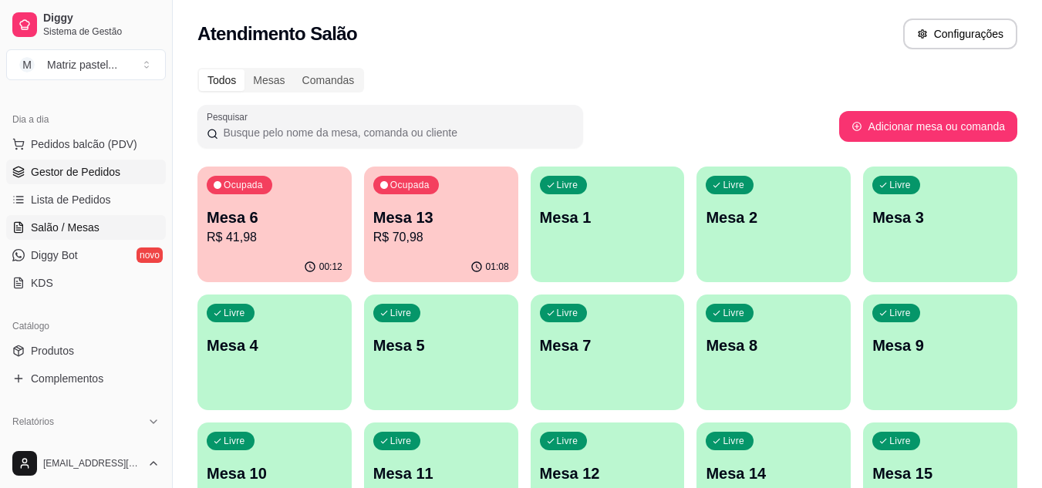
click at [68, 169] on span "Gestor de Pedidos" at bounding box center [75, 171] width 89 height 15
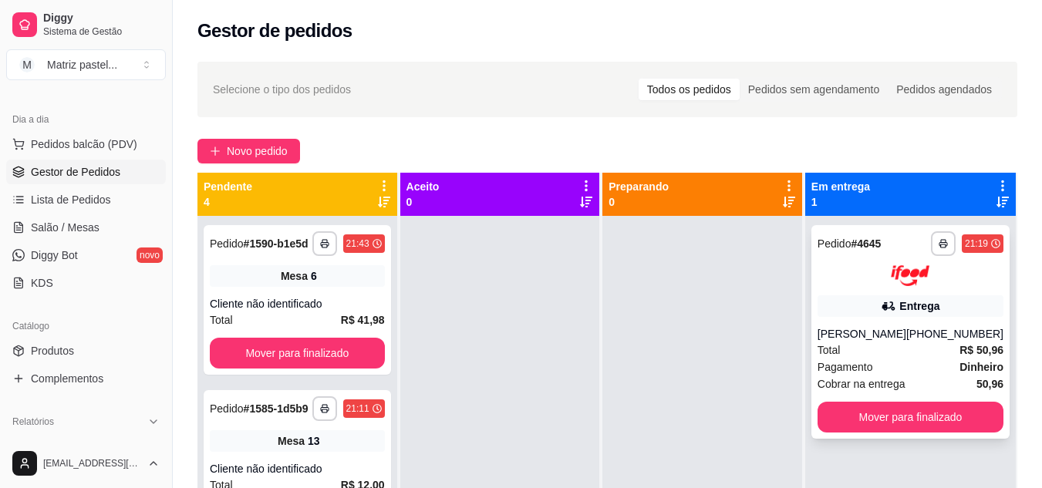
click at [957, 264] on div "**********" at bounding box center [911, 258] width 186 height 55
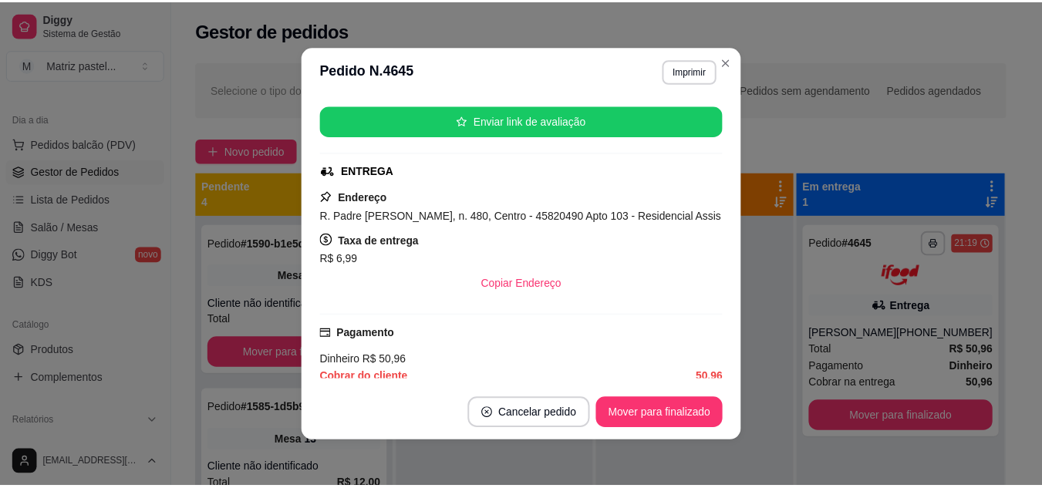
scroll to position [247, 0]
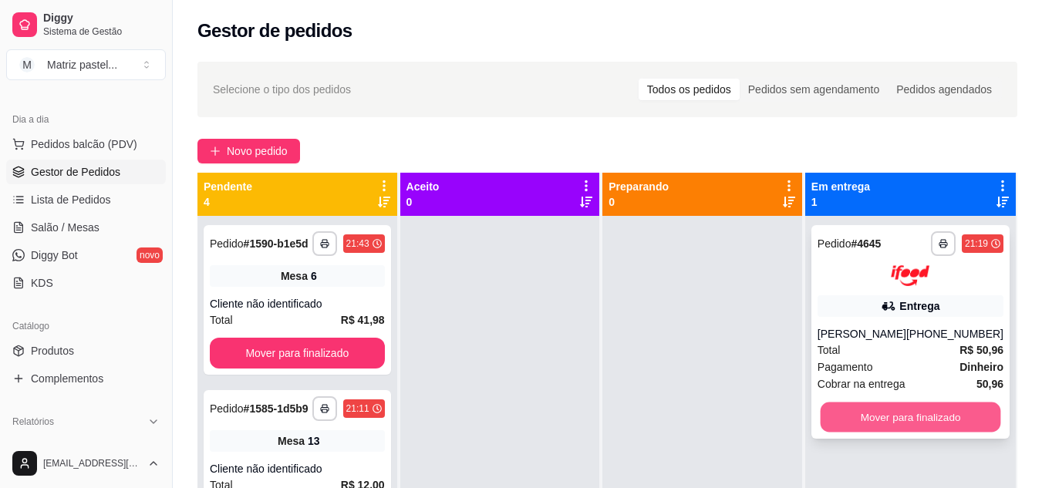
click at [912, 417] on button "Mover para finalizado" at bounding box center [910, 417] width 181 height 30
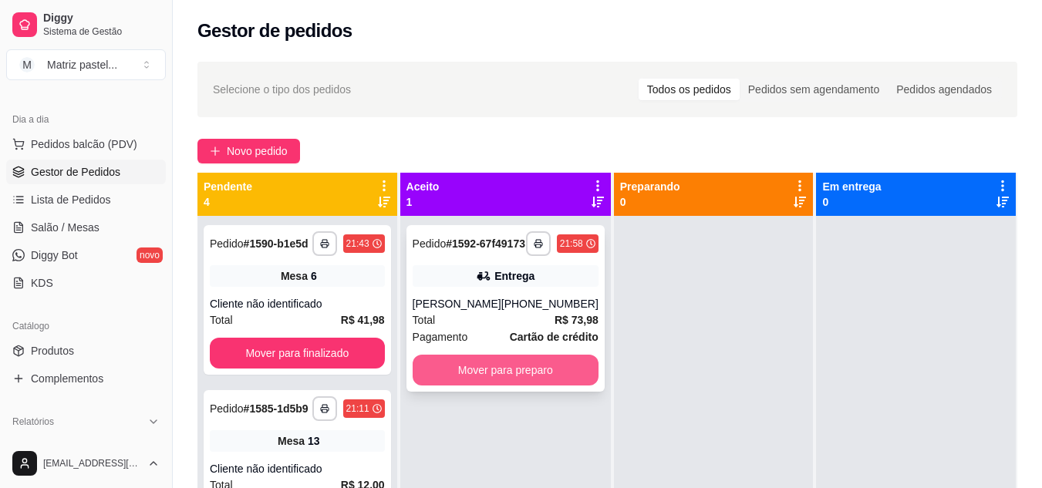
click at [447, 386] on button "Mover para preparo" at bounding box center [506, 370] width 186 height 31
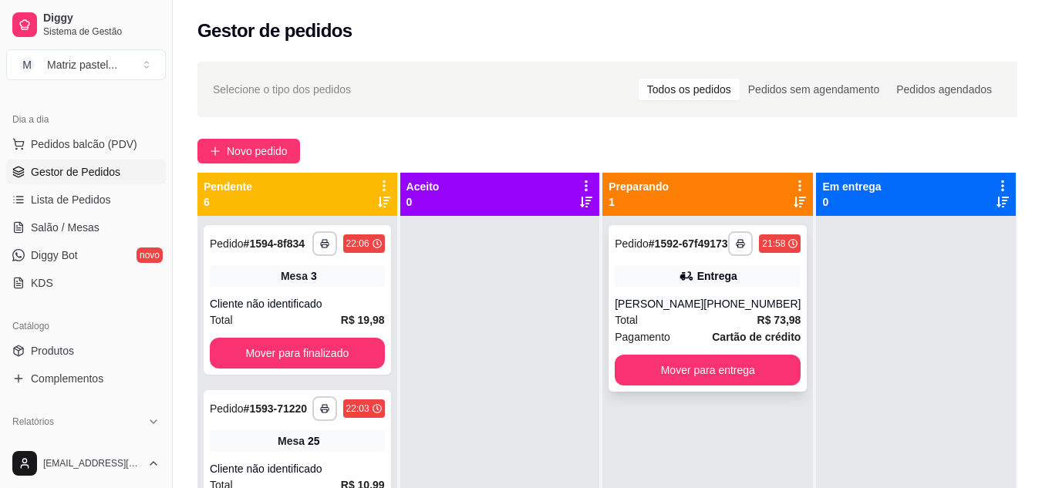
click at [756, 228] on div "**********" at bounding box center [708, 308] width 198 height 167
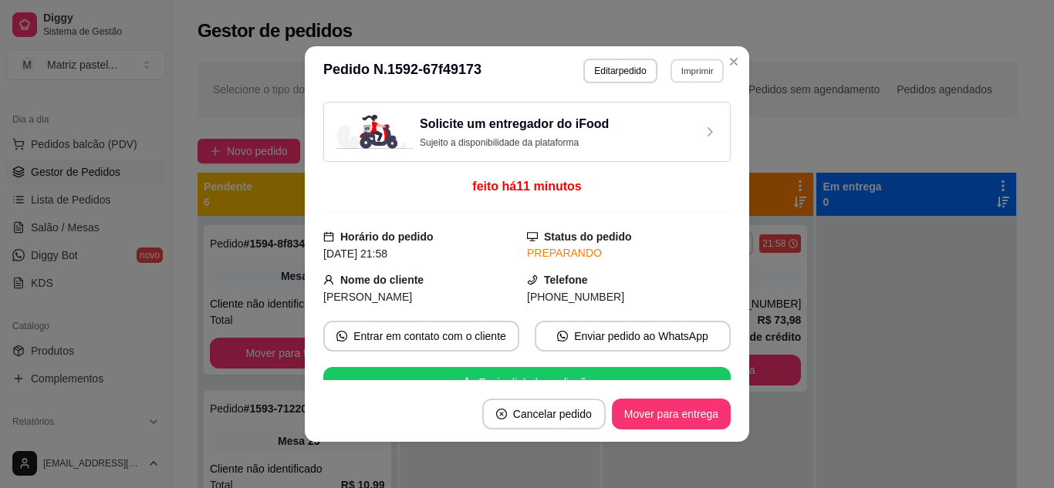
click at [687, 69] on button "Imprimir" at bounding box center [696, 71] width 53 height 24
click at [670, 126] on button "IMPRESSORA" at bounding box center [664, 125] width 112 height 25
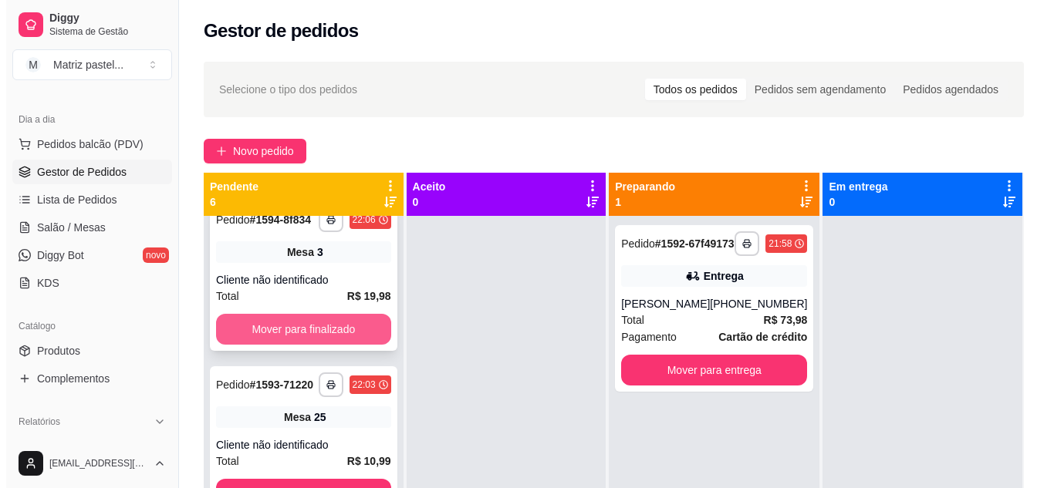
scroll to position [0, 0]
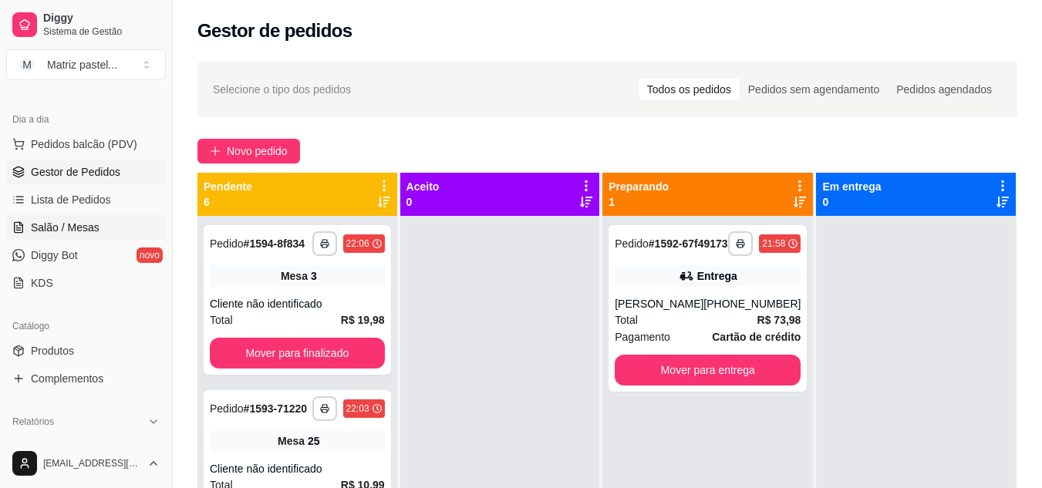
click at [83, 228] on span "Salão / Mesas" at bounding box center [65, 227] width 69 height 15
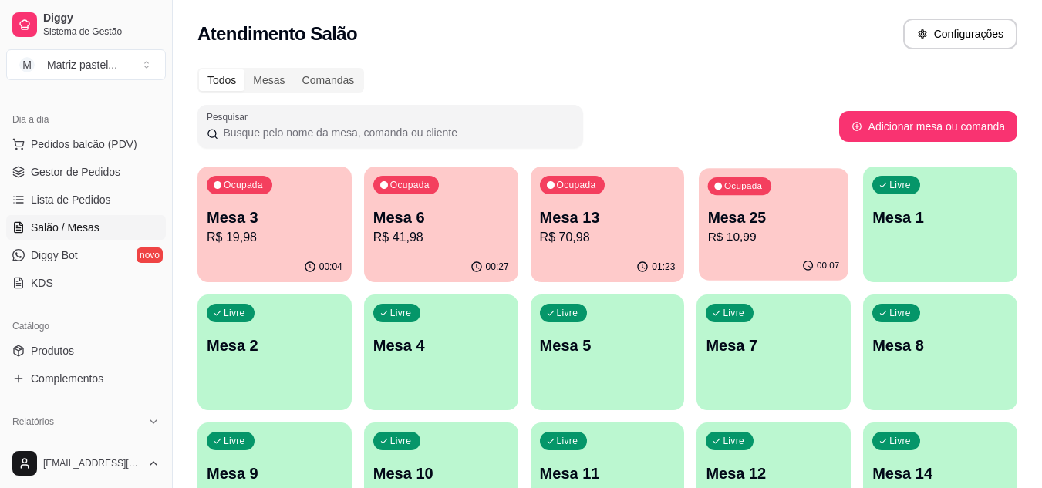
click at [796, 229] on p "R$ 10,99" at bounding box center [774, 237] width 132 height 18
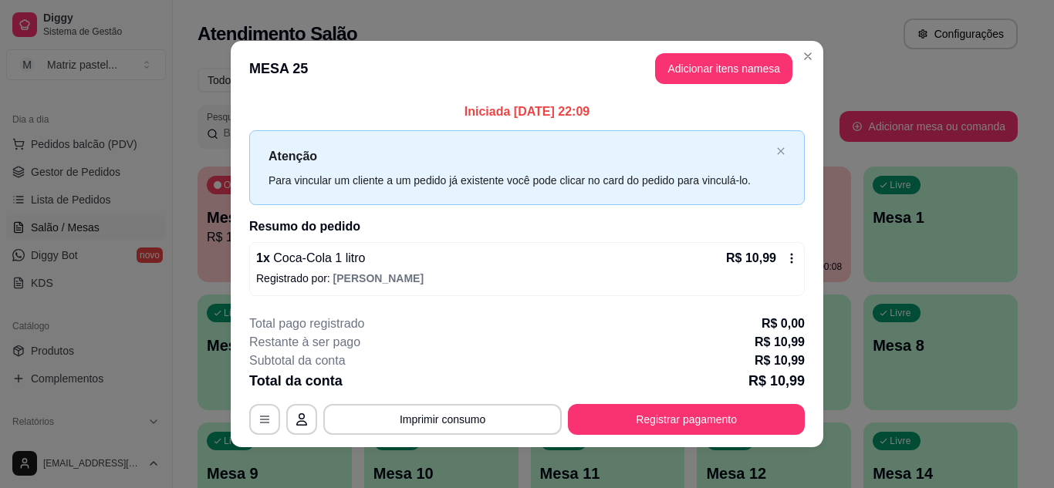
scroll to position [8, 0]
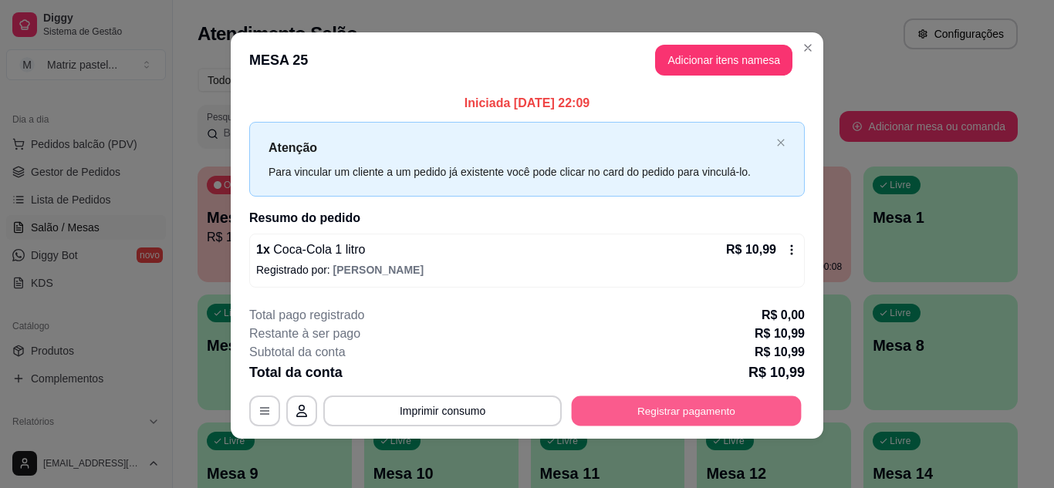
click at [667, 400] on button "Registrar pagamento" at bounding box center [687, 412] width 230 height 30
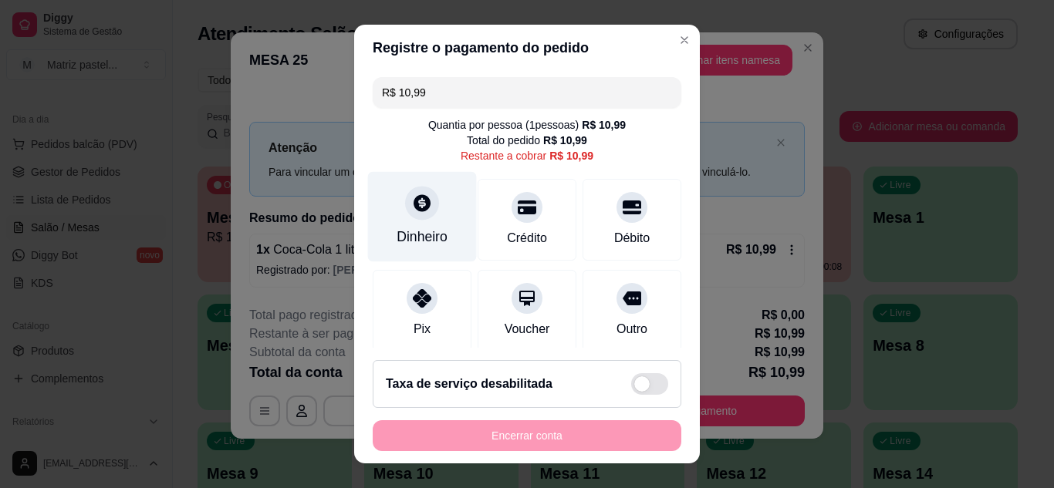
click at [414, 201] on icon at bounding box center [422, 202] width 17 height 17
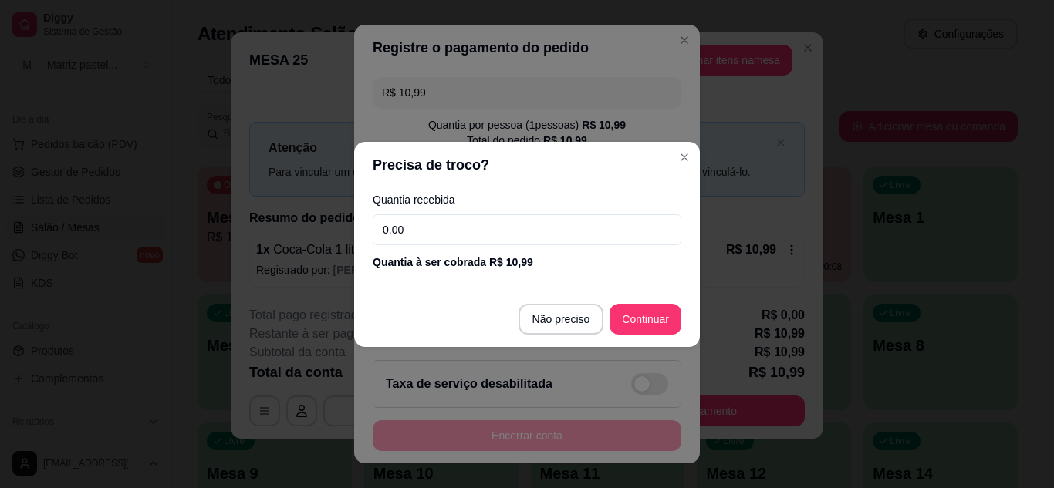
click at [425, 229] on input "0,00" at bounding box center [527, 229] width 309 height 31
type input "10,00"
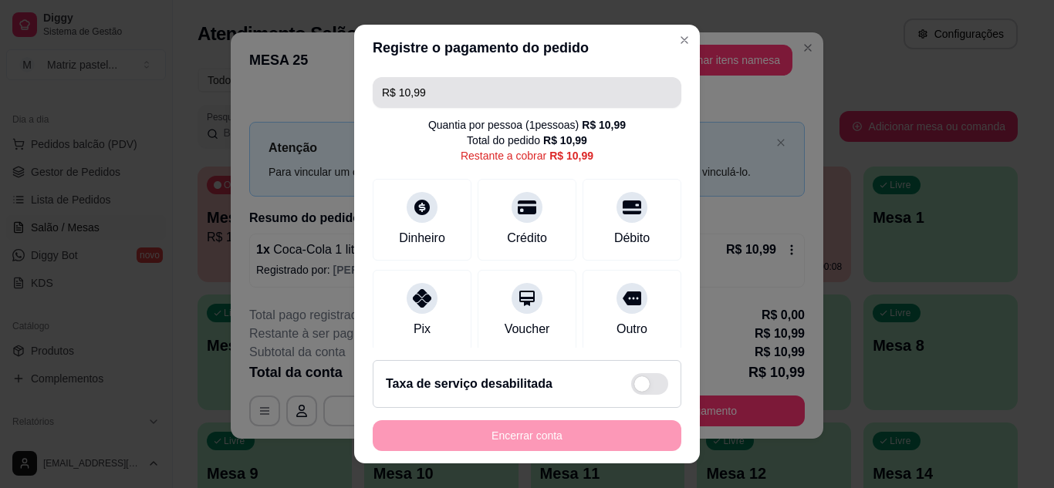
click at [495, 93] on input "R$ 10,99" at bounding box center [527, 92] width 290 height 31
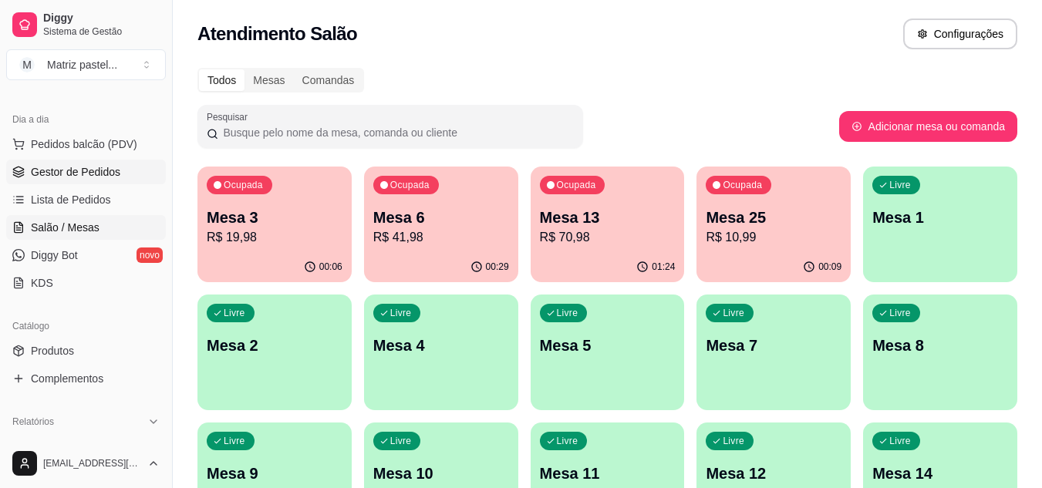
click at [106, 160] on link "Gestor de Pedidos" at bounding box center [86, 172] width 160 height 25
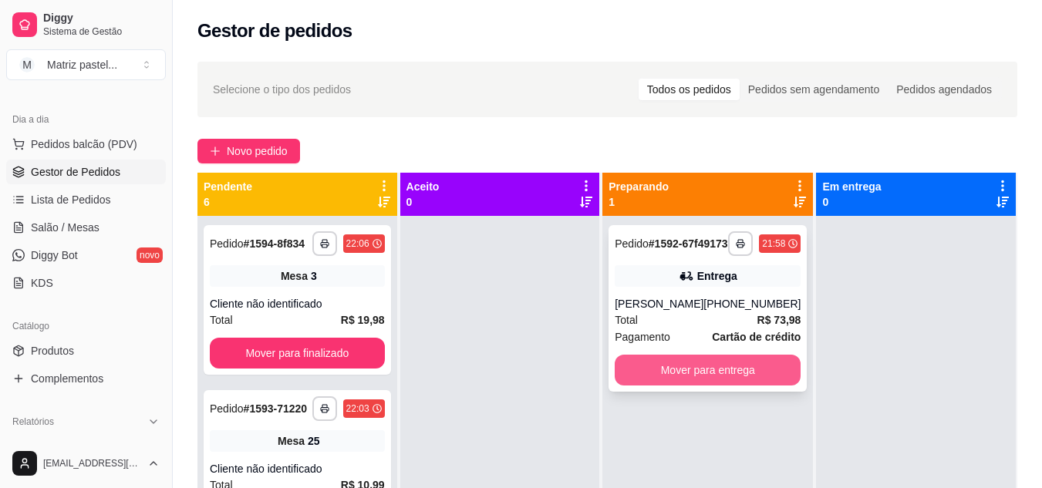
click at [677, 386] on button "Mover para entrega" at bounding box center [708, 370] width 186 height 31
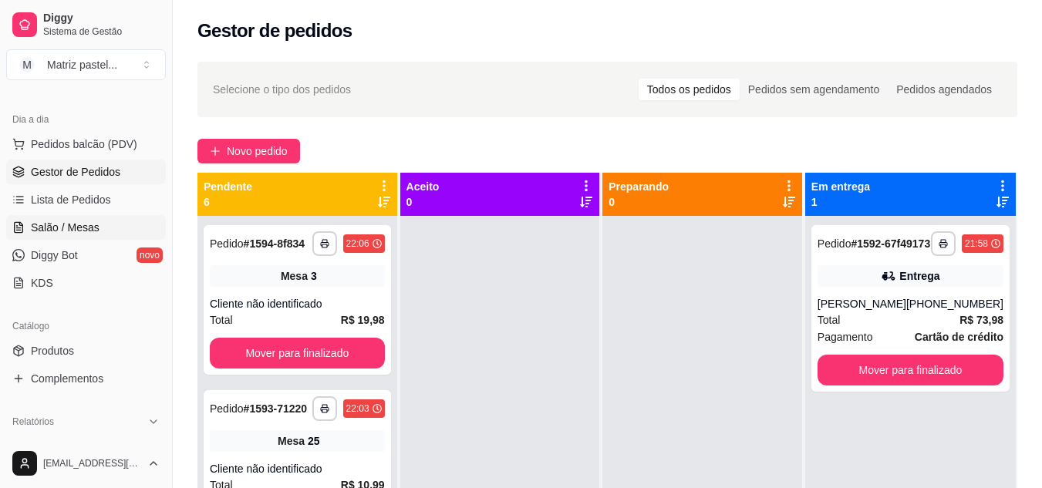
click at [72, 225] on span "Salão / Mesas" at bounding box center [65, 227] width 69 height 15
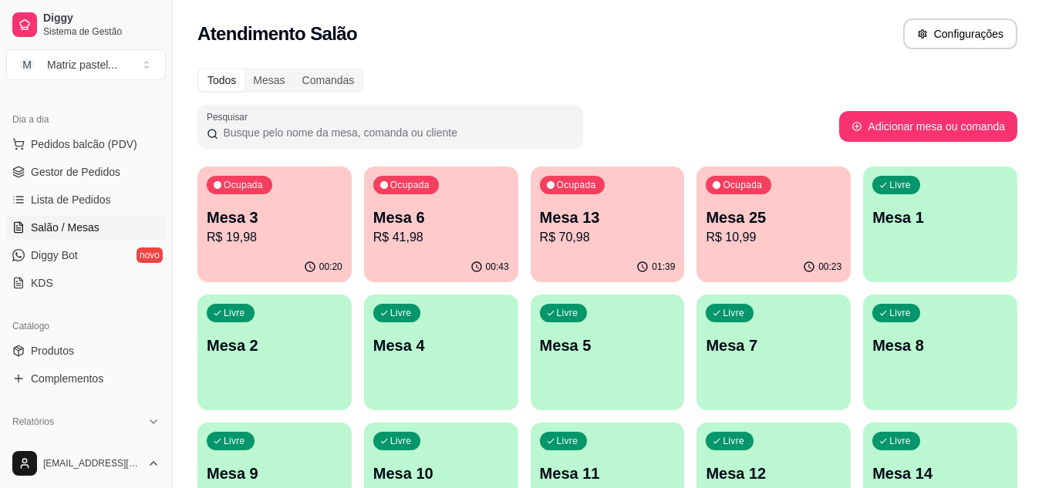
click at [292, 258] on div "00:20" at bounding box center [275, 267] width 154 height 30
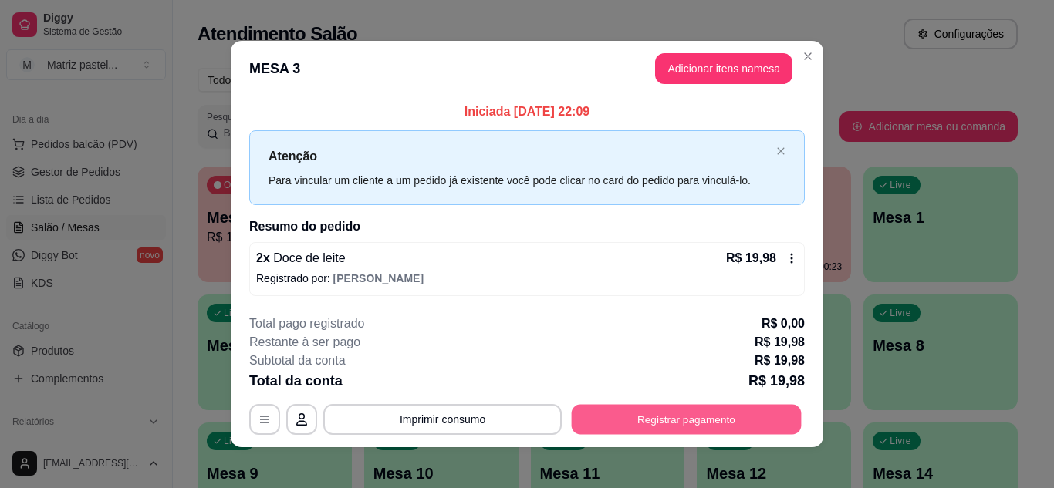
click at [705, 423] on button "Registrar pagamento" at bounding box center [687, 420] width 230 height 30
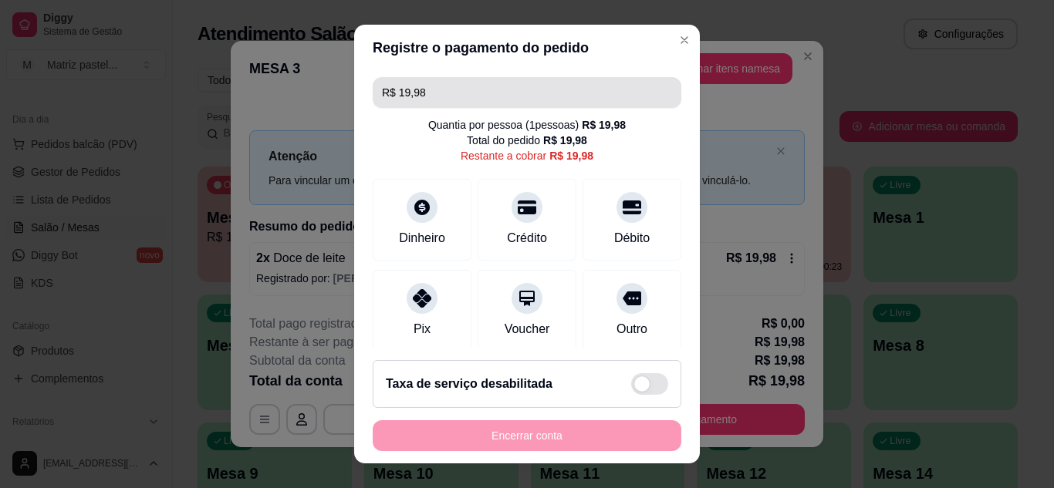
click at [459, 85] on input "R$ 19,98" at bounding box center [527, 92] width 290 height 31
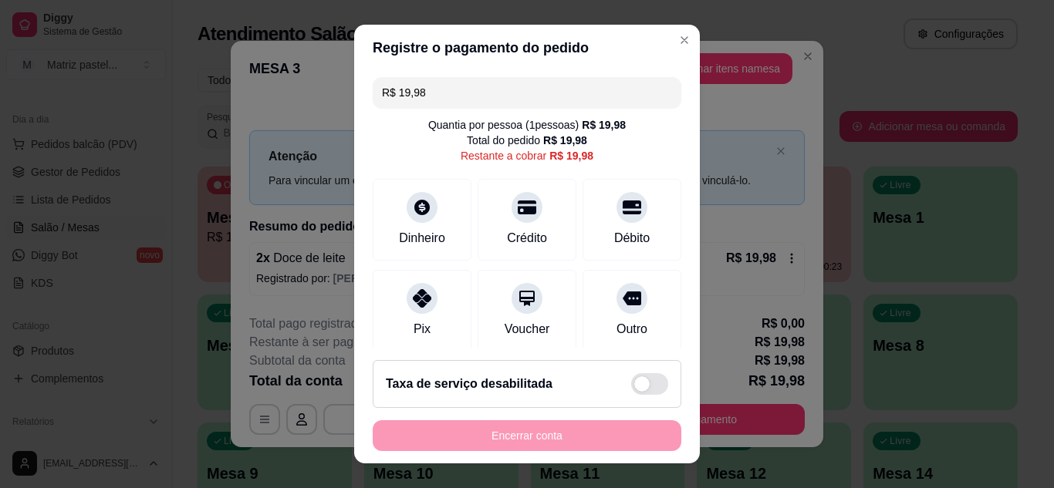
click at [459, 86] on input "R$ 19,98" at bounding box center [527, 92] width 290 height 31
click at [459, 87] on input "R$ 19,98" at bounding box center [527, 92] width 290 height 31
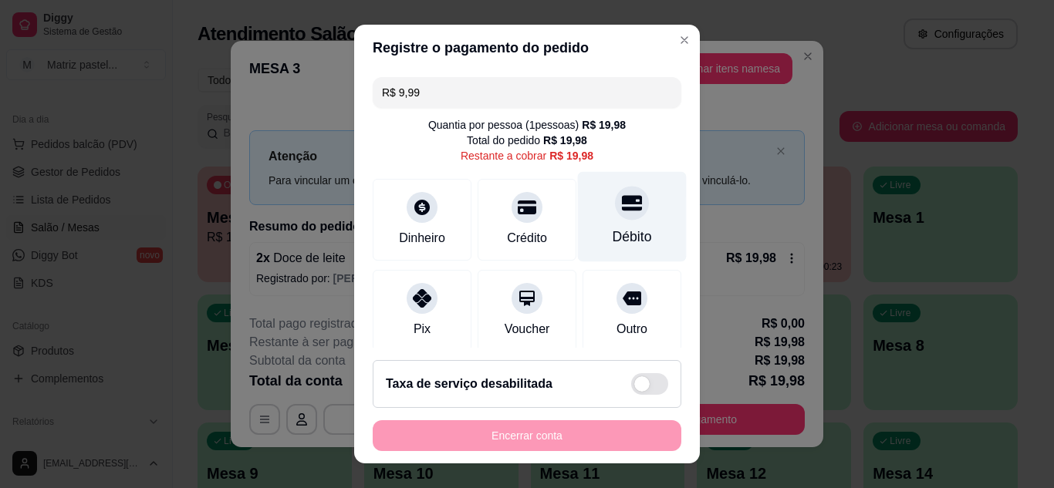
click at [589, 215] on div "Débito" at bounding box center [632, 216] width 109 height 90
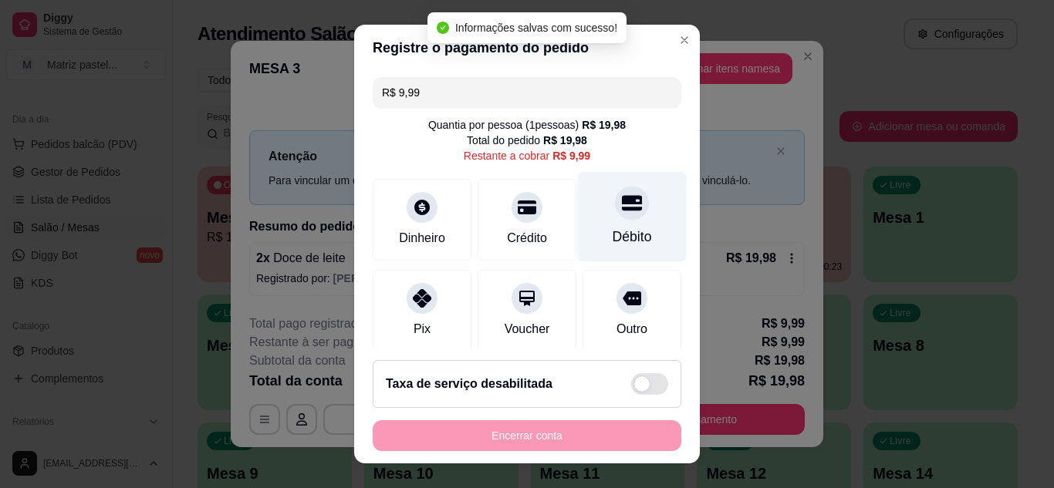
click at [589, 215] on div "Débito" at bounding box center [632, 216] width 109 height 90
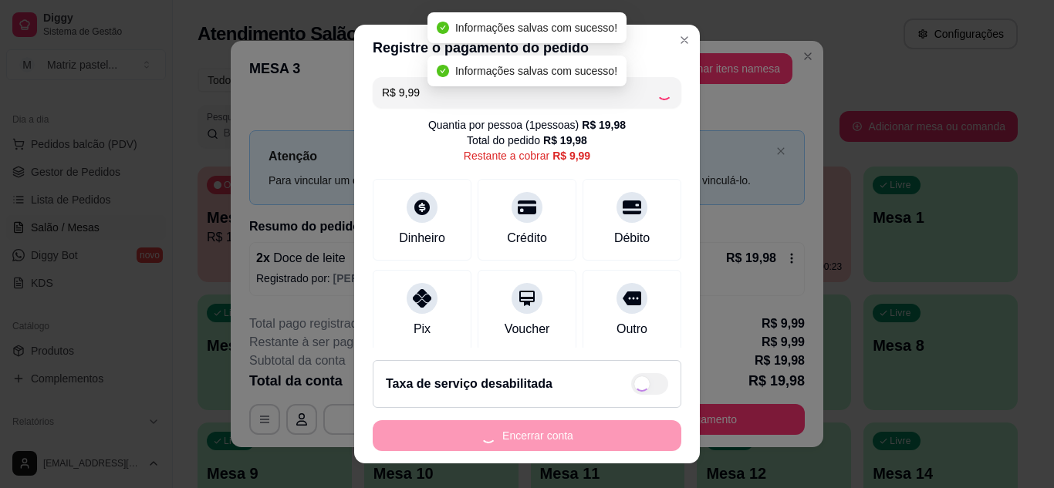
type input "R$ 0,00"
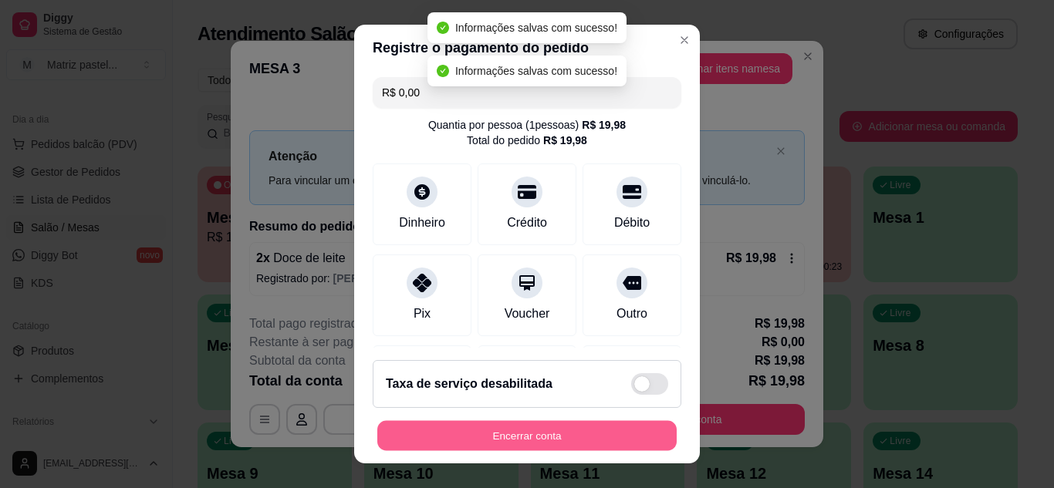
click at [534, 437] on button "Encerrar conta" at bounding box center [526, 436] width 299 height 30
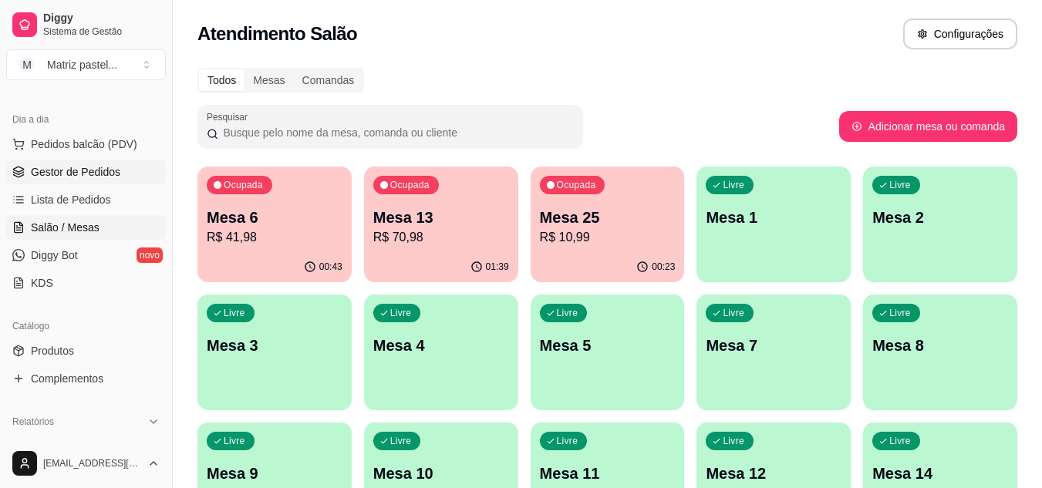
click at [86, 167] on span "Gestor de Pedidos" at bounding box center [75, 171] width 89 height 15
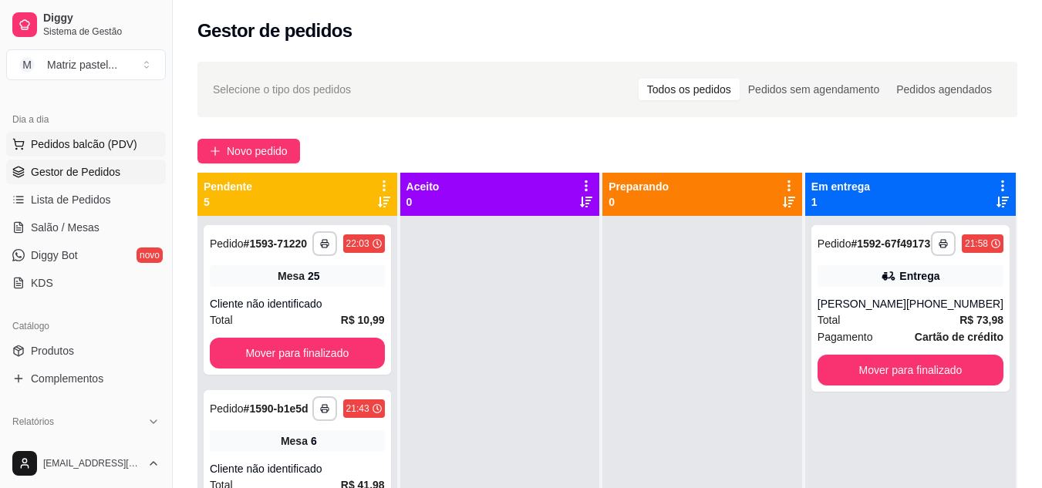
click at [47, 143] on span "Pedidos balcão (PDV)" at bounding box center [84, 144] width 106 height 15
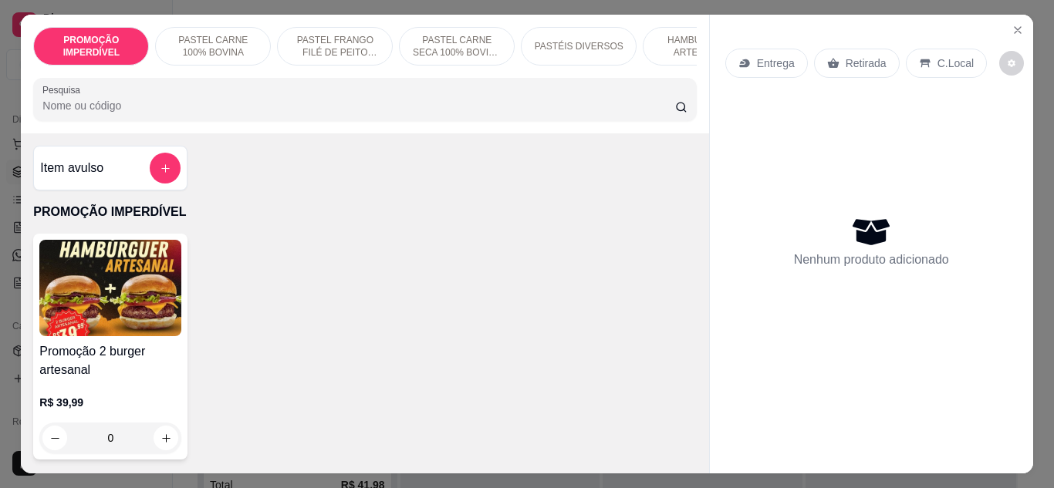
click at [165, 454] on div "0" at bounding box center [110, 438] width 142 height 31
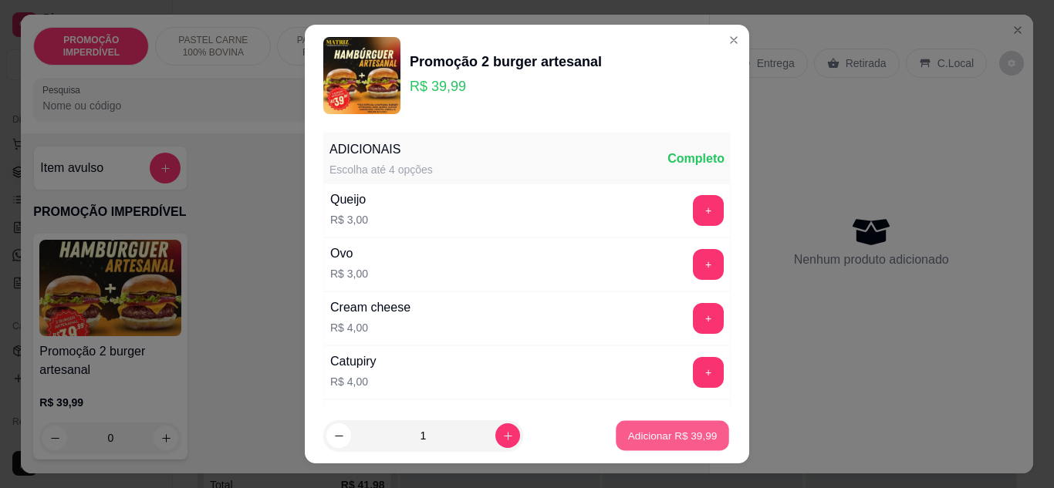
click at [682, 434] on p "Adicionar R$ 39,99" at bounding box center [672, 436] width 89 height 15
type input "1"
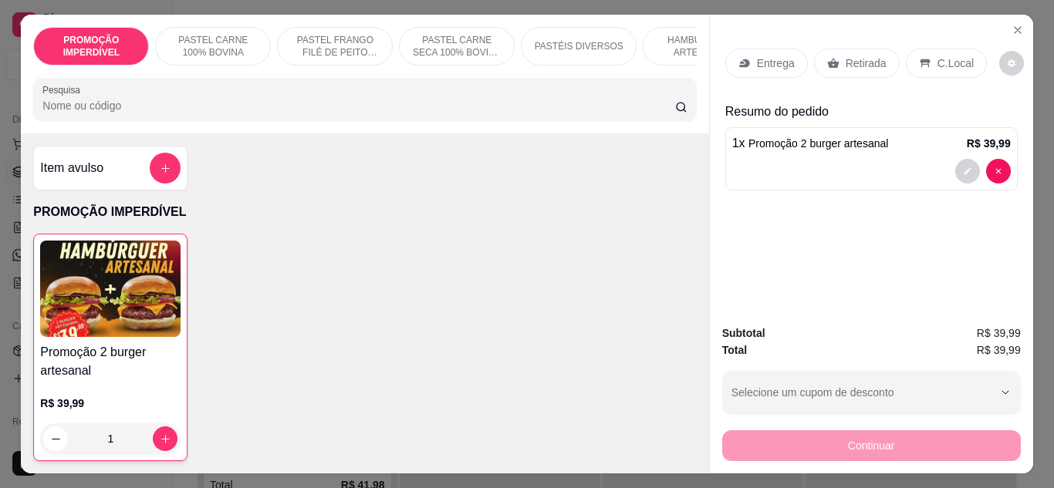
click at [741, 49] on div "Entrega" at bounding box center [766, 63] width 83 height 29
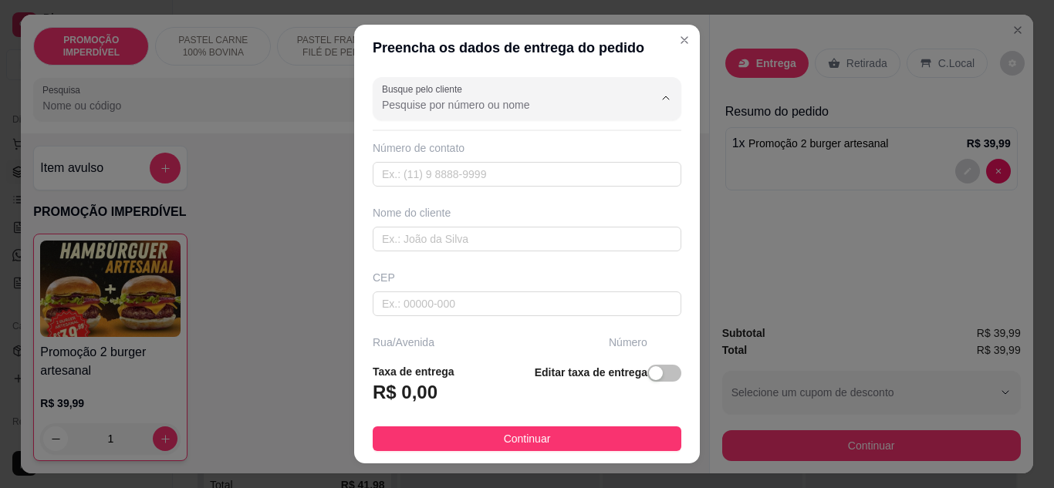
click at [441, 108] on input "Busque pelo cliente" at bounding box center [505, 104] width 247 height 15
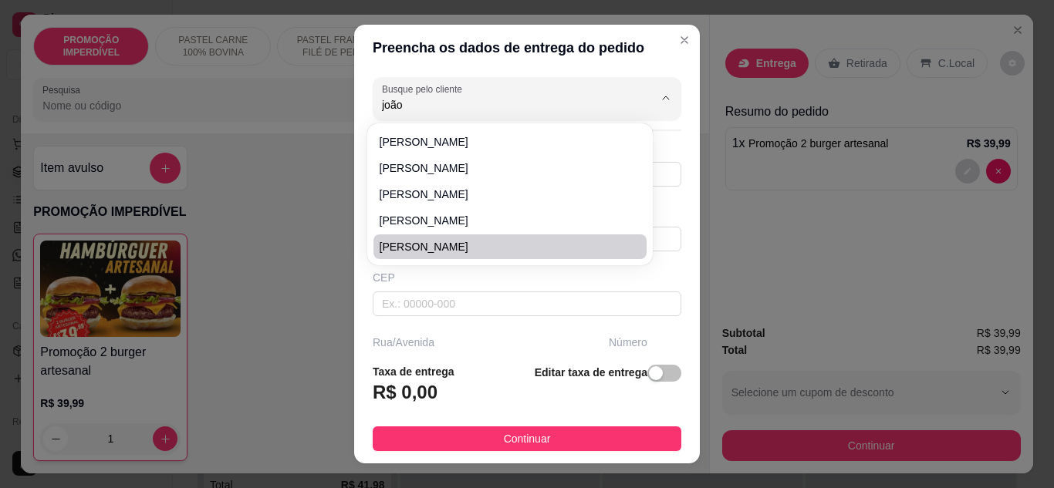
click at [436, 258] on li "[PERSON_NAME]" at bounding box center [509, 247] width 273 height 25
type input "[PERSON_NAME]"
type input "7388331867"
type input "[PERSON_NAME]"
type input "rua das acacias"
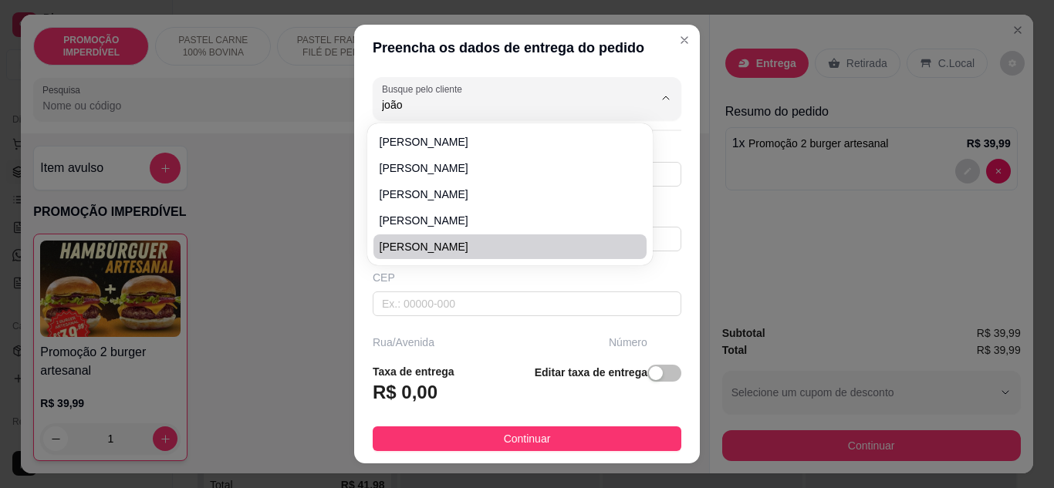
type input "90"
type input "Eunápolis"
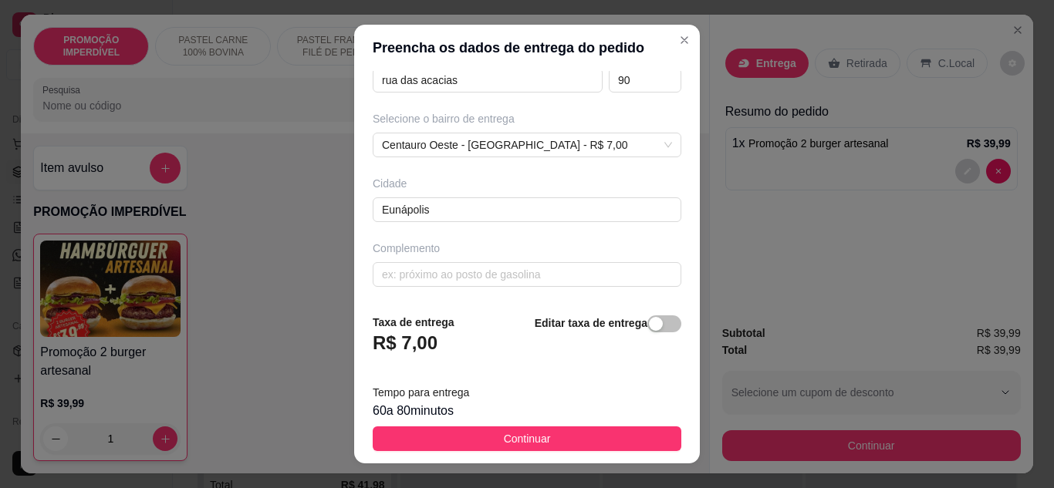
scroll to position [25, 0]
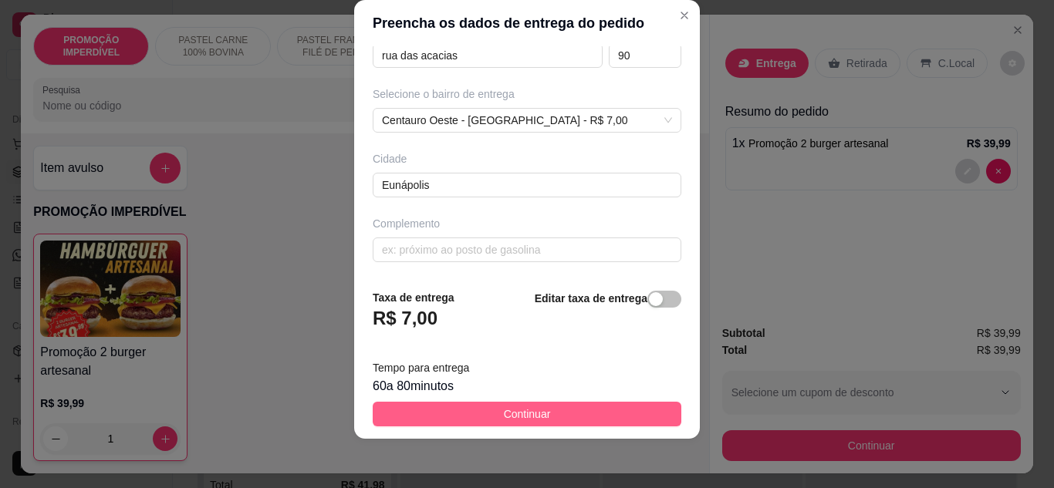
type input "[PERSON_NAME]"
click at [447, 416] on button "Continuar" at bounding box center [527, 414] width 309 height 25
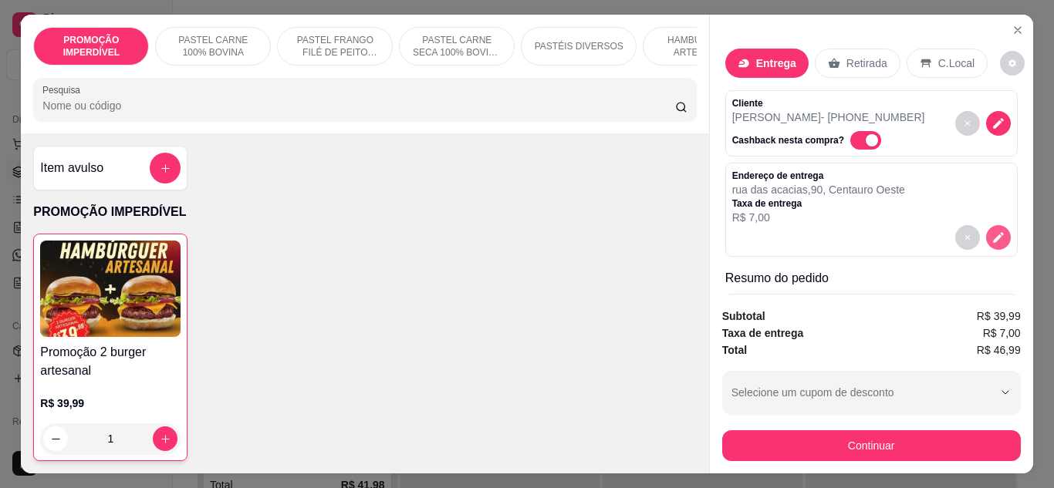
click at [991, 237] on icon "decrease-product-quantity" at bounding box center [998, 238] width 14 height 14
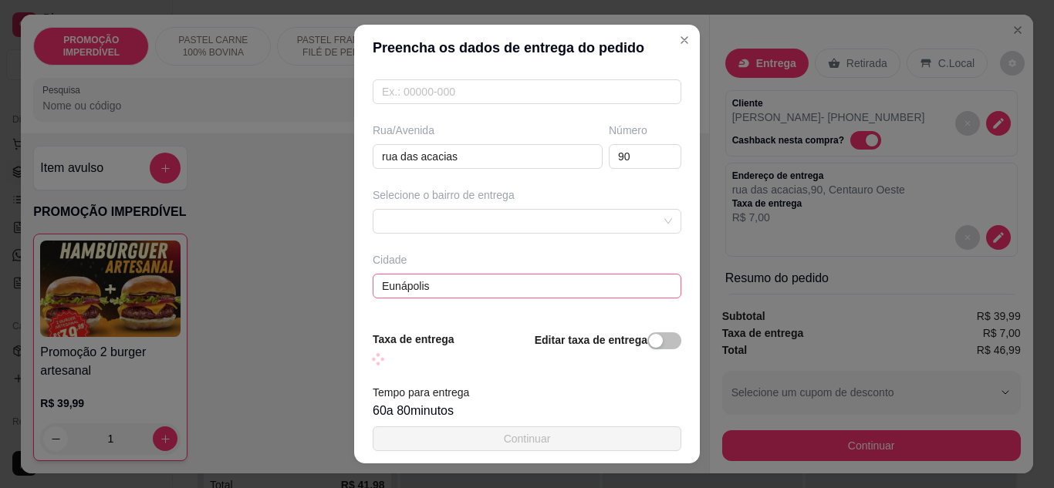
scroll to position [272, 0]
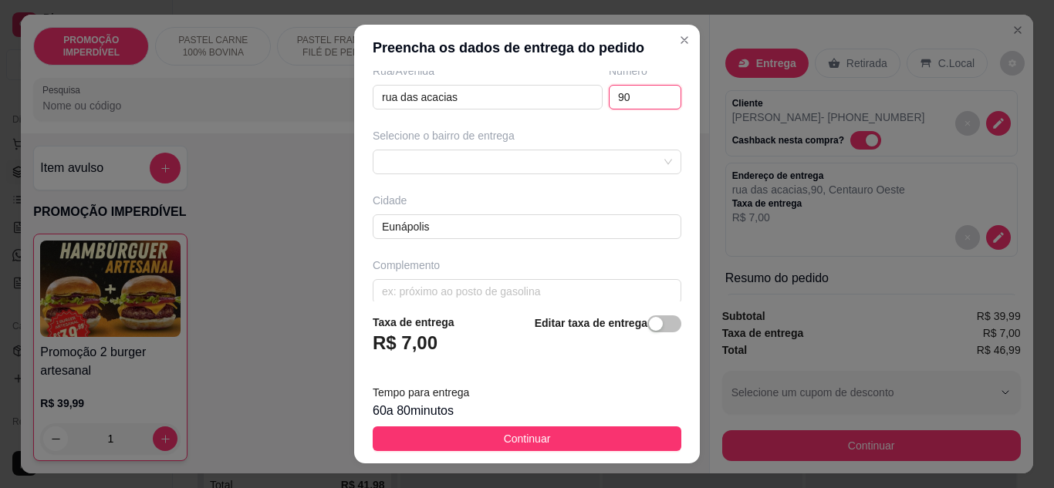
click at [630, 106] on input "90" at bounding box center [645, 97] width 73 height 25
click at [630, 107] on input "90" at bounding box center [645, 97] width 73 height 25
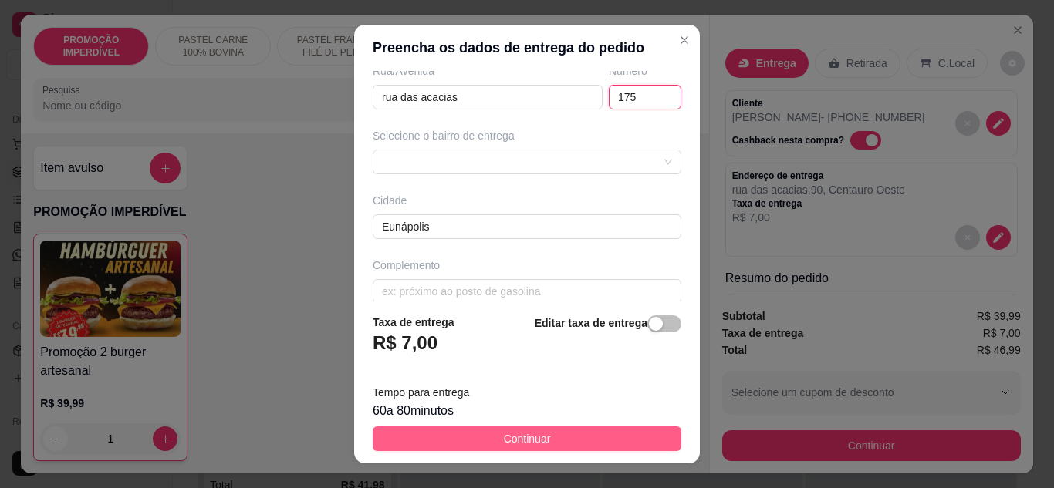
type input "175"
click at [533, 448] on button "Continuar" at bounding box center [527, 439] width 309 height 25
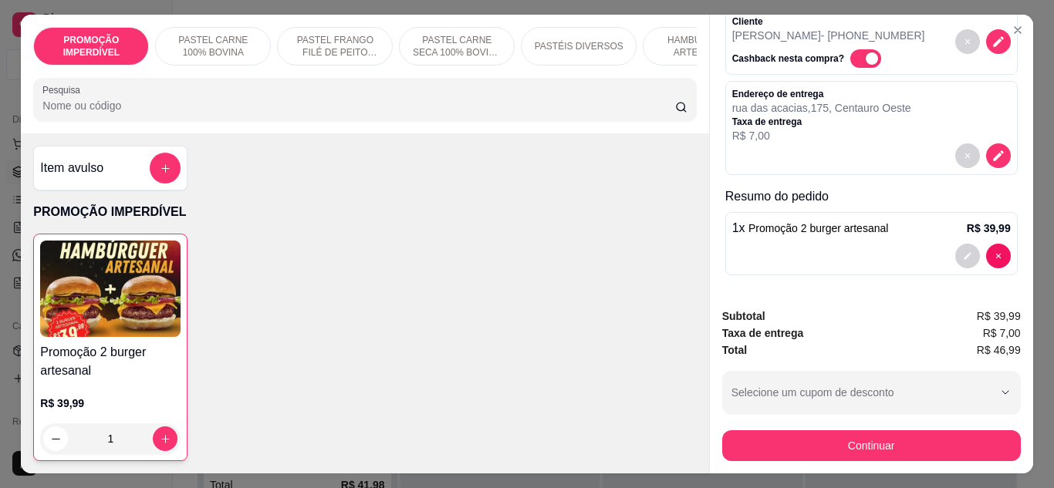
scroll to position [83, 0]
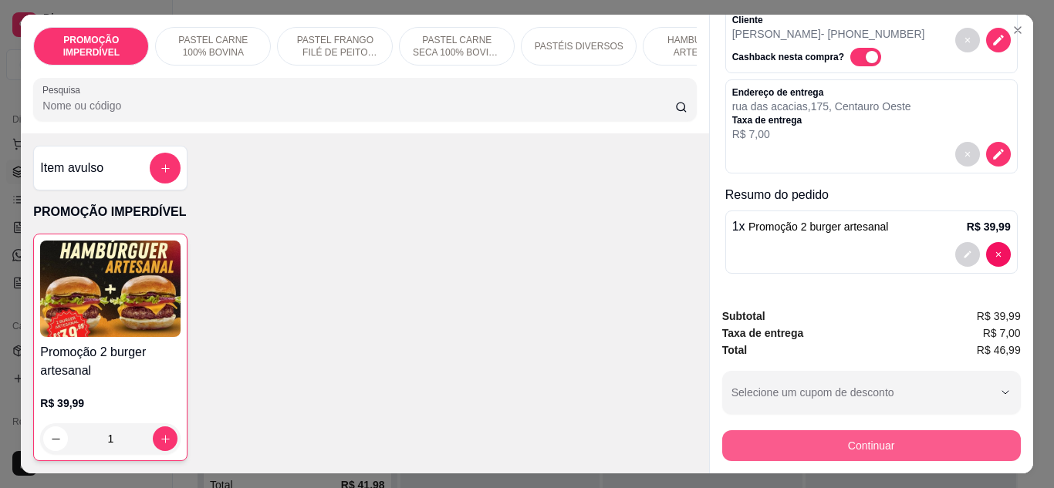
click at [764, 447] on button "Continuar" at bounding box center [871, 445] width 299 height 31
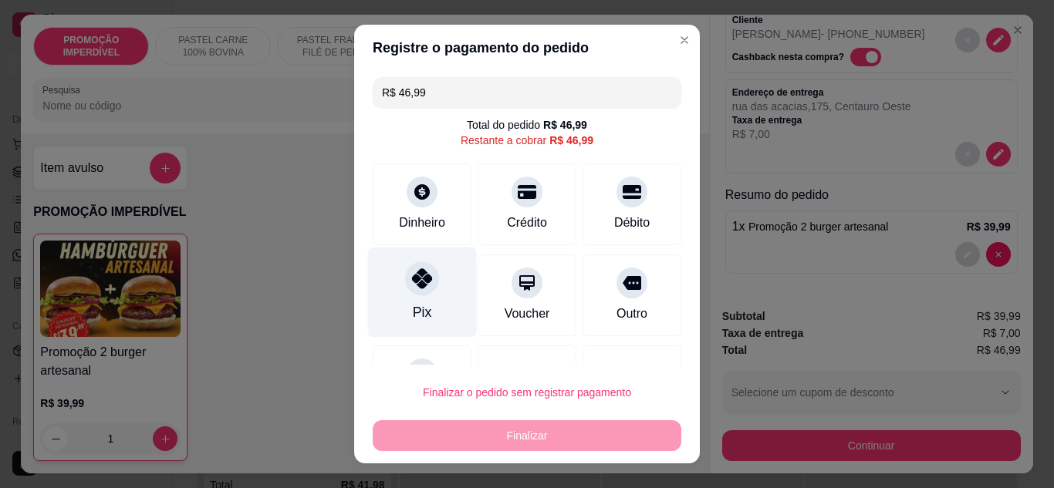
click at [435, 300] on div "Pix" at bounding box center [422, 292] width 109 height 90
type input "R$ 0,00"
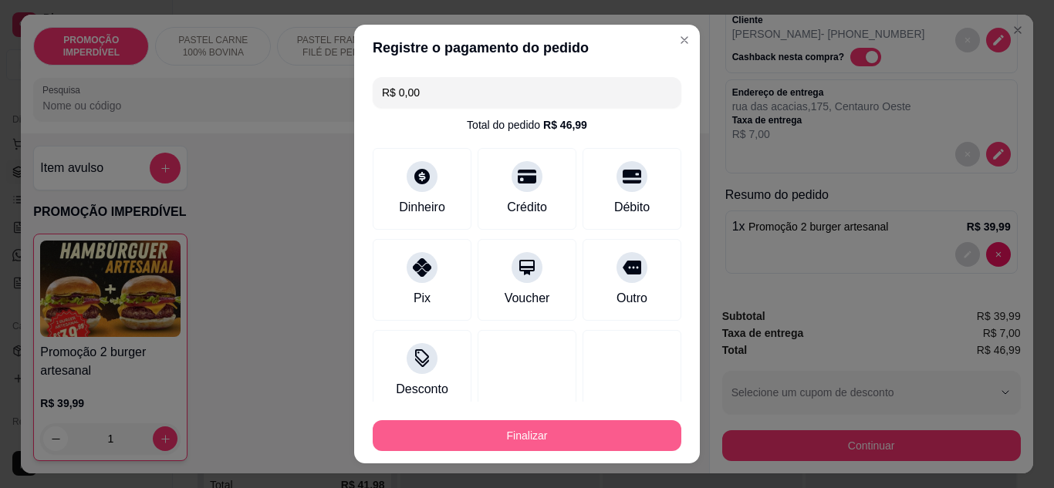
click at [547, 429] on button "Finalizar" at bounding box center [527, 435] width 309 height 31
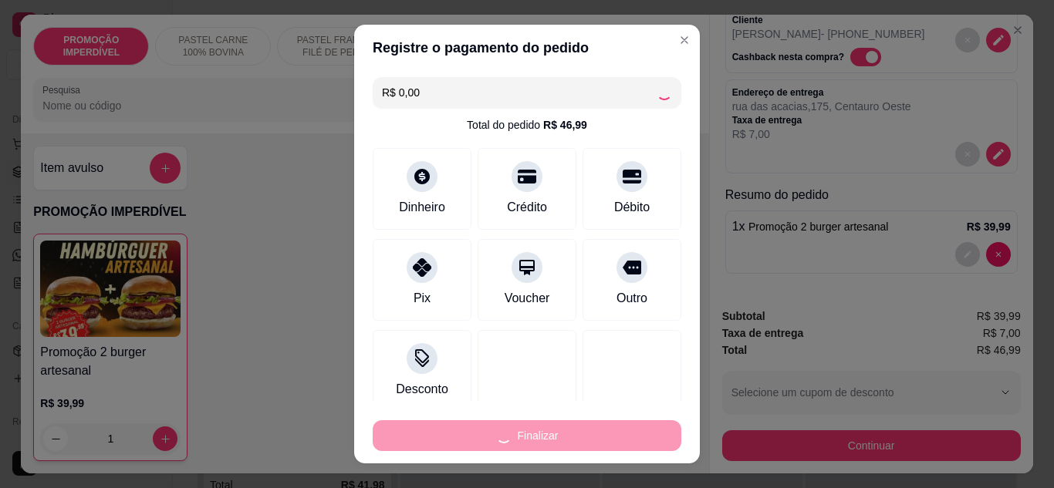
type input "0"
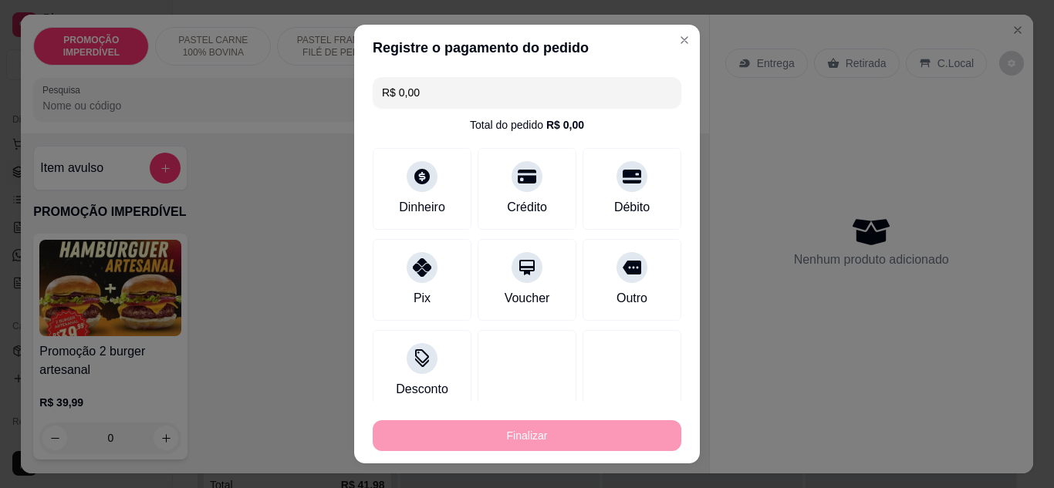
type input "-R$ 46,99"
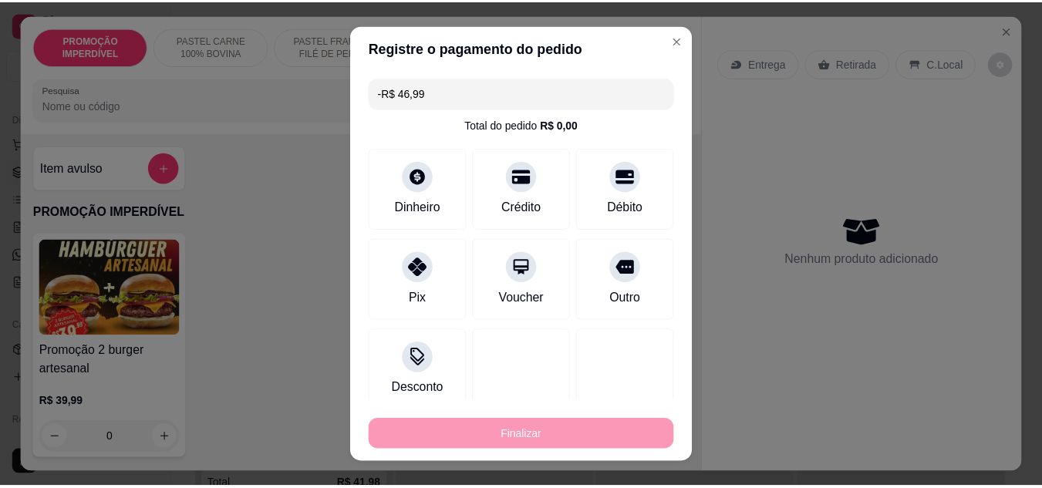
scroll to position [0, 0]
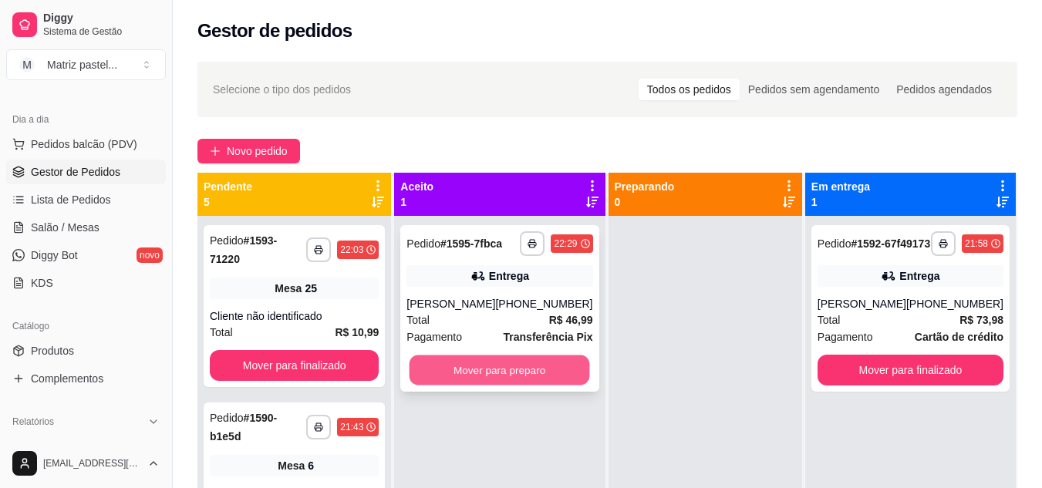
click at [515, 383] on button "Mover para preparo" at bounding box center [500, 371] width 181 height 30
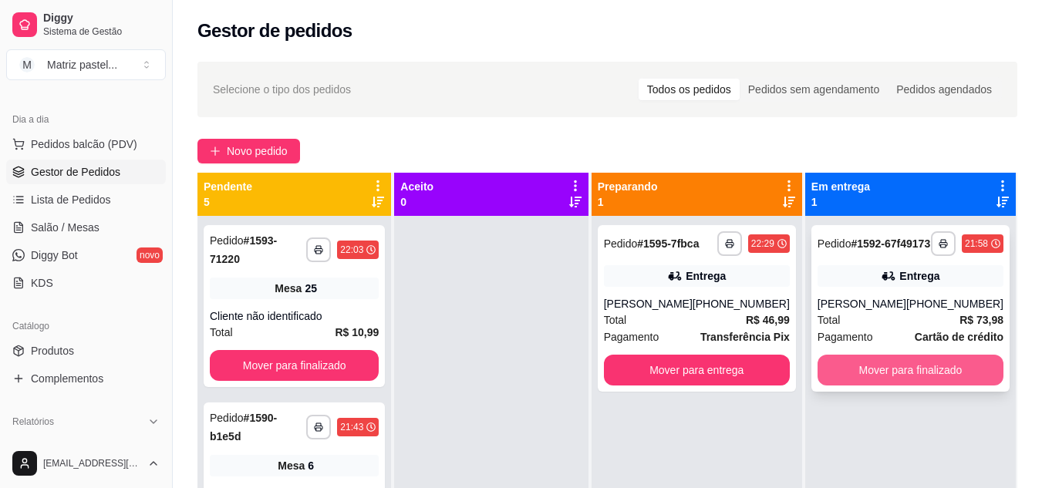
click at [913, 383] on button "Mover para finalizado" at bounding box center [911, 370] width 186 height 31
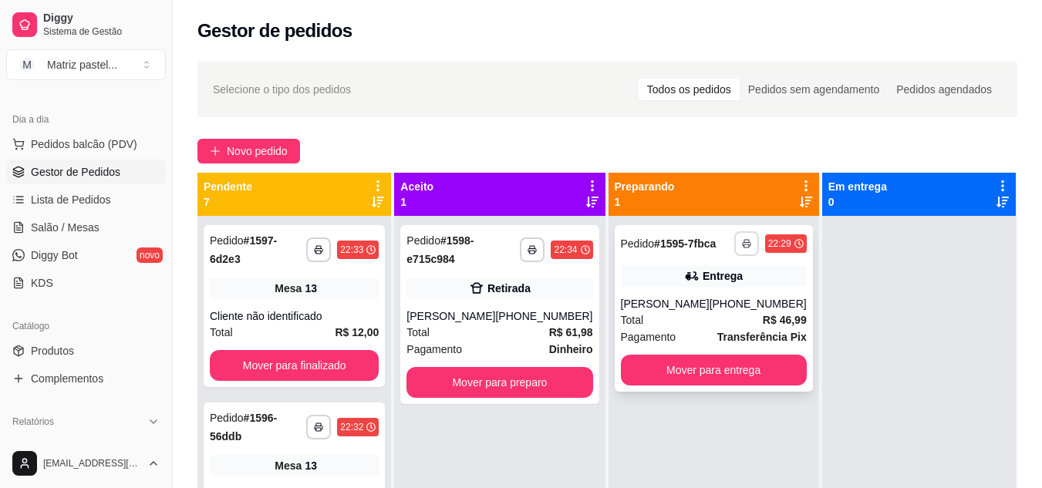
click at [734, 238] on button "button" at bounding box center [746, 243] width 25 height 25
click at [712, 292] on button "IMPRESSORA" at bounding box center [689, 297] width 112 height 25
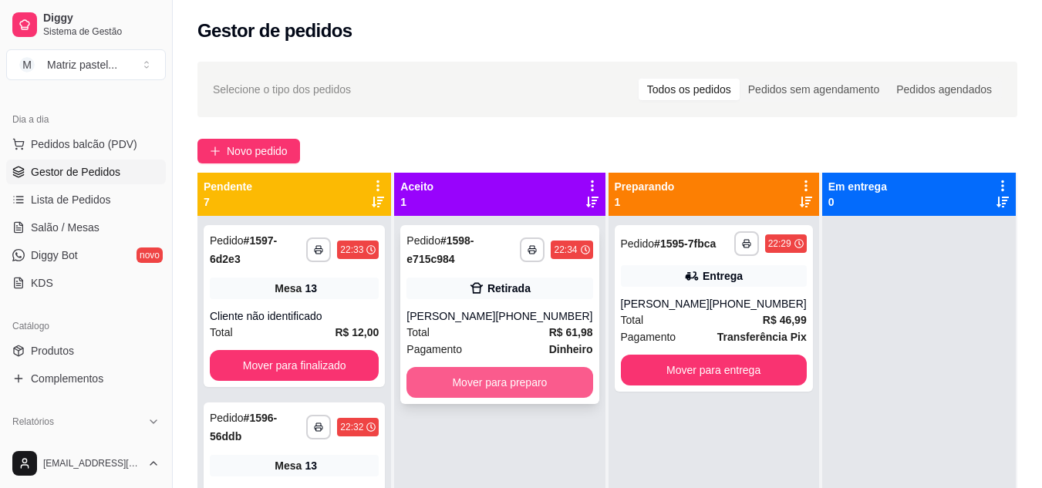
click at [500, 380] on button "Mover para preparo" at bounding box center [500, 382] width 186 height 31
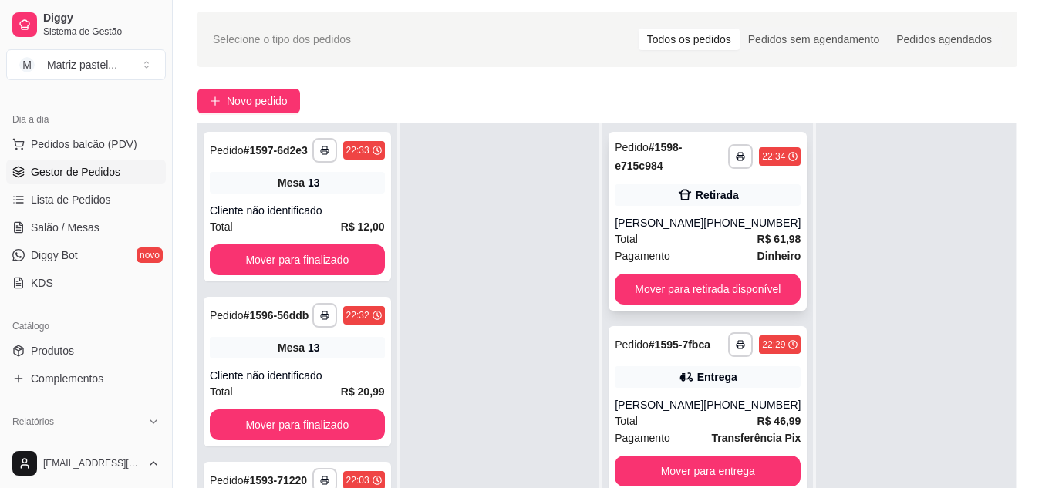
scroll to position [77, 0]
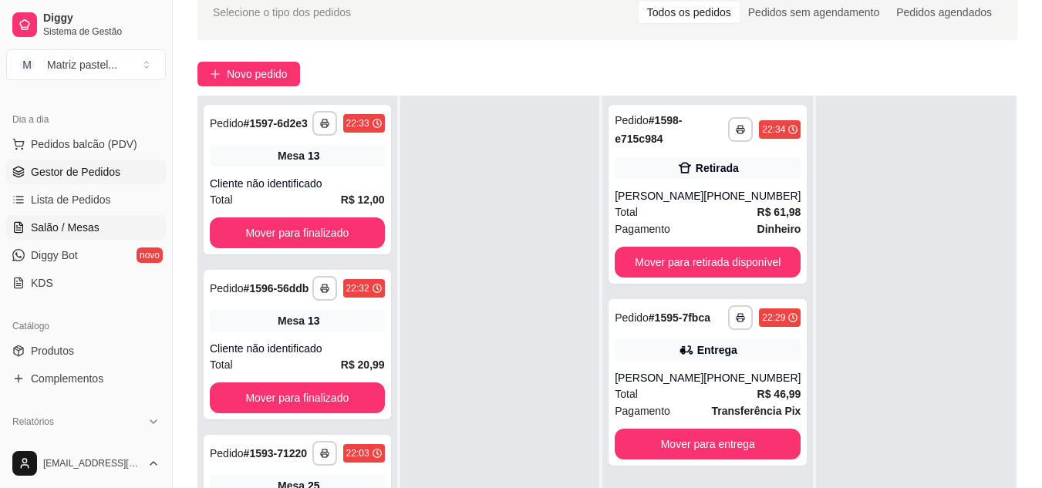
click at [77, 235] on link "Salão / Mesas" at bounding box center [86, 227] width 160 height 25
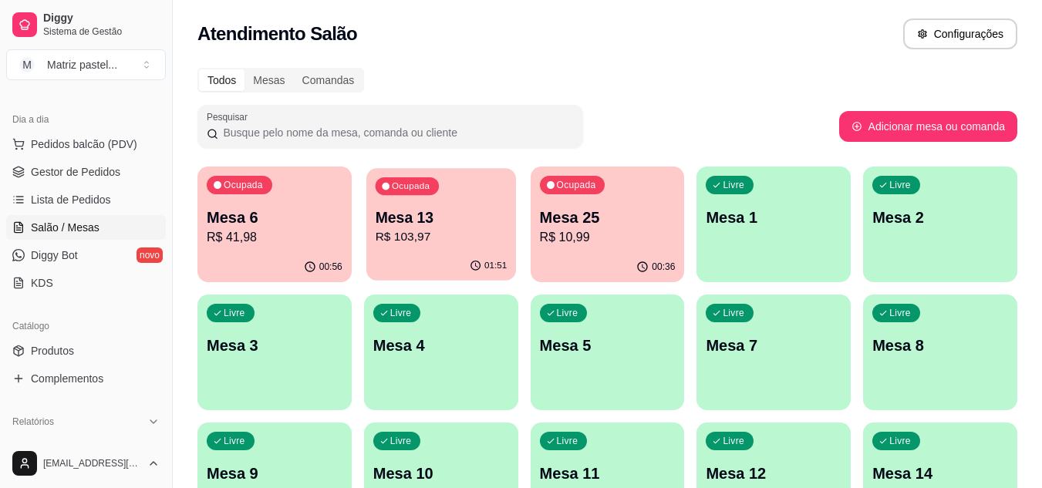
click at [492, 246] on p "R$ 103,97" at bounding box center [441, 237] width 132 height 18
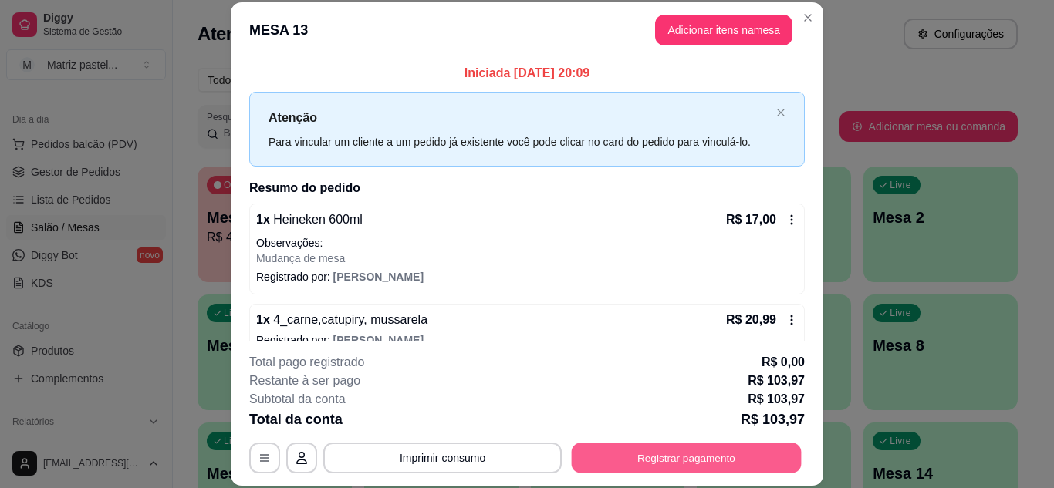
click at [698, 462] on button "Registrar pagamento" at bounding box center [687, 458] width 230 height 30
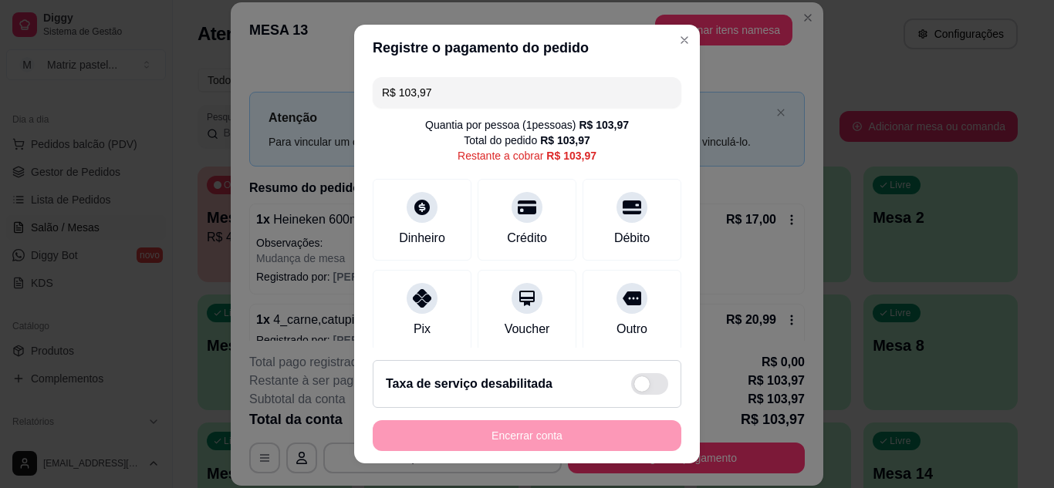
click at [483, 107] on input "R$ 103,97" at bounding box center [527, 92] width 290 height 31
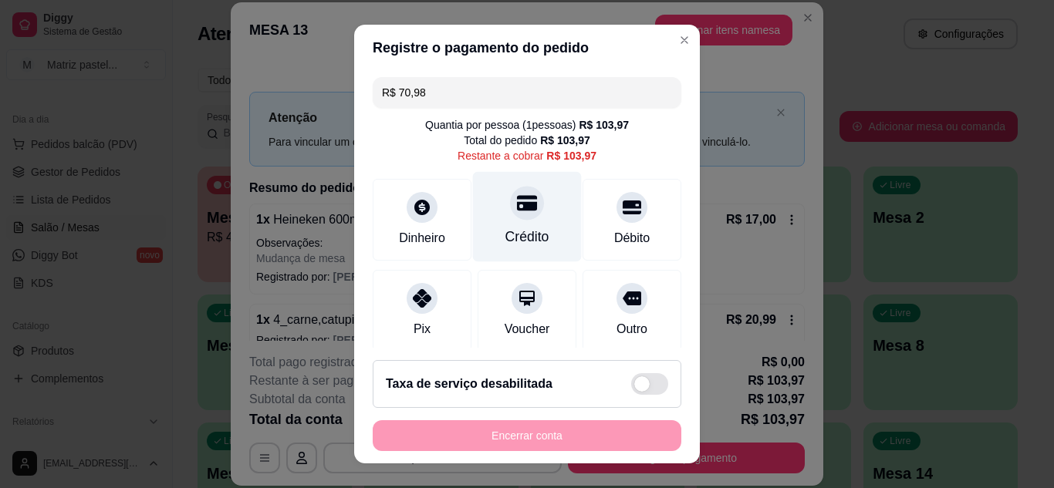
click at [532, 222] on div "Crédito" at bounding box center [527, 216] width 109 height 90
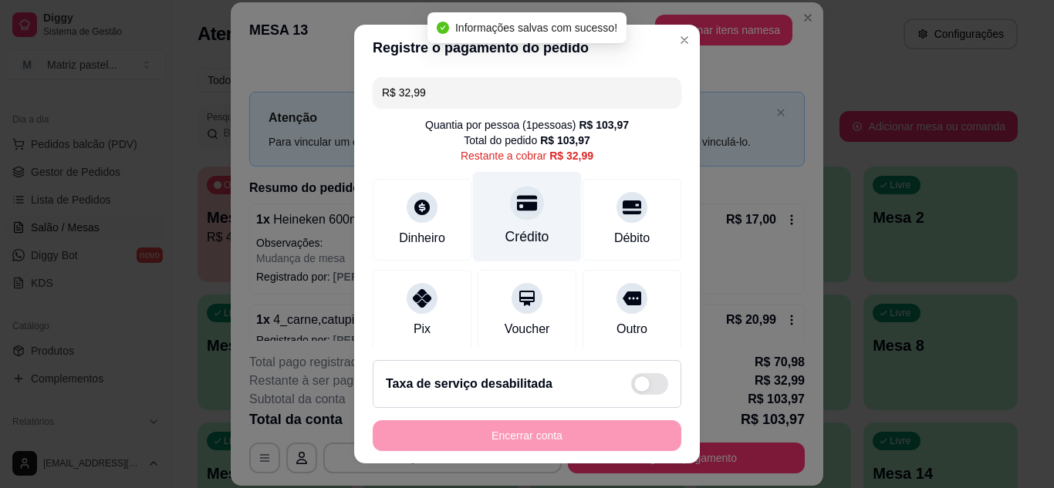
click at [526, 221] on div "Crédito" at bounding box center [527, 216] width 109 height 90
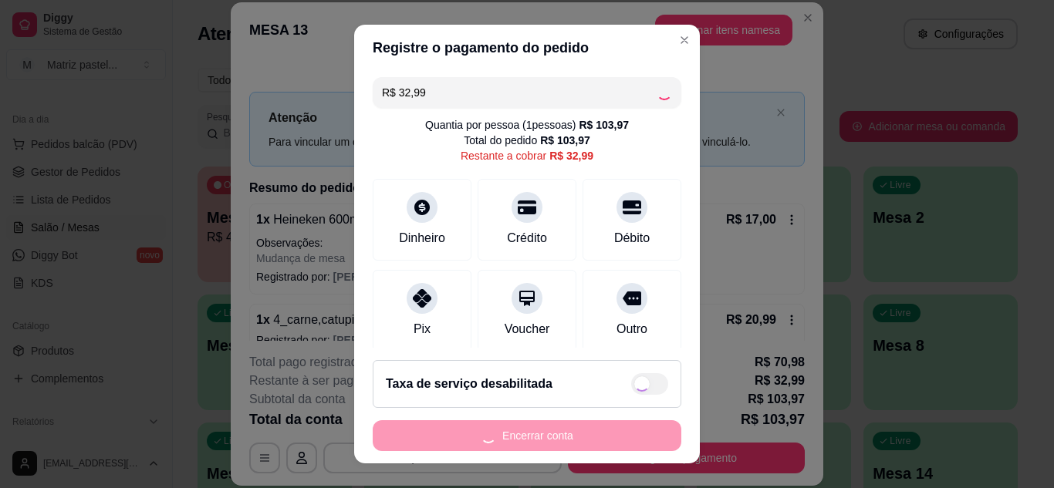
type input "R$ 0,00"
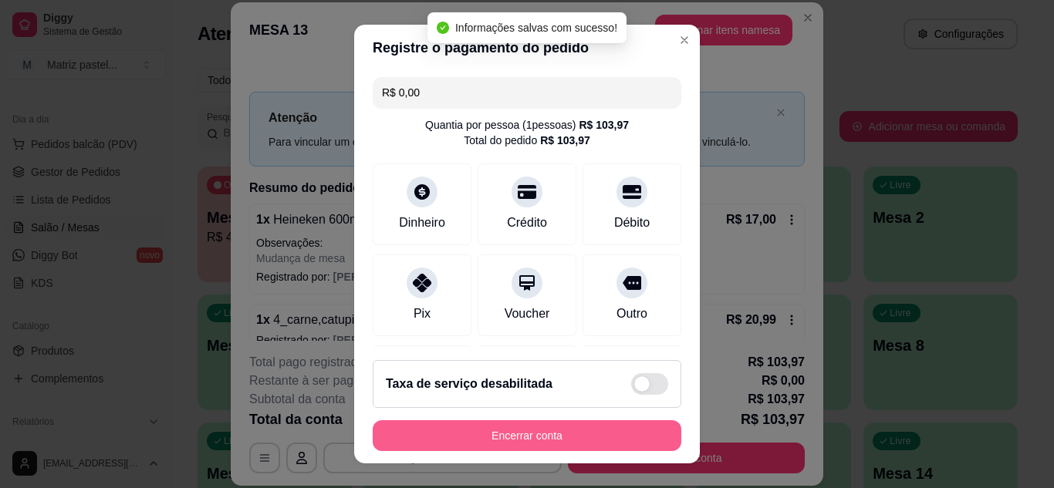
click at [473, 440] on button "Encerrar conta" at bounding box center [527, 435] width 309 height 31
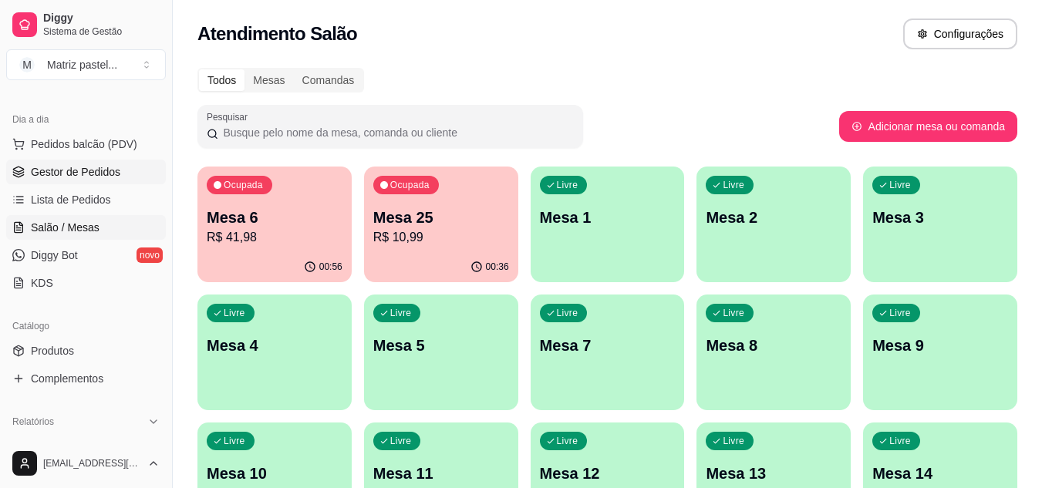
click at [89, 172] on span "Gestor de Pedidos" at bounding box center [75, 171] width 89 height 15
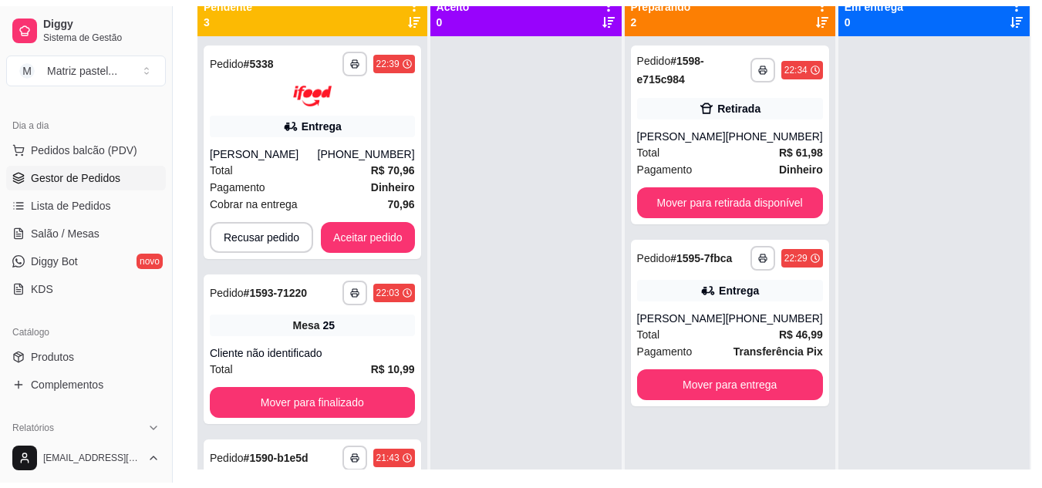
scroll to position [93, 0]
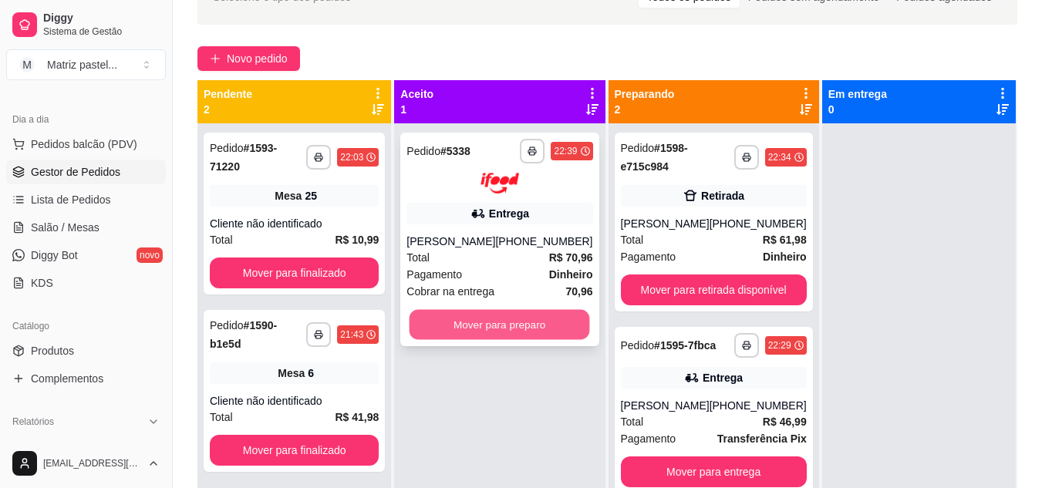
click at [523, 334] on button "Mover para preparo" at bounding box center [500, 324] width 181 height 30
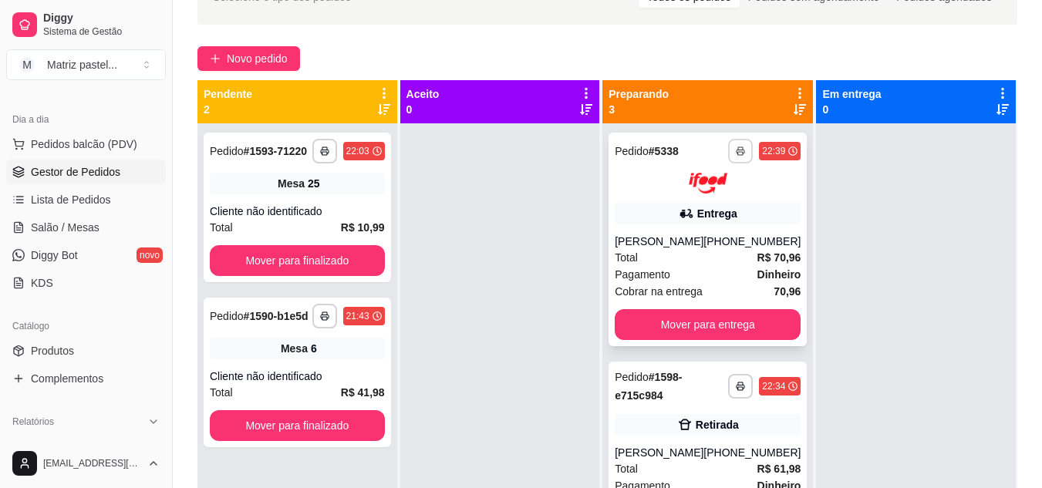
click at [728, 159] on button "button" at bounding box center [740, 151] width 25 height 25
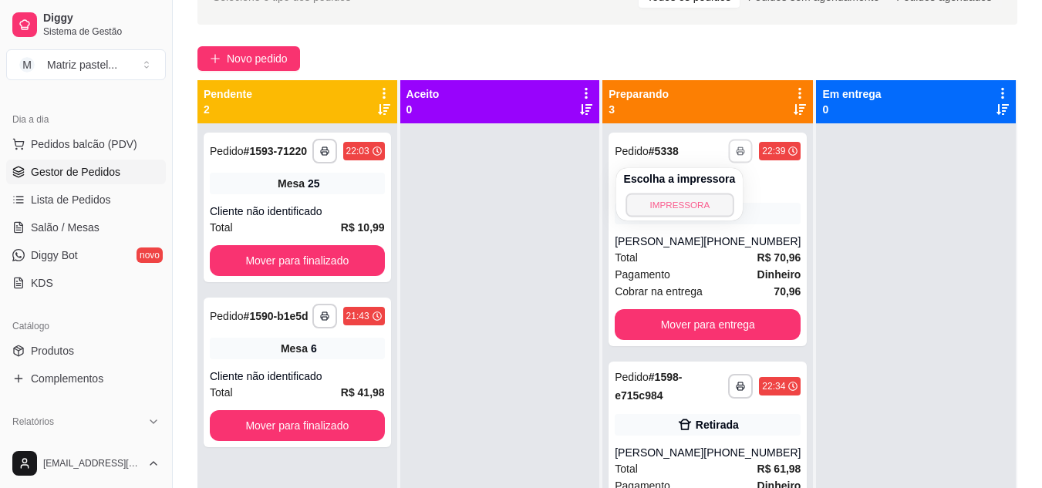
click at [699, 201] on button "IMPRESSORA" at bounding box center [680, 205] width 108 height 24
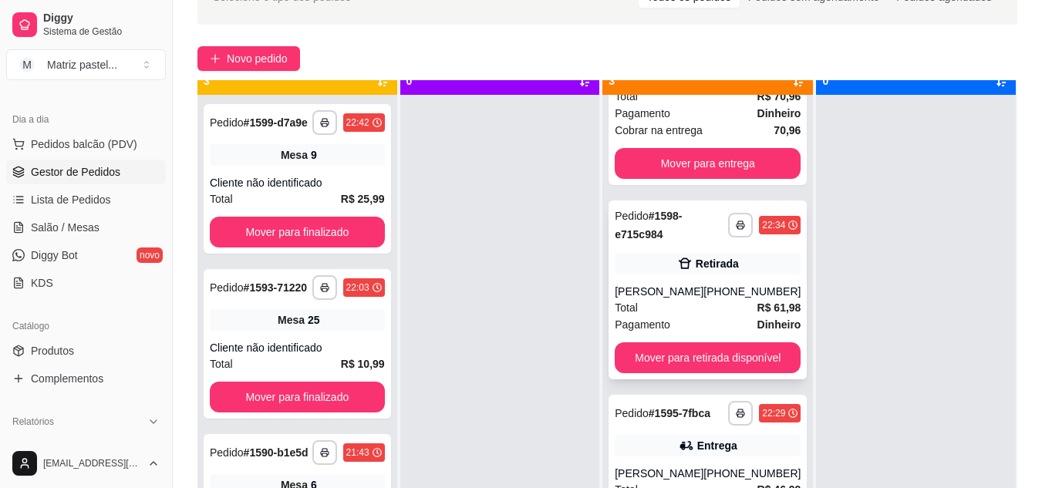
scroll to position [43, 0]
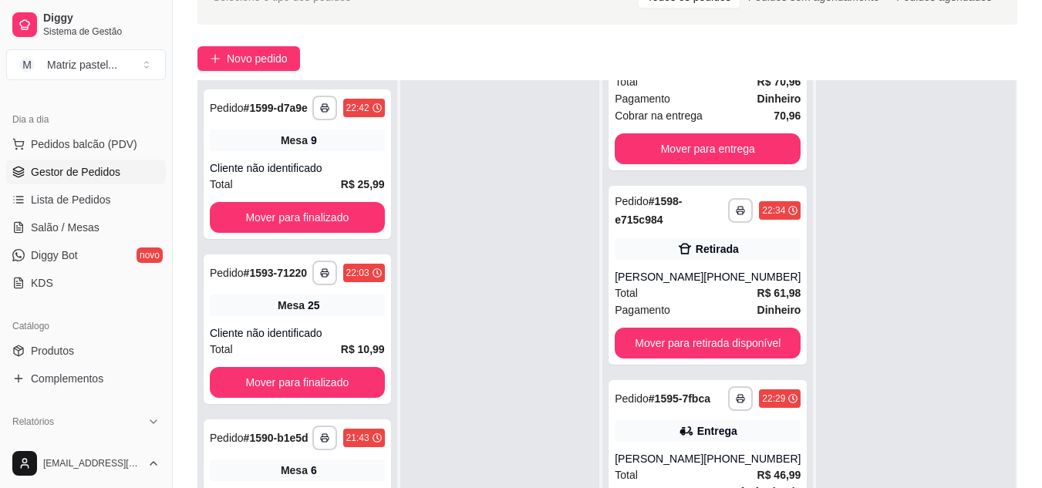
drag, startPoint x: 58, startPoint y: 217, endPoint x: 27, endPoint y: 269, distance: 60.9
click at [58, 217] on link "Salão / Mesas" at bounding box center [86, 227] width 160 height 25
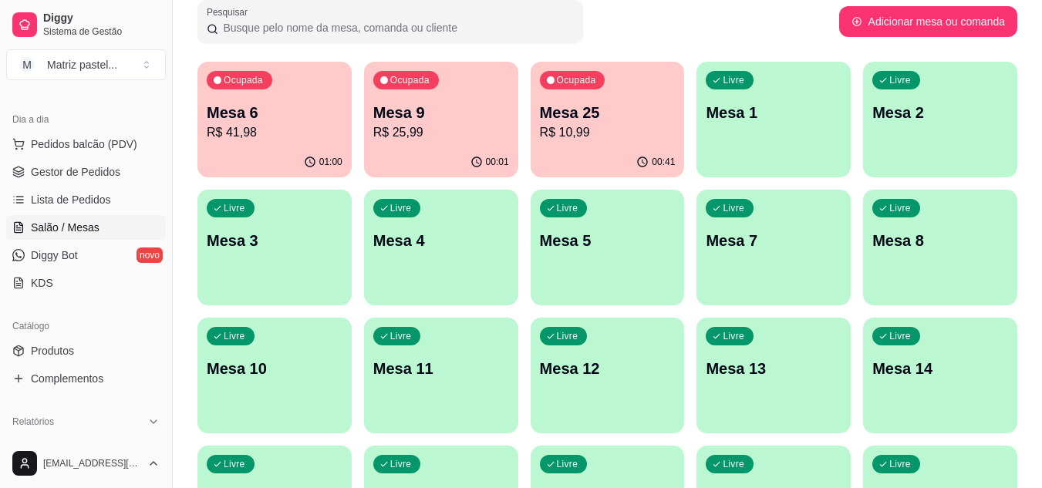
scroll to position [77, 0]
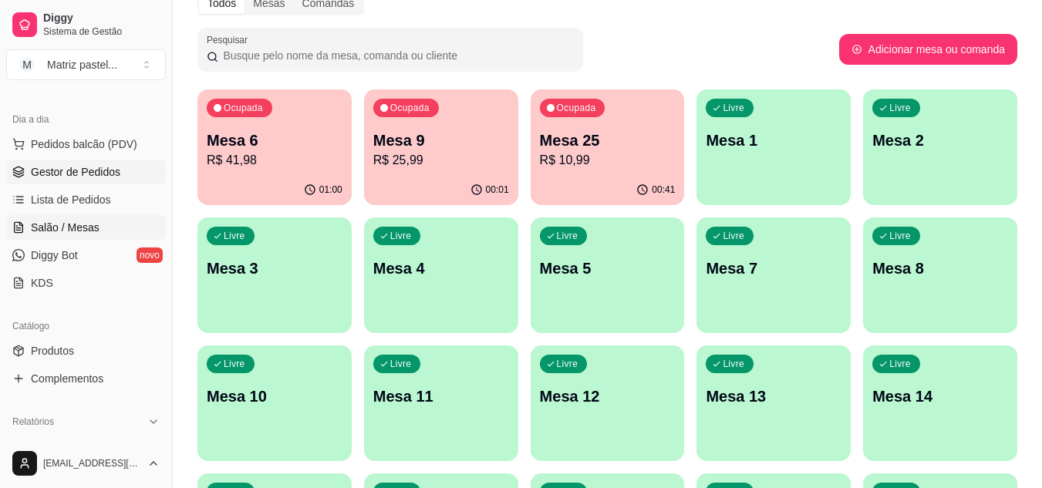
click at [139, 170] on link "Gestor de Pedidos" at bounding box center [86, 172] width 160 height 25
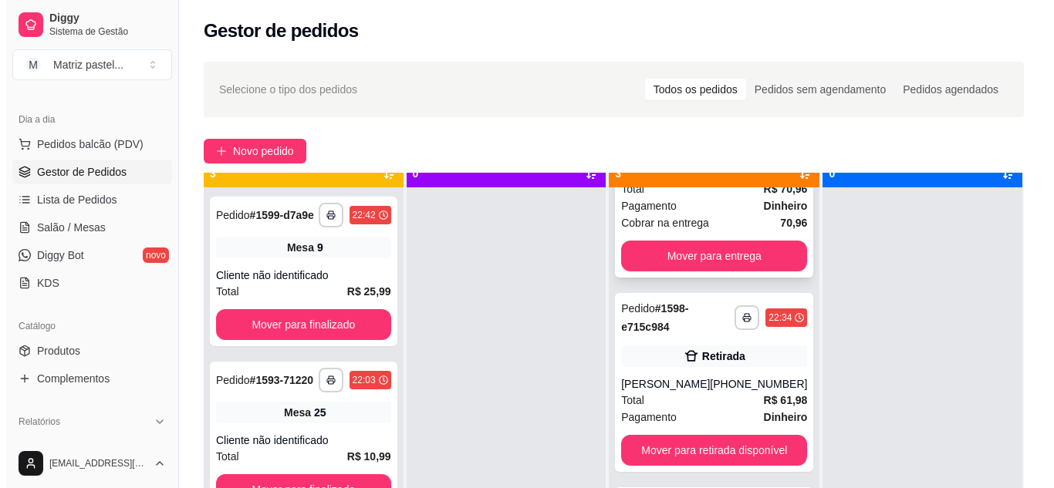
scroll to position [43, 0]
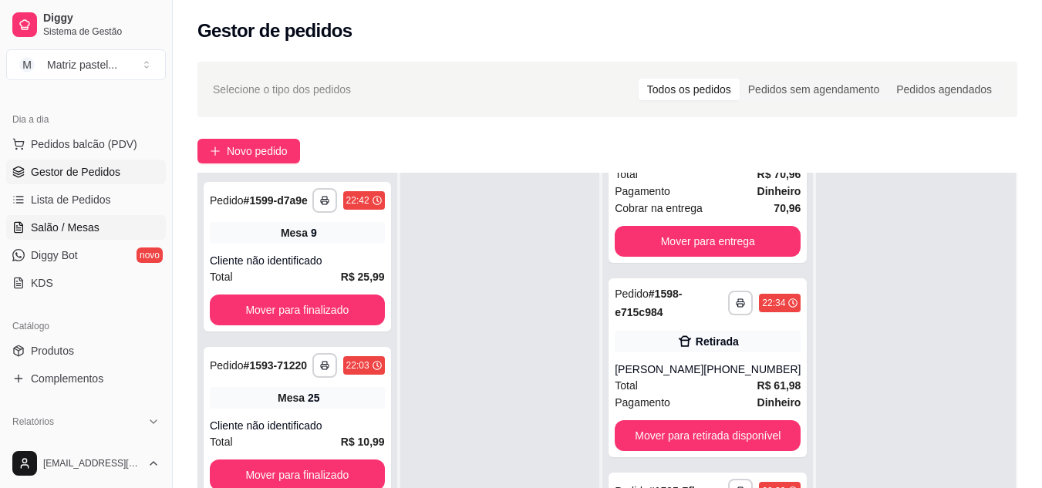
click at [68, 230] on span "Salão / Mesas" at bounding box center [65, 227] width 69 height 15
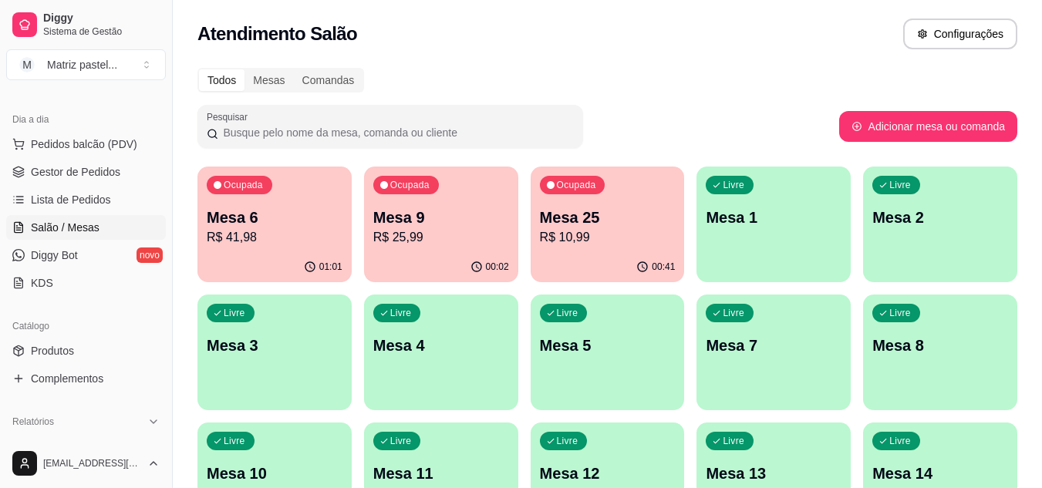
click at [290, 242] on p "R$ 41,98" at bounding box center [275, 237] width 136 height 19
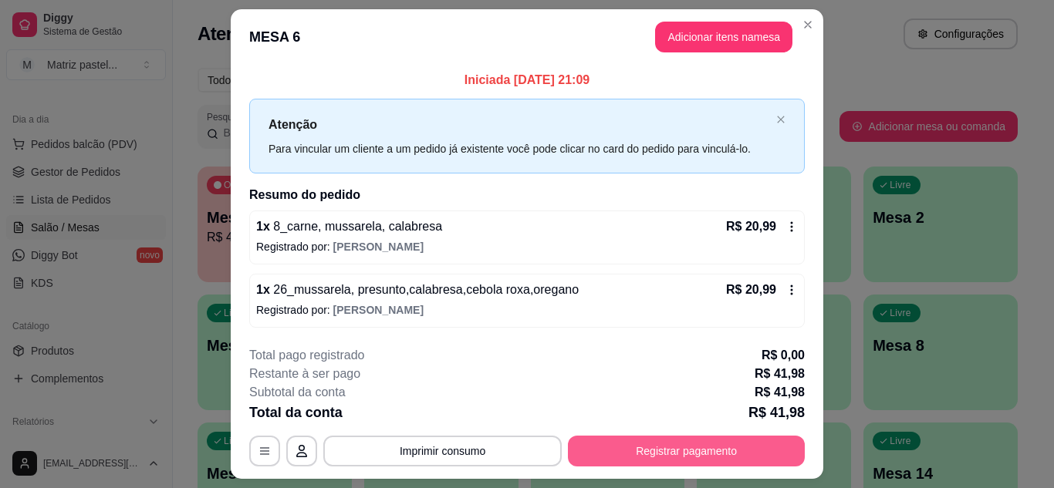
click at [657, 447] on button "Registrar pagamento" at bounding box center [686, 451] width 237 height 31
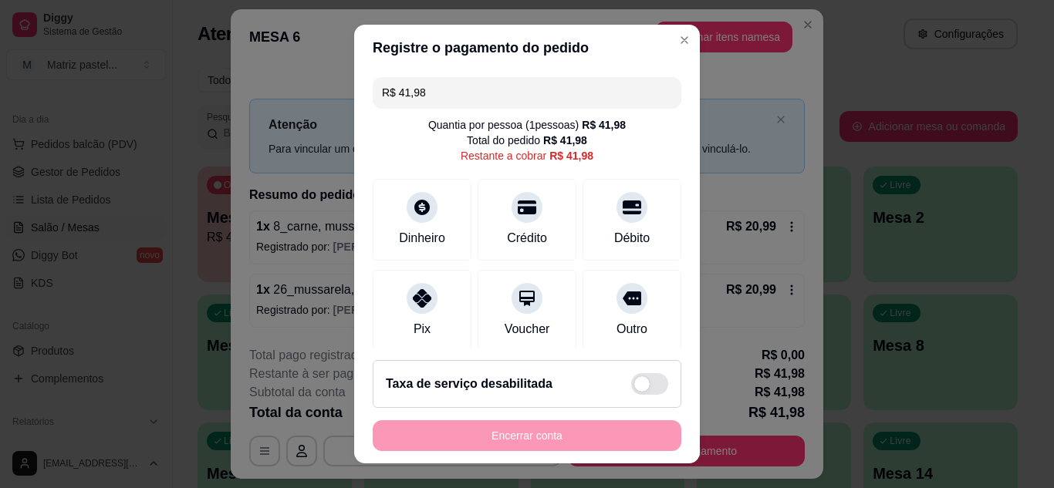
click at [525, 104] on input "R$ 41,98" at bounding box center [527, 92] width 290 height 31
click at [633, 218] on div "Débito" at bounding box center [632, 216] width 109 height 90
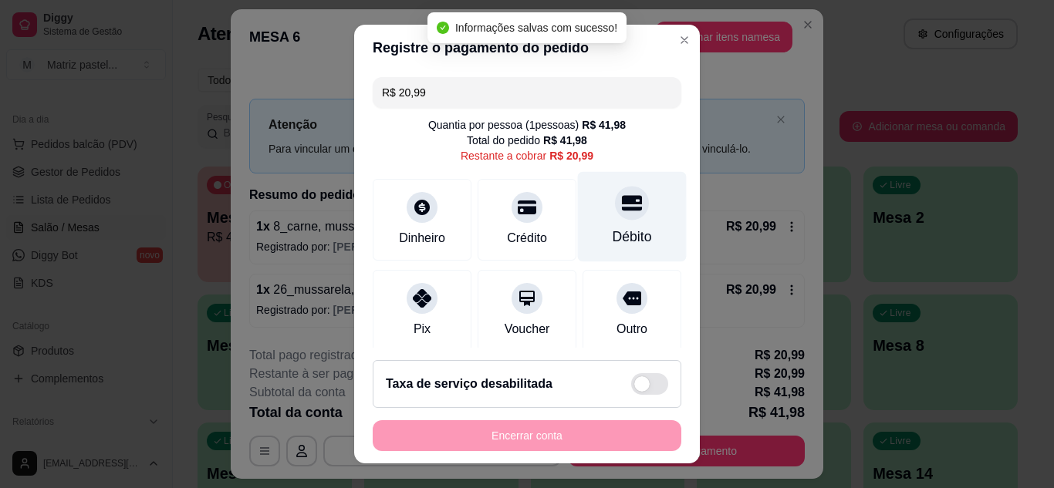
click at [619, 225] on div "Débito" at bounding box center [632, 216] width 109 height 90
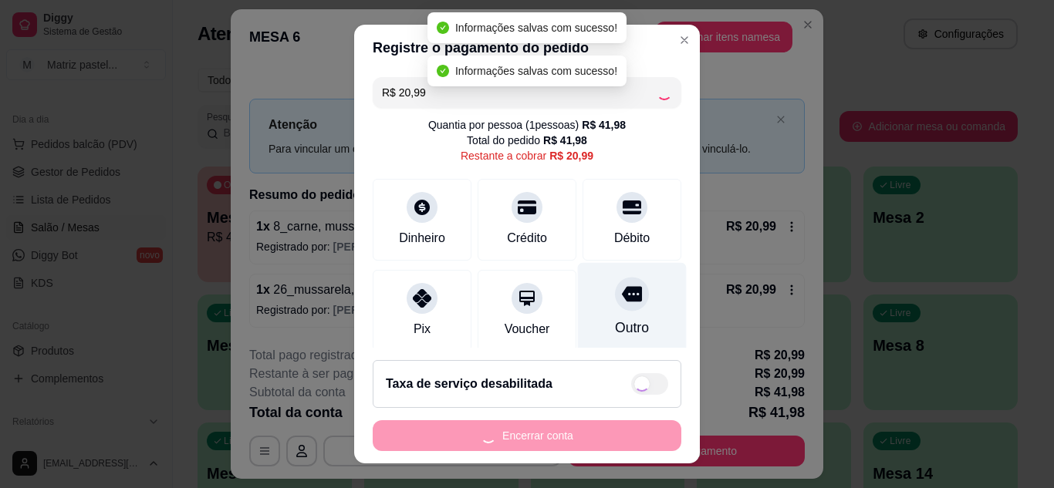
type input "R$ 0,00"
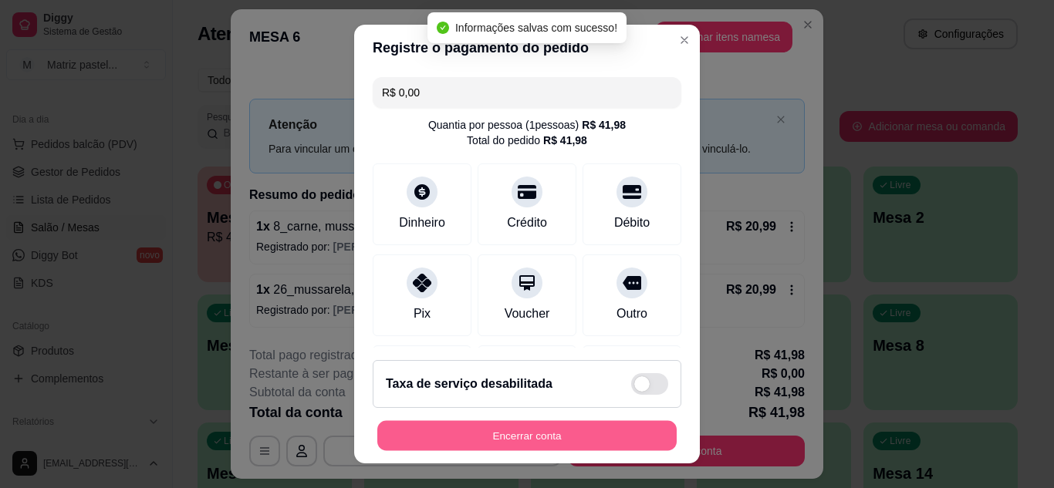
click at [551, 437] on button "Encerrar conta" at bounding box center [526, 436] width 299 height 30
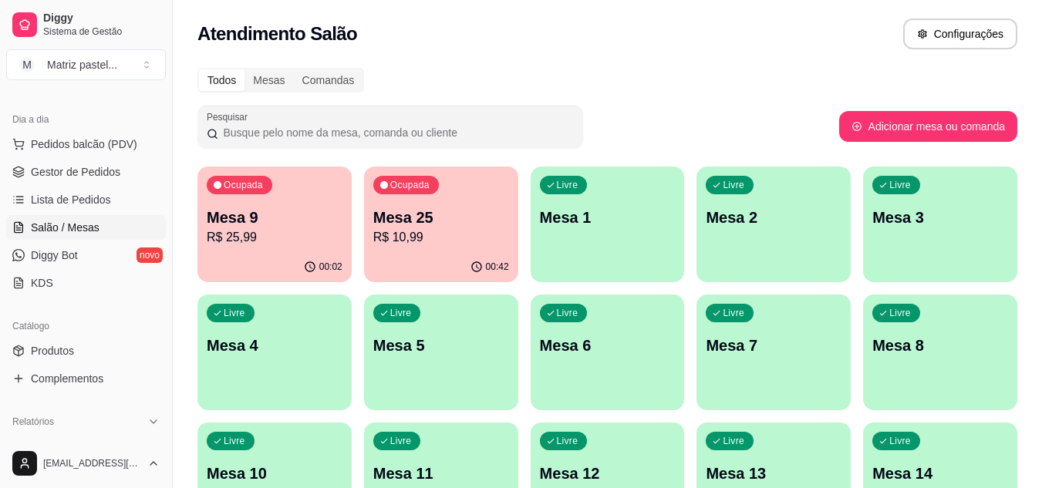
click at [326, 229] on p "R$ 25,99" at bounding box center [275, 237] width 136 height 19
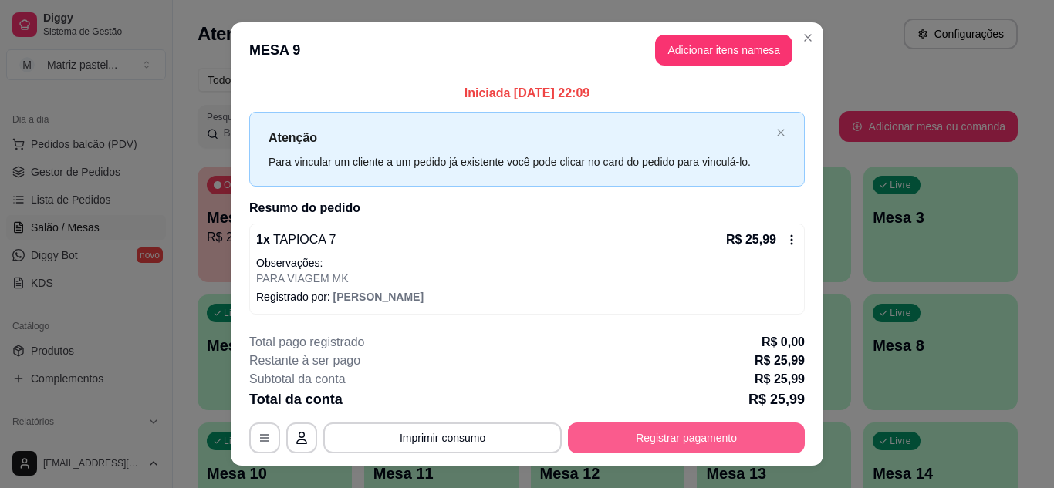
click at [718, 427] on button "Registrar pagamento" at bounding box center [686, 438] width 237 height 31
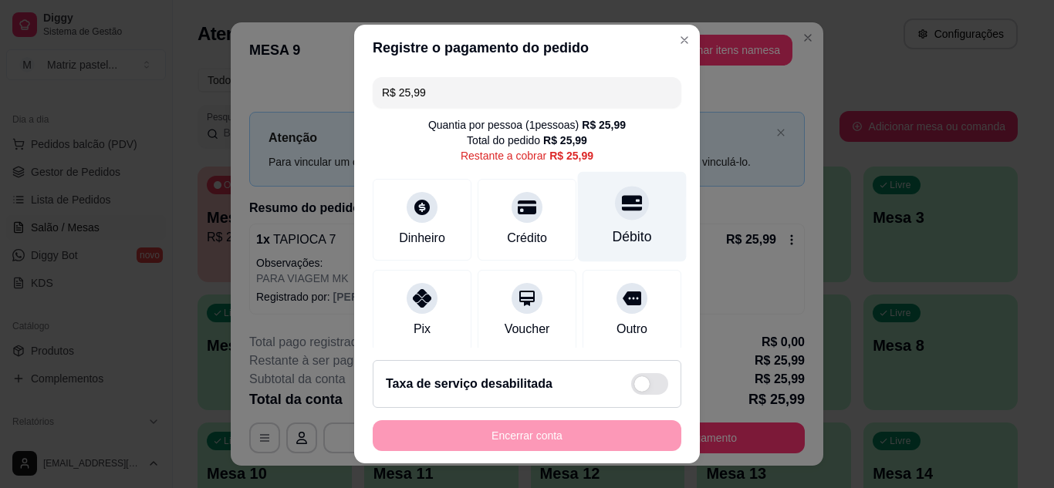
click at [635, 233] on div "Débito" at bounding box center [632, 216] width 109 height 90
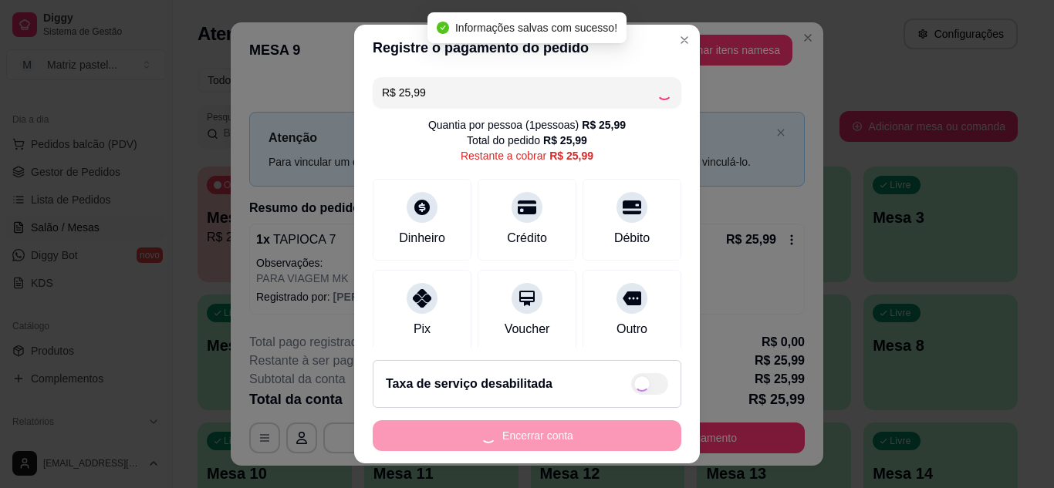
type input "R$ 0,00"
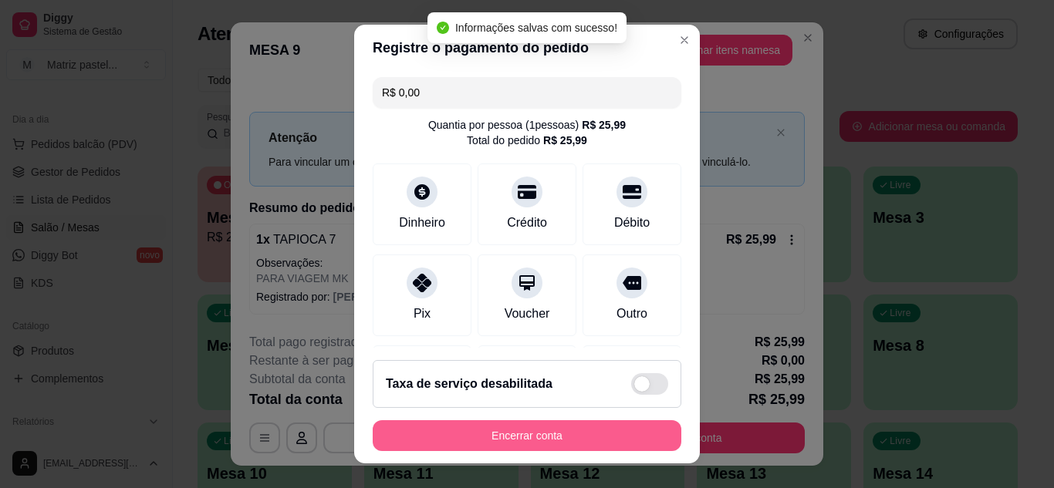
click at [526, 424] on button "Encerrar conta" at bounding box center [527, 435] width 309 height 31
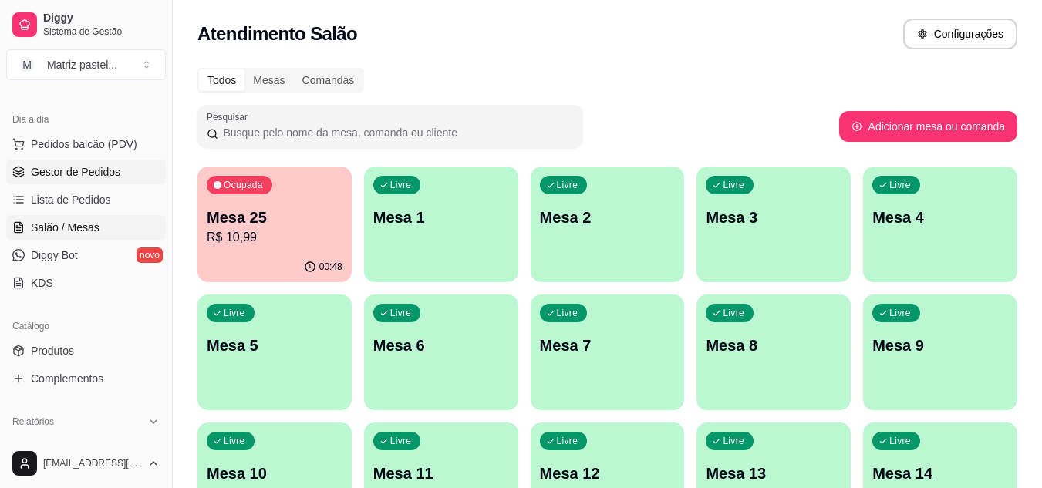
click at [110, 183] on link "Gestor de Pedidos" at bounding box center [86, 172] width 160 height 25
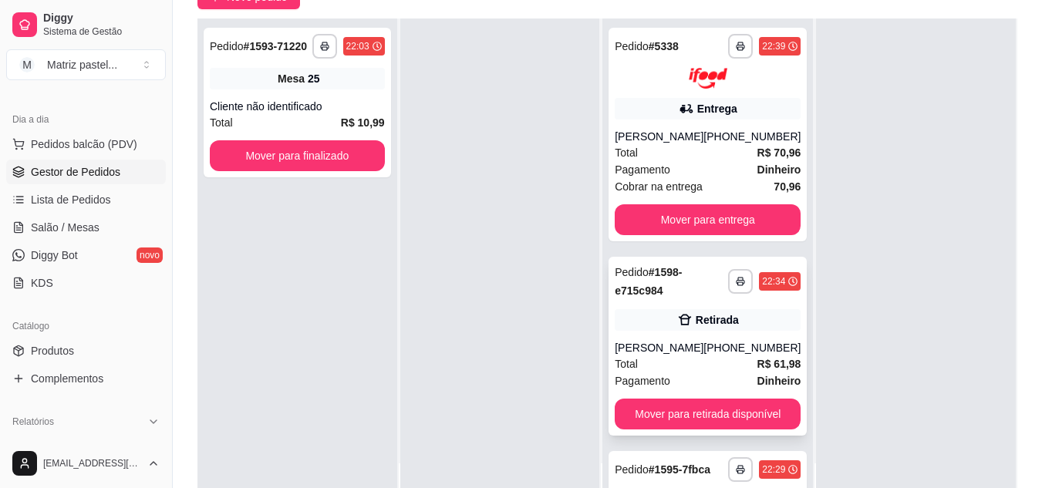
scroll to position [133, 0]
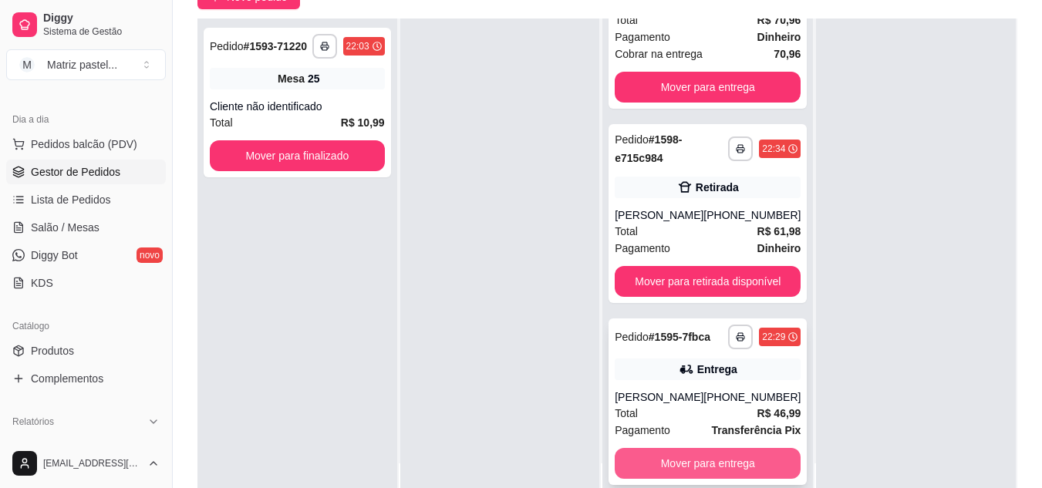
click at [693, 453] on button "Mover para entrega" at bounding box center [708, 463] width 186 height 31
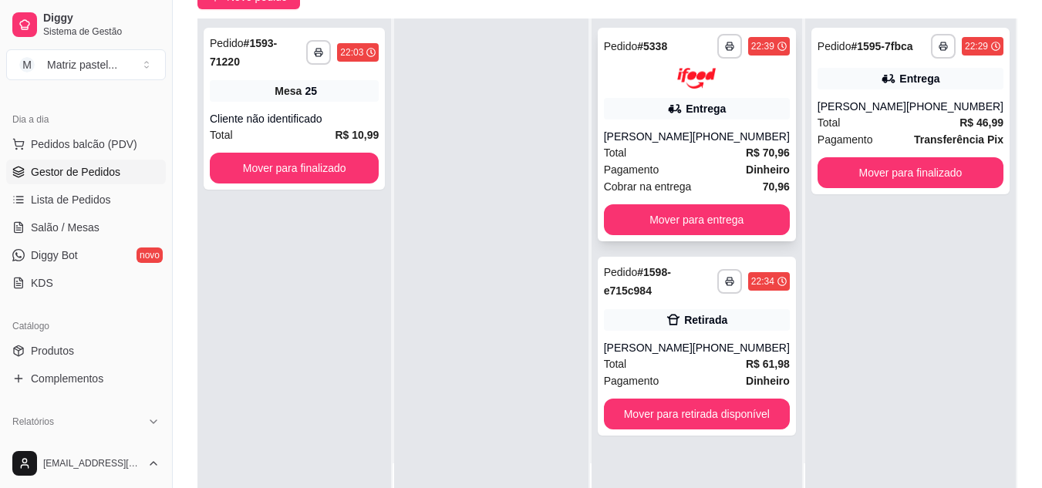
scroll to position [0, 0]
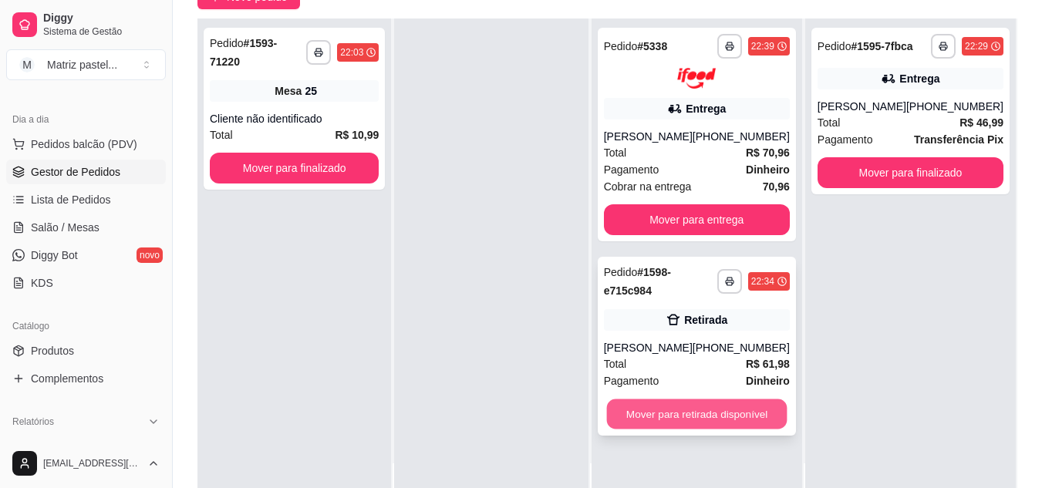
click at [694, 407] on button "Mover para retirada disponível" at bounding box center [696, 414] width 181 height 30
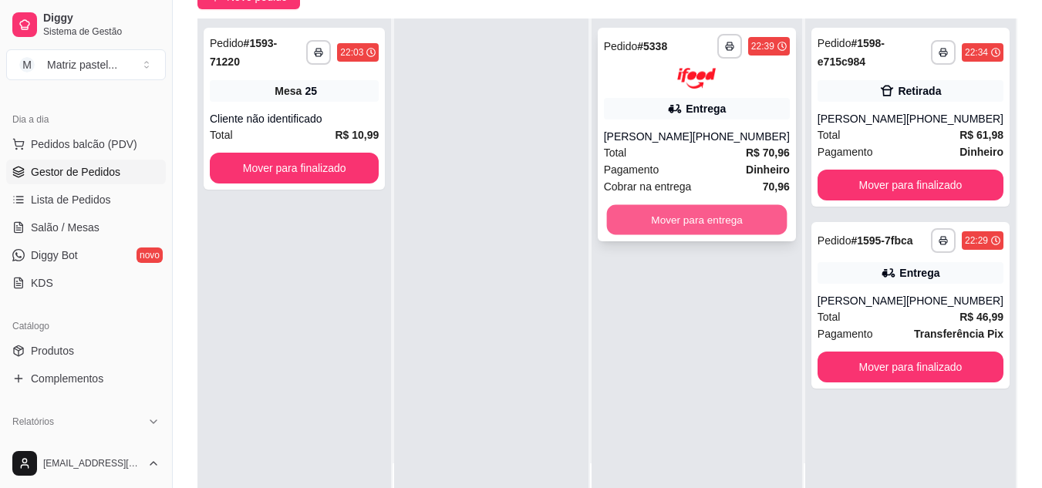
click at [688, 224] on button "Mover para entrega" at bounding box center [696, 219] width 181 height 30
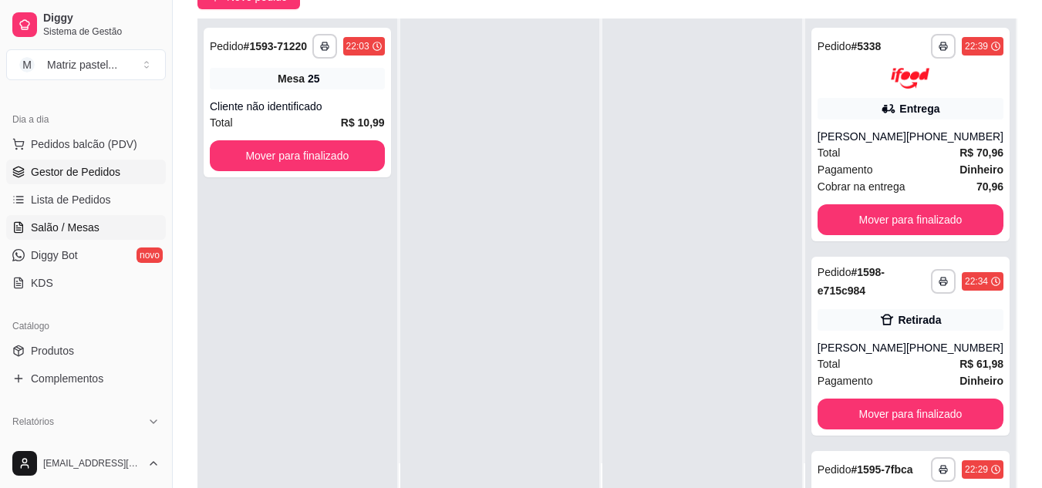
click at [49, 236] on link "Salão / Mesas" at bounding box center [86, 227] width 160 height 25
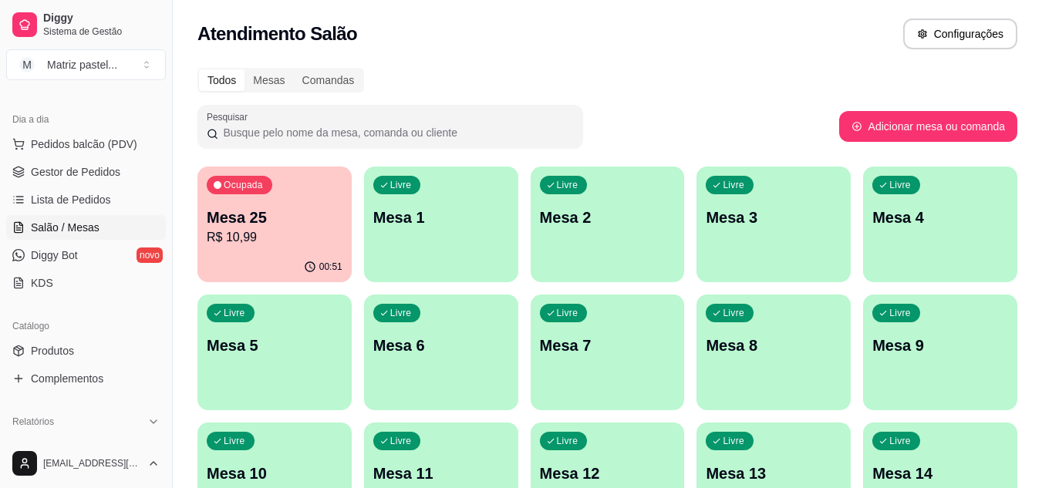
click at [284, 258] on div "00:51" at bounding box center [275, 267] width 154 height 30
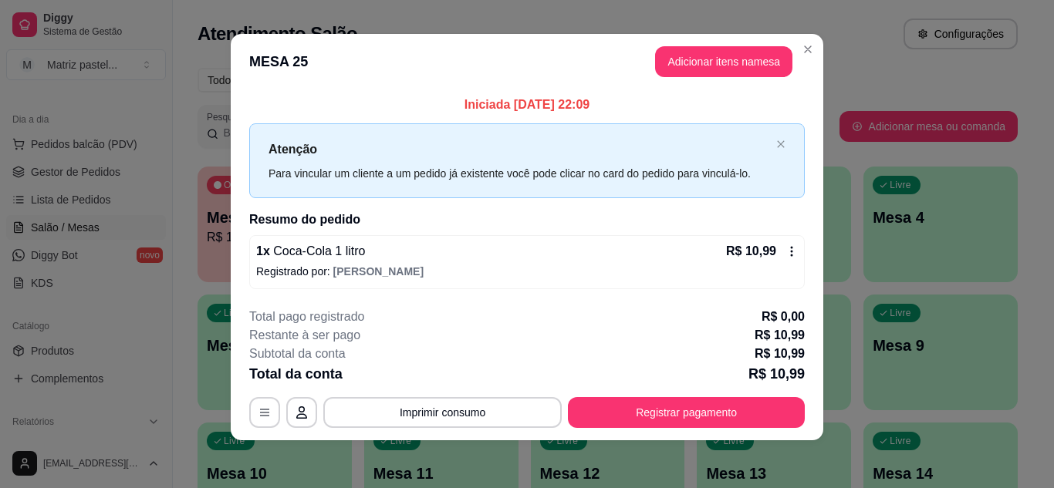
scroll to position [8, 0]
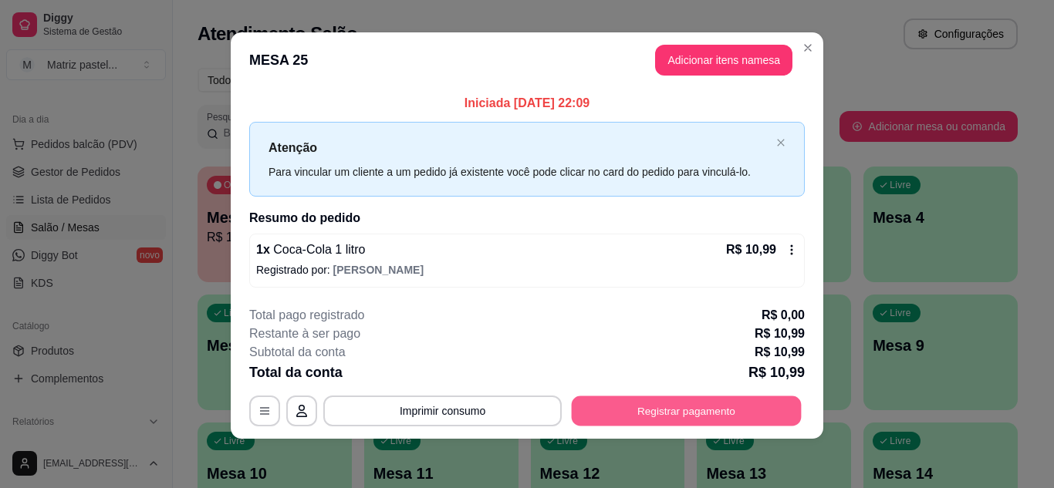
click at [654, 408] on button "Registrar pagamento" at bounding box center [687, 412] width 230 height 30
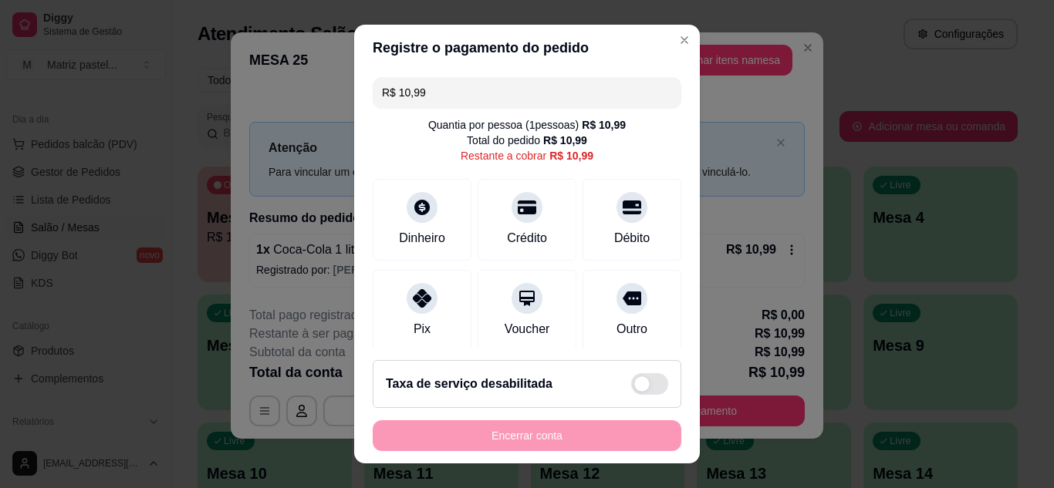
click at [474, 96] on input "R$ 10,99" at bounding box center [527, 92] width 290 height 31
click at [441, 211] on div "Dinheiro" at bounding box center [422, 216] width 109 height 90
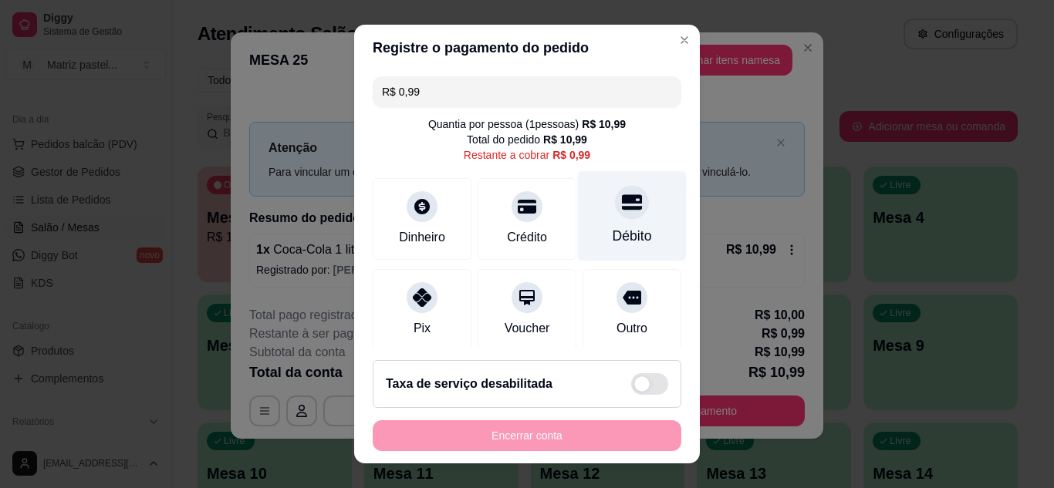
scroll to position [0, 0]
click at [622, 211] on icon at bounding box center [632, 202] width 20 height 15
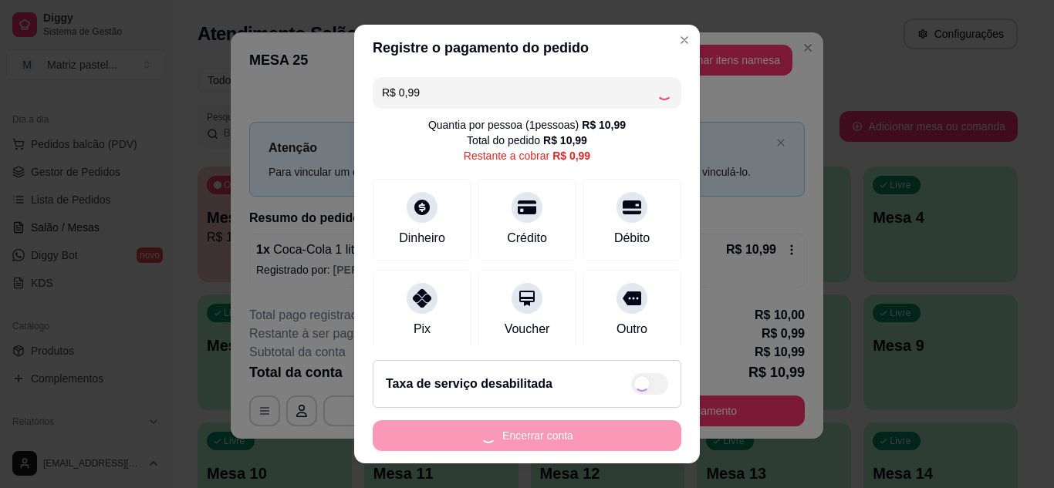
type input "R$ 0,00"
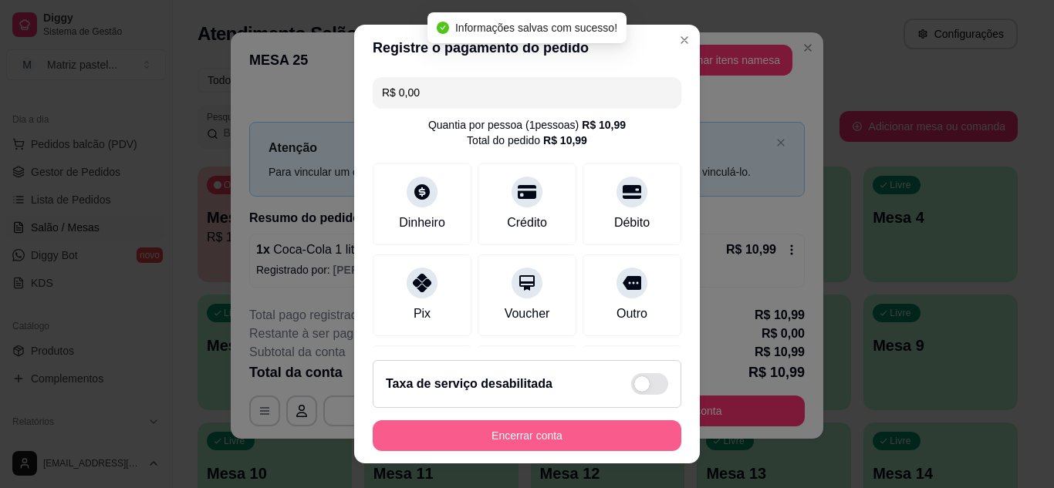
click at [546, 429] on button "Encerrar conta" at bounding box center [527, 435] width 309 height 31
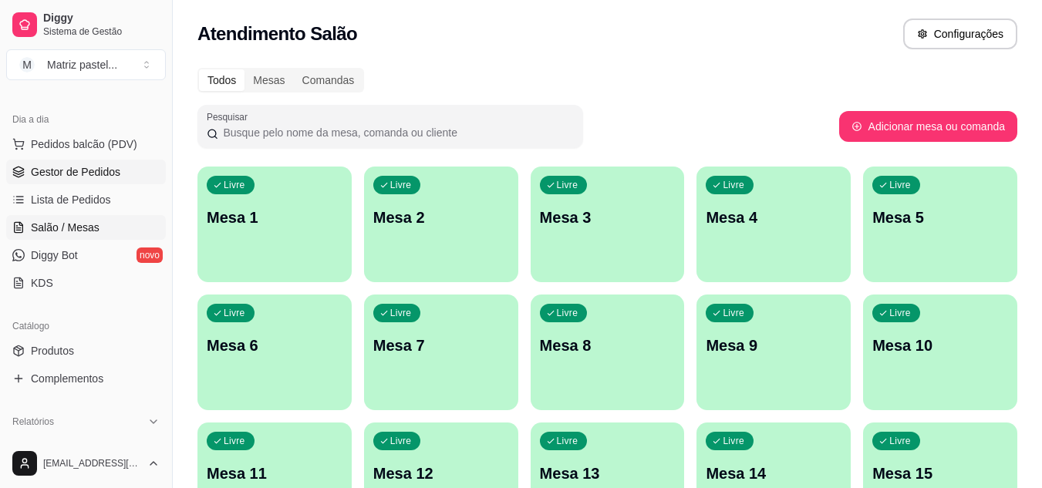
click at [88, 178] on span "Gestor de Pedidos" at bounding box center [75, 171] width 89 height 15
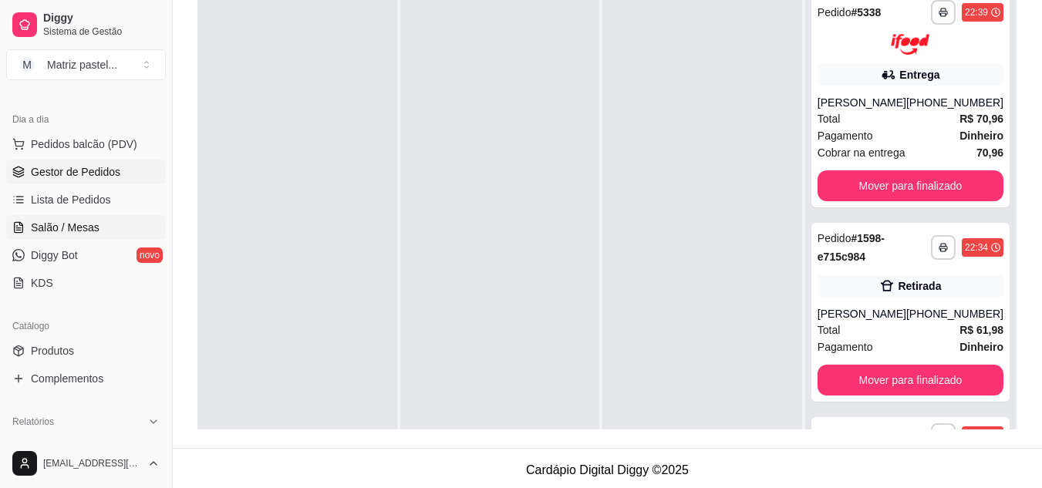
click at [73, 216] on link "Salão / Mesas" at bounding box center [86, 227] width 160 height 25
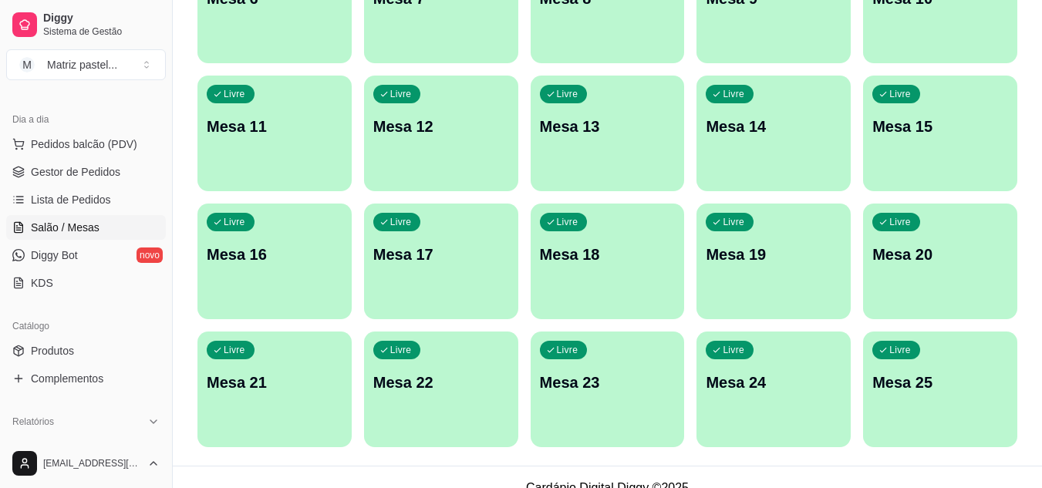
scroll to position [369, 0]
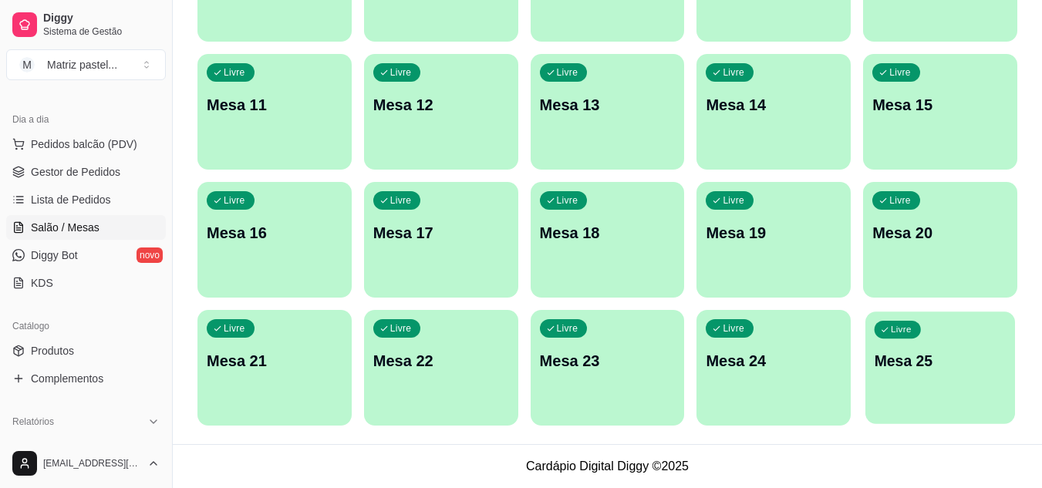
click at [907, 333] on p "Livre" at bounding box center [901, 330] width 21 height 12
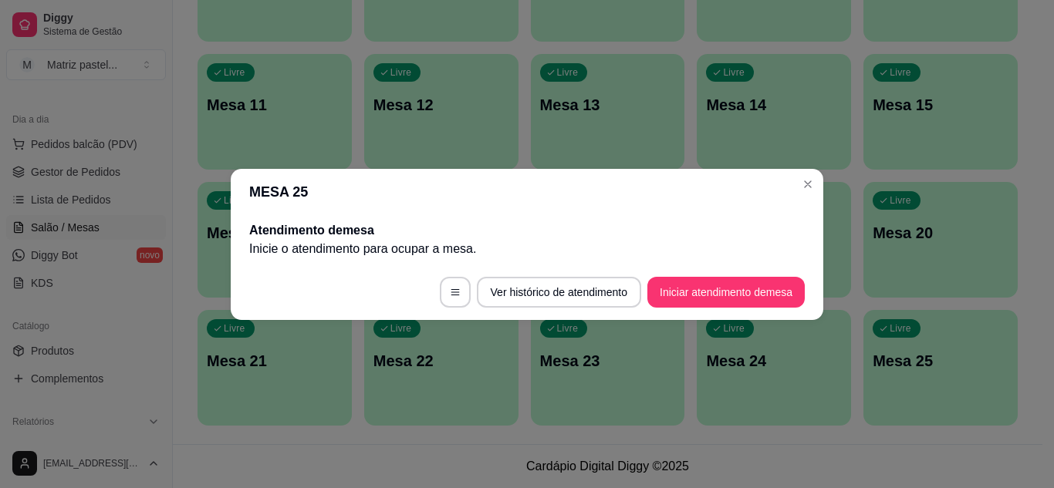
click at [783, 303] on button "Iniciar atendimento de mesa" at bounding box center [725, 292] width 157 height 31
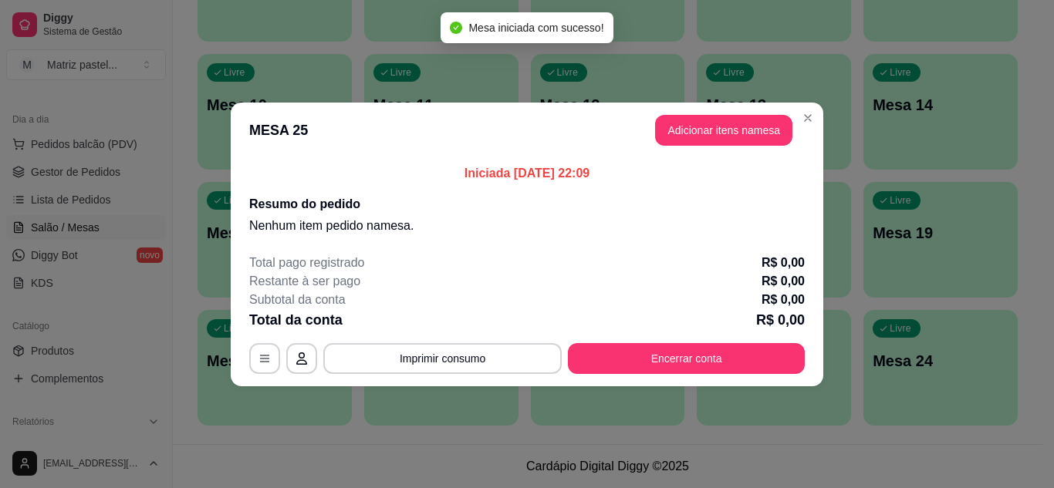
click at [729, 134] on button "Adicionar itens na mesa" at bounding box center [723, 130] width 137 height 31
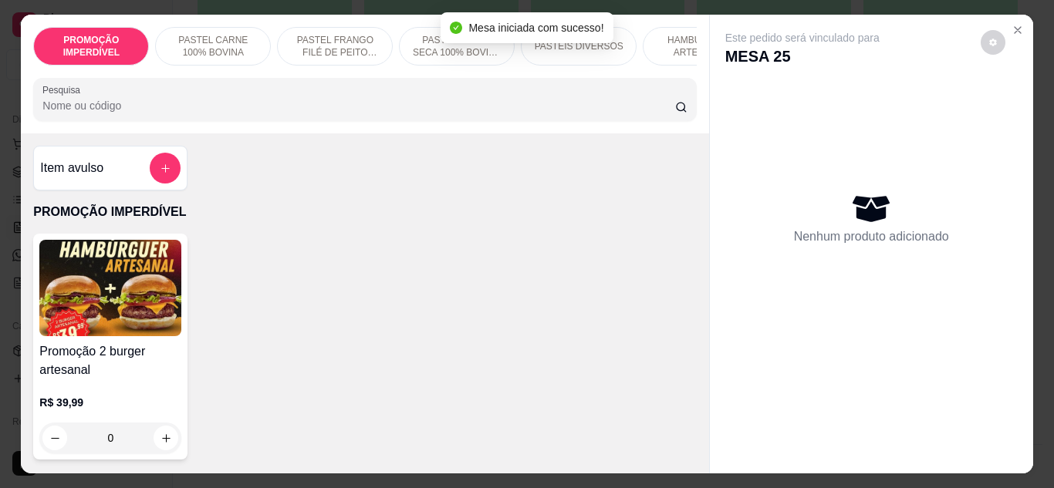
click at [151, 441] on div "0" at bounding box center [110, 438] width 142 height 31
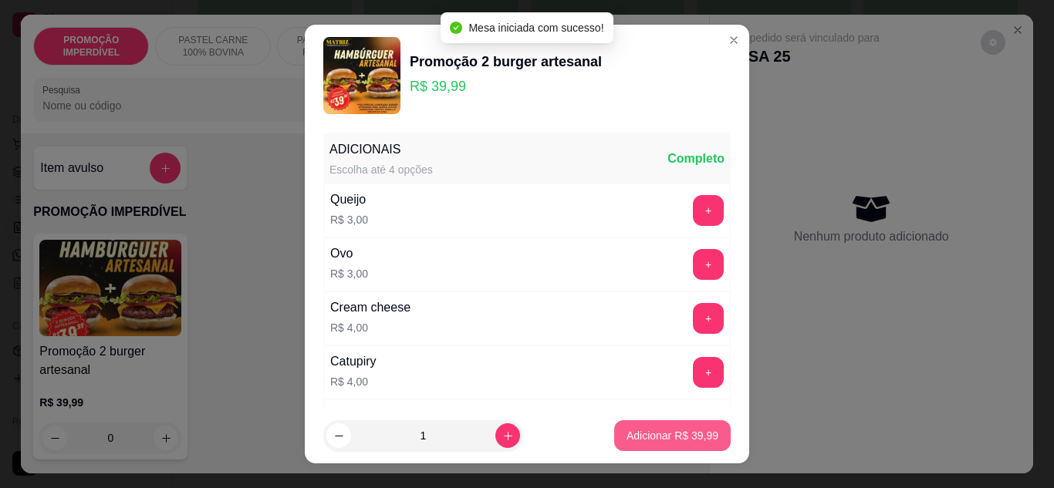
click at [662, 441] on p "Adicionar R$ 39,99" at bounding box center [672, 435] width 92 height 15
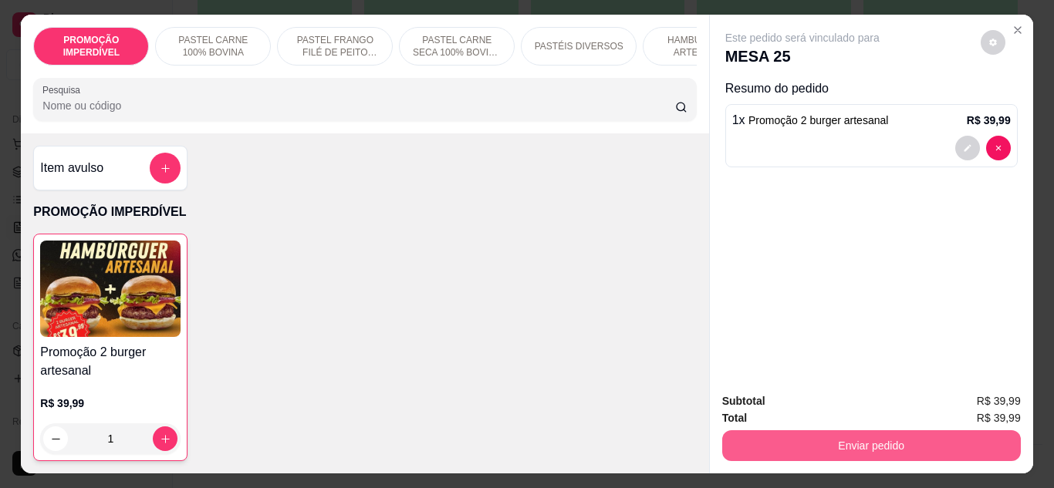
type input "1"
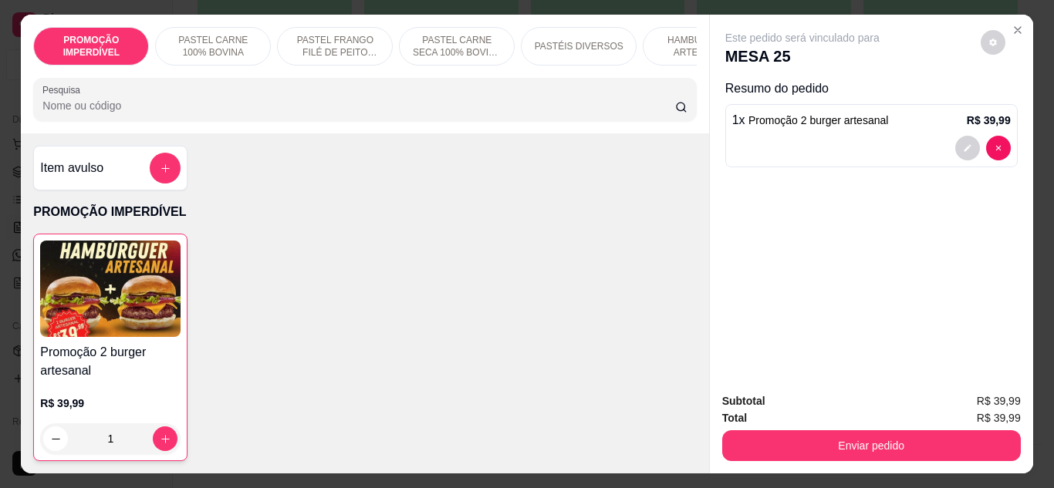
click at [814, 427] on div "Enviar pedido" at bounding box center [871, 444] width 299 height 35
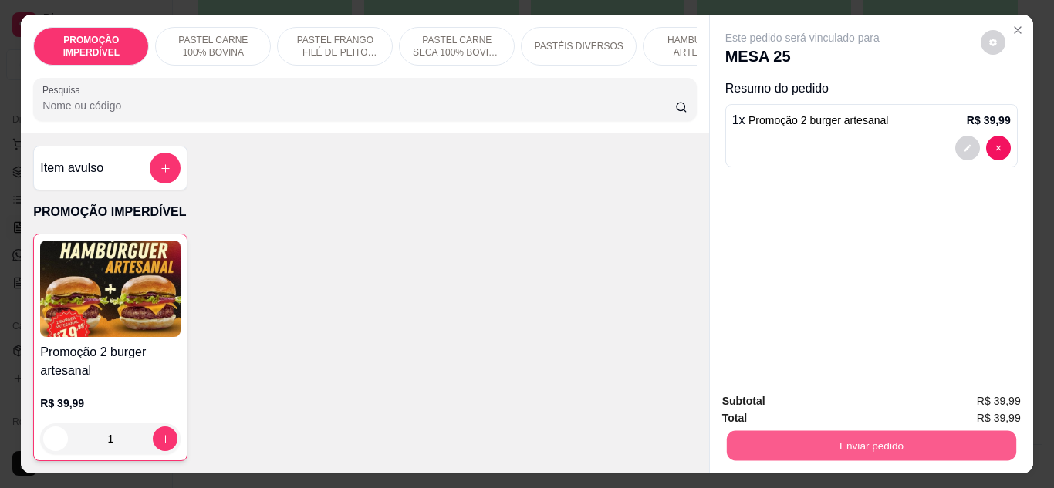
click at [801, 433] on button "Enviar pedido" at bounding box center [870, 446] width 289 height 30
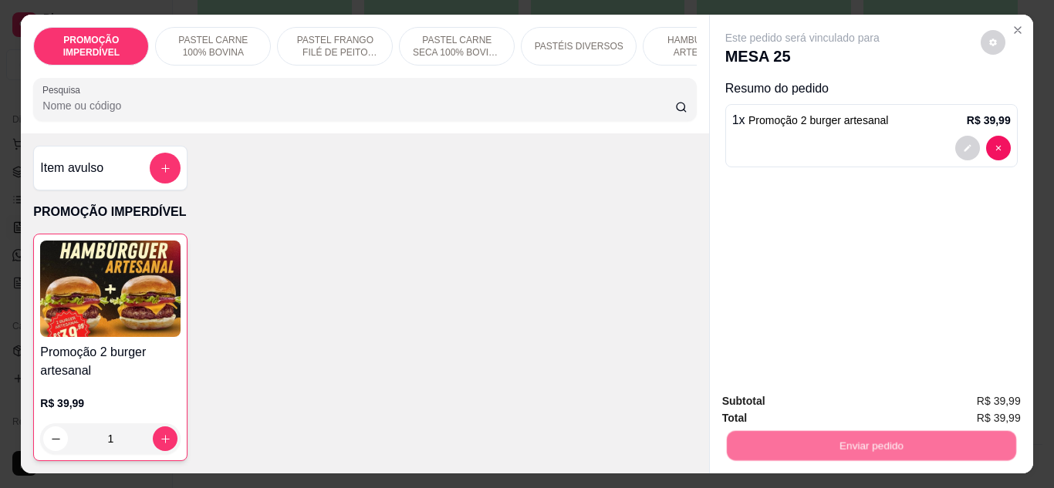
click at [783, 409] on button "Não registrar e enviar pedido" at bounding box center [820, 401] width 156 height 29
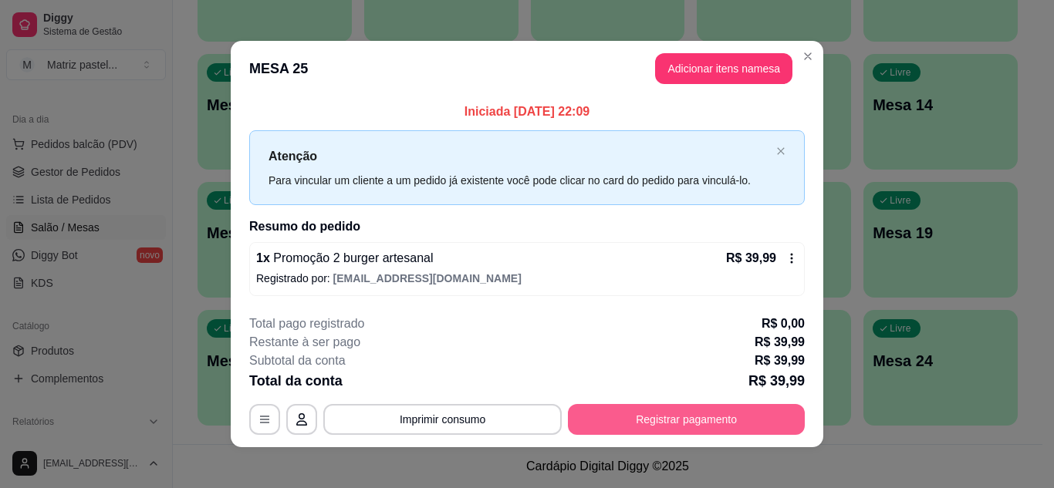
click at [606, 419] on button "Registrar pagamento" at bounding box center [686, 419] width 237 height 31
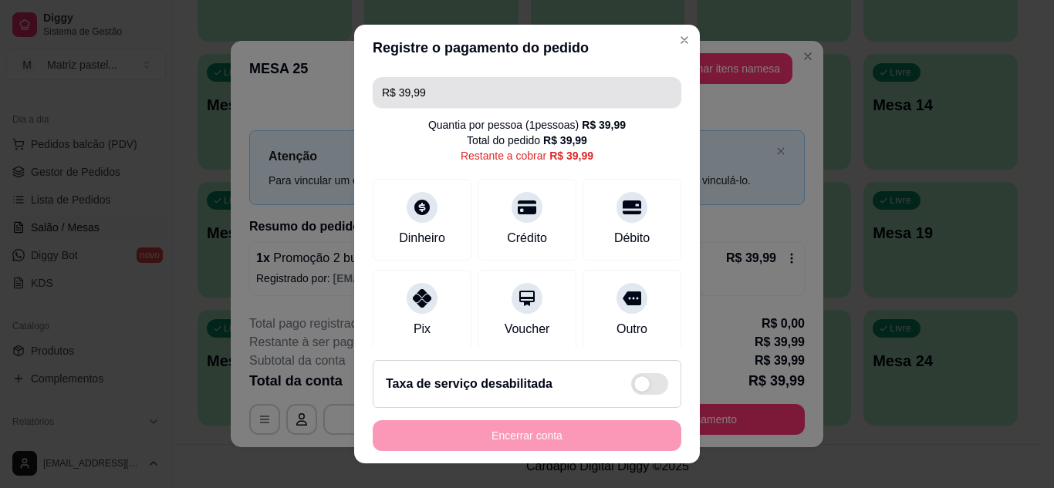
click at [502, 106] on input "R$ 39,99" at bounding box center [527, 92] width 290 height 31
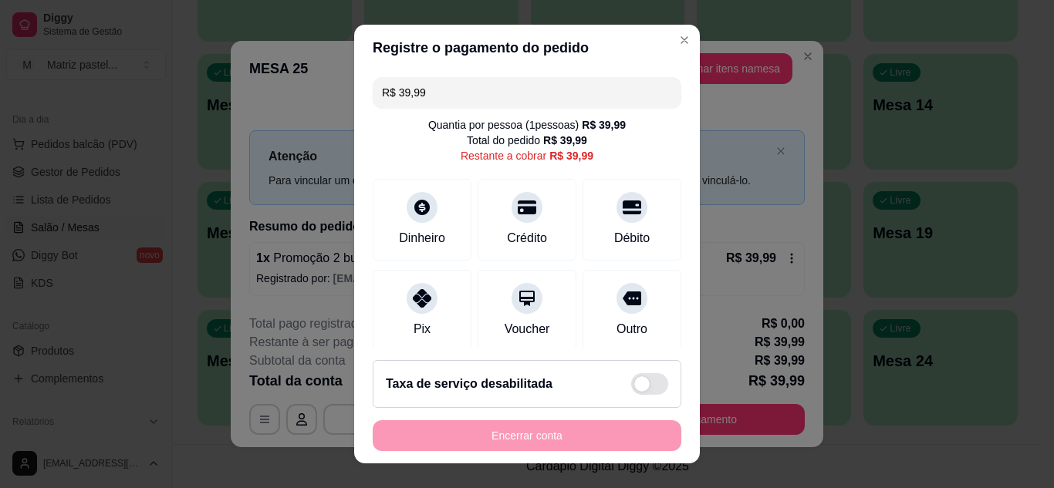
click at [502, 106] on input "R$ 39,99" at bounding box center [527, 92] width 290 height 31
click at [408, 231] on div "Dinheiro" at bounding box center [422, 237] width 51 height 20
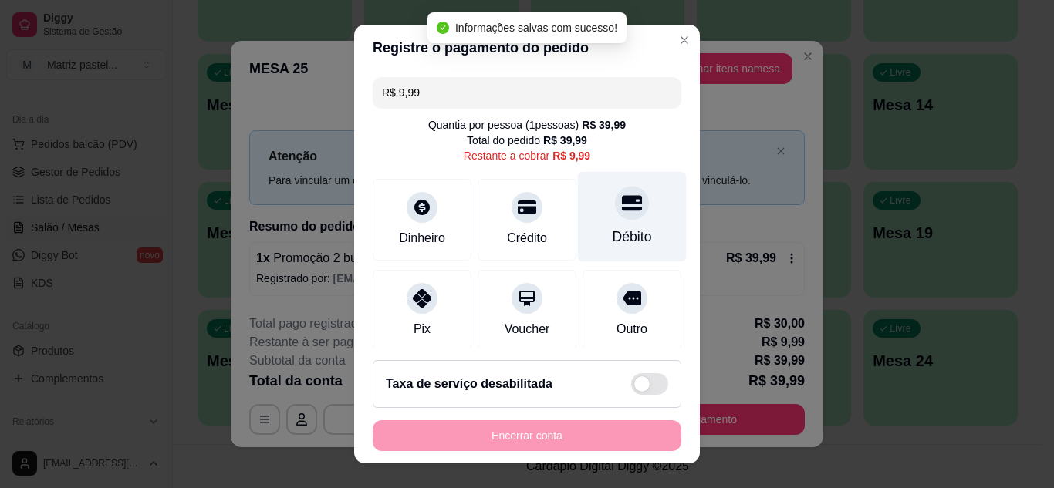
click at [623, 231] on div "Débito" at bounding box center [632, 237] width 39 height 20
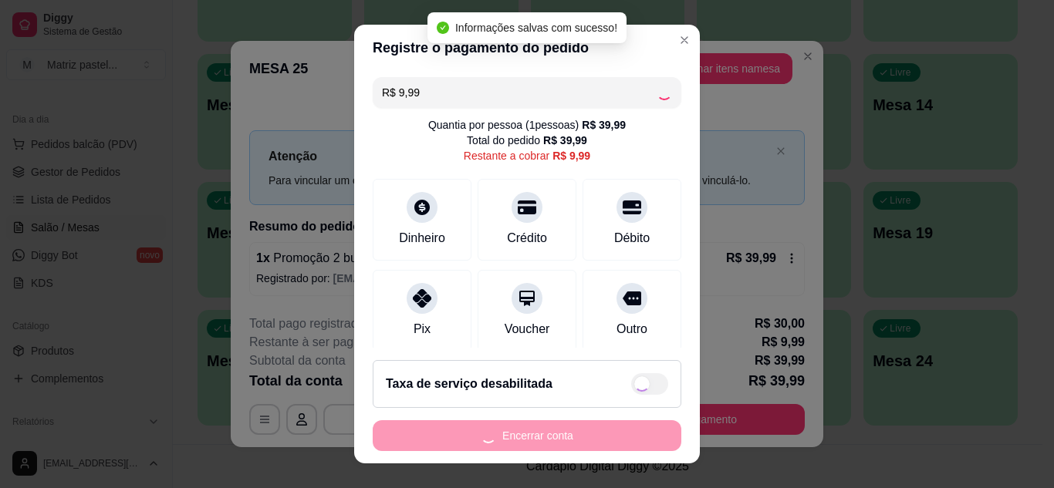
type input "R$ 0,00"
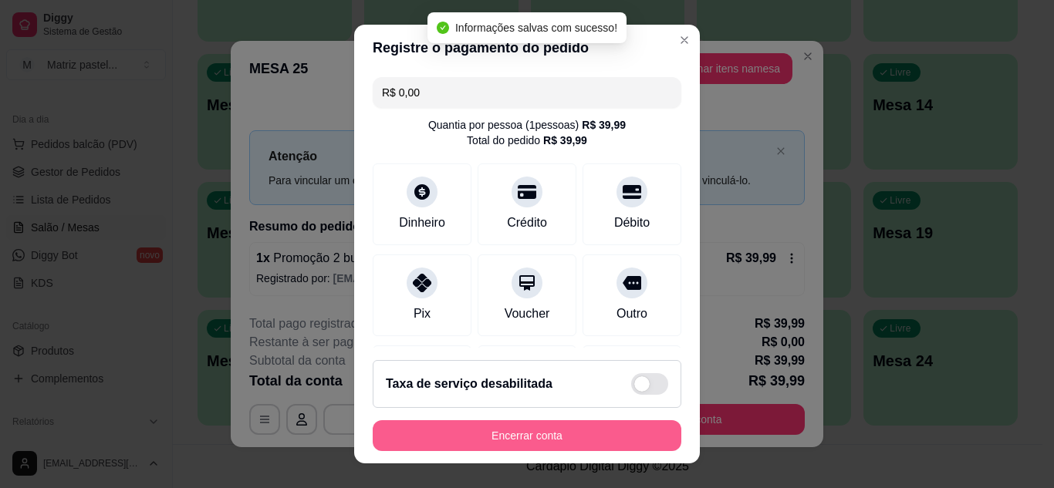
click at [606, 439] on button "Encerrar conta" at bounding box center [527, 435] width 309 height 31
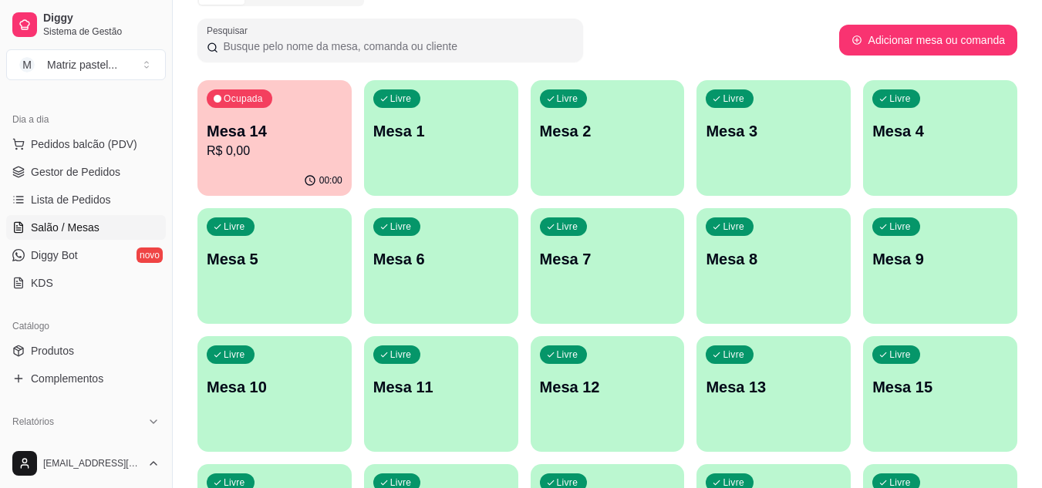
scroll to position [60, 0]
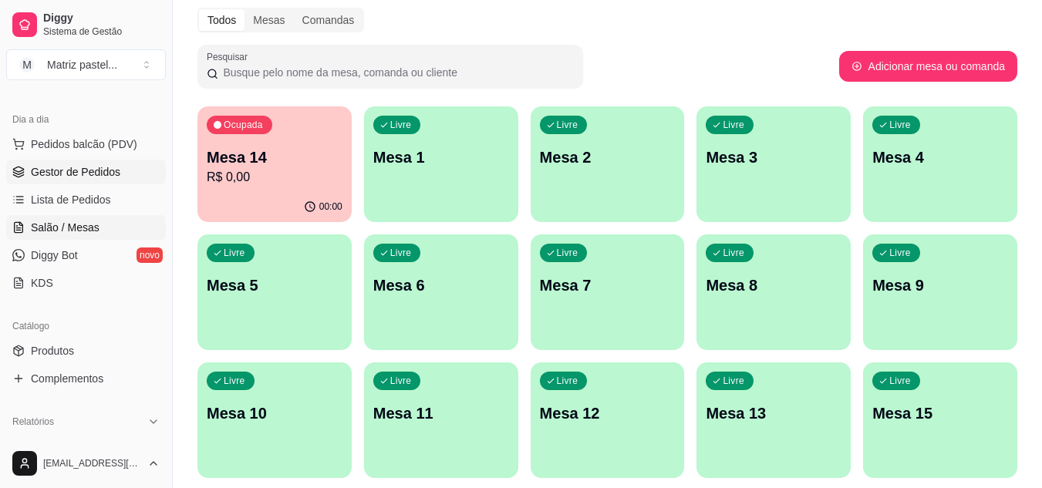
click at [83, 181] on link "Gestor de Pedidos" at bounding box center [86, 172] width 160 height 25
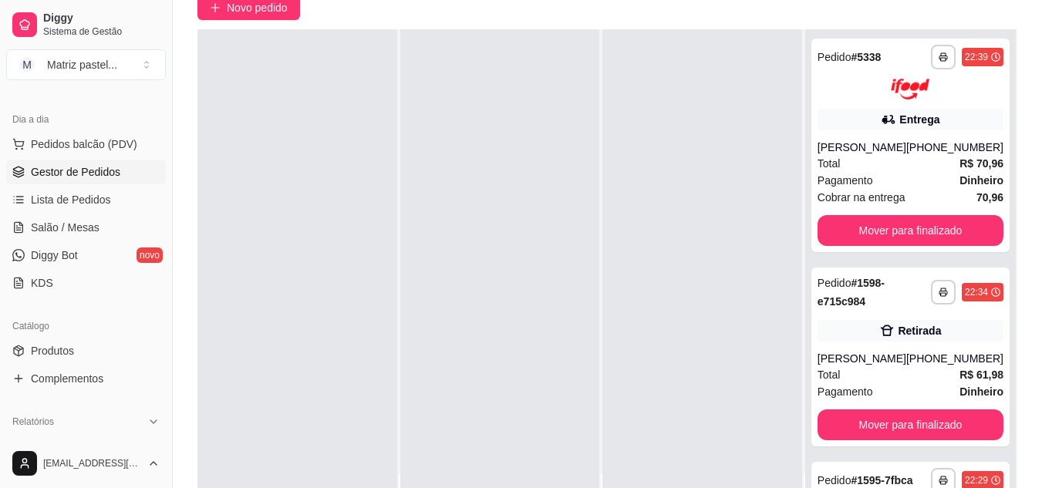
scroll to position [231, 0]
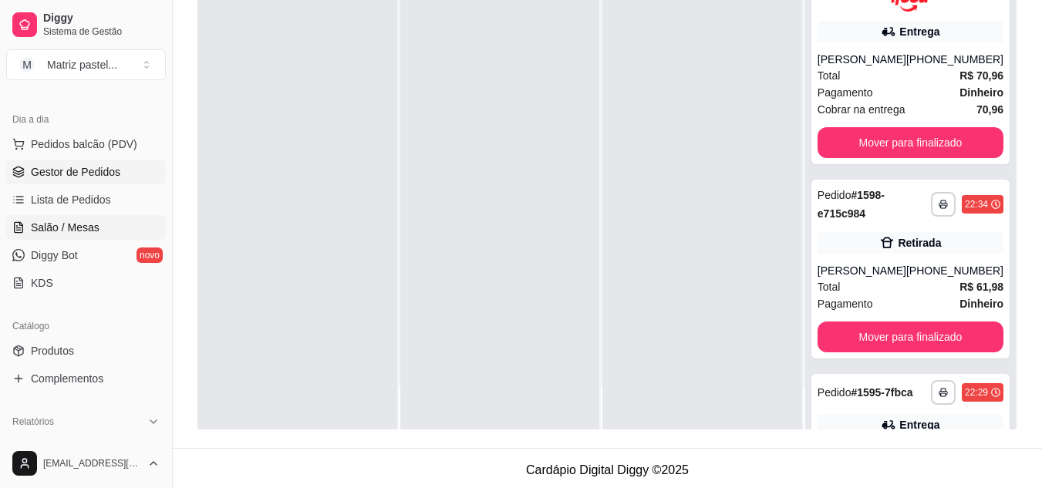
click at [35, 233] on span "Salão / Mesas" at bounding box center [65, 227] width 69 height 15
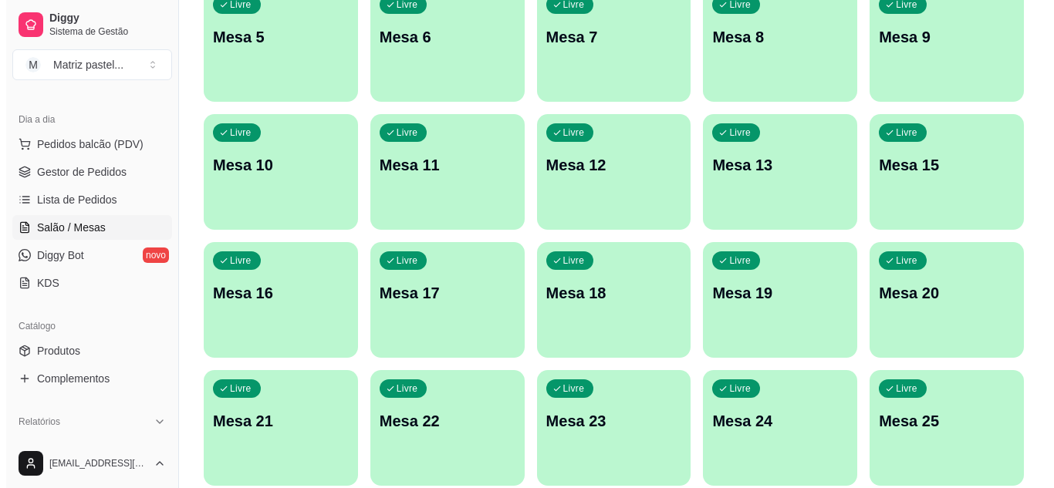
scroll to position [369, 0]
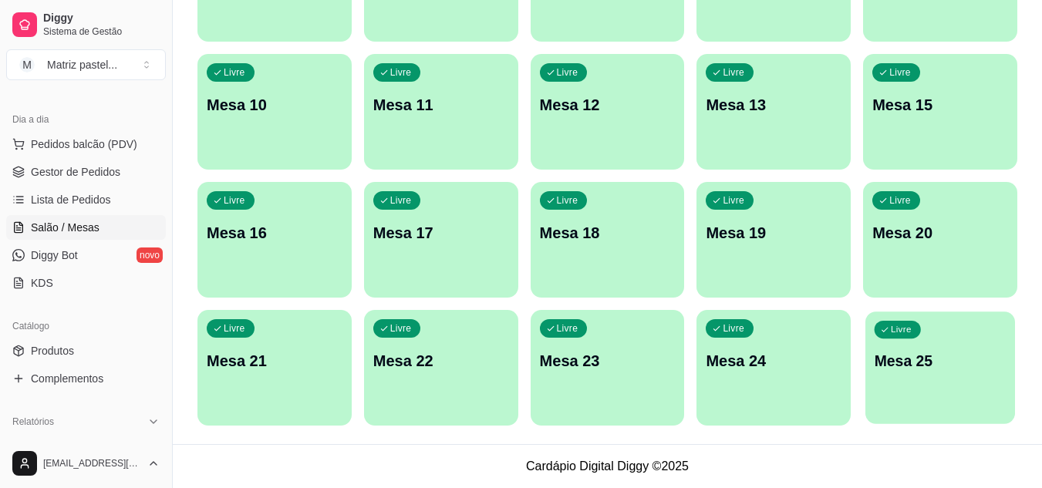
click at [920, 357] on p "Mesa 25" at bounding box center [941, 361] width 132 height 21
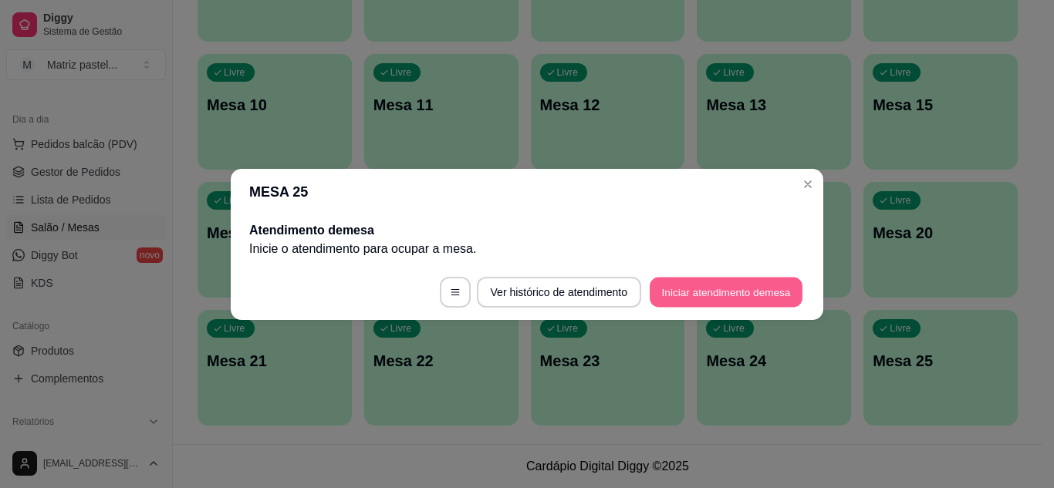
click at [711, 285] on button "Iniciar atendimento de mesa" at bounding box center [726, 292] width 153 height 30
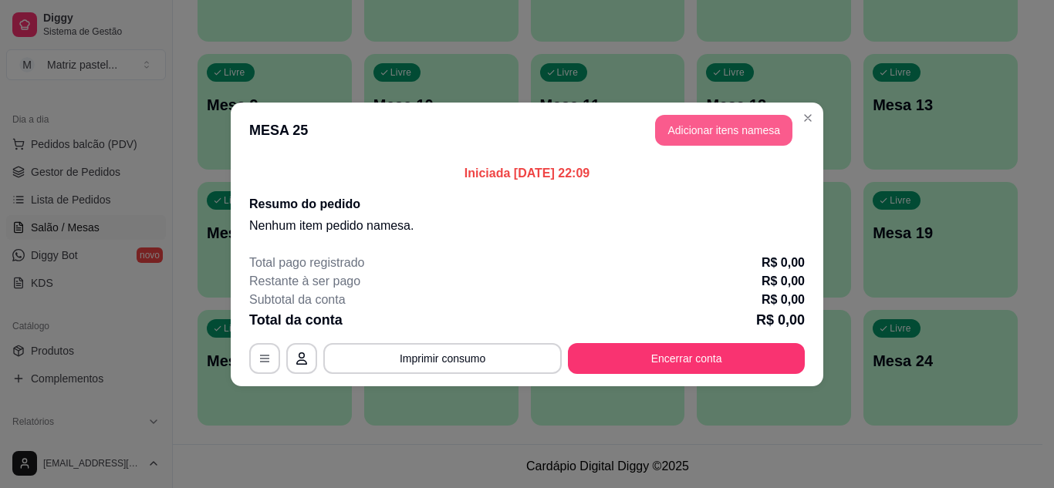
click at [688, 130] on button "Adicionar itens na mesa" at bounding box center [723, 130] width 137 height 31
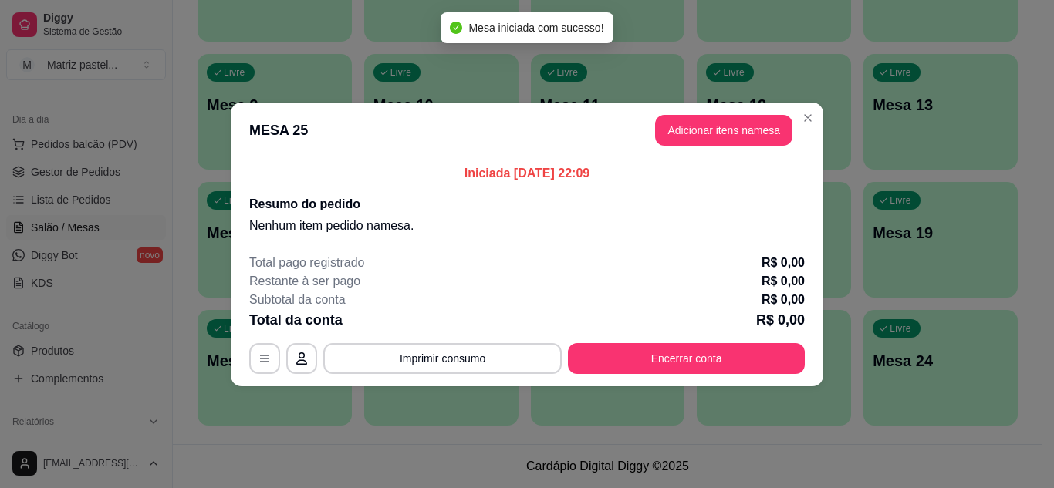
click at [222, 113] on input "Pesquisa" at bounding box center [358, 105] width 633 height 15
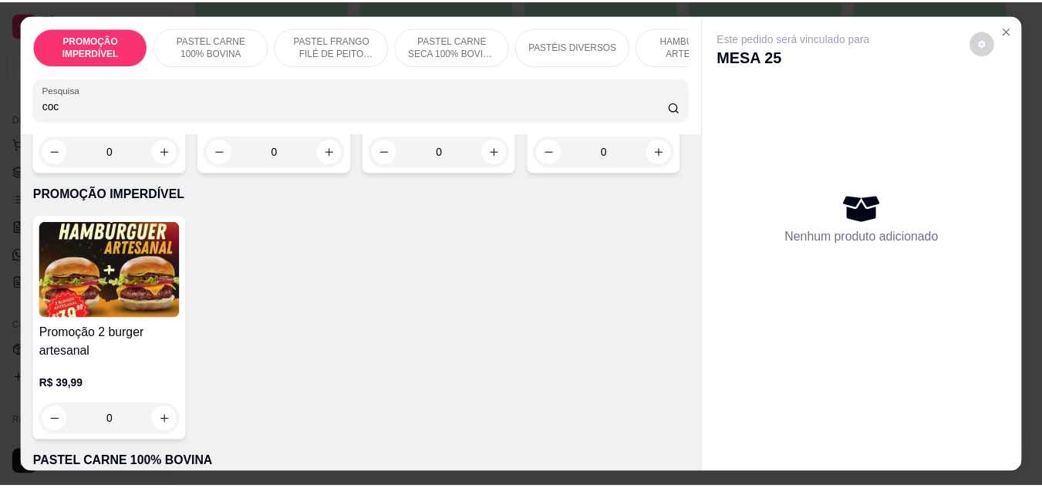
scroll to position [309, 0]
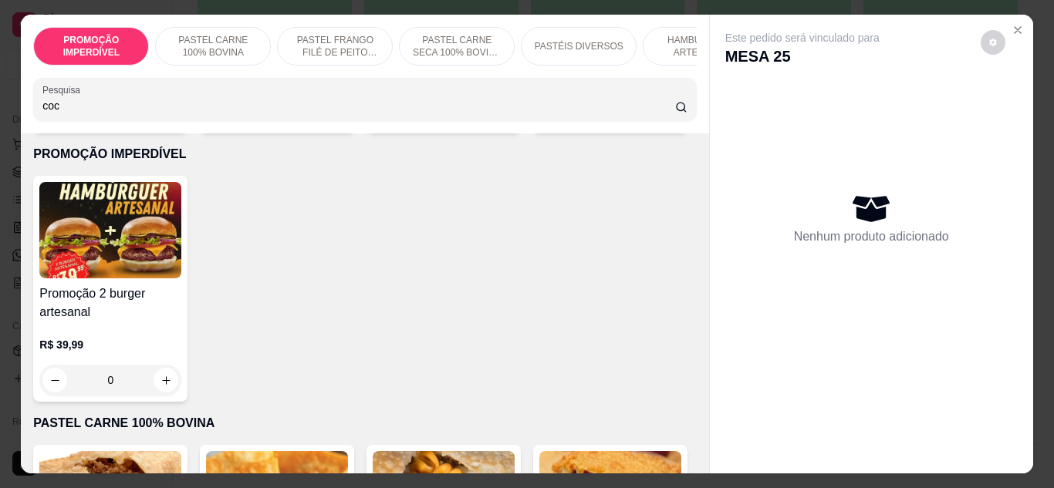
type input "coc"
click at [654, 123] on button "increase-product-quantity" at bounding box center [666, 111] width 24 height 24
type input "1"
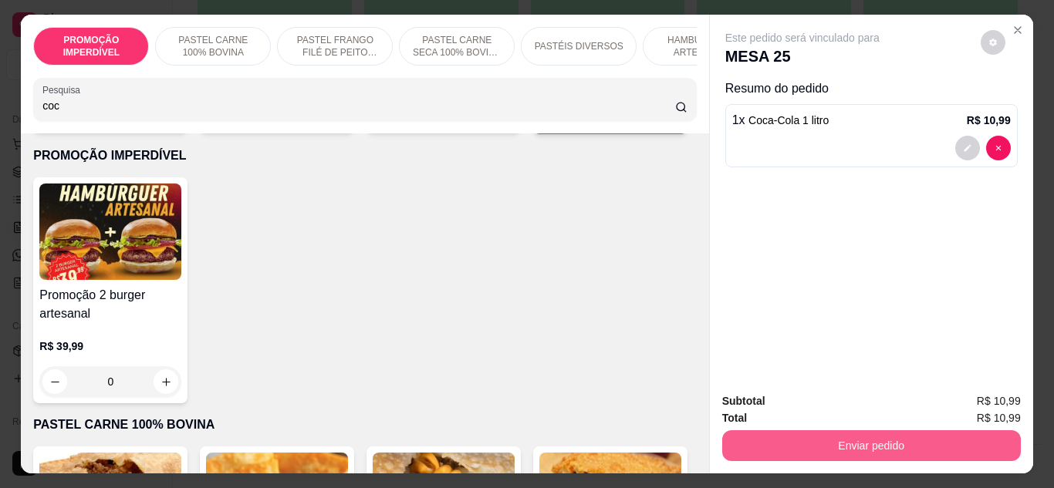
click at [786, 442] on button "Enviar pedido" at bounding box center [871, 445] width 299 height 31
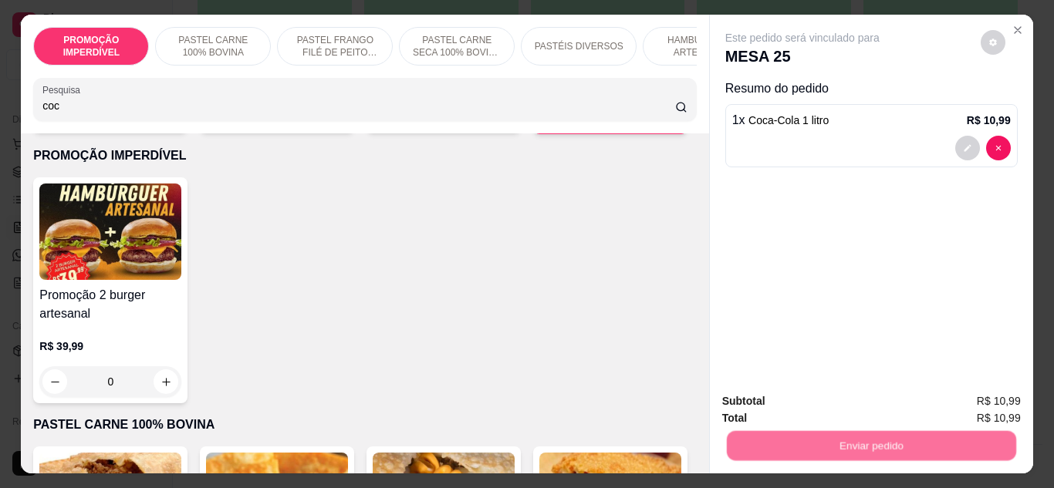
click at [775, 416] on button "Não registrar e enviar pedido" at bounding box center [820, 402] width 160 height 29
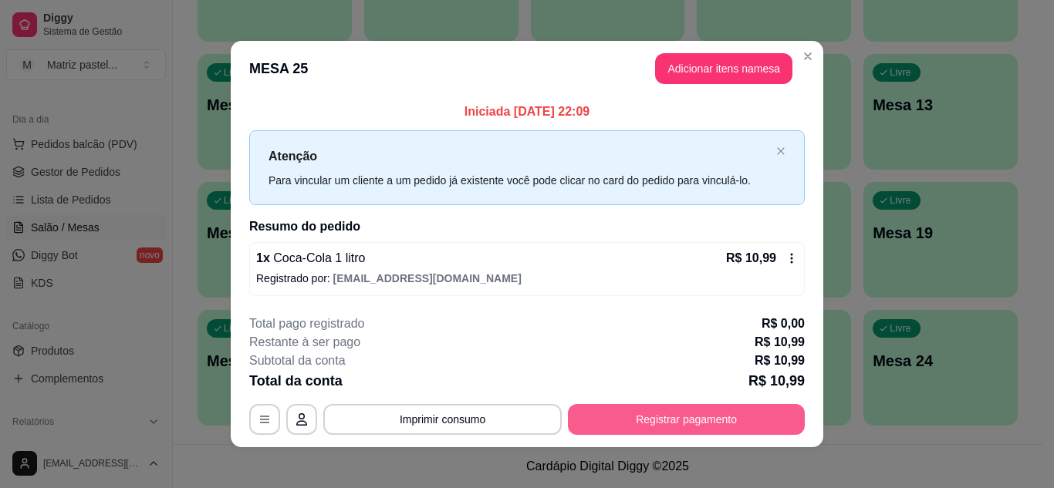
click at [657, 410] on button "Registrar pagamento" at bounding box center [686, 419] width 237 height 31
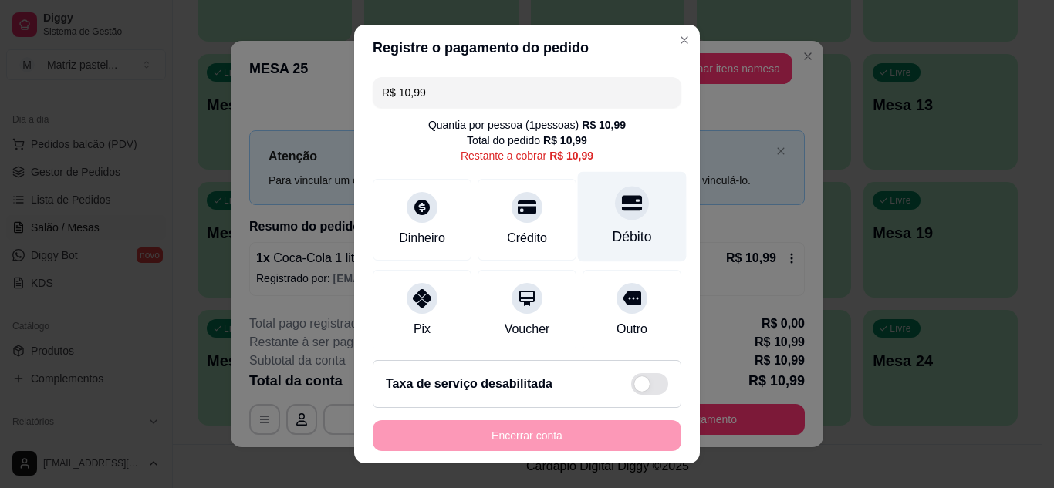
click at [613, 224] on div "Débito" at bounding box center [632, 216] width 109 height 90
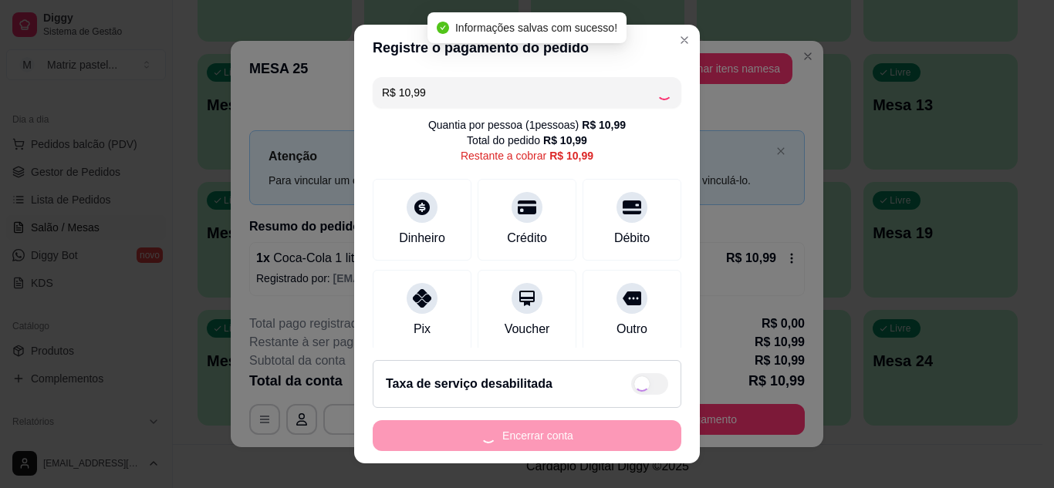
type input "R$ 0,00"
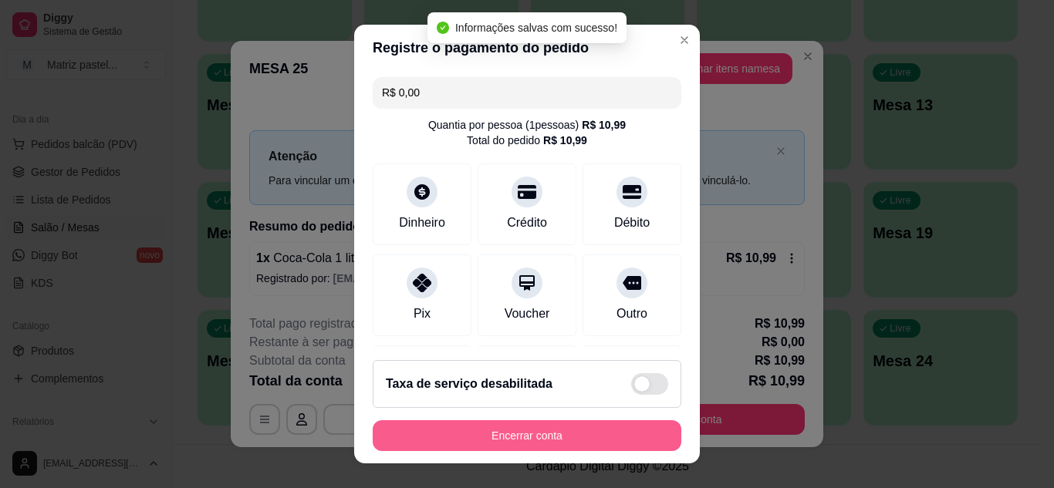
click at [526, 430] on button "Encerrar conta" at bounding box center [527, 435] width 309 height 31
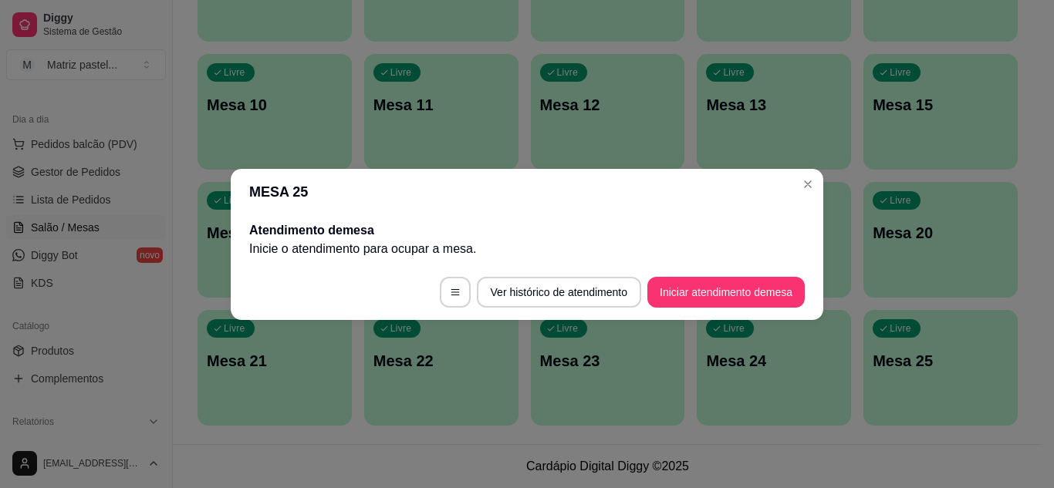
drag, startPoint x: 822, startPoint y: 184, endPoint x: 808, endPoint y: 184, distance: 13.9
click at [820, 187] on header "MESA 25" at bounding box center [527, 192] width 593 height 46
click at [808, 184] on div "Livre Mesa 19" at bounding box center [774, 230] width 154 height 97
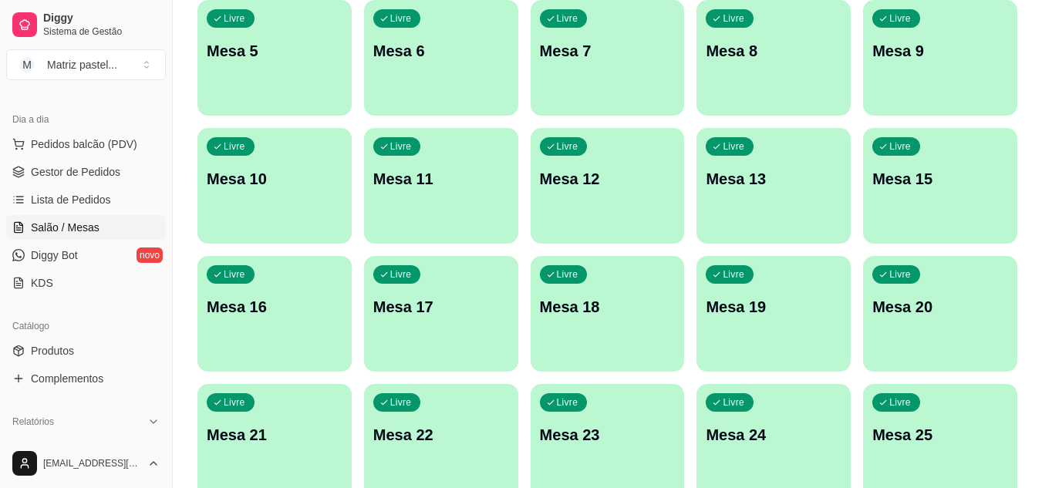
scroll to position [137, 0]
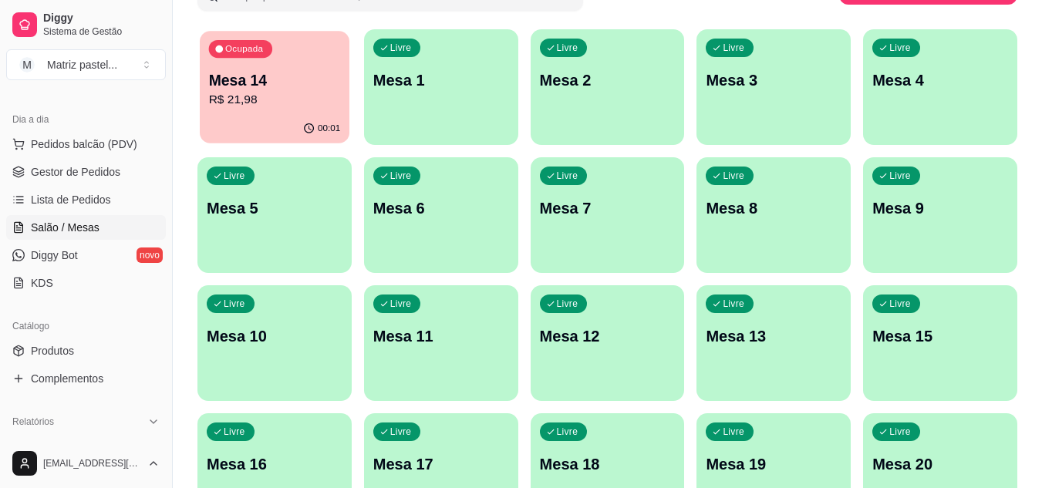
click at [225, 86] on p "Mesa 14" at bounding box center [275, 80] width 132 height 21
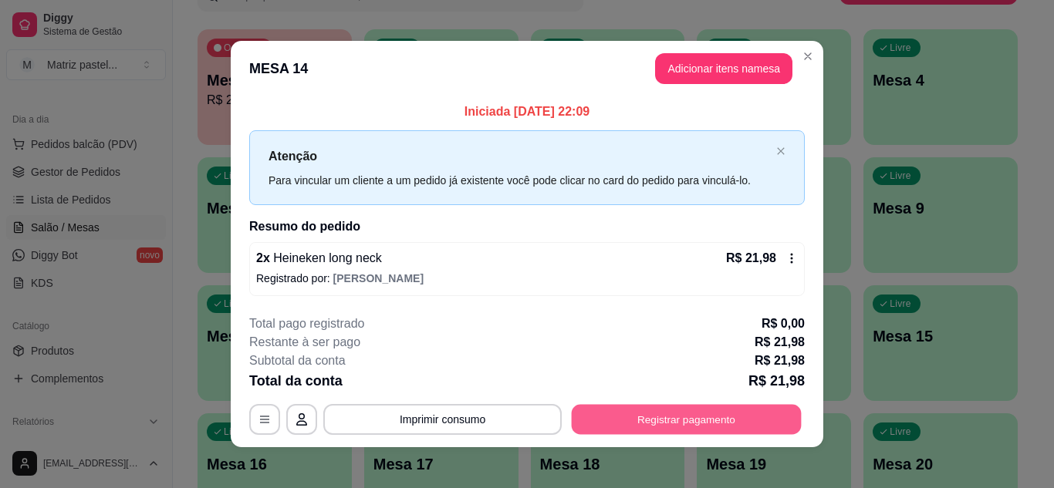
click at [607, 414] on button "Registrar pagamento" at bounding box center [687, 420] width 230 height 30
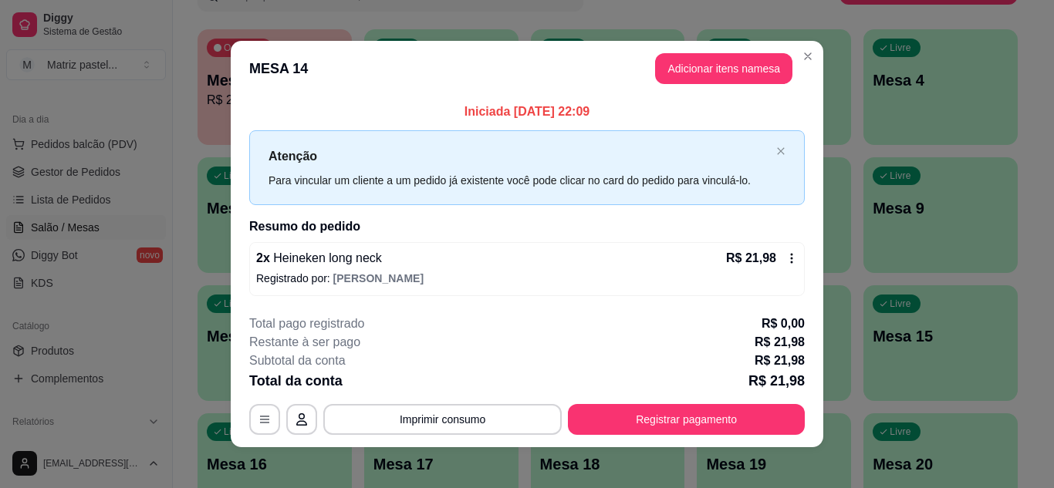
click at [522, 229] on div "Crédito" at bounding box center [527, 237] width 44 height 20
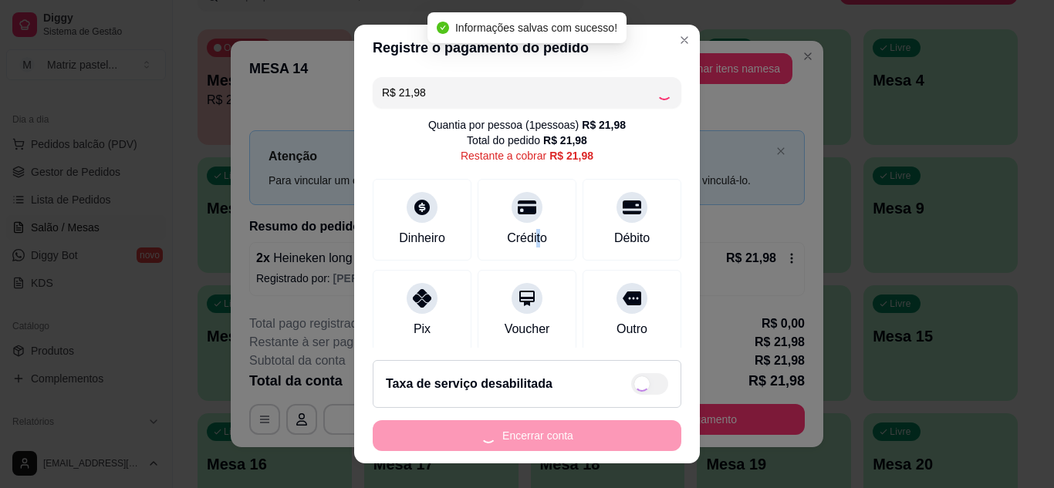
type input "R$ 0,00"
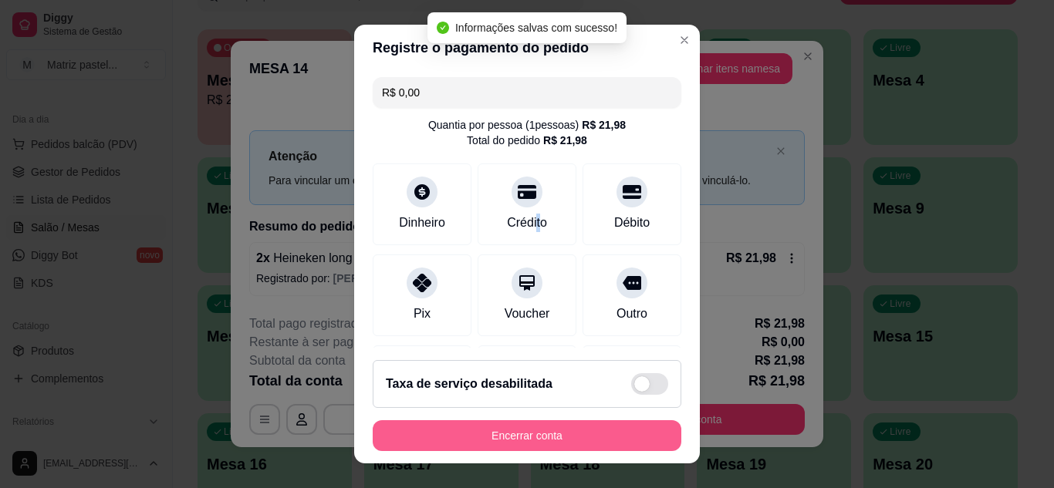
click at [522, 441] on button "Encerrar conta" at bounding box center [527, 435] width 309 height 31
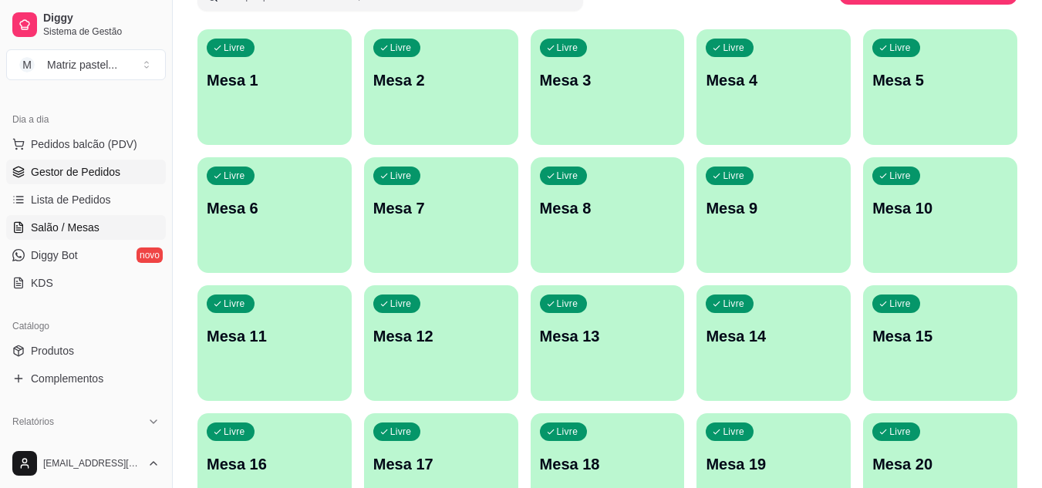
click at [29, 181] on link "Gestor de Pedidos" at bounding box center [86, 172] width 160 height 25
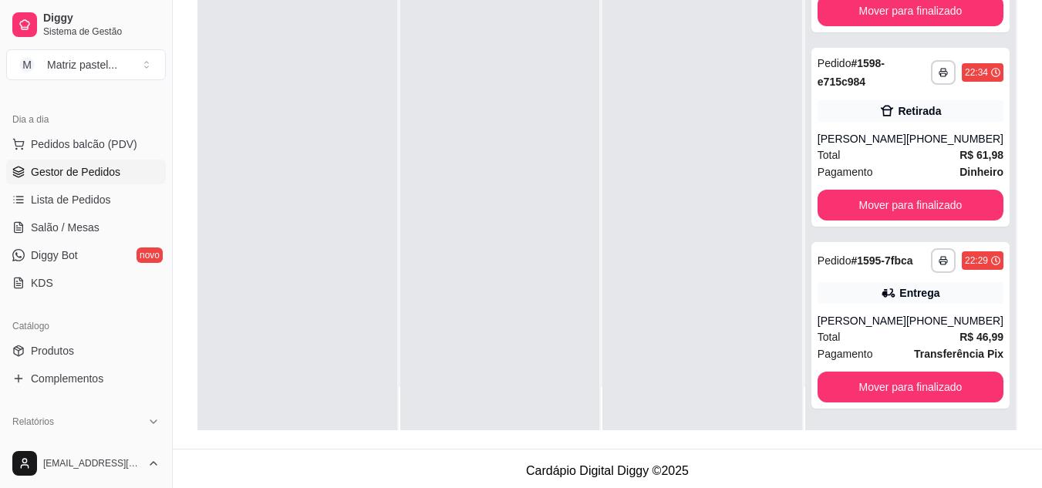
scroll to position [231, 0]
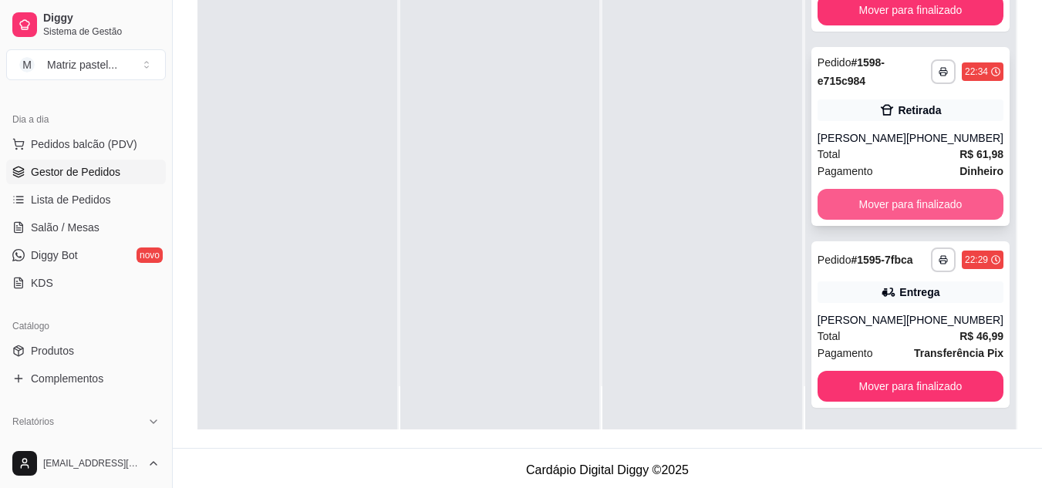
click at [894, 211] on div "**********" at bounding box center [911, 136] width 198 height 179
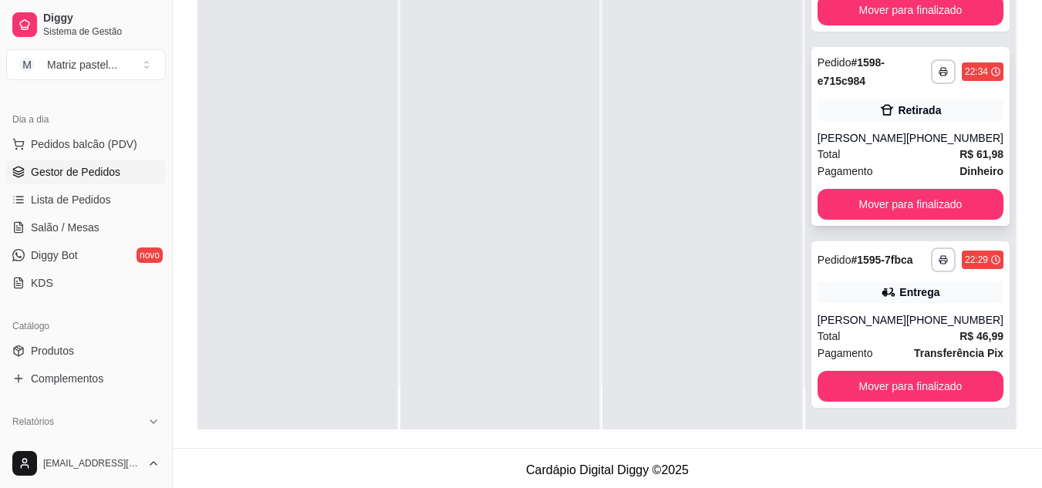
click at [887, 213] on div "**********" at bounding box center [911, 136] width 198 height 179
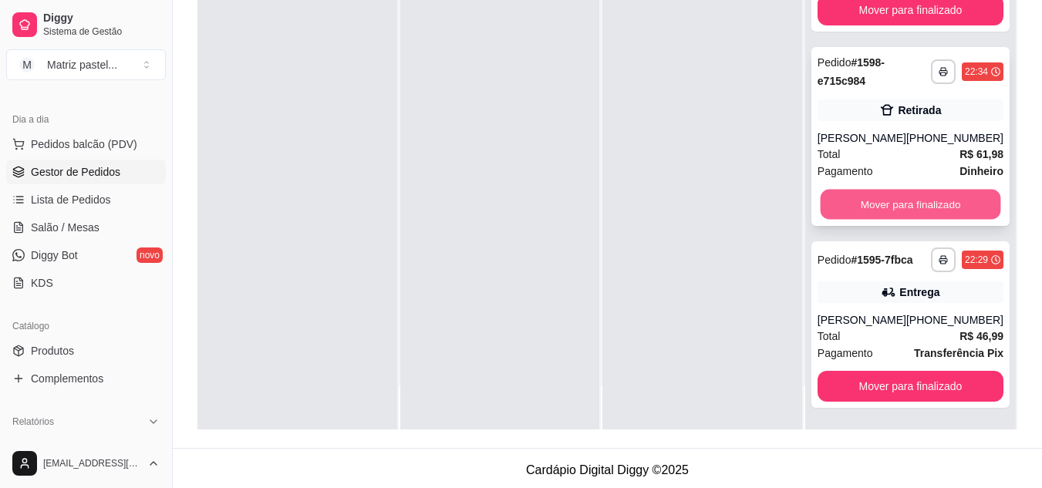
click at [831, 189] on button "Mover para finalizado" at bounding box center [910, 204] width 181 height 30
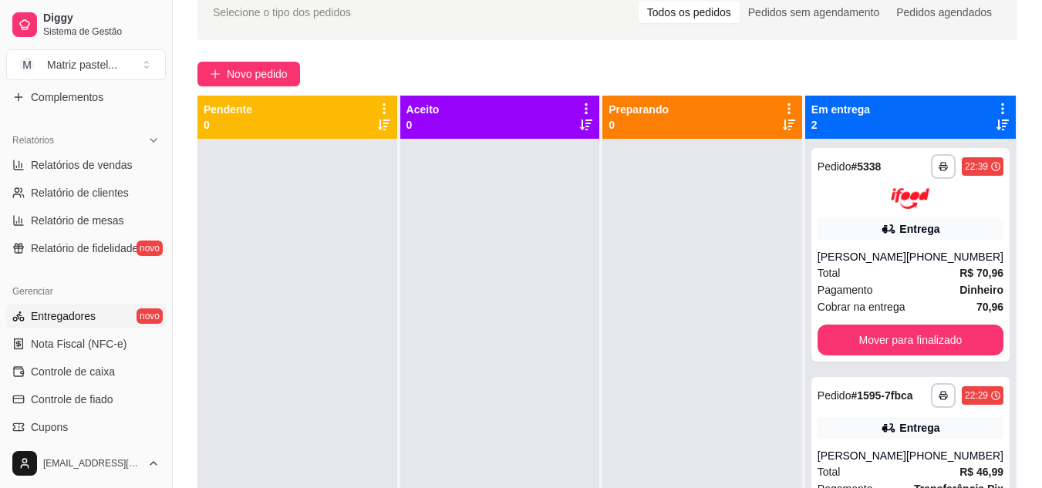
scroll to position [463, 0]
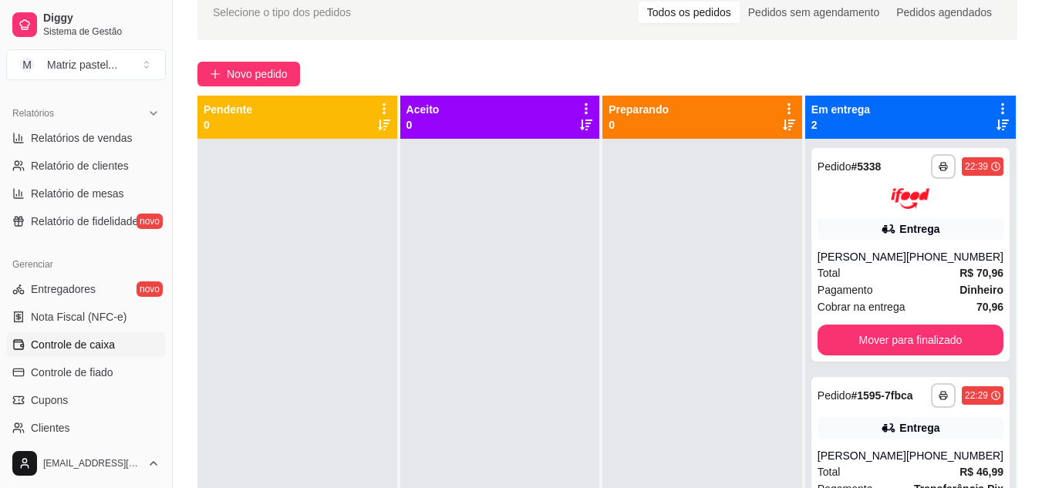
click at [79, 334] on link "Controle de caixa" at bounding box center [86, 345] width 160 height 25
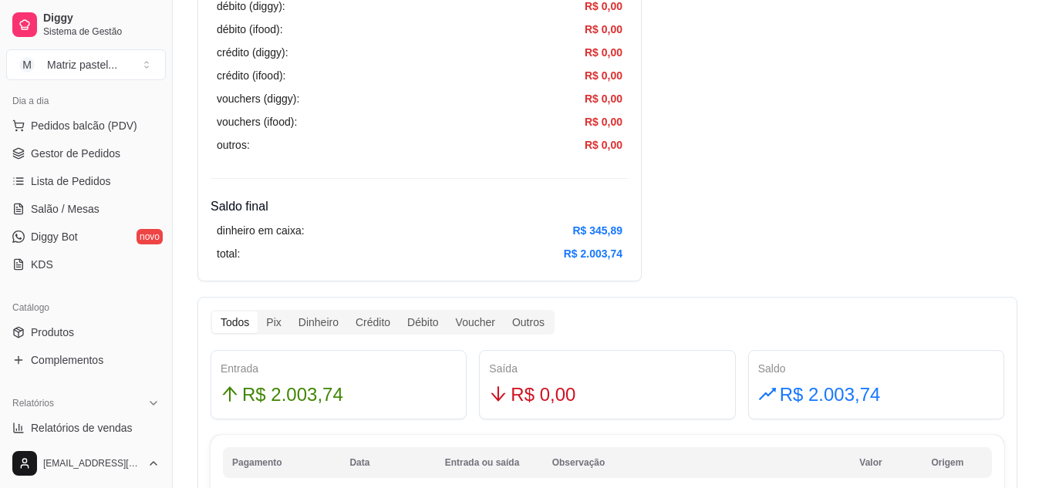
scroll to position [77, 0]
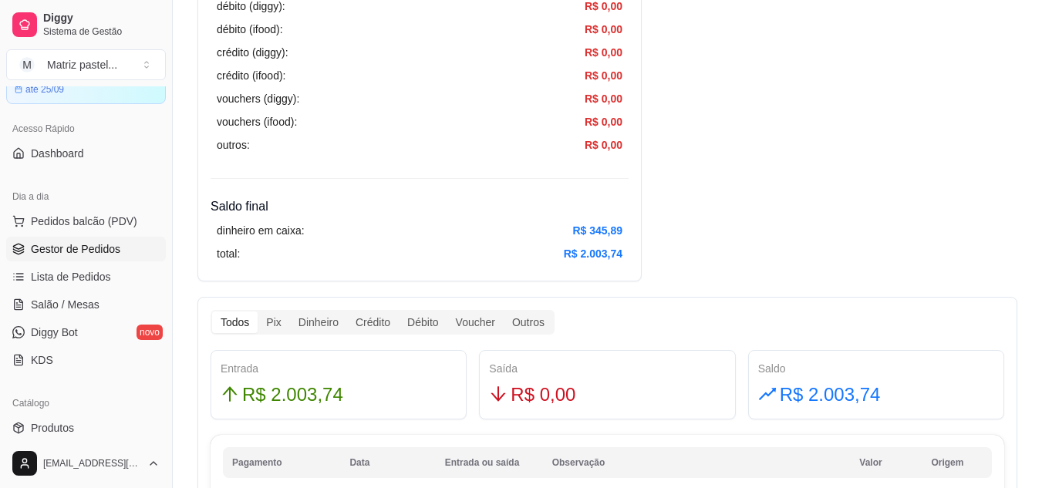
click at [76, 244] on span "Gestor de Pedidos" at bounding box center [75, 248] width 89 height 15
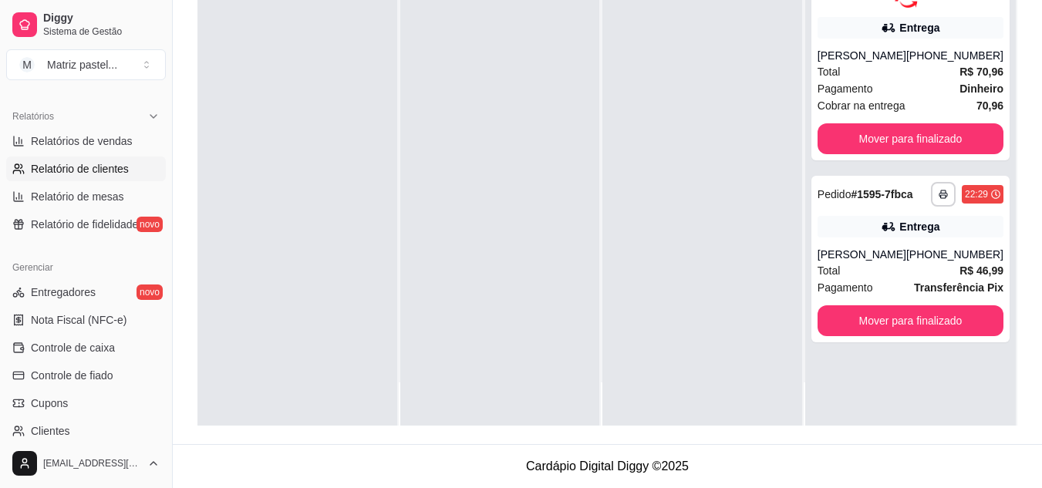
scroll to position [463, 0]
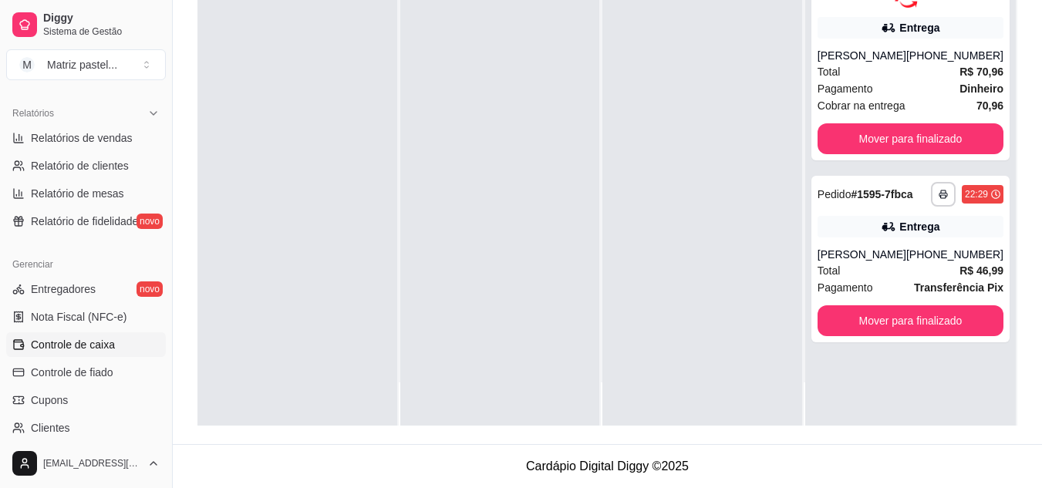
click at [70, 353] on link "Controle de caixa" at bounding box center [86, 345] width 160 height 25
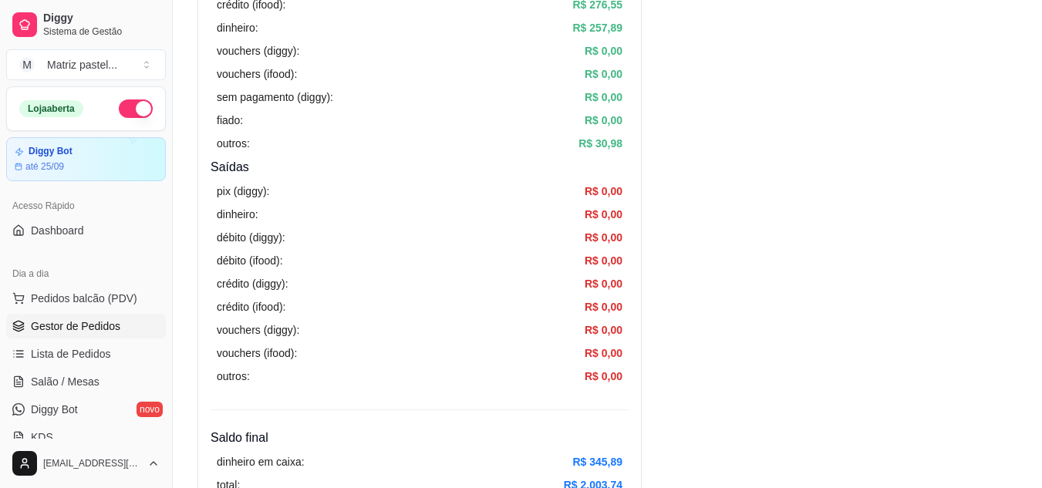
click at [67, 325] on span "Gestor de Pedidos" at bounding box center [75, 326] width 89 height 15
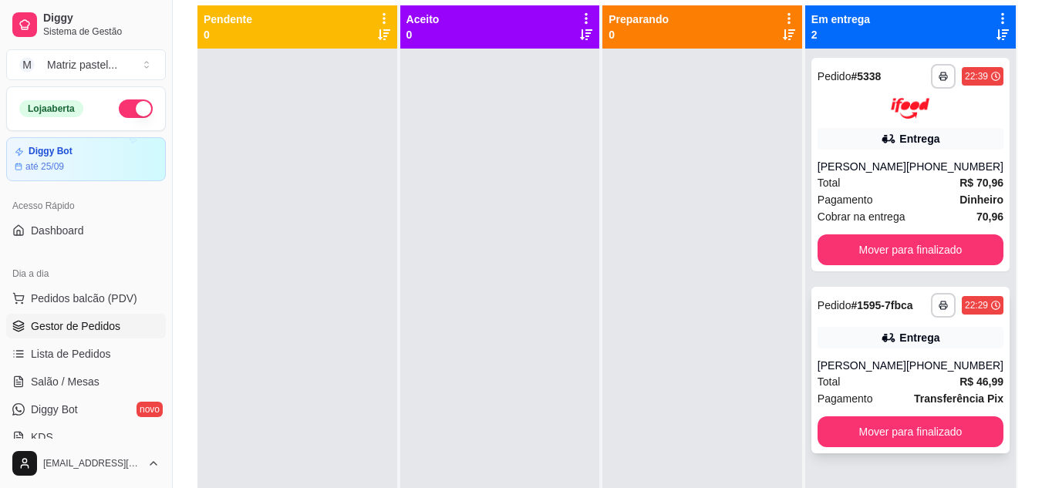
scroll to position [231, 0]
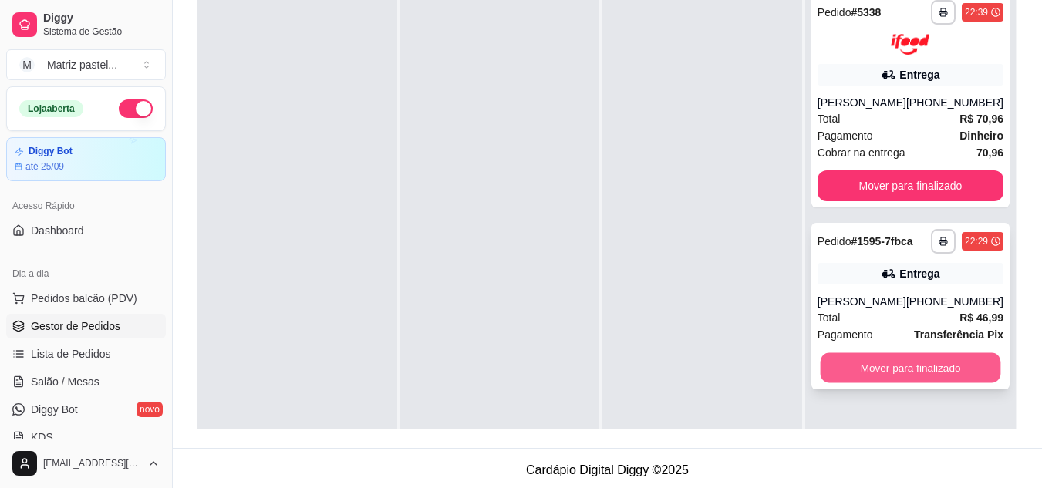
click at [895, 367] on button "Mover para finalizado" at bounding box center [910, 368] width 181 height 30
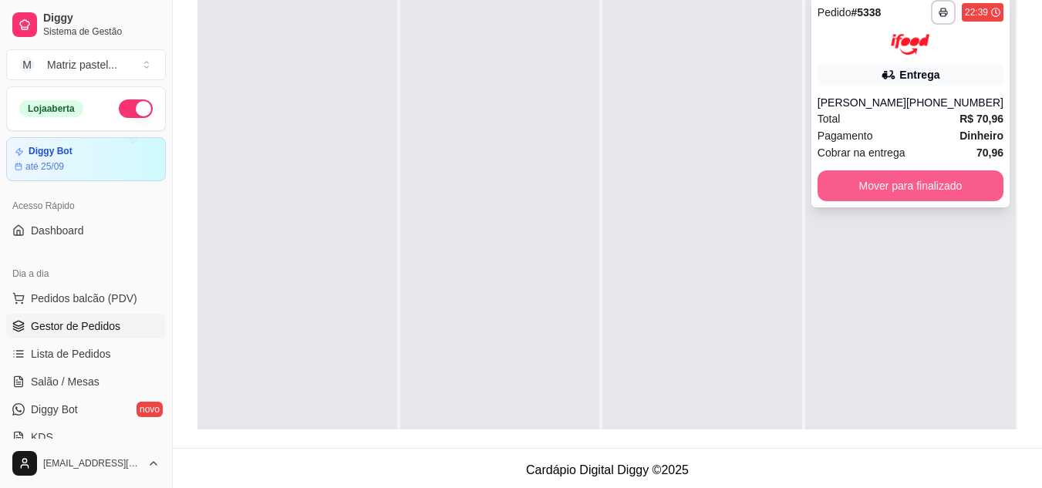
click at [887, 188] on button "Mover para finalizado" at bounding box center [911, 185] width 186 height 31
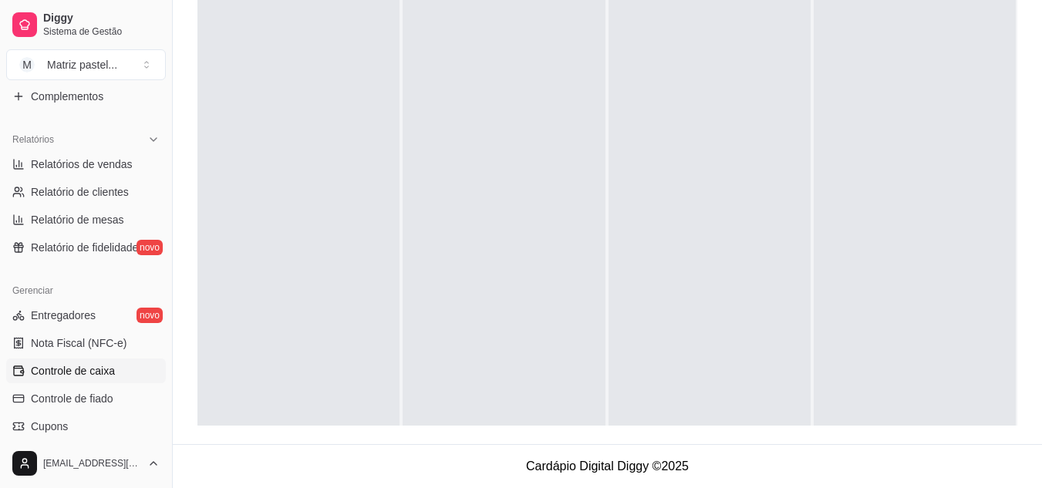
scroll to position [463, 0]
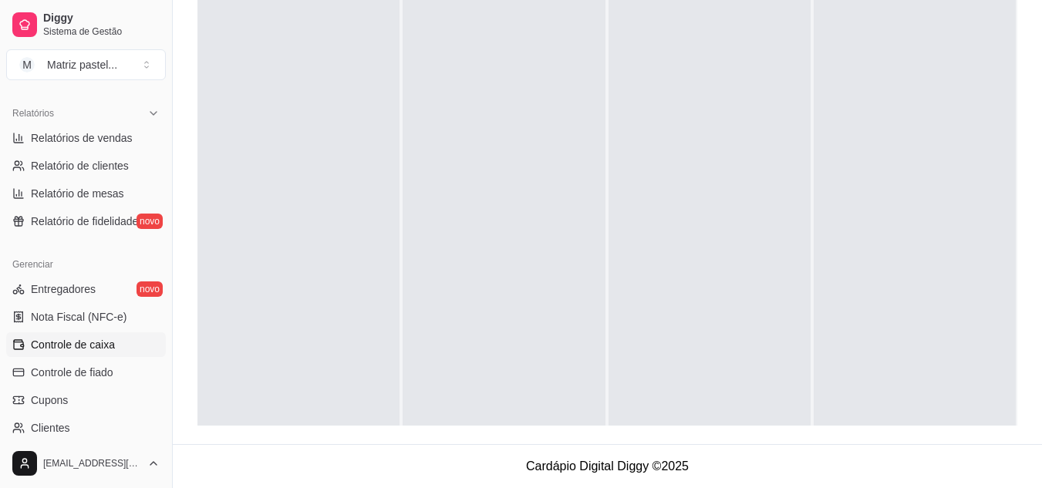
click at [73, 346] on span "Controle de caixa" at bounding box center [73, 344] width 84 height 15
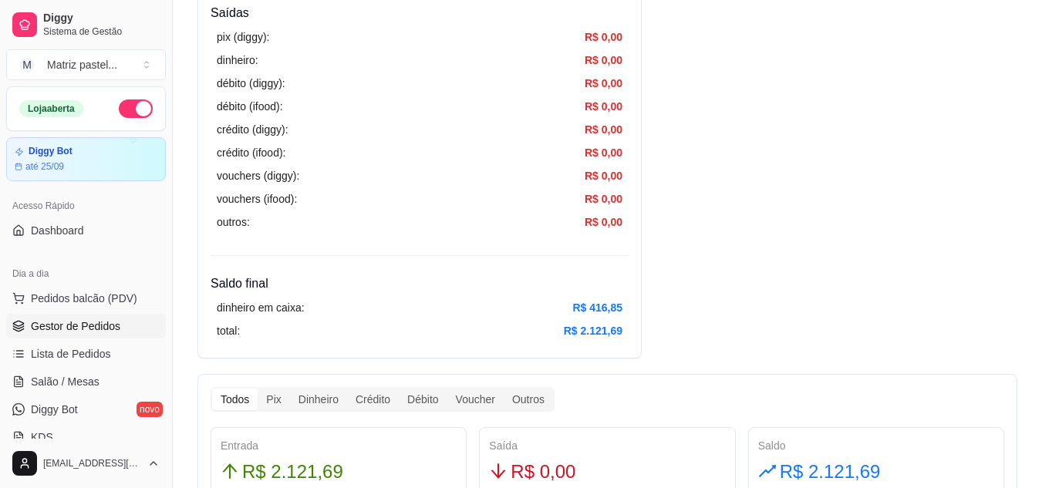
click at [52, 324] on span "Gestor de Pedidos" at bounding box center [75, 326] width 89 height 15
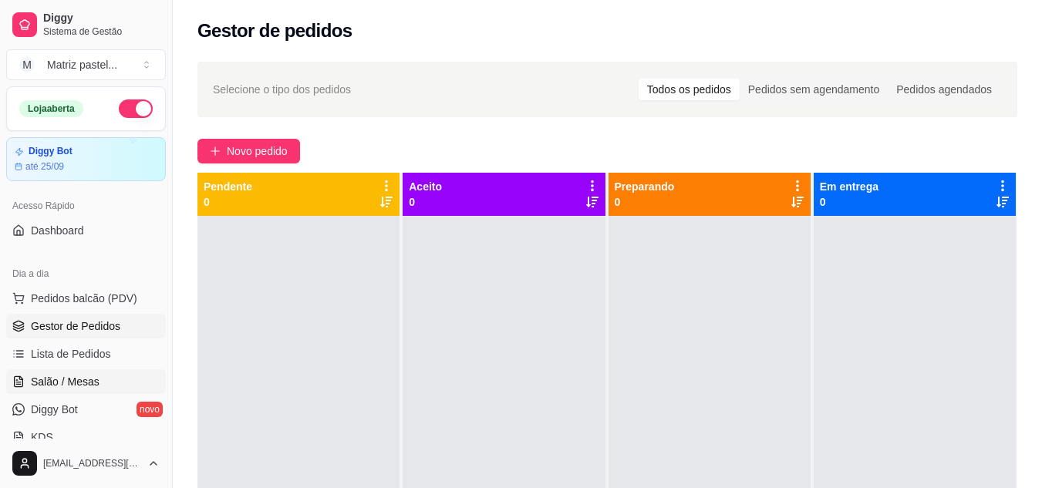
click at [63, 380] on span "Salão / Mesas" at bounding box center [65, 381] width 69 height 15
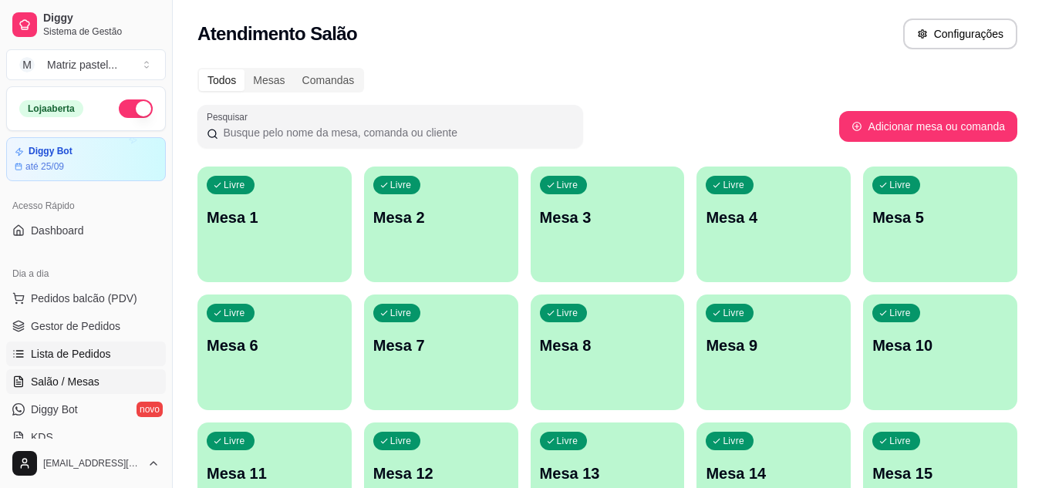
click at [42, 350] on span "Lista de Pedidos" at bounding box center [71, 353] width 80 height 15
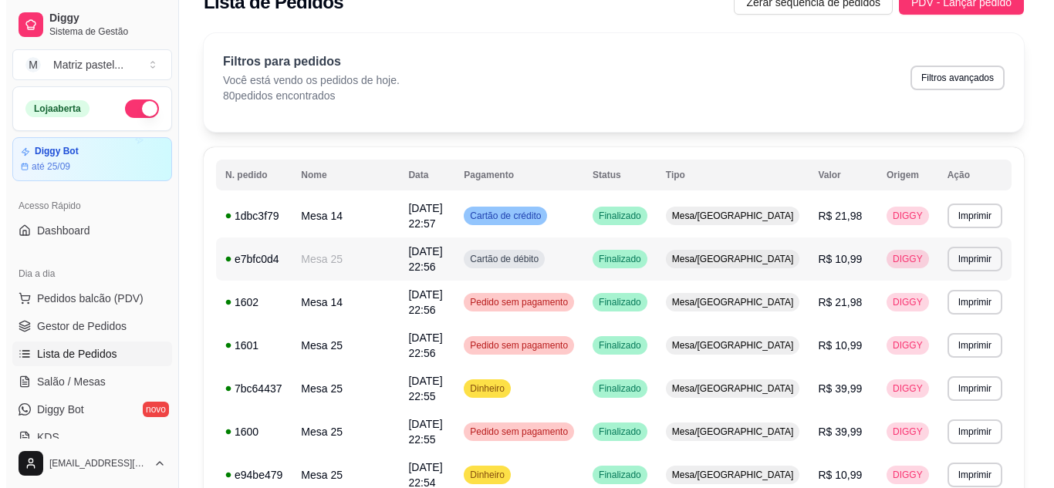
scroll to position [77, 0]
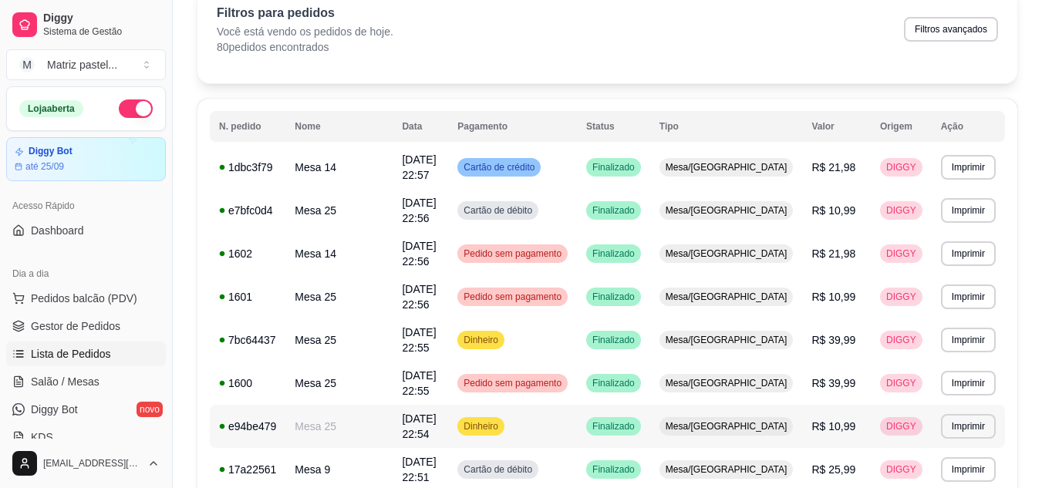
click at [436, 413] on span "[DATE] 22:54" at bounding box center [419, 427] width 34 height 28
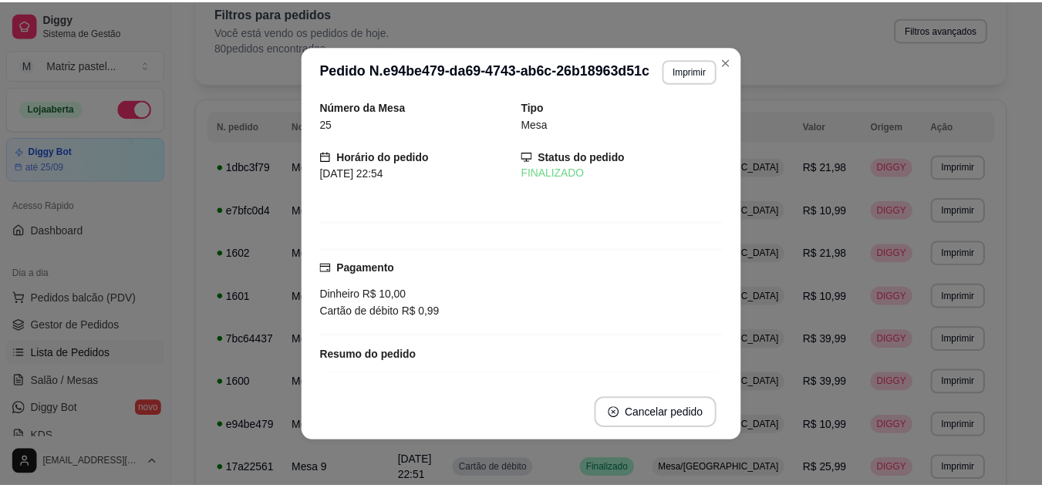
scroll to position [0, 0]
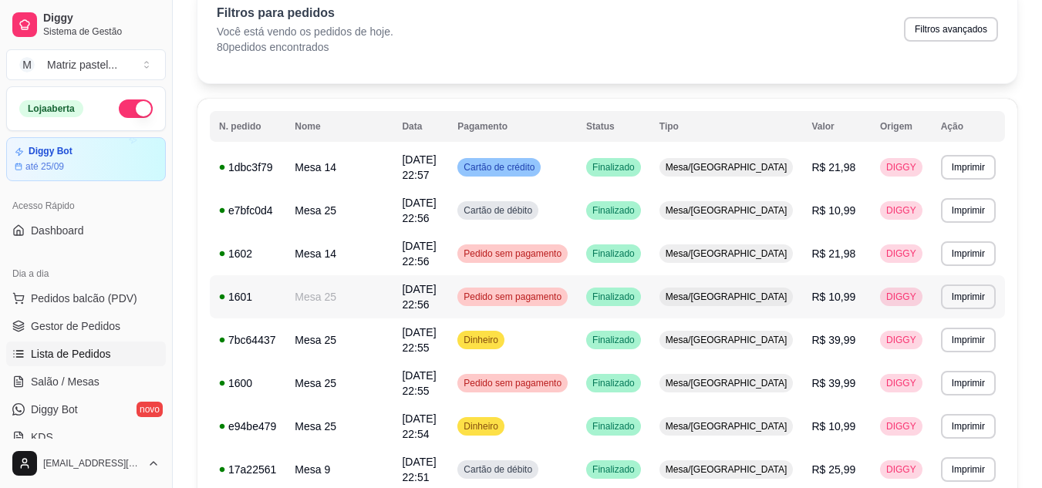
click at [577, 289] on td "Pedido sem pagamento" at bounding box center [512, 296] width 129 height 43
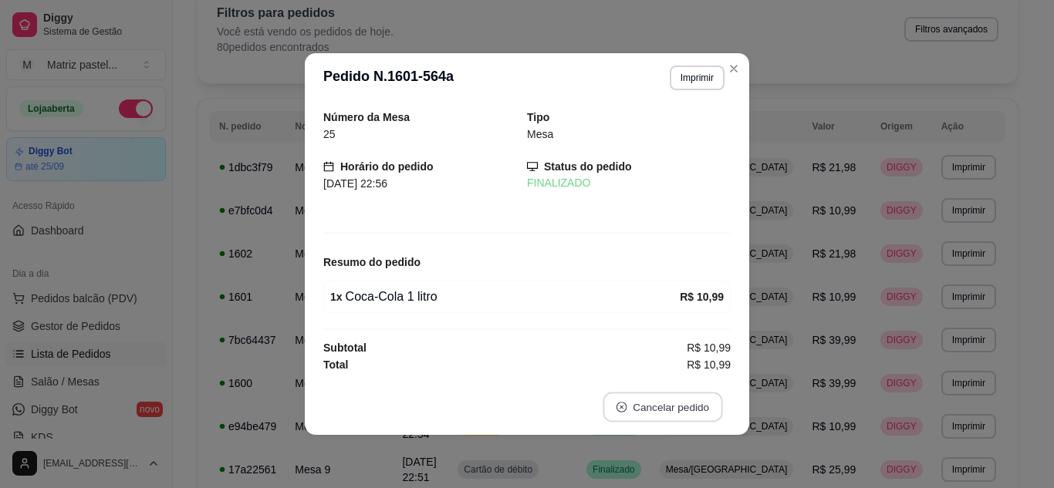
click at [630, 403] on button "Cancelar pedido" at bounding box center [663, 408] width 120 height 30
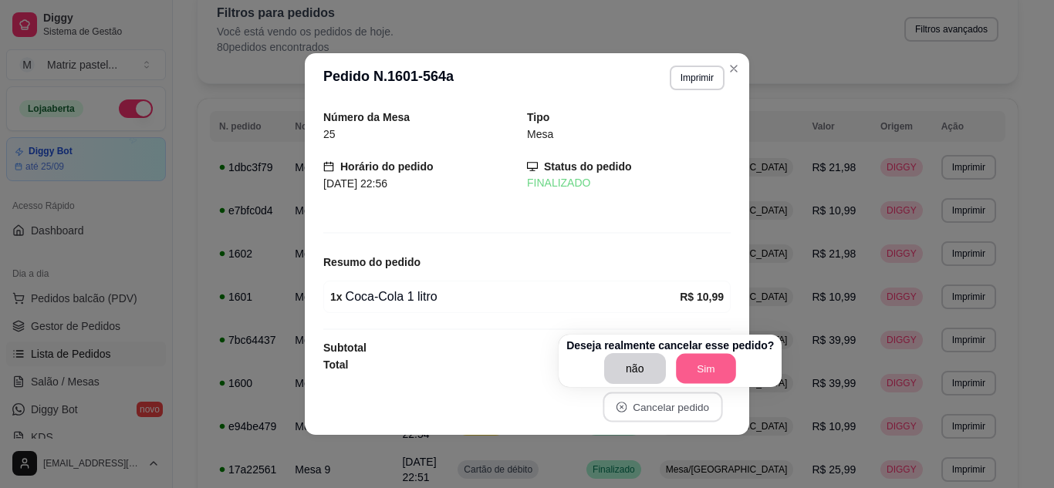
click at [700, 366] on button "Sim" at bounding box center [706, 369] width 60 height 30
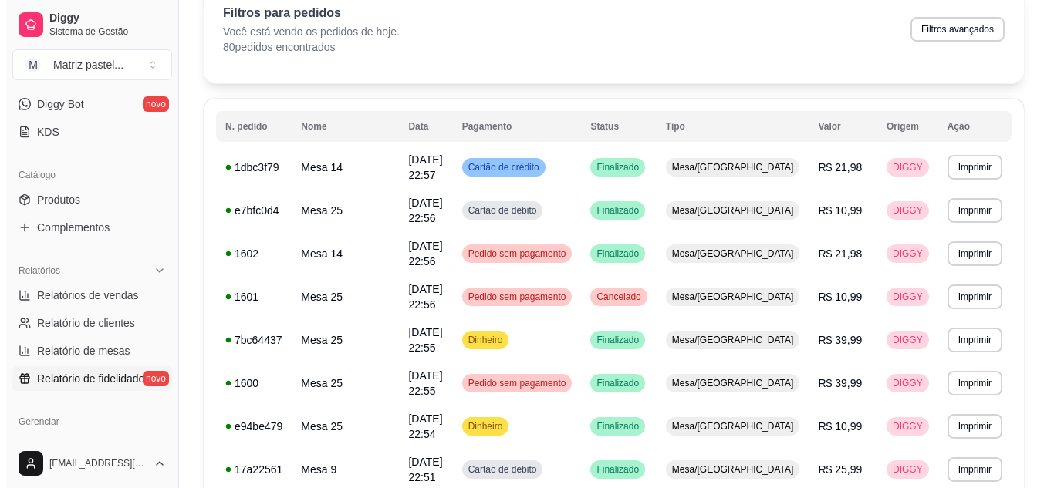
scroll to position [386, 0]
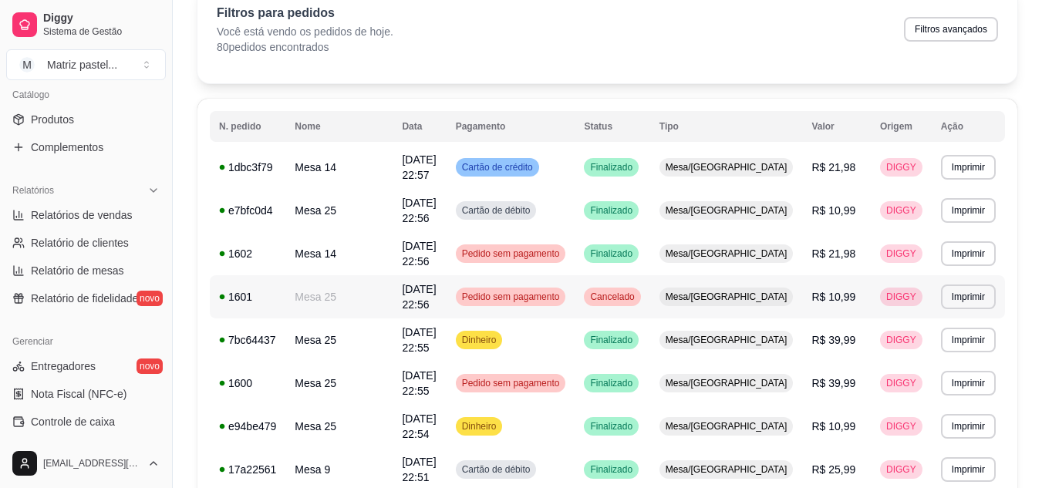
click at [733, 291] on span "Mesa/[GEOGRAPHIC_DATA]" at bounding box center [727, 297] width 128 height 12
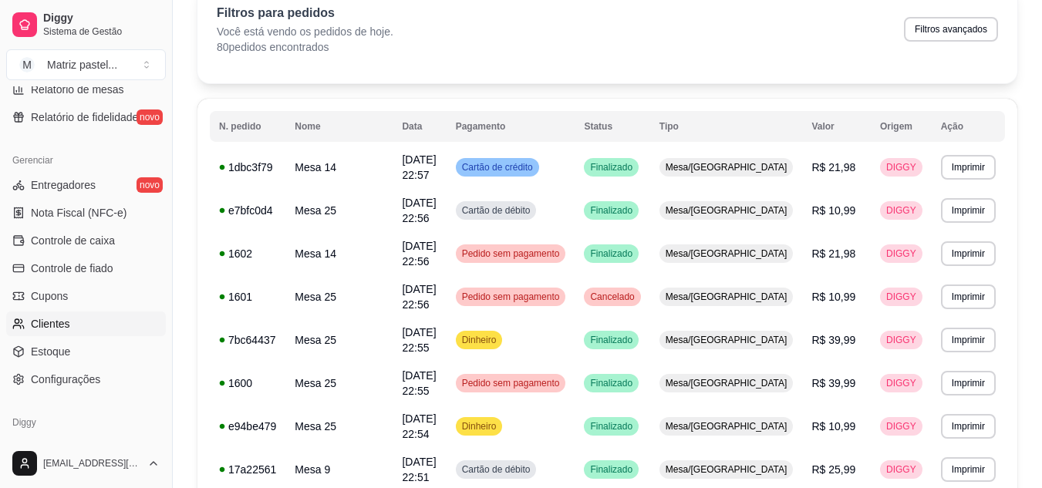
scroll to position [540, 0]
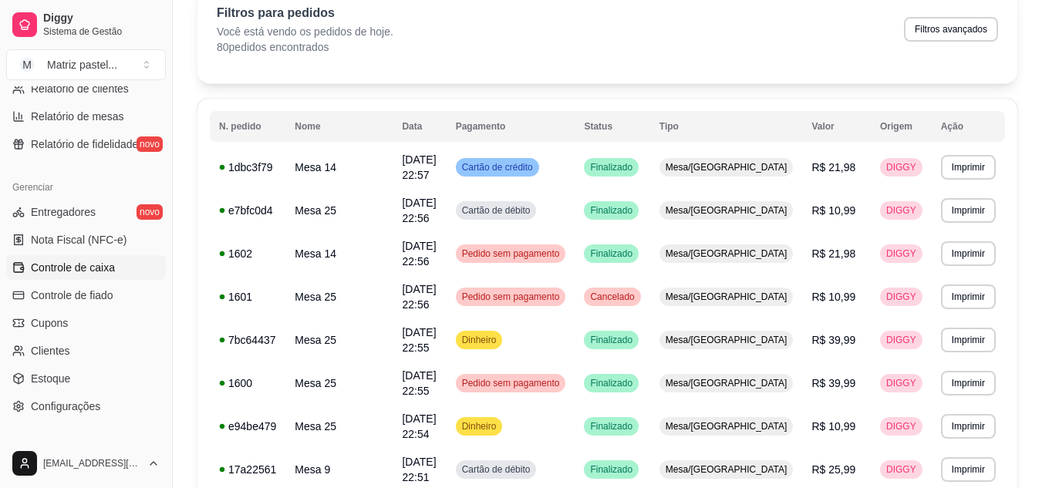
click at [80, 272] on span "Controle de caixa" at bounding box center [73, 267] width 84 height 15
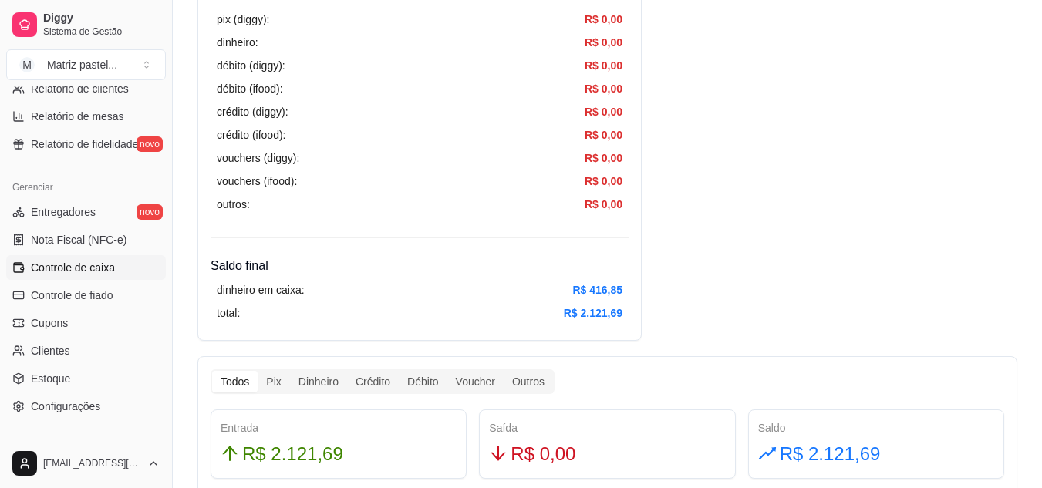
scroll to position [386, 0]
